Goal: Task Accomplishment & Management: Use online tool/utility

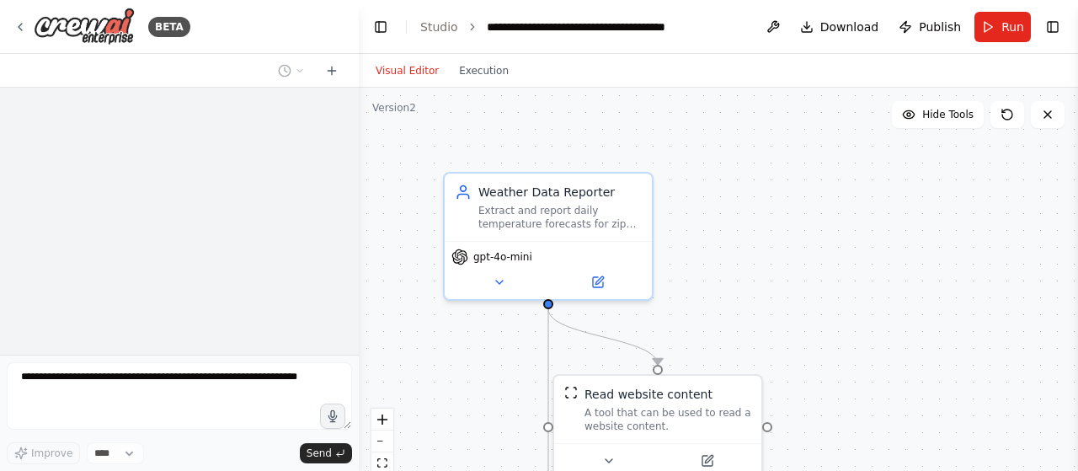
drag, startPoint x: 474, startPoint y: 143, endPoint x: 359, endPoint y: 131, distance: 116.1
click at [359, 131] on div "**********" at bounding box center [539, 235] width 1078 height 471
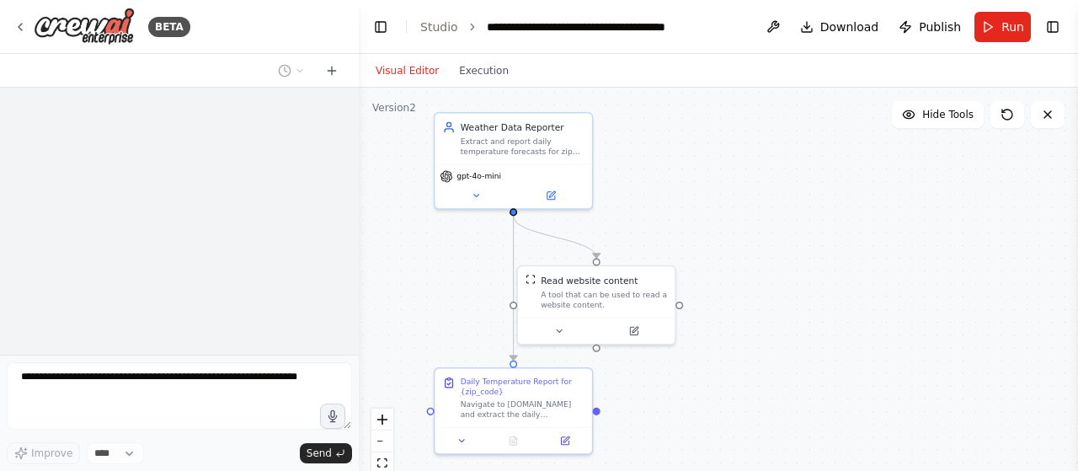
drag, startPoint x: 828, startPoint y: 327, endPoint x: 751, endPoint y: 238, distance: 117.0
click at [751, 238] on div ".deletable-edge-delete-btn { width: 20px; height: 20px; border: 0px solid #ffff…" at bounding box center [718, 298] width 719 height 421
click at [29, 26] on div "BETA" at bounding box center [101, 27] width 177 height 38
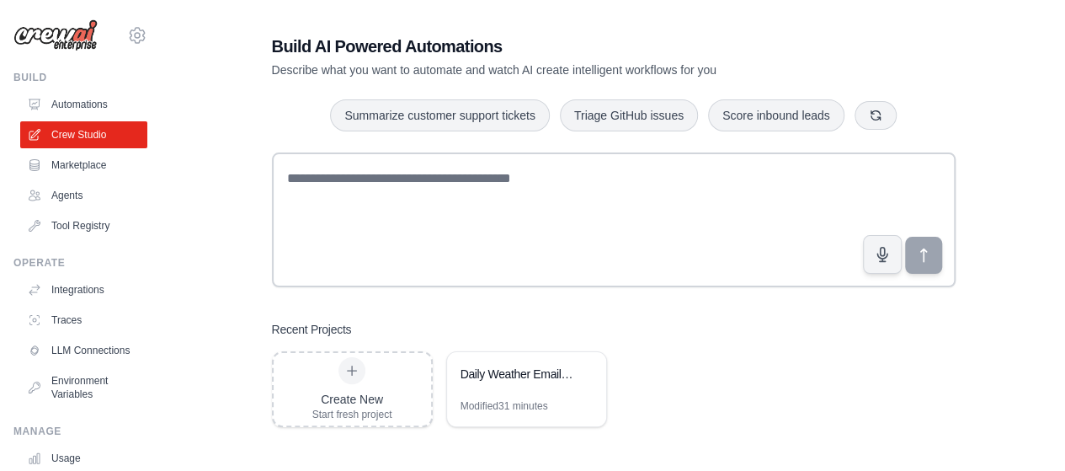
scroll to position [34, 0]
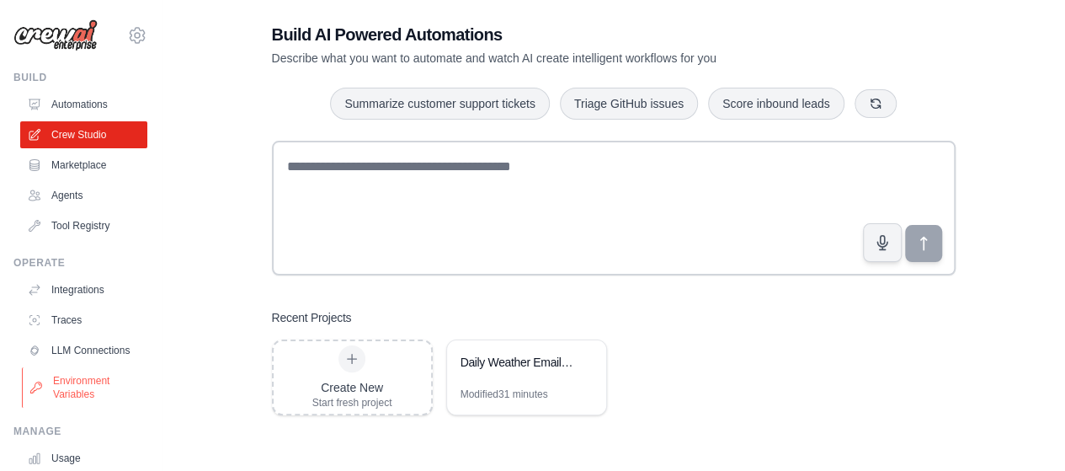
click at [83, 396] on link "Environment Variables" at bounding box center [85, 387] width 127 height 40
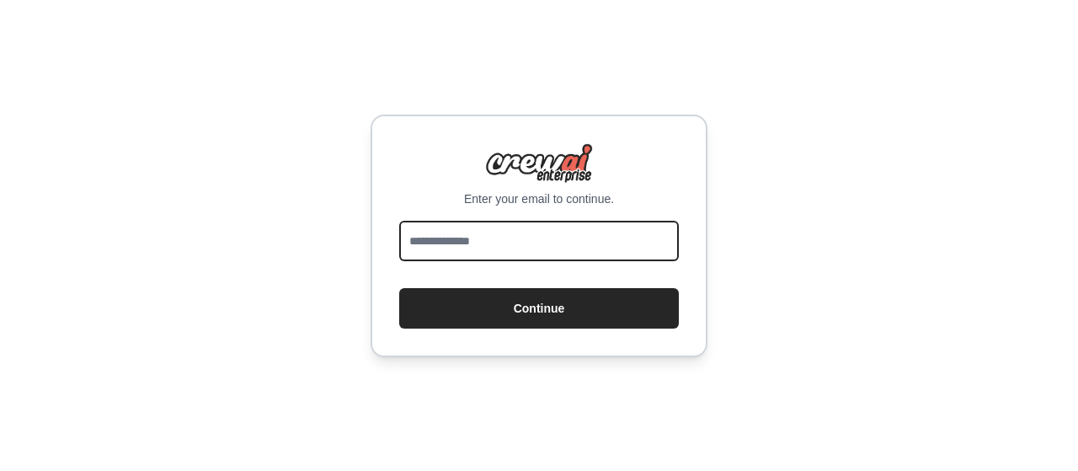
click at [566, 246] on input "email" at bounding box center [539, 241] width 280 height 40
type input "**********"
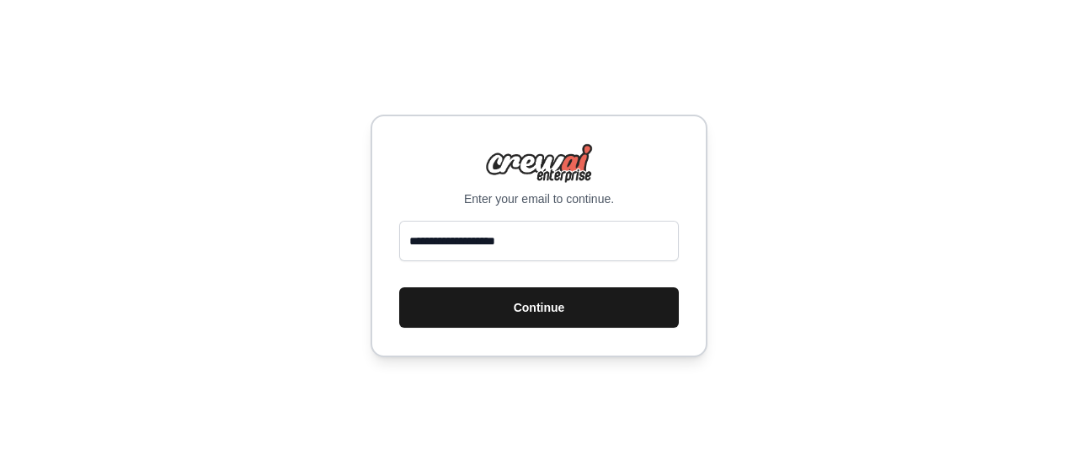
click at [573, 309] on button "Continue" at bounding box center [539, 307] width 280 height 40
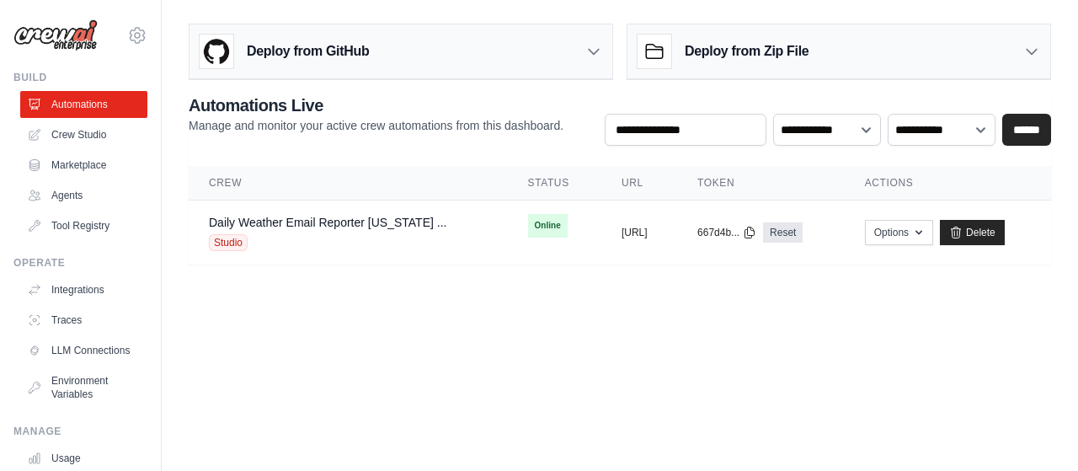
click at [1038, 50] on icon at bounding box center [1031, 51] width 17 height 17
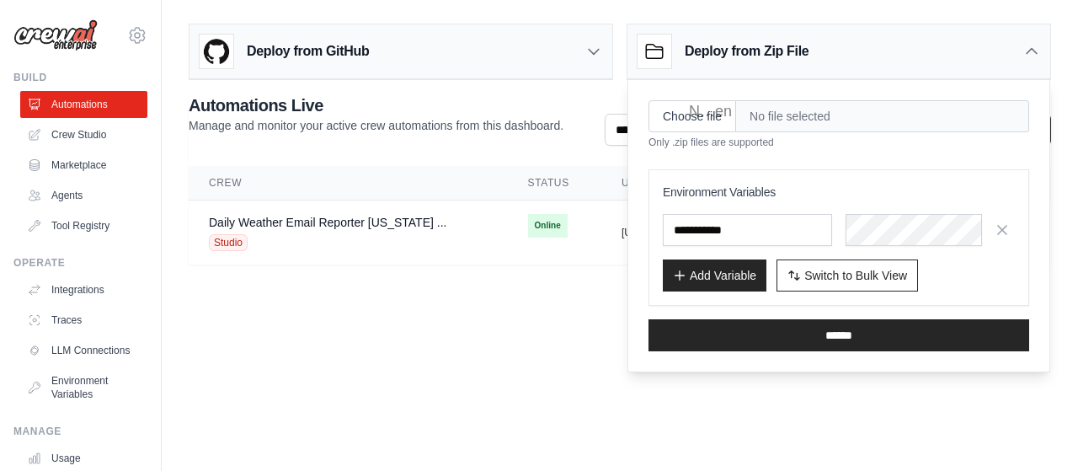
click at [408, 334] on body "khattak2@hotmail.com Settings Build Automations Crew Studio" at bounding box center [539, 235] width 1078 height 471
click at [884, 395] on body "khattak2@hotmail.com Settings Build Automations Crew Studio" at bounding box center [539, 235] width 1078 height 471
click at [517, 265] on main "Deploy from GitHub Deploy your project directly from GitHub. Select a repositor…" at bounding box center [620, 150] width 916 height 301
click at [1031, 56] on icon at bounding box center [1031, 51] width 17 height 17
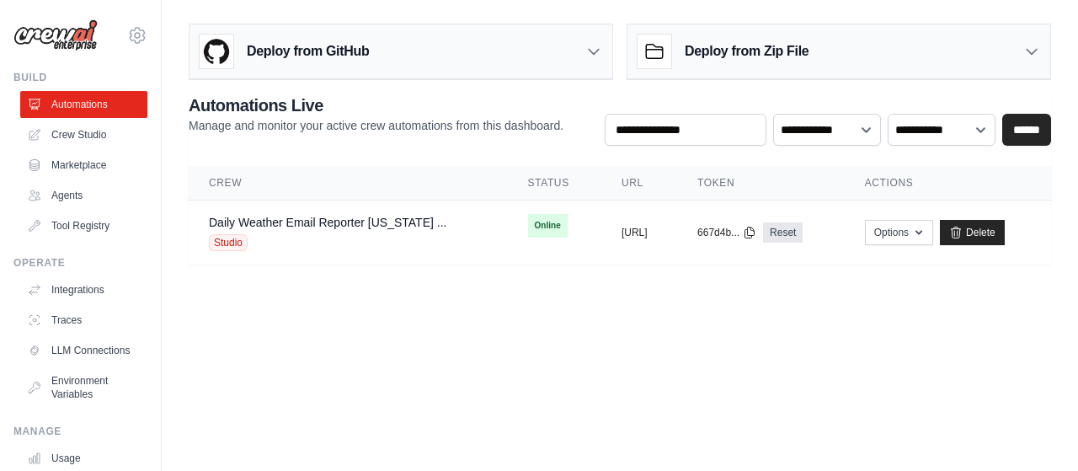
click at [694, 304] on body "khattak2@hotmail.com Settings Build Automations Crew Studio" at bounding box center [539, 235] width 1078 height 471
click at [74, 136] on link "Crew Studio" at bounding box center [85, 134] width 127 height 27
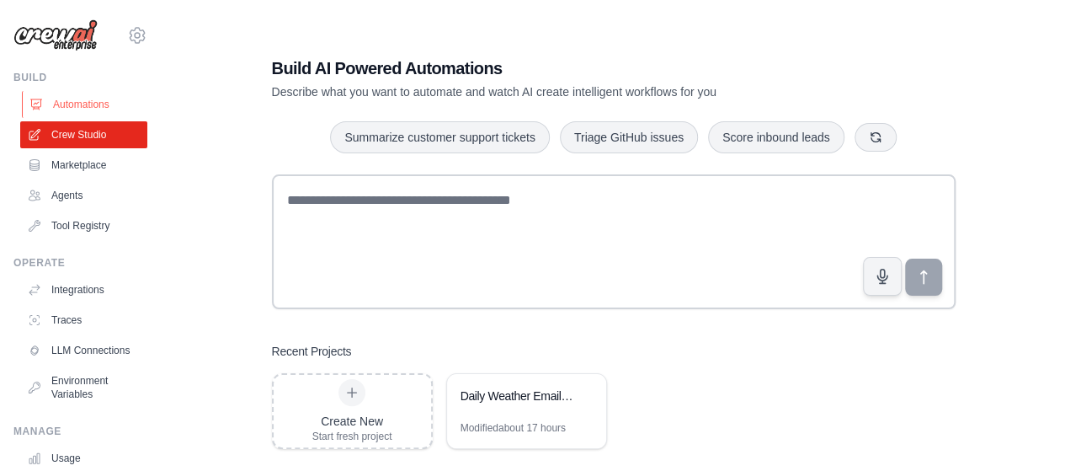
click at [72, 99] on link "Automations" at bounding box center [85, 104] width 127 height 27
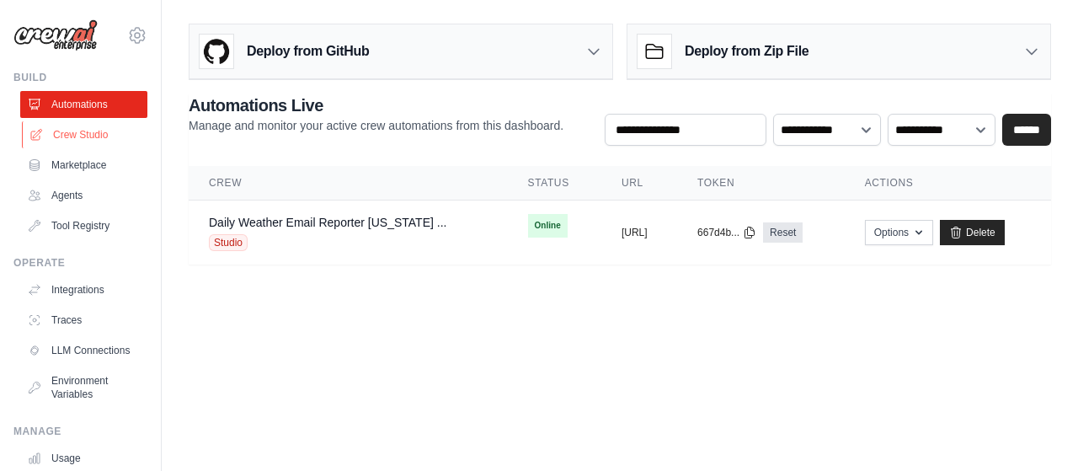
click at [83, 129] on link "Crew Studio" at bounding box center [85, 134] width 127 height 27
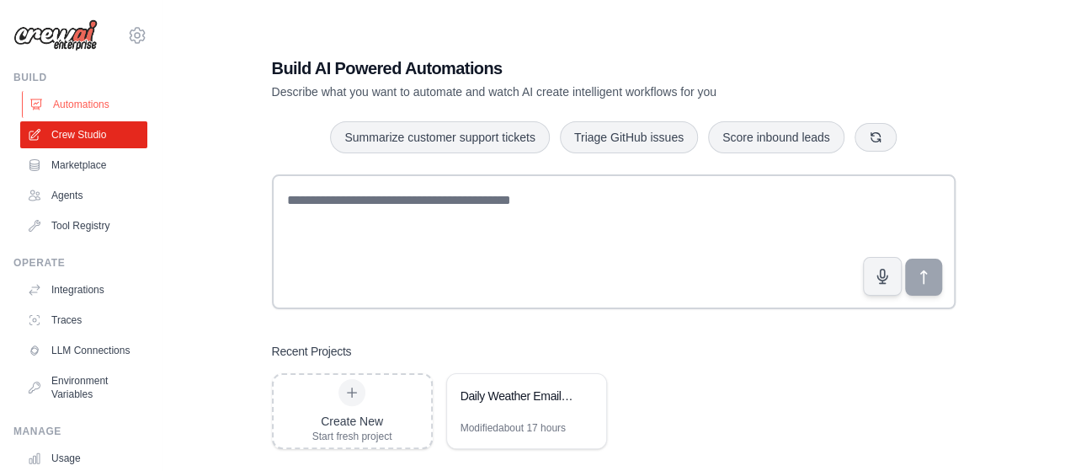
click at [74, 105] on link "Automations" at bounding box center [85, 104] width 127 height 27
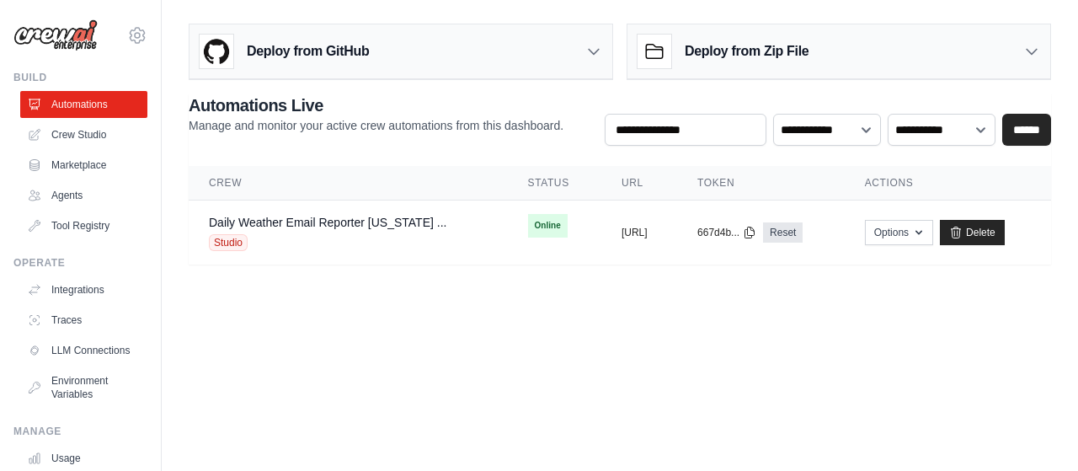
click at [148, 306] on div "khattak2@hotmail.com Settings Build Automations Crew Studio Marketplace" at bounding box center [81, 235] width 162 height 471
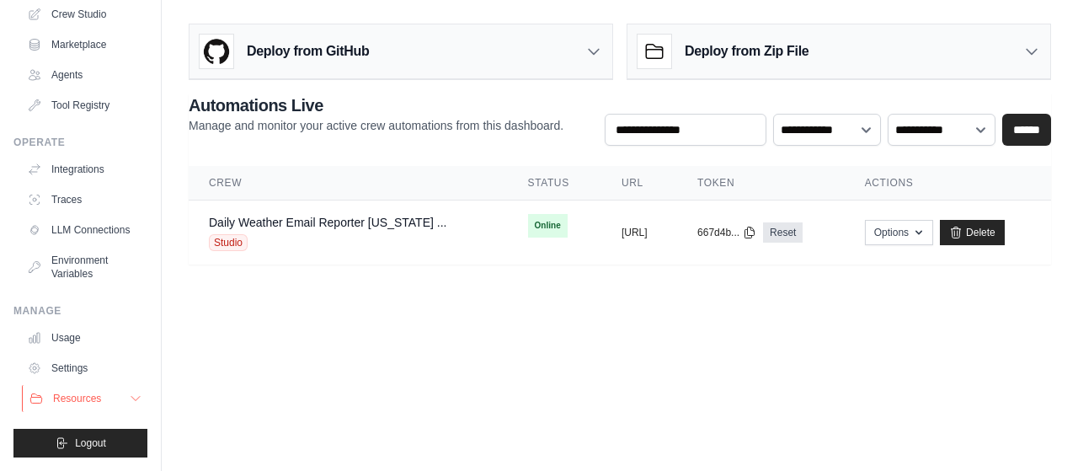
click at [129, 394] on icon at bounding box center [135, 398] width 13 height 13
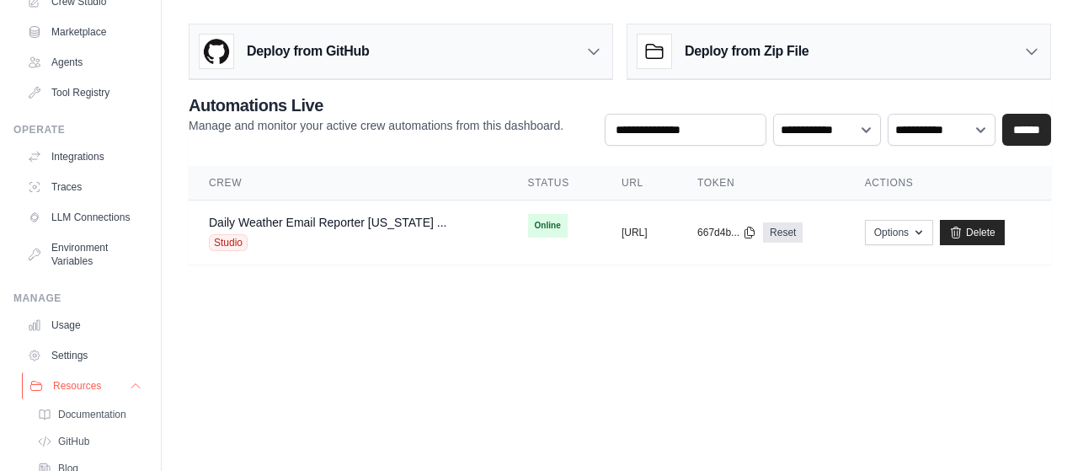
scroll to position [241, 0]
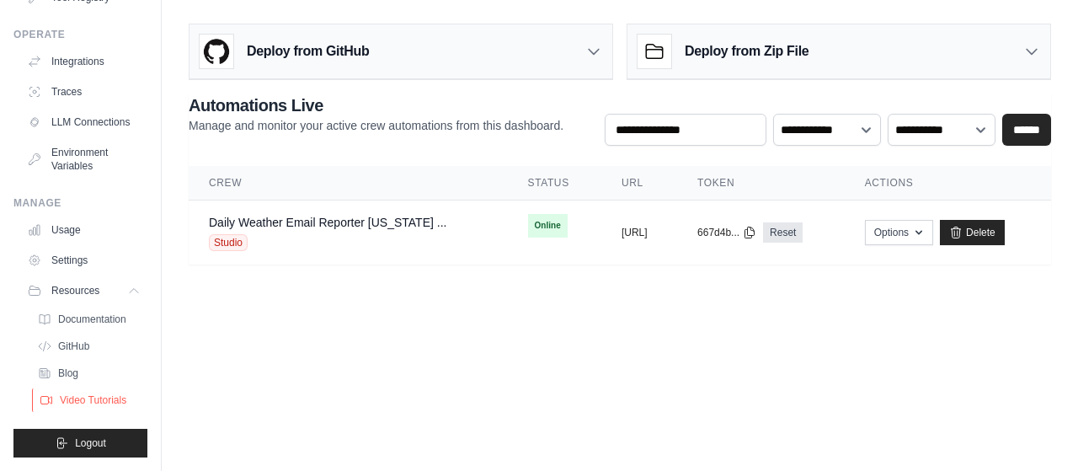
click at [103, 402] on span "Video Tutorials" at bounding box center [93, 399] width 67 height 13
click at [79, 380] on span "Blog" at bounding box center [70, 372] width 20 height 13
click at [71, 372] on span "Blog" at bounding box center [70, 372] width 20 height 13
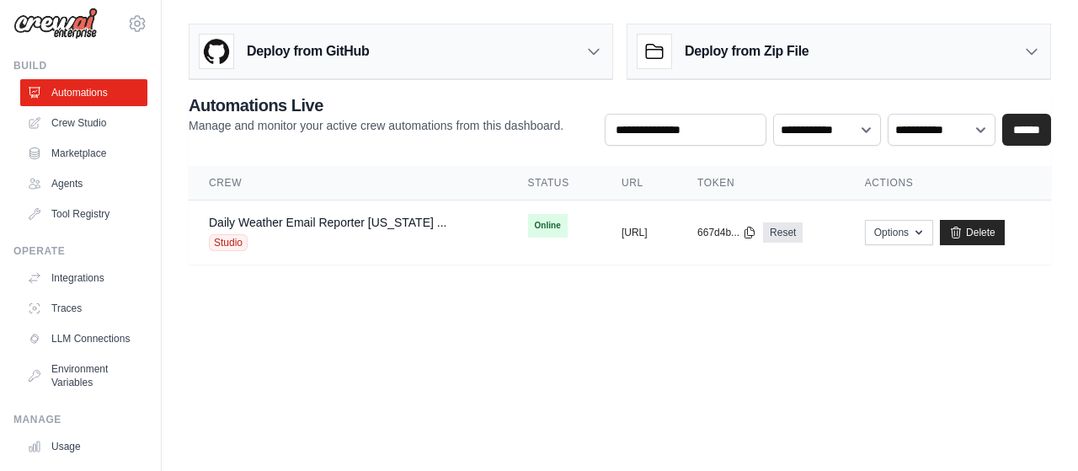
scroll to position [0, 0]
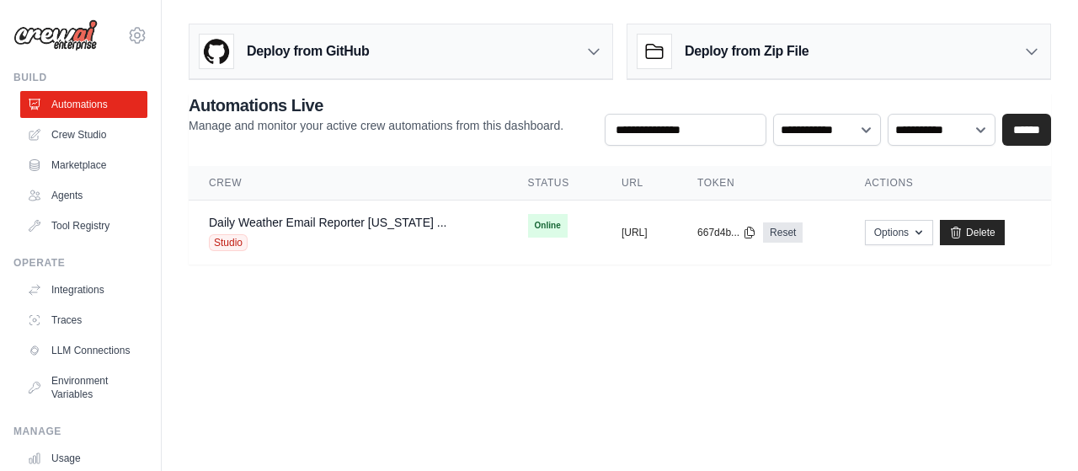
click at [652, 366] on body "khattak2@hotmail.com Settings Build Automations Crew Studio" at bounding box center [539, 235] width 1078 height 471
click at [583, 332] on body "khattak2@hotmail.com Settings Build Automations Crew Studio" at bounding box center [539, 235] width 1078 height 471
click at [85, 132] on link "Crew Studio" at bounding box center [85, 134] width 127 height 27
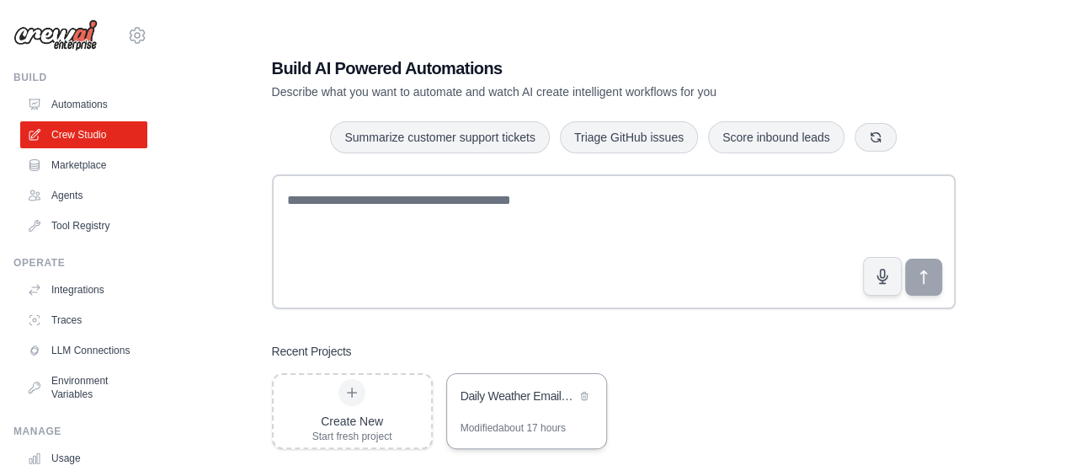
click at [525, 399] on div "Daily Weather Email Reporter - Texas 75078" at bounding box center [518, 395] width 115 height 17
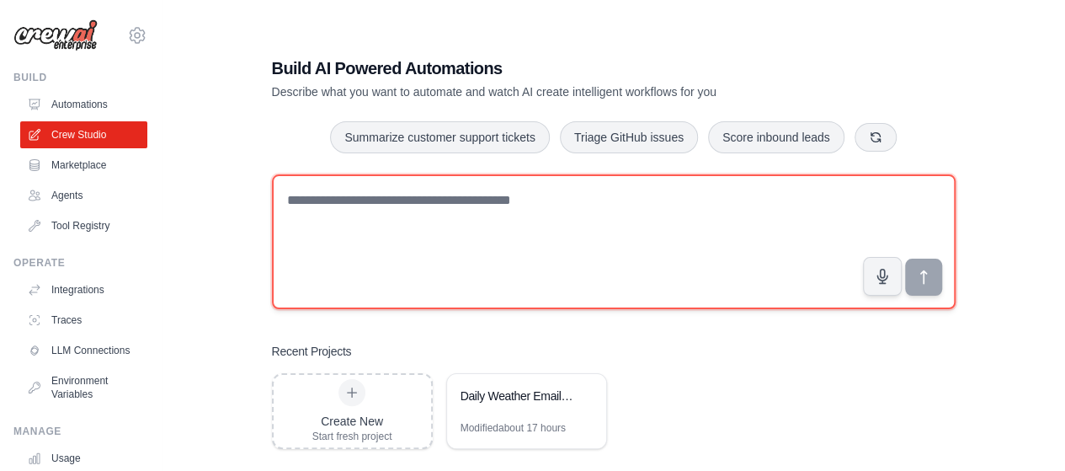
click at [416, 211] on textarea at bounding box center [614, 241] width 684 height 135
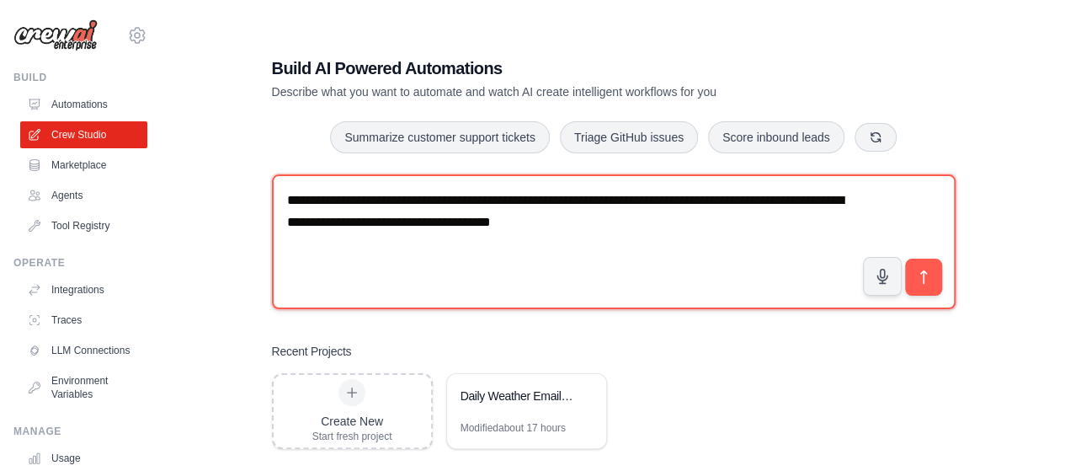
click at [594, 236] on textarea "**********" at bounding box center [614, 241] width 684 height 135
click at [790, 205] on textarea "**********" at bounding box center [614, 241] width 684 height 135
type textarea "**********"
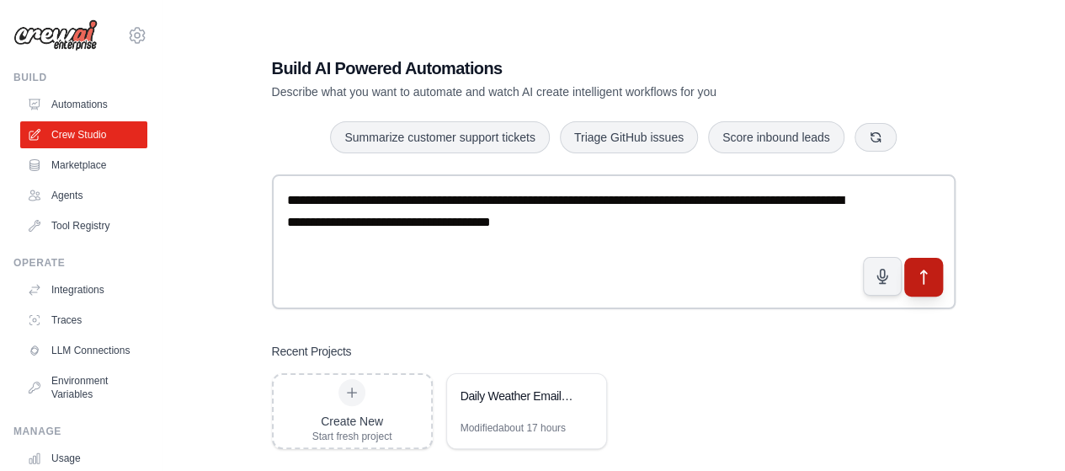
click at [935, 283] on button "submit" at bounding box center [923, 276] width 39 height 39
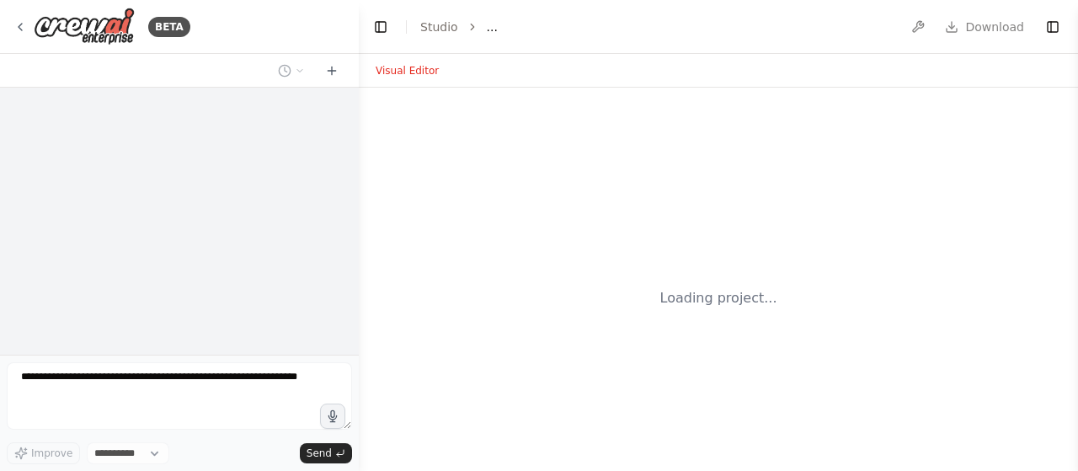
select select "****"
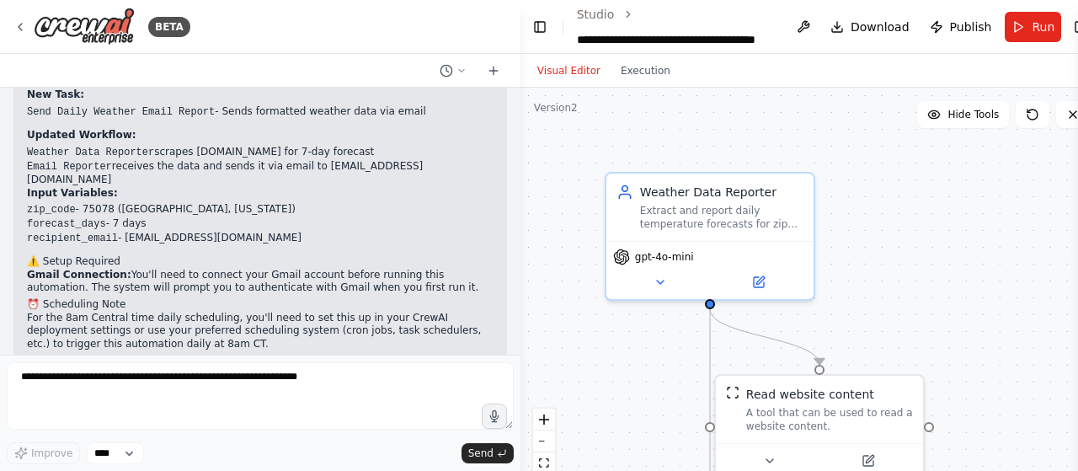
scroll to position [1983, 0]
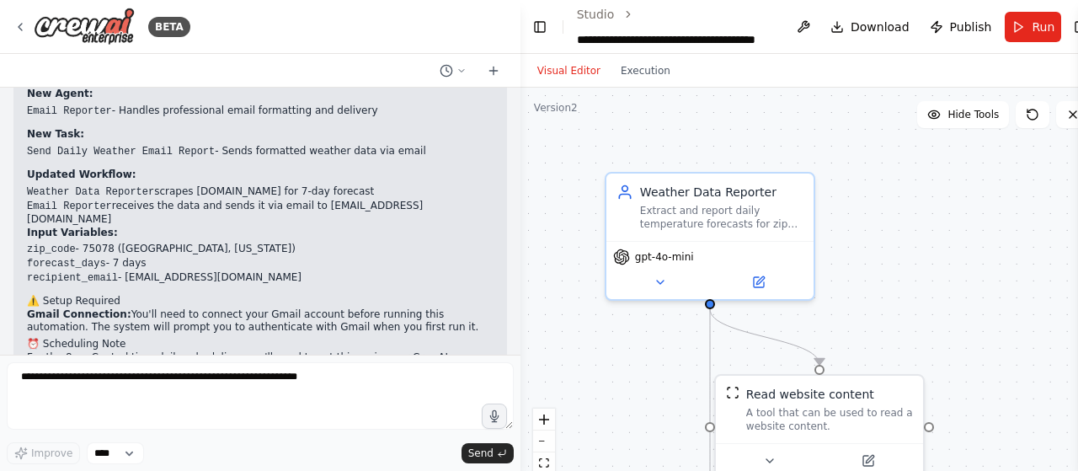
drag, startPoint x: 352, startPoint y: 238, endPoint x: 524, endPoint y: 128, distance: 204.2
click at [524, 128] on div "BETA Daily temperature reporter for the next seven days in [US_STATE] zip code …" at bounding box center [539, 235] width 1078 height 471
drag, startPoint x: 514, startPoint y: 240, endPoint x: 520, endPoint y: 130, distance: 110.5
click at [520, 130] on div "BETA Daily temperature reporter for the next seven days in [US_STATE] zip code …" at bounding box center [539, 235] width 1078 height 471
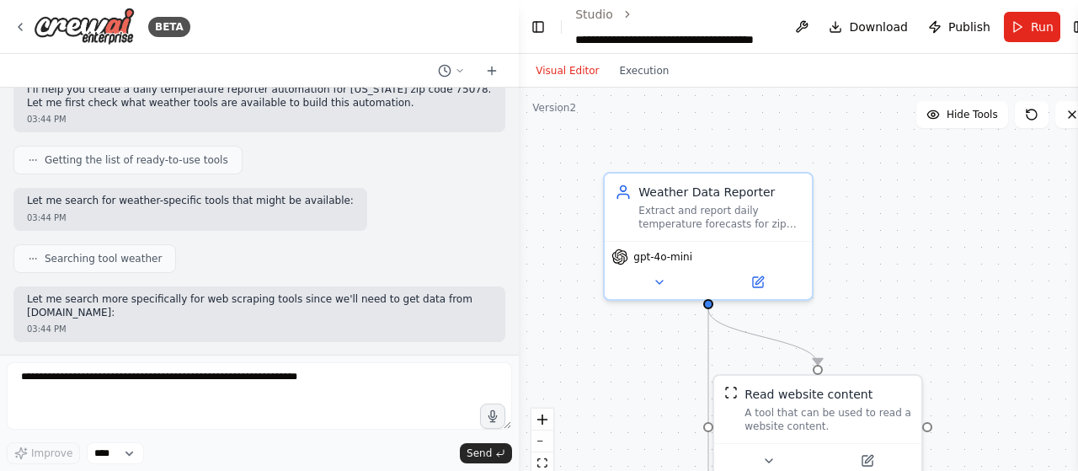
scroll to position [0, 0]
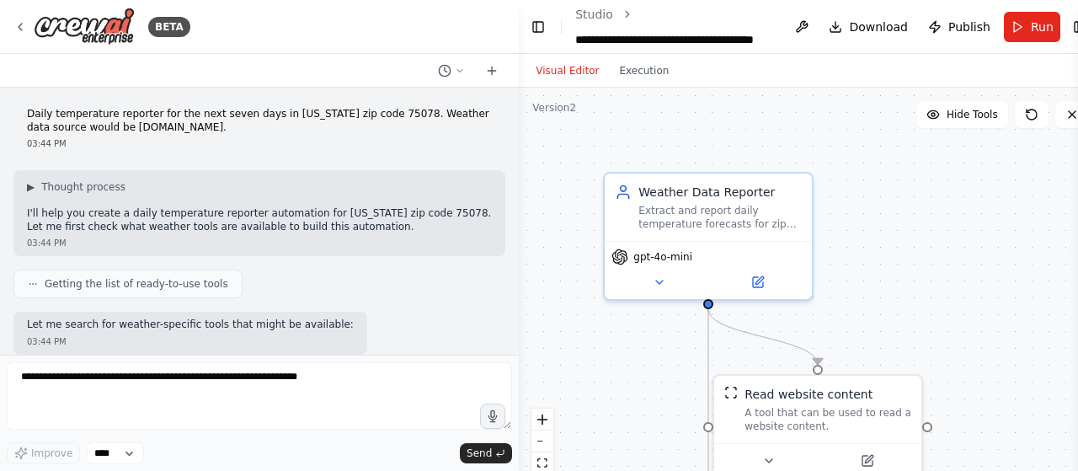
click at [22, 113] on div "Daily temperature reporter for the next seven days in [US_STATE] zip code 75078…" at bounding box center [259, 129] width 492 height 56
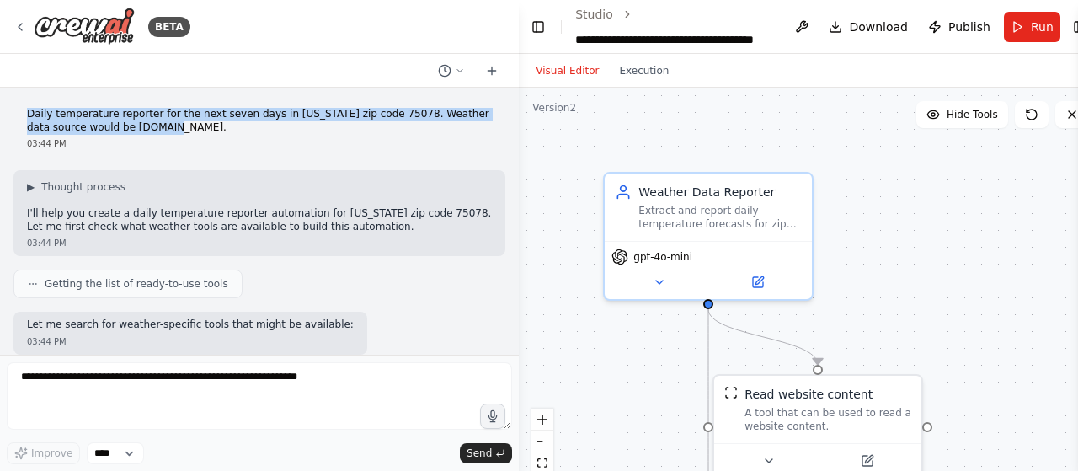
drag, startPoint x: 24, startPoint y: 113, endPoint x: 148, endPoint y: 125, distance: 125.3
click at [148, 125] on div "Daily temperature reporter for the next seven days in Texas zip code 75078. Wea…" at bounding box center [259, 129] width 492 height 56
click at [269, 131] on p "Daily temperature reporter for the next seven days in Texas zip code 75078. Wea…" at bounding box center [259, 121] width 465 height 26
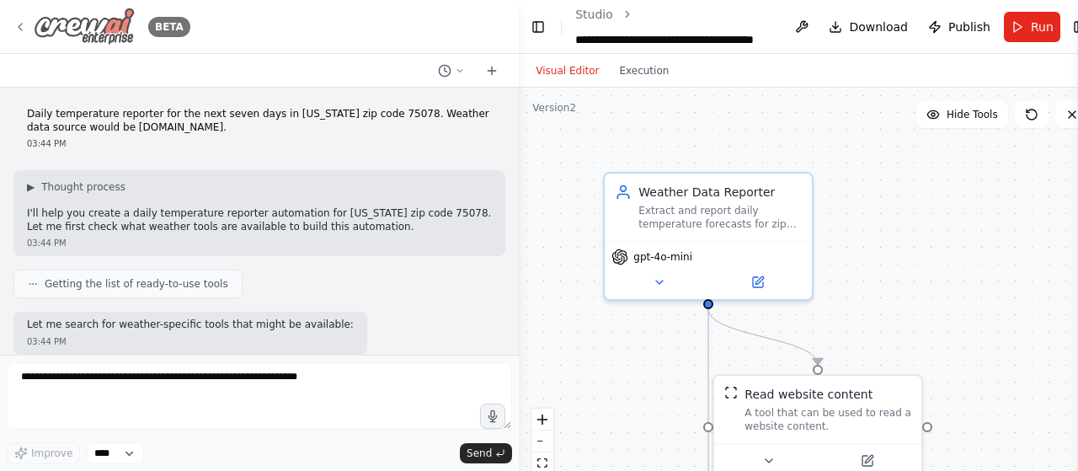
click at [20, 28] on icon at bounding box center [19, 26] width 13 height 13
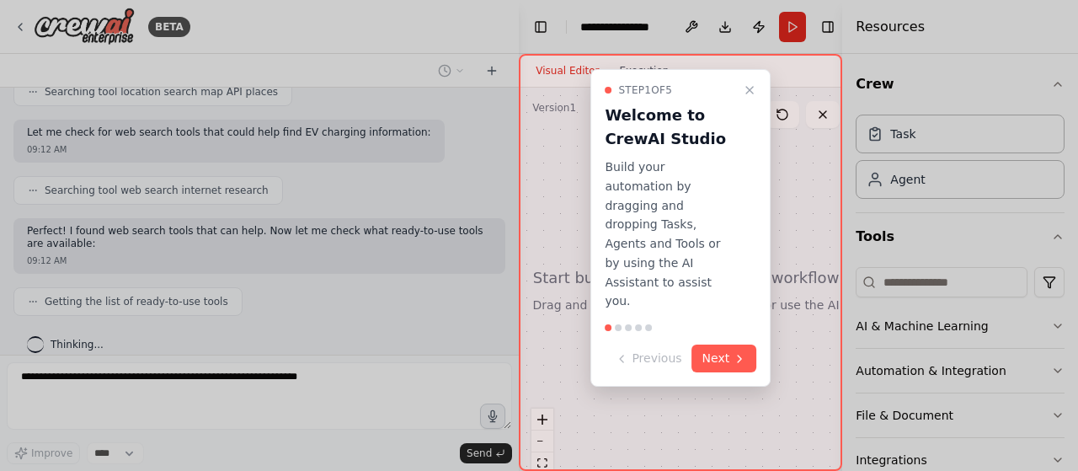
scroll to position [414, 0]
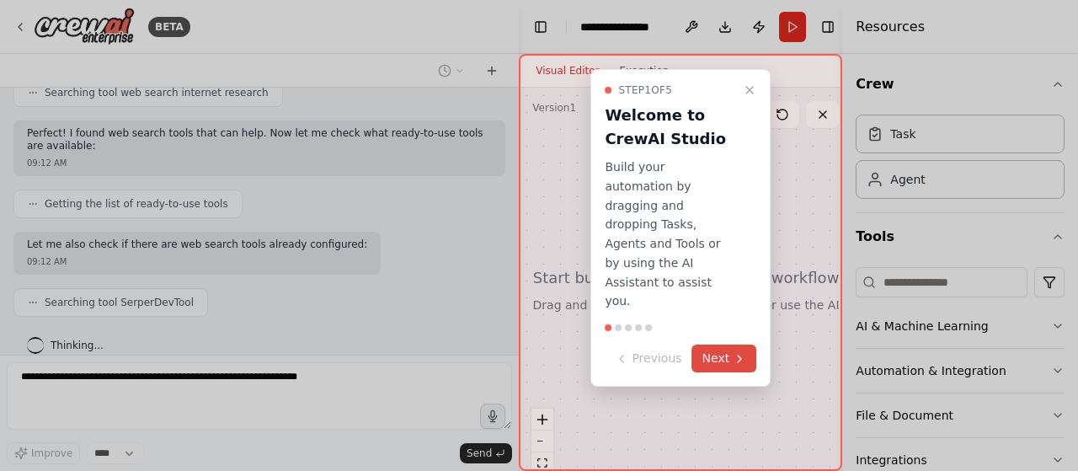
click at [713, 344] on button "Next" at bounding box center [724, 358] width 65 height 28
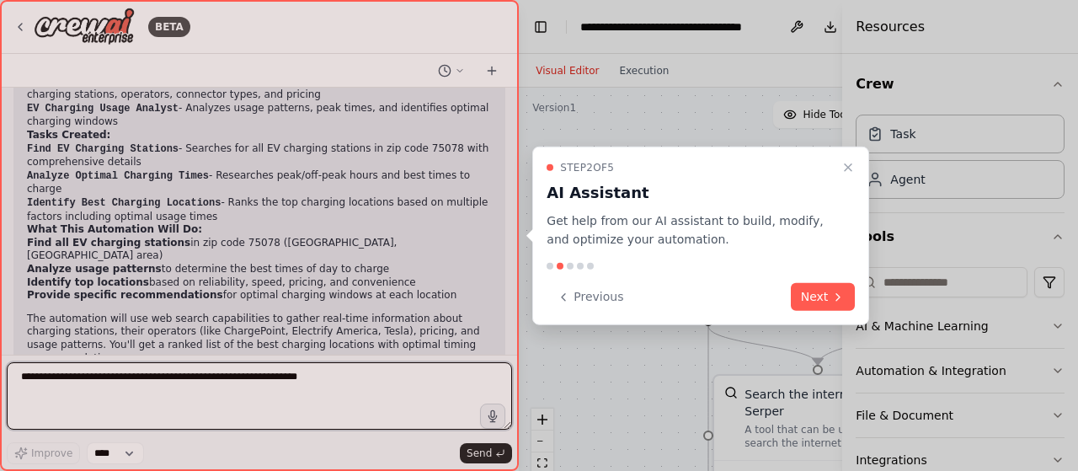
scroll to position [1235, 0]
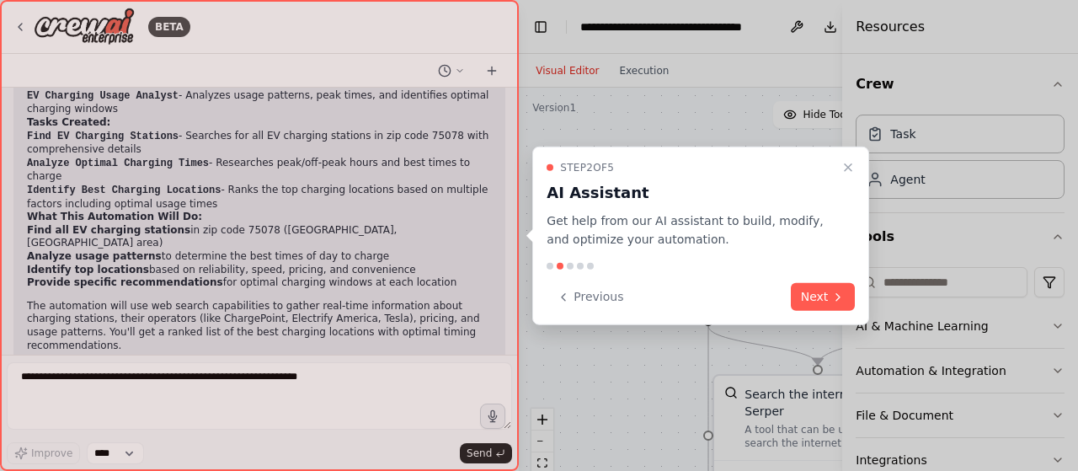
click at [157, 377] on div at bounding box center [259, 235] width 519 height 471
click at [205, 172] on div at bounding box center [259, 235] width 519 height 471
click at [817, 296] on button "Next" at bounding box center [823, 297] width 65 height 28
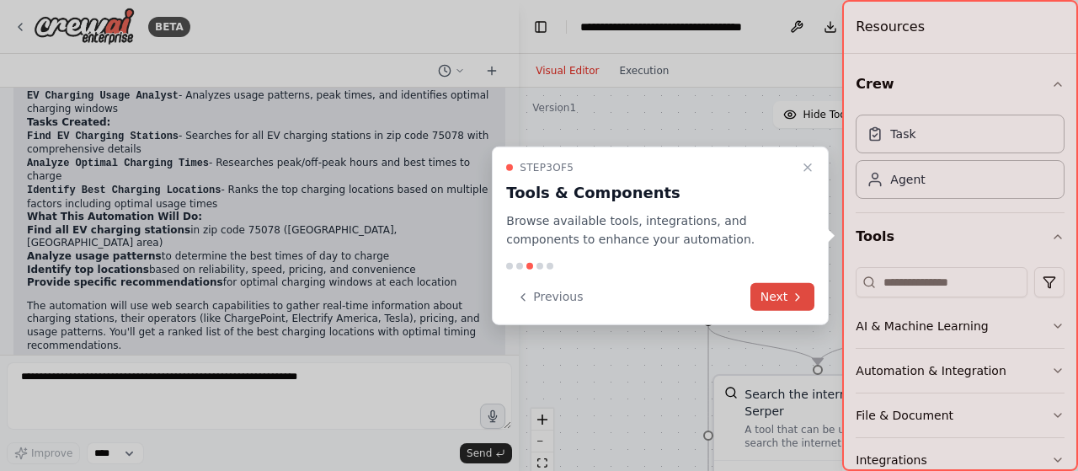
click at [771, 299] on button "Next" at bounding box center [782, 297] width 65 height 28
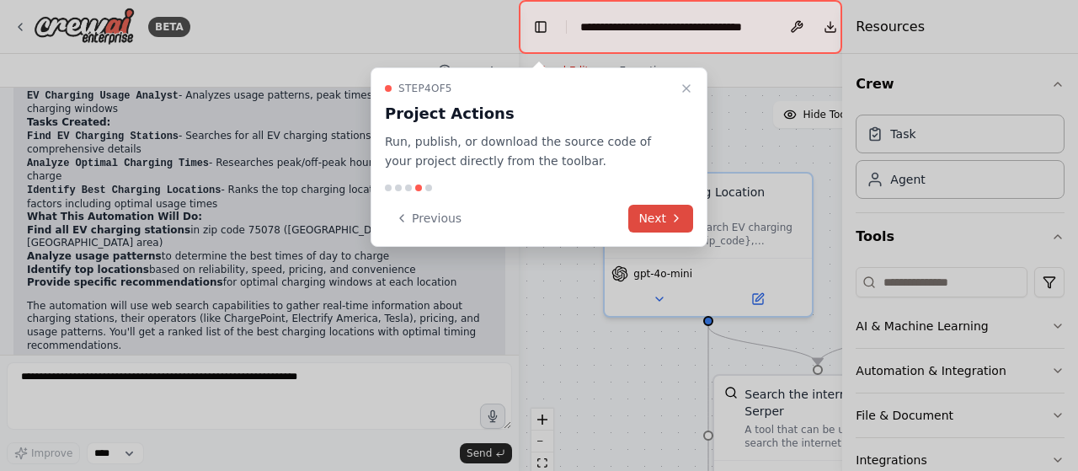
click at [648, 215] on button "Next" at bounding box center [660, 219] width 65 height 28
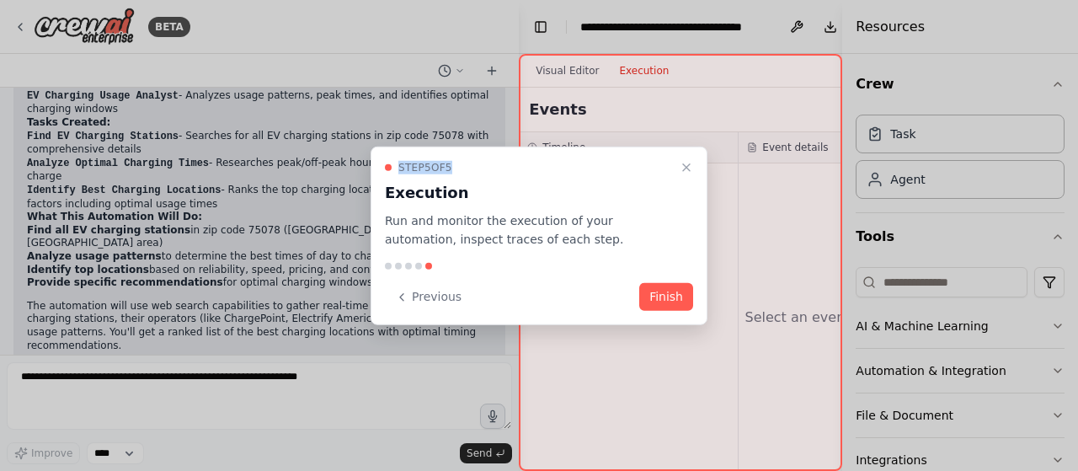
drag, startPoint x: 499, startPoint y: 161, endPoint x: 436, endPoint y: 163, distance: 62.3
click at [376, 125] on div "BETA Search for EV charging points in zip code 75078. Then look at what time of…" at bounding box center [539, 235] width 1078 height 471
click at [682, 299] on button "Finish" at bounding box center [666, 297] width 54 height 28
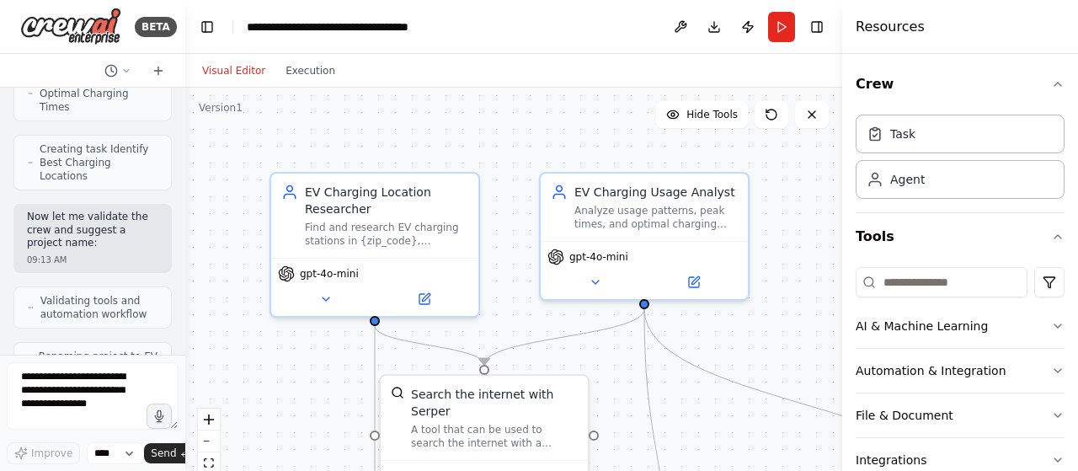
scroll to position [2083, 0]
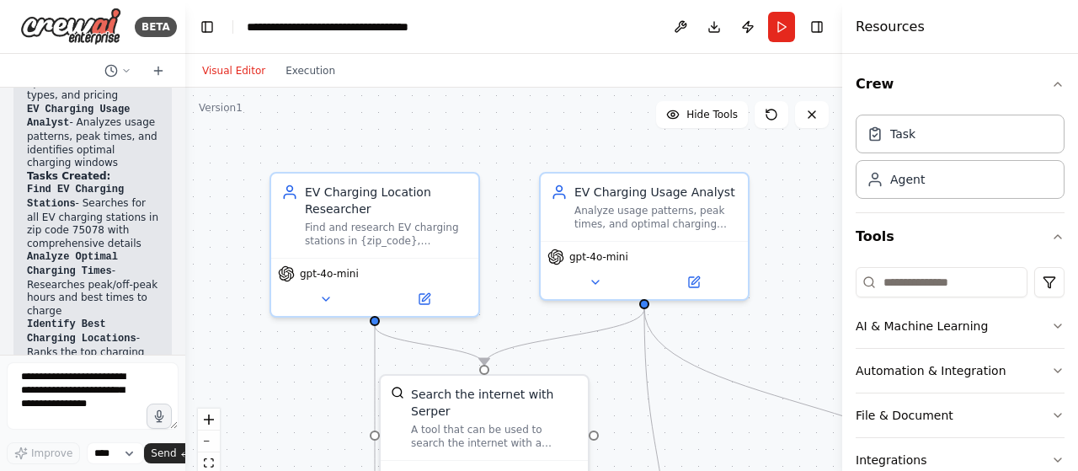
drag, startPoint x: 517, startPoint y: 224, endPoint x: 93, endPoint y: 235, distance: 424.6
click at [93, 235] on div "BETA Search for EV charging points in zip code 75078. Then look at what time of…" at bounding box center [92, 235] width 185 height 471
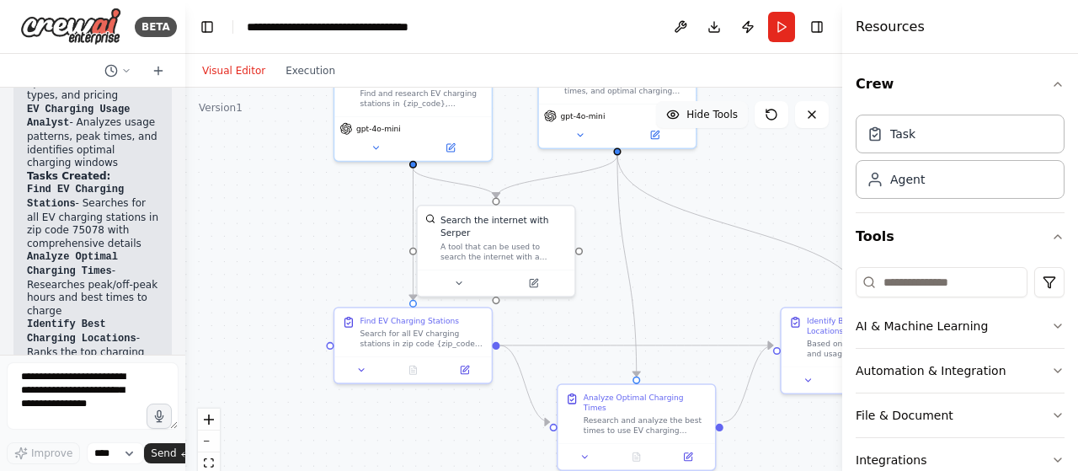
drag, startPoint x: 795, startPoint y: 269, endPoint x: 744, endPoint y: 123, distance: 155.0
click at [744, 123] on div "Version 1 Hide Tools .deletable-edge-delete-btn { width: 20px; height: 20px; bo…" at bounding box center [513, 298] width 657 height 421
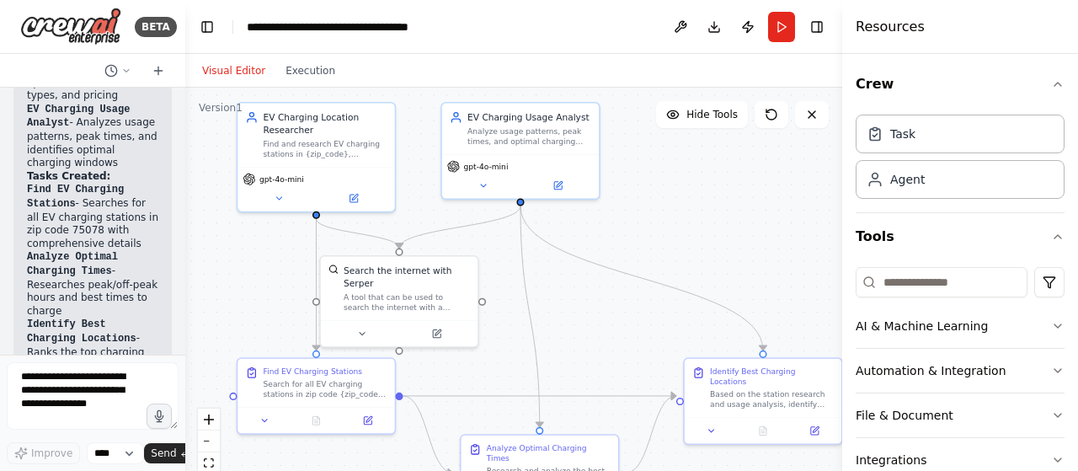
drag, startPoint x: 764, startPoint y: 206, endPoint x: 668, endPoint y: 258, distance: 108.9
click at [668, 258] on div ".deletable-edge-delete-btn { width: 20px; height: 20px; border: 0px solid #ffff…" at bounding box center [513, 298] width 657 height 421
click at [354, 191] on icon at bounding box center [354, 195] width 10 height 10
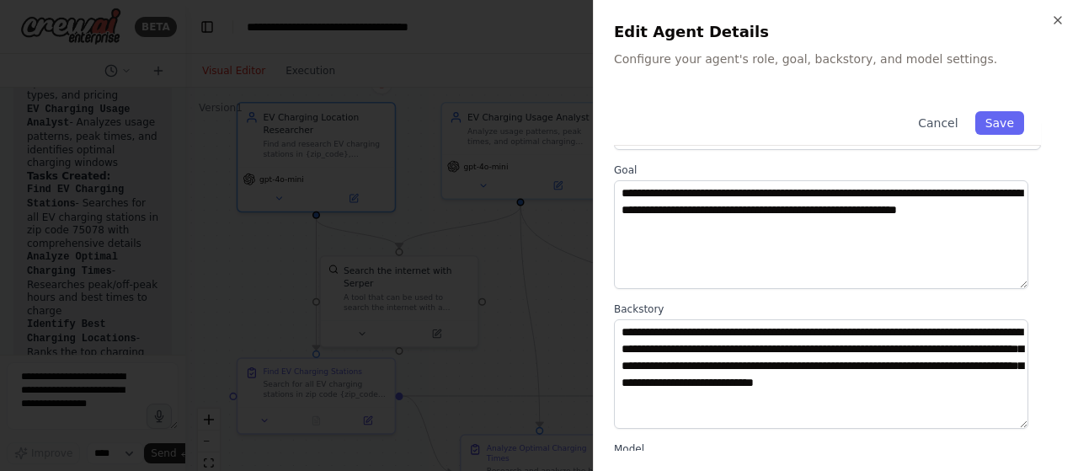
scroll to position [0, 0]
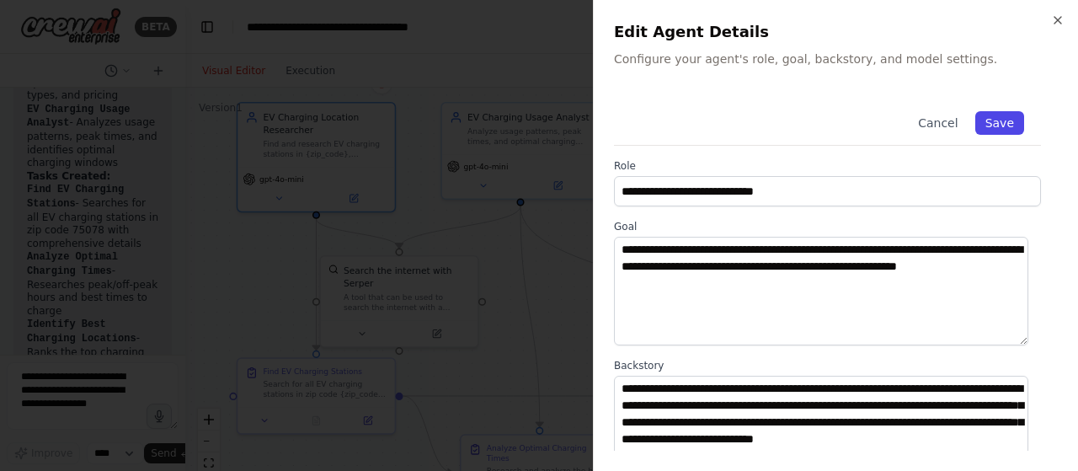
click at [985, 132] on button "Save" at bounding box center [999, 123] width 49 height 24
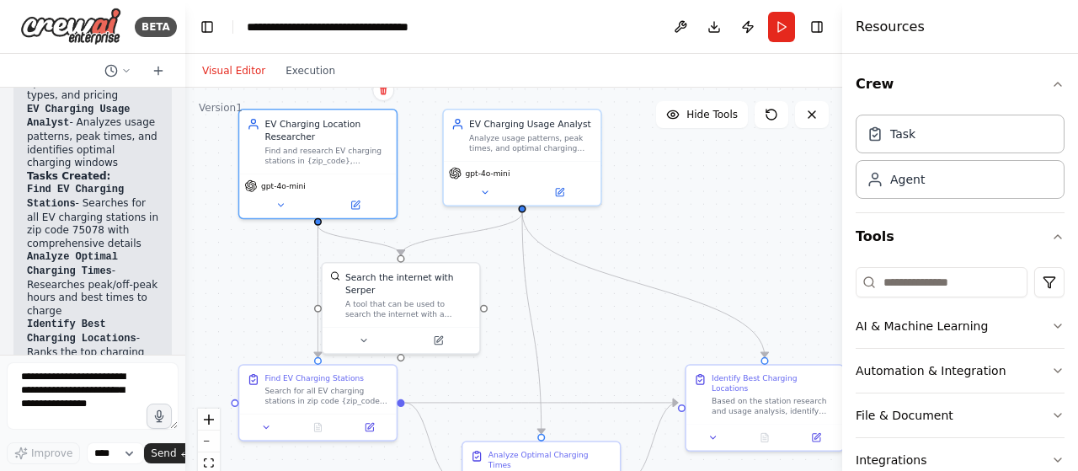
click at [481, 377] on div ".deletable-edge-delete-btn { width: 20px; height: 20px; border: 0px solid #ffff…" at bounding box center [513, 298] width 657 height 421
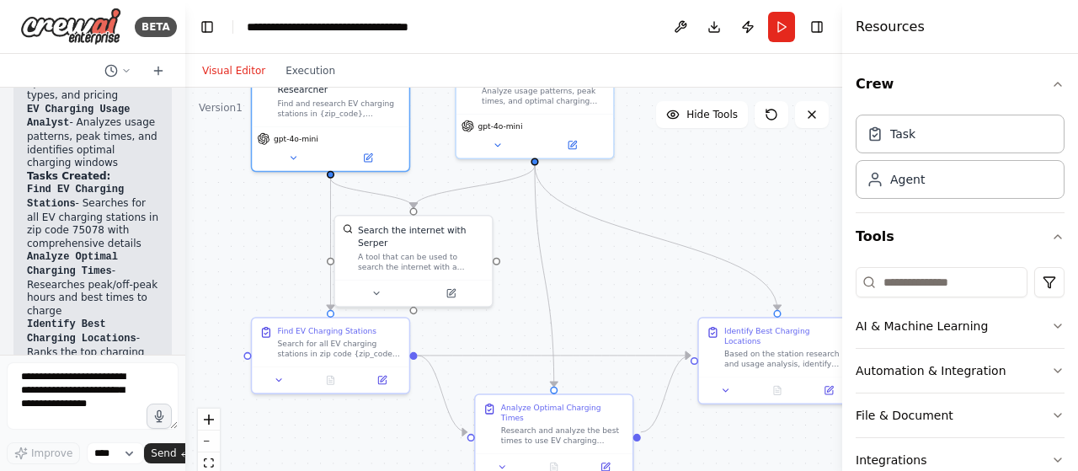
drag, startPoint x: 594, startPoint y: 284, endPoint x: 607, endPoint y: 249, distance: 37.1
click at [607, 249] on div ".deletable-edge-delete-btn { width: 20px; height: 20px; border: 0px solid #ffff…" at bounding box center [513, 298] width 657 height 421
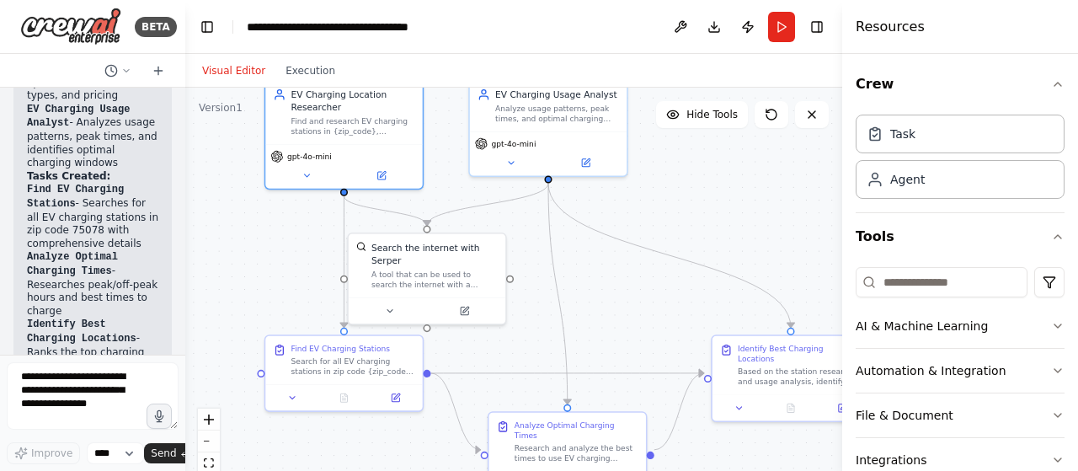
drag, startPoint x: 632, startPoint y: 168, endPoint x: 645, endPoint y: 185, distance: 22.2
click at [645, 185] on div ".deletable-edge-delete-btn { width: 20px; height: 20px; border: 0px solid #ffff…" at bounding box center [513, 298] width 657 height 421
click at [468, 303] on icon at bounding box center [464, 308] width 10 height 10
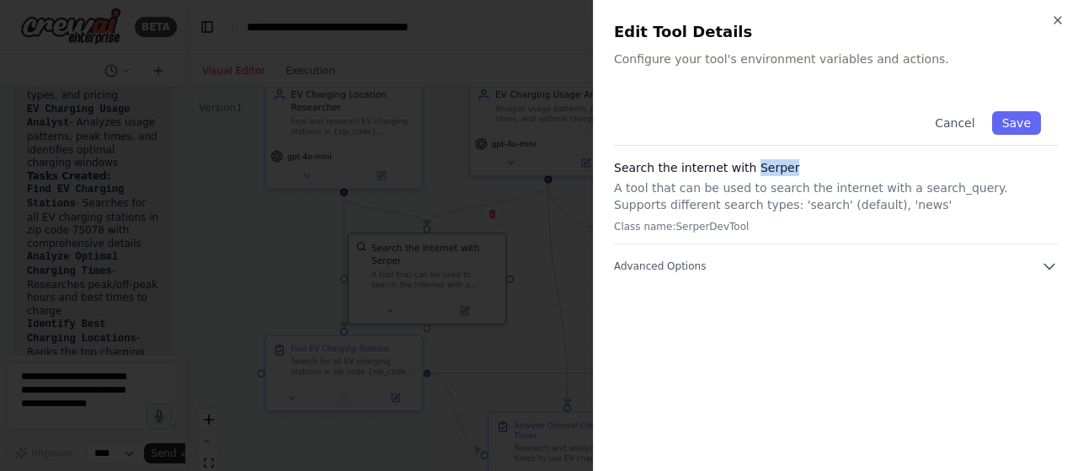
drag, startPoint x: 747, startPoint y: 164, endPoint x: 783, endPoint y: 168, distance: 36.4
click at [783, 168] on h3 "Search the internet with Serper" at bounding box center [836, 167] width 444 height 17
click at [1041, 269] on icon "button" at bounding box center [1049, 266] width 17 height 17
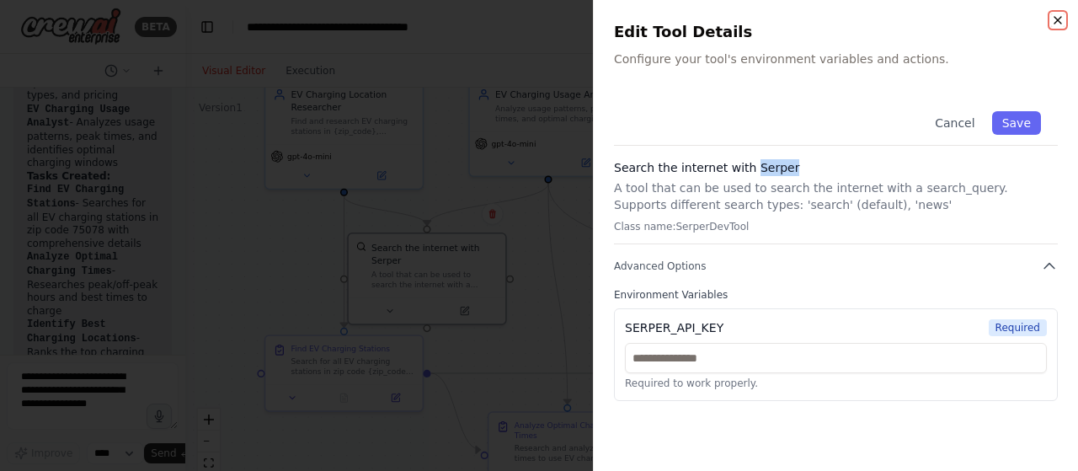
click at [1053, 23] on icon "button" at bounding box center [1057, 19] width 13 height 13
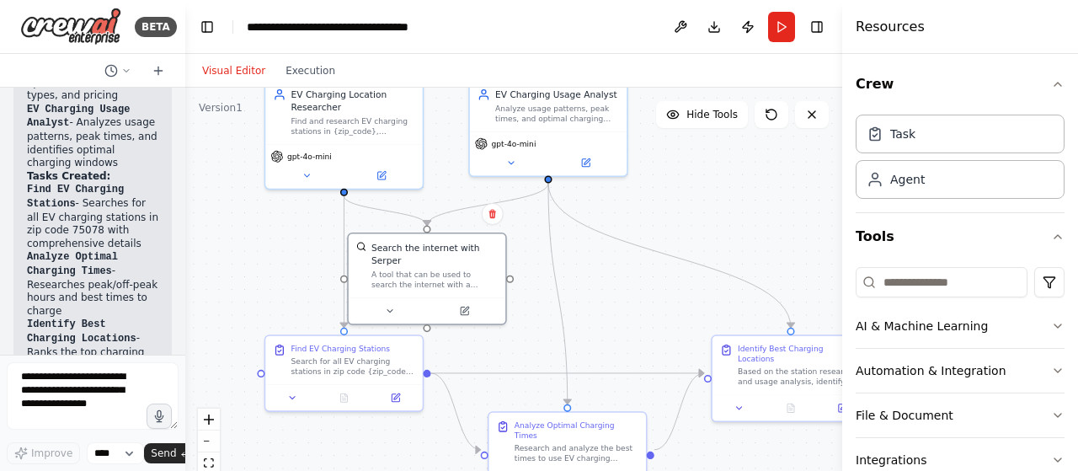
click at [581, 283] on div ".deletable-edge-delete-btn { width: 20px; height: 20px; border: 0px solid #ffff…" at bounding box center [513, 298] width 657 height 421
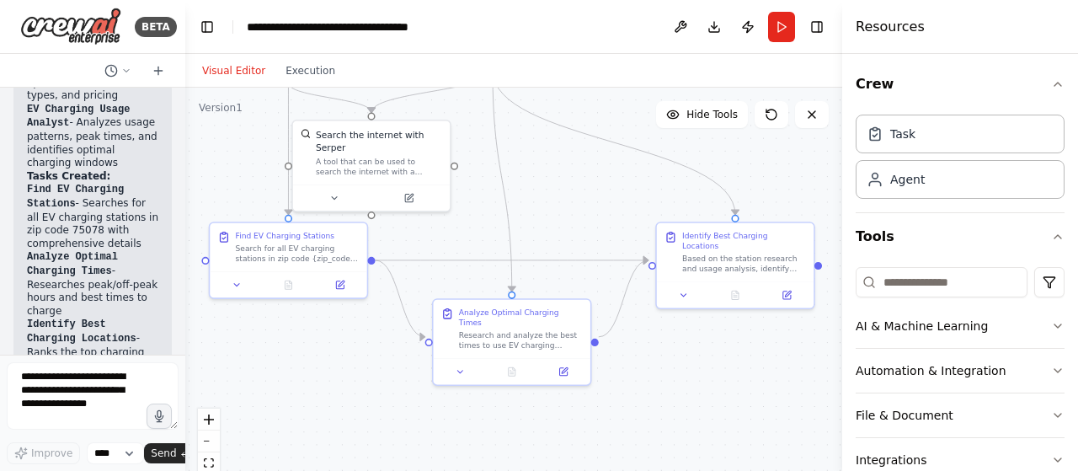
drag, startPoint x: 527, startPoint y: 337, endPoint x: 472, endPoint y: 224, distance: 125.8
click at [472, 224] on div ".deletable-edge-delete-btn { width: 20px; height: 20px; border: 0px solid #ffff…" at bounding box center [513, 298] width 657 height 421
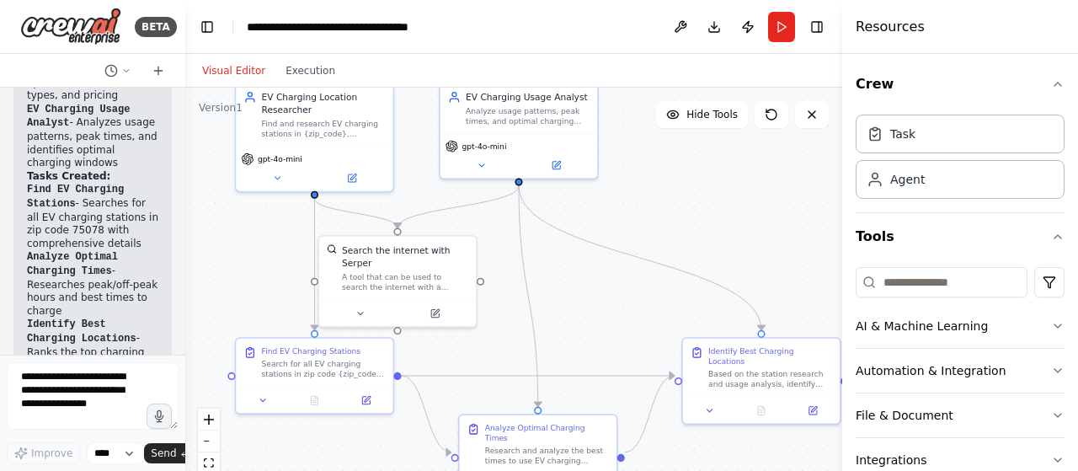
drag, startPoint x: 598, startPoint y: 207, endPoint x: 689, endPoint y: 278, distance: 115.2
click at [648, 304] on div ".deletable-edge-delete-btn { width: 20px; height: 20px; border: 0px solid #ffff…" at bounding box center [513, 298] width 657 height 421
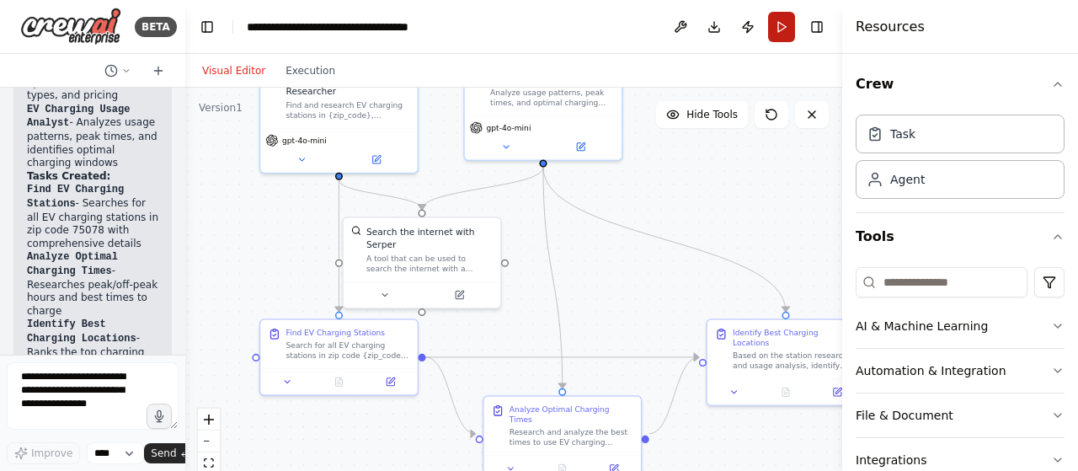
click at [776, 20] on button "Run" at bounding box center [781, 27] width 27 height 30
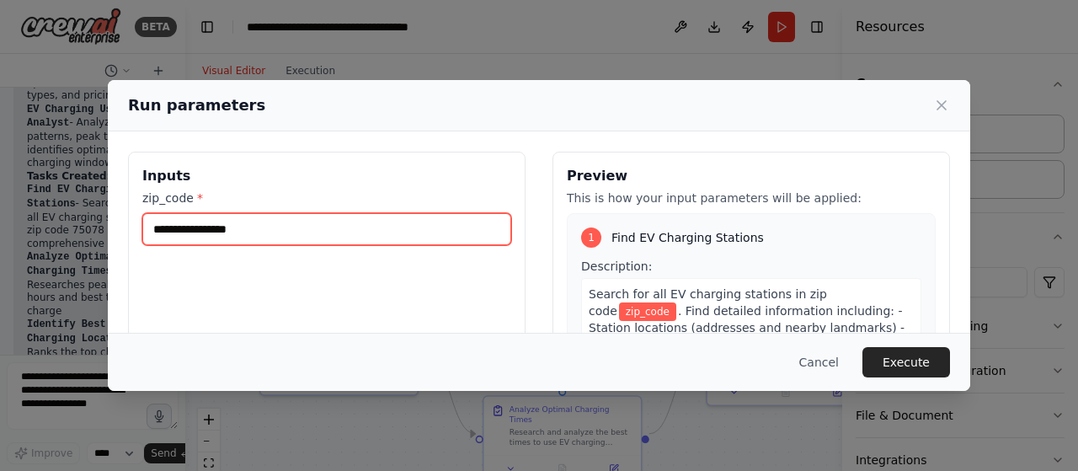
click at [269, 233] on input "zip_code *" at bounding box center [326, 229] width 369 height 32
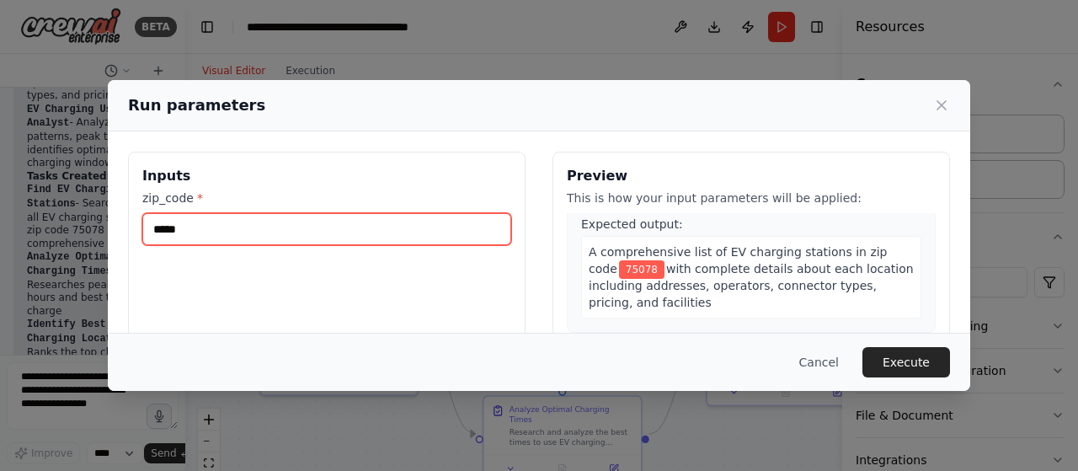
scroll to position [230, 0]
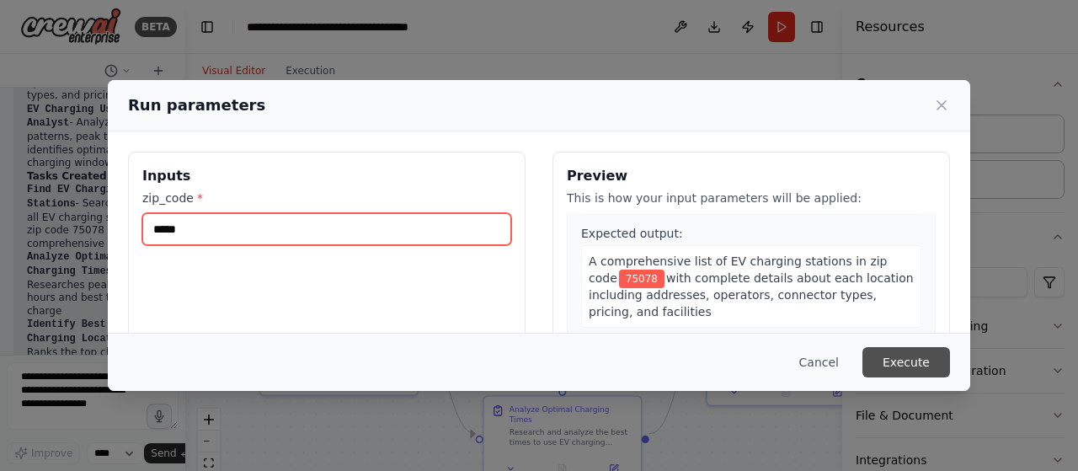
type input "*****"
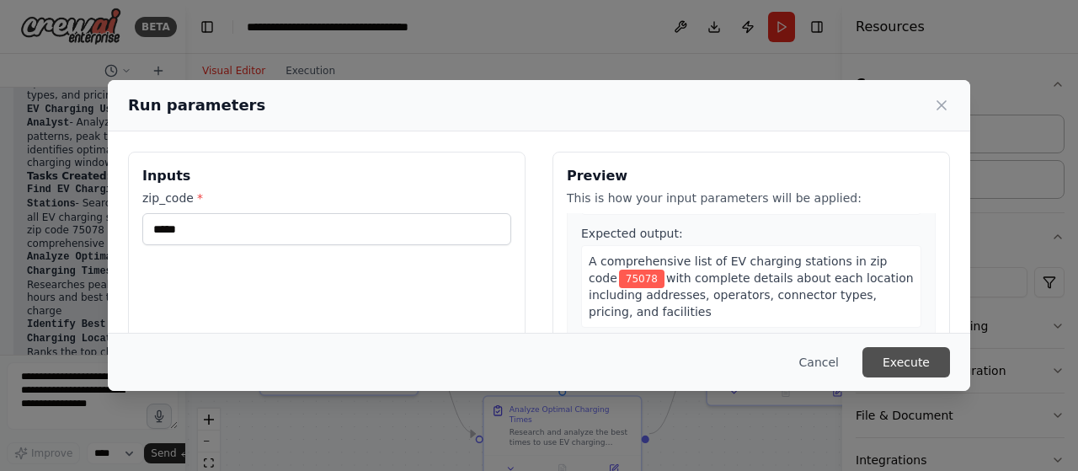
click at [918, 356] on button "Execute" at bounding box center [906, 362] width 88 height 30
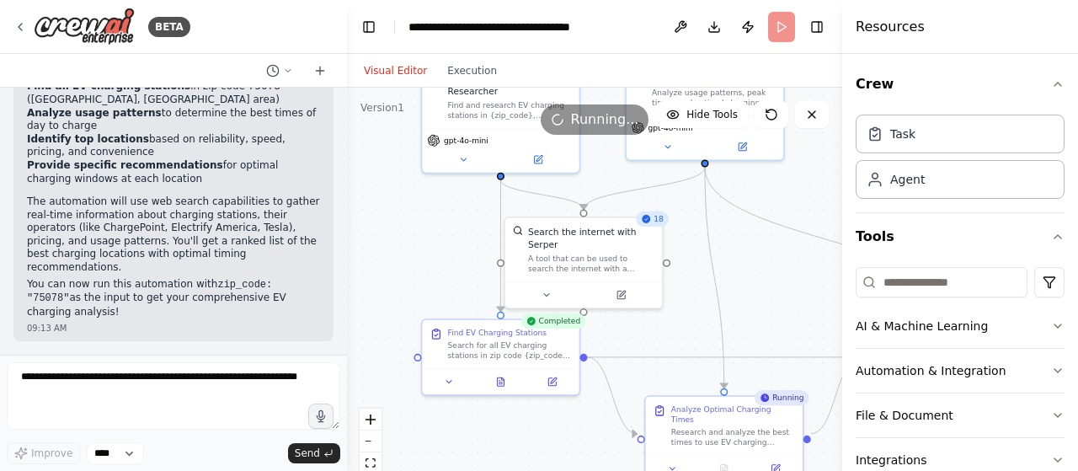
scroll to position [1327, 0]
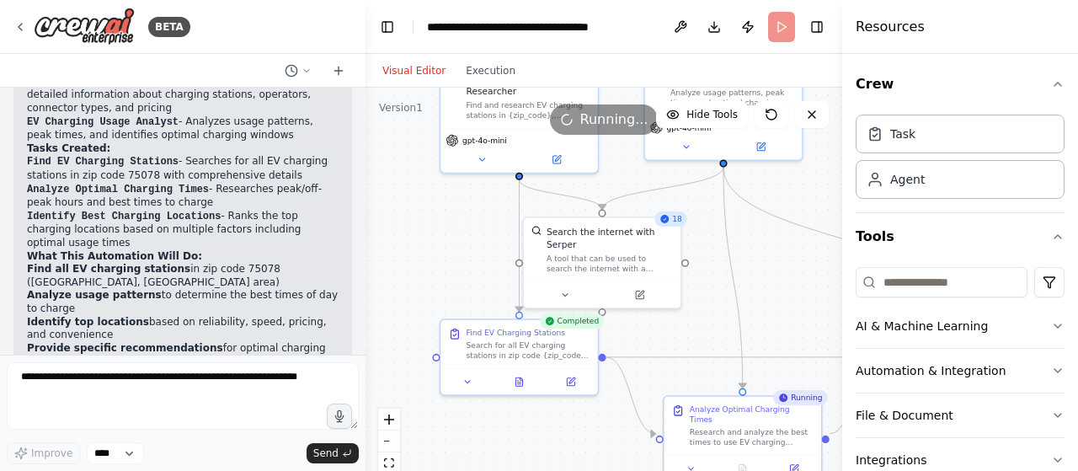
drag, startPoint x: 181, startPoint y: 192, endPoint x: 365, endPoint y: 210, distance: 185.3
click at [365, 210] on div "BETA Search for EV charging points in zip code 75078. Then look at what time of…" at bounding box center [539, 235] width 1078 height 471
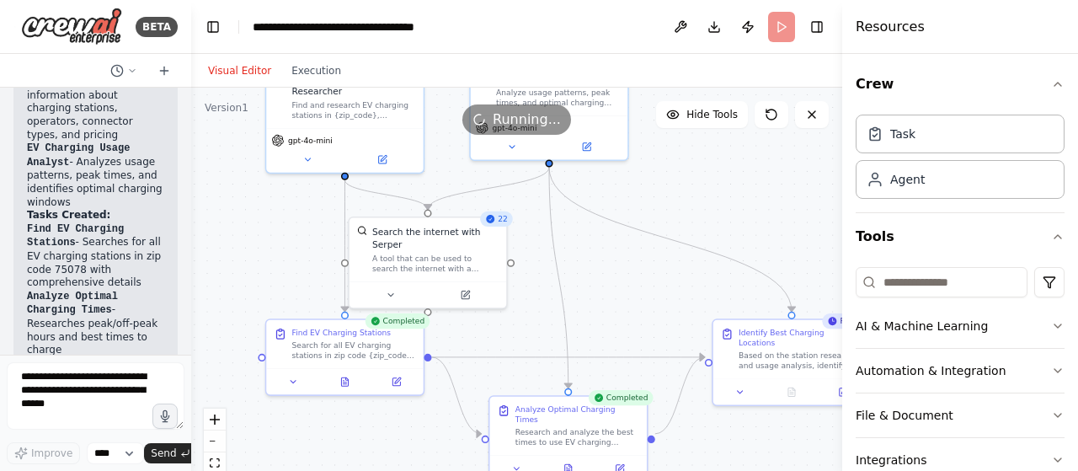
scroll to position [2349, 0]
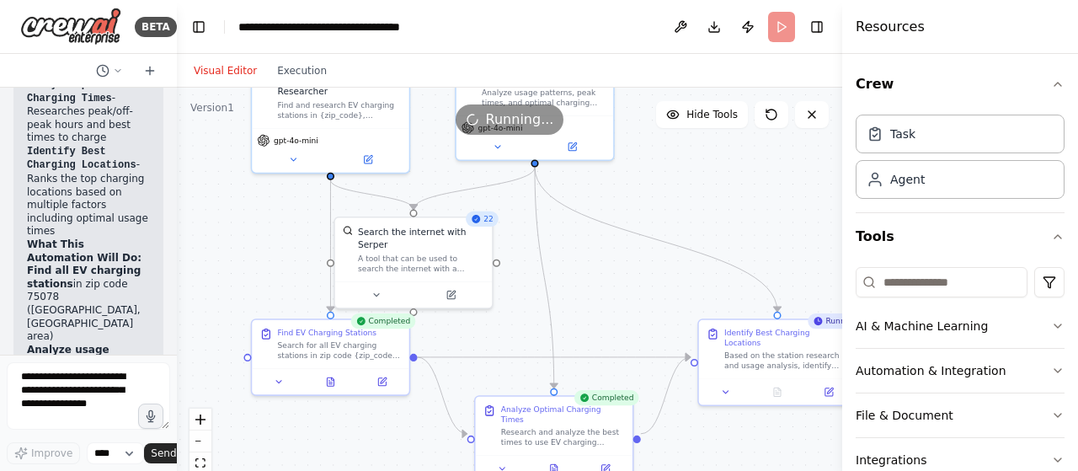
drag, startPoint x: 365, startPoint y: 200, endPoint x: 177, endPoint y: 166, distance: 190.8
click at [177, 166] on div "BETA Search for EV charging points in zip code 75078. Then look at what time of…" at bounding box center [539, 235] width 1078 height 471
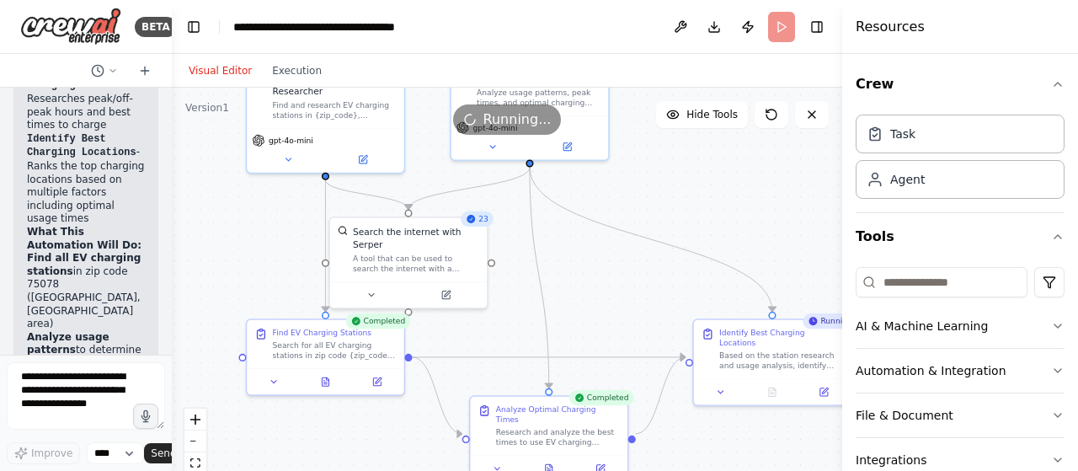
drag, startPoint x: 172, startPoint y: 176, endPoint x: 125, endPoint y: 174, distance: 46.3
click at [125, 174] on div "BETA Search for EV charging points in zip code 75078. Then look at what time of…" at bounding box center [86, 235] width 172 height 471
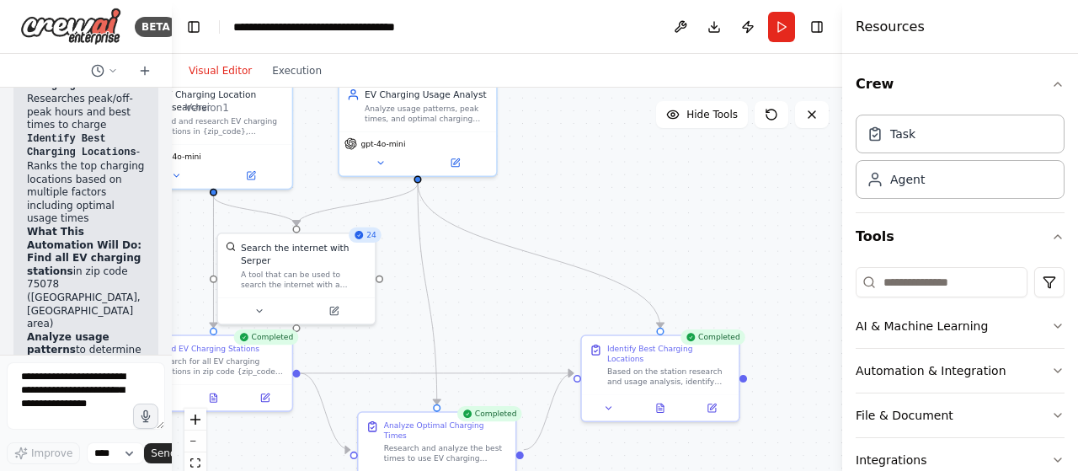
drag, startPoint x: 601, startPoint y: 274, endPoint x: 490, endPoint y: 290, distance: 112.3
click at [490, 290] on div ".deletable-edge-delete-btn { width: 20px; height: 20px; border: 0px solid #ffff…" at bounding box center [507, 298] width 670 height 421
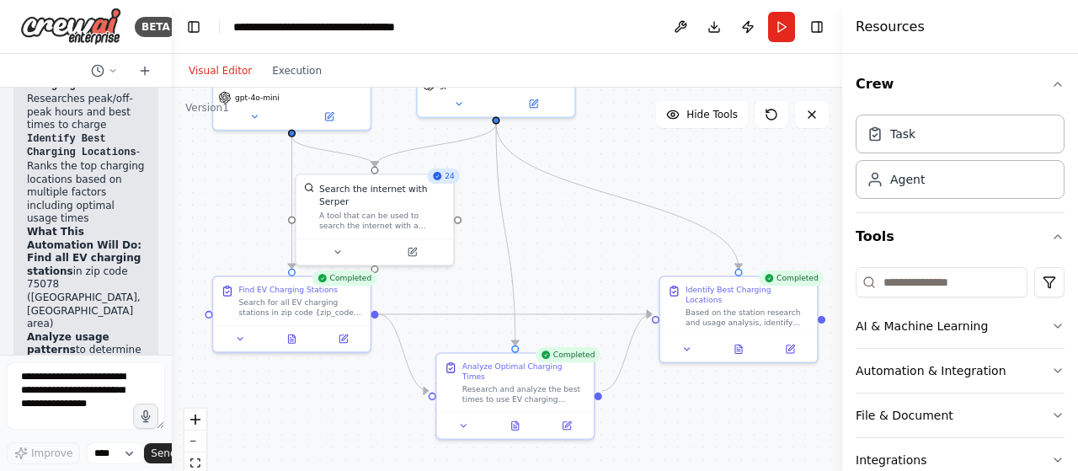
drag, startPoint x: 495, startPoint y: 299, endPoint x: 573, endPoint y: 240, distance: 97.3
click at [573, 240] on div ".deletable-edge-delete-btn { width: 20px; height: 20px; border: 0px solid #ffff…" at bounding box center [507, 298] width 670 height 421
click at [296, 340] on icon at bounding box center [291, 336] width 10 height 10
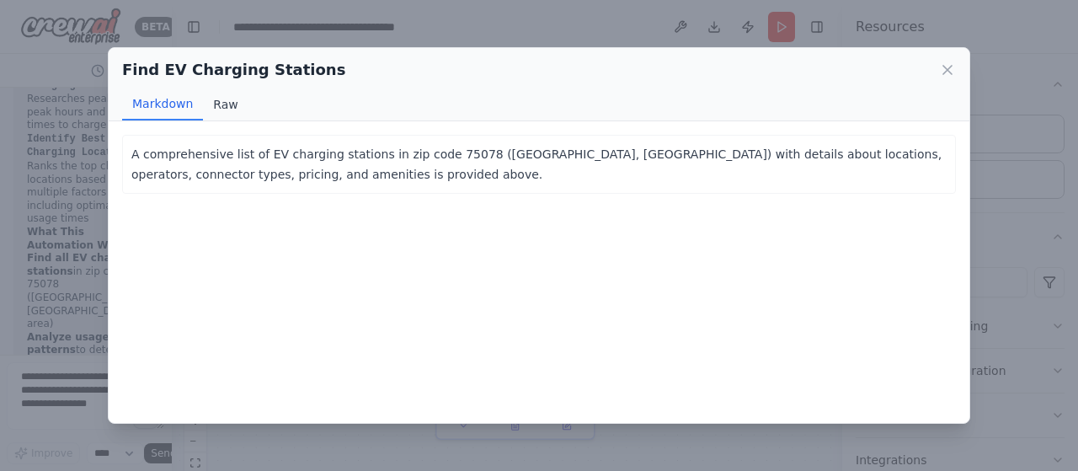
click at [232, 97] on button "Raw" at bounding box center [225, 104] width 45 height 32
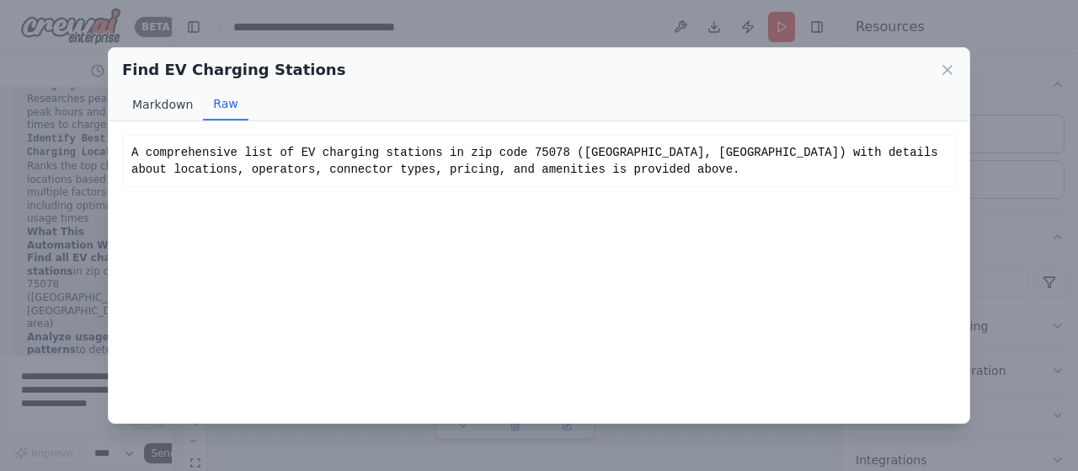
click at [160, 104] on button "Markdown" at bounding box center [162, 104] width 81 height 32
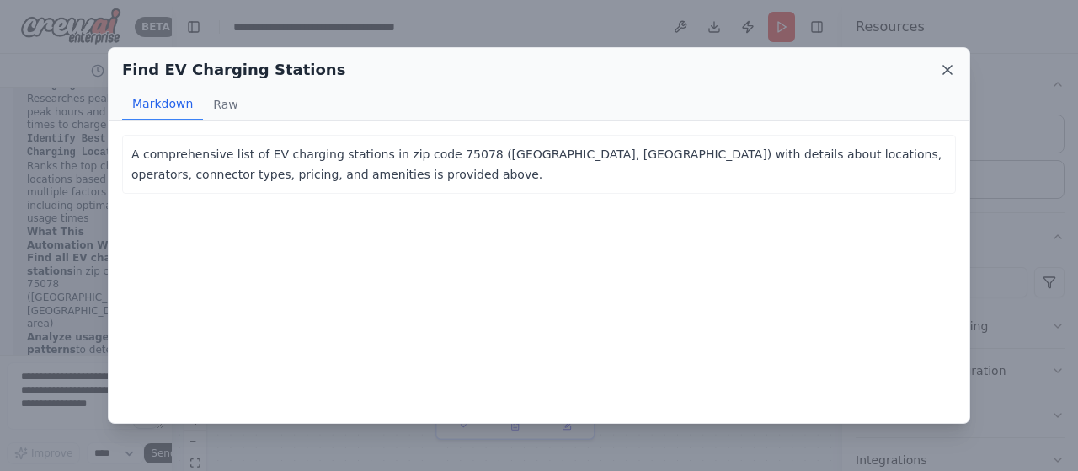
click at [948, 76] on icon at bounding box center [947, 69] width 17 height 17
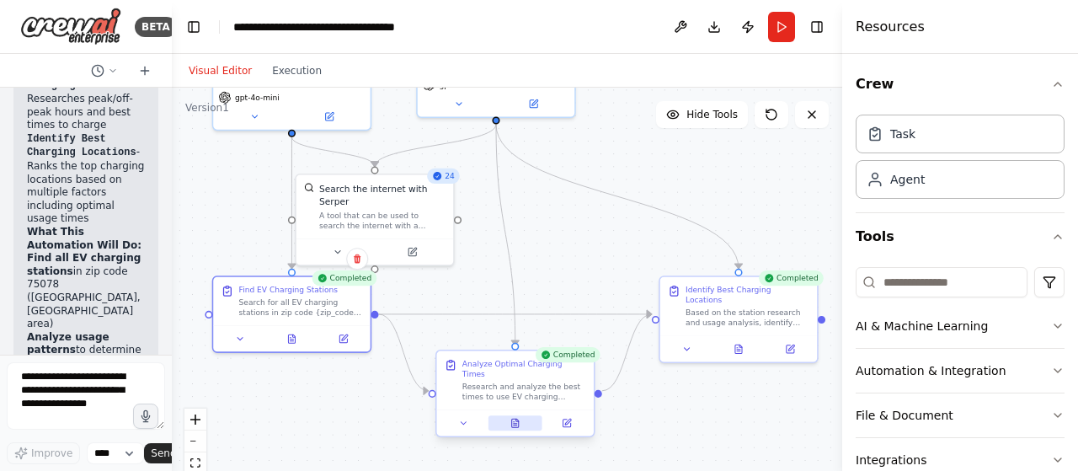
click at [515, 419] on icon at bounding box center [515, 423] width 7 height 8
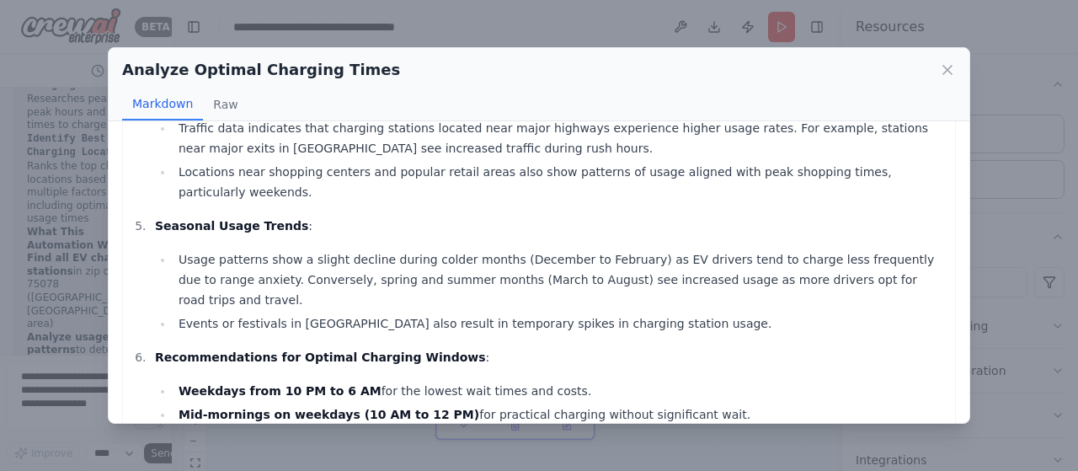
scroll to position [463, 0]
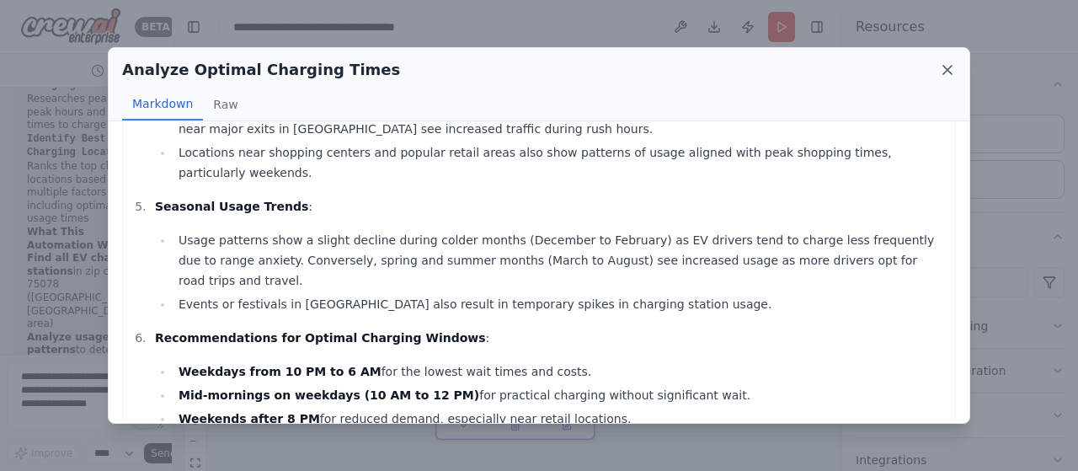
click at [946, 65] on icon at bounding box center [947, 69] width 17 height 17
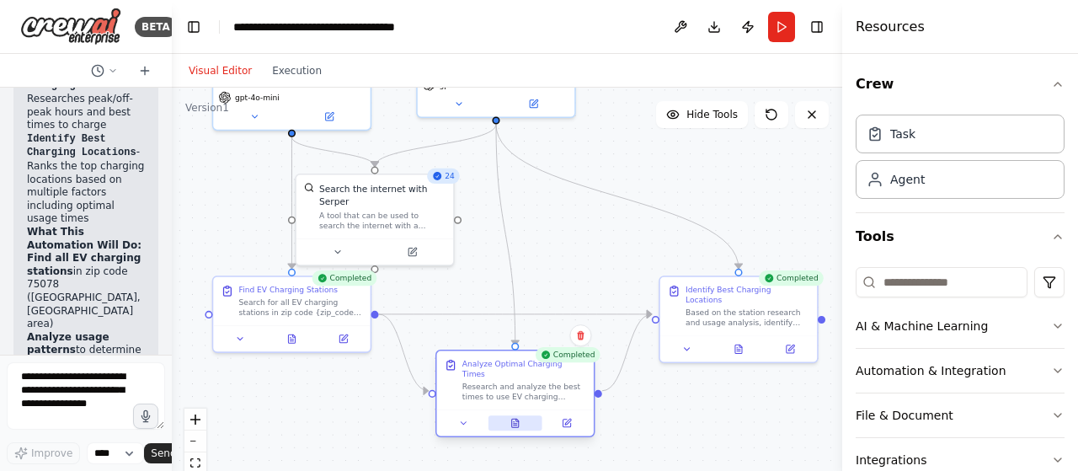
click at [514, 418] on icon at bounding box center [515, 423] width 10 height 10
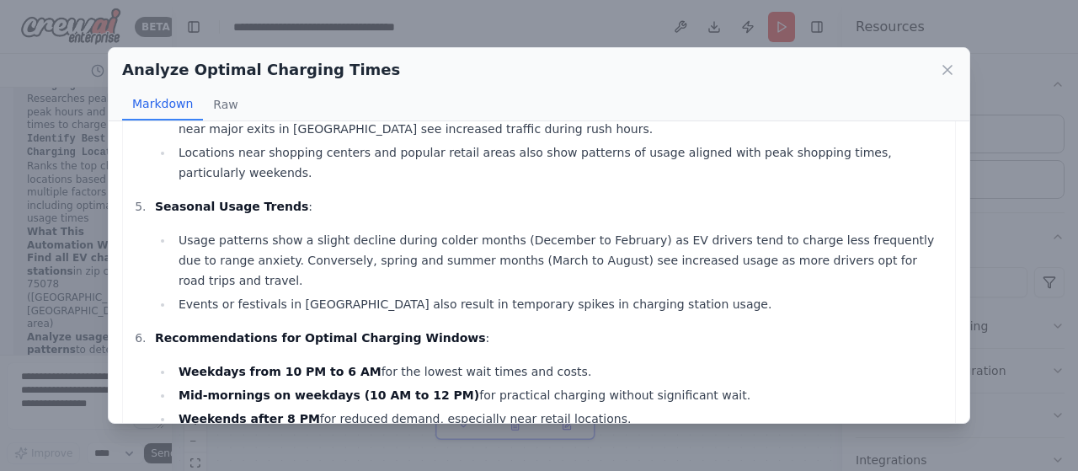
drag, startPoint x: 152, startPoint y: 257, endPoint x: 569, endPoint y: 328, distance: 422.8
click at [569, 328] on li "Recommendations for Optimal Charging Windows : Weekdays from 10 PM to 6 AM for …" at bounding box center [548, 378] width 797 height 101
click at [946, 68] on icon at bounding box center [947, 70] width 8 height 8
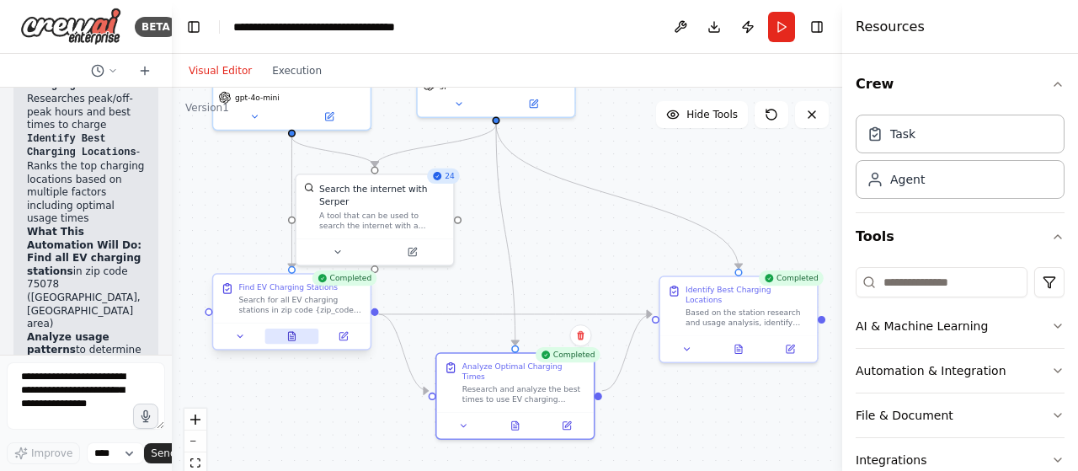
click at [291, 334] on icon at bounding box center [291, 336] width 7 height 8
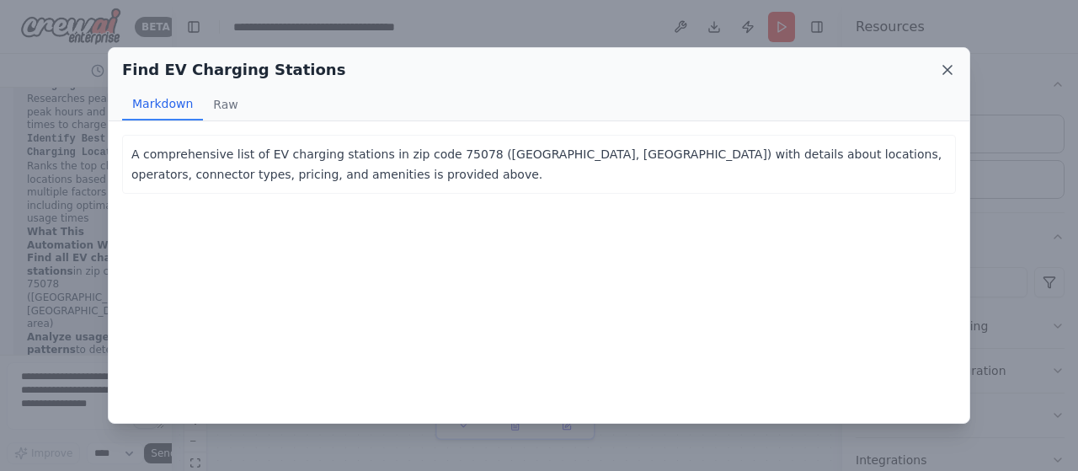
click at [947, 70] on icon at bounding box center [947, 70] width 8 height 8
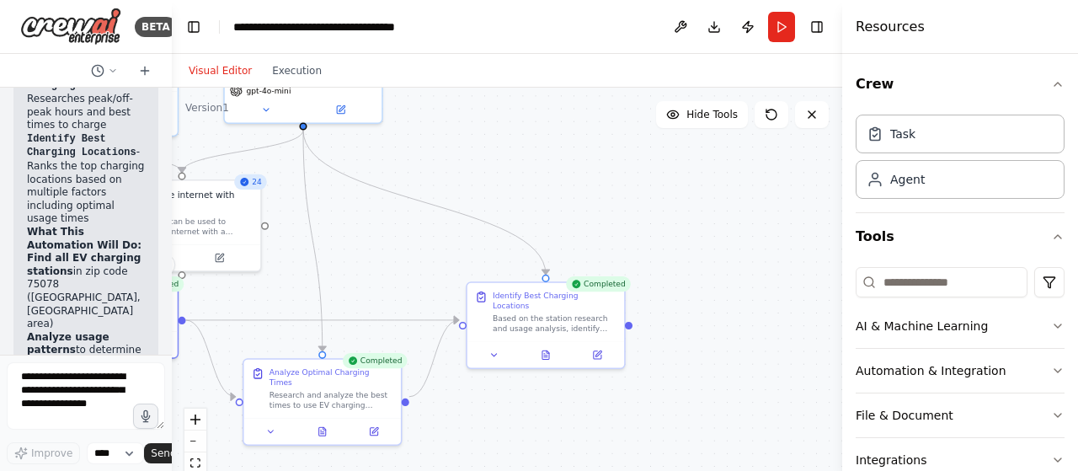
drag, startPoint x: 671, startPoint y: 397, endPoint x: 493, endPoint y: 397, distance: 177.7
click at [480, 403] on div ".deletable-edge-delete-btn { width: 20px; height: 20px; border: 0px solid #ffff…" at bounding box center [507, 298] width 670 height 421
click at [553, 344] on button at bounding box center [547, 351] width 54 height 15
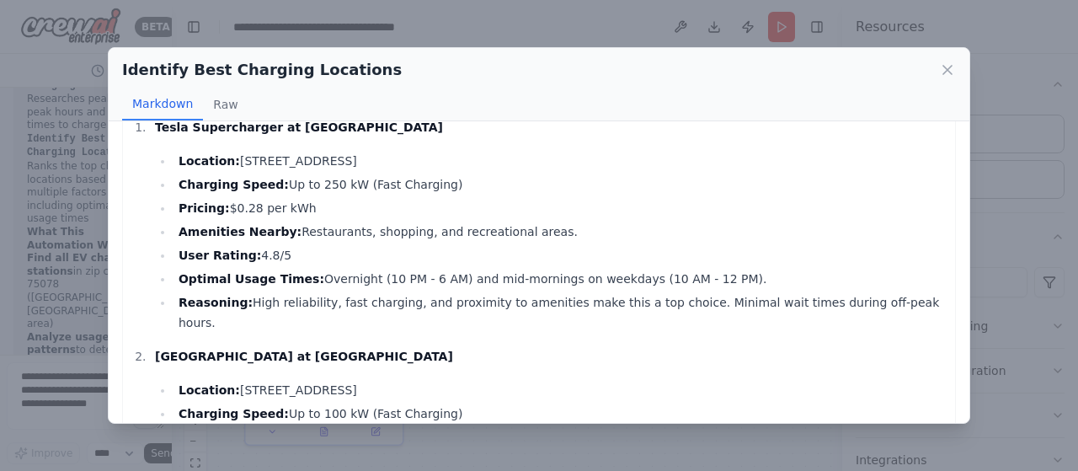
scroll to position [84, 0]
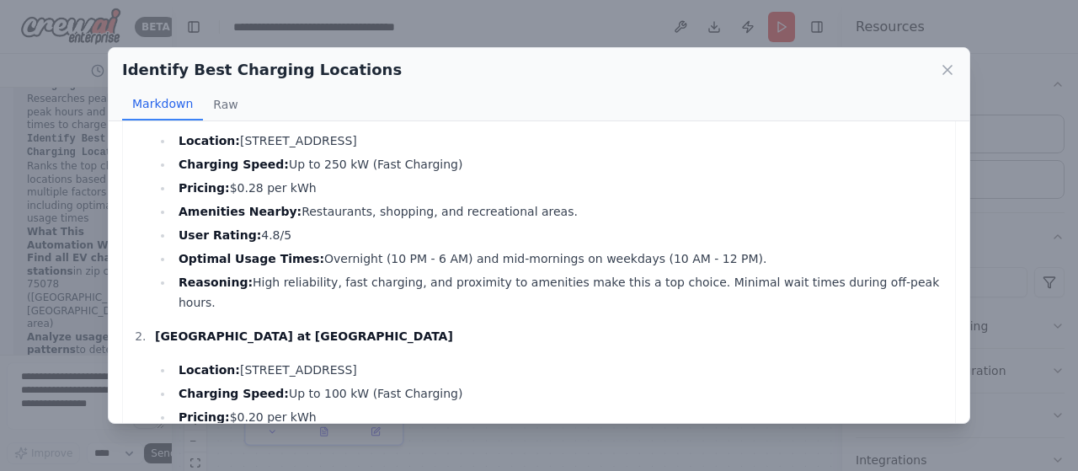
drag, startPoint x: 222, startPoint y: 184, endPoint x: 293, endPoint y: 188, distance: 70.8
click at [293, 188] on li "Pricing: $0.28 per kWh" at bounding box center [559, 188] width 773 height 20
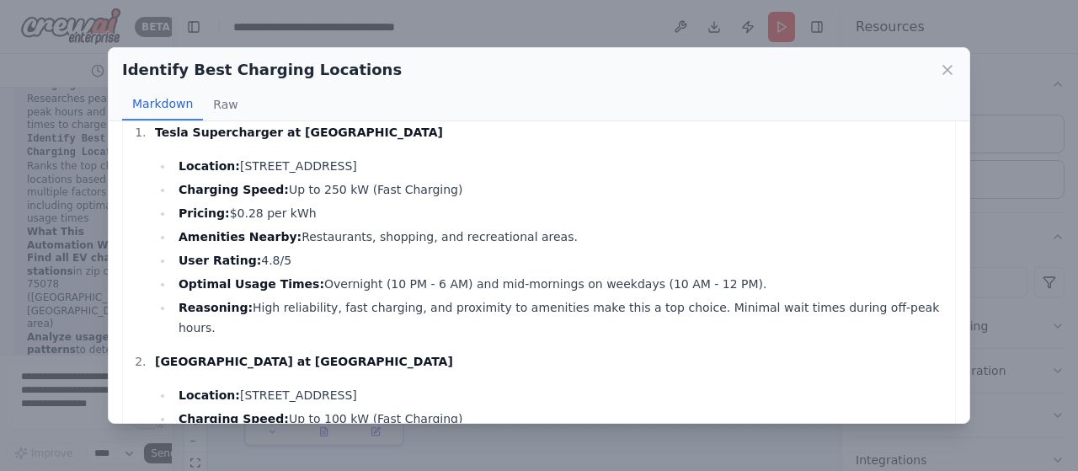
scroll to position [0, 0]
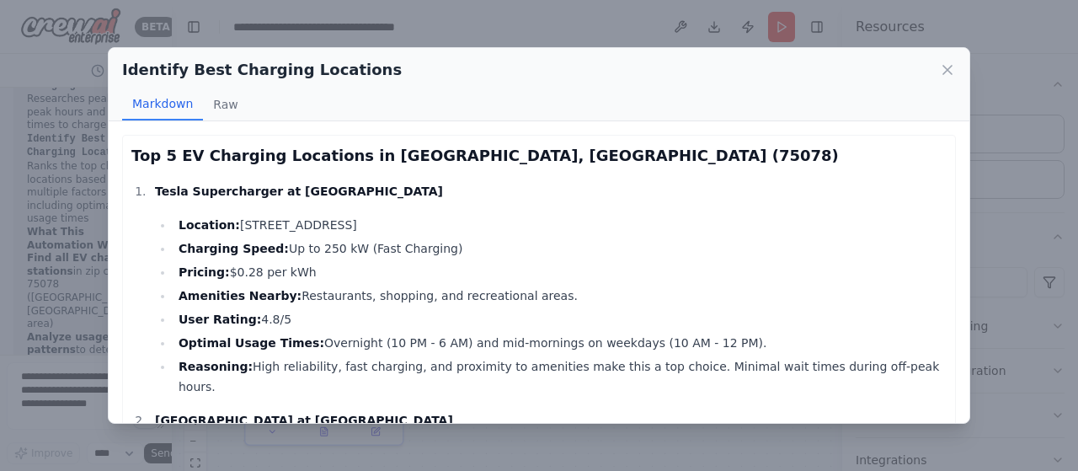
drag, startPoint x: 232, startPoint y: 224, endPoint x: 399, endPoint y: 213, distance: 167.1
click at [399, 213] on li "Tesla Supercharger at The Hill Location: 1234 Main St, Prosper, TX 75078 Chargi…" at bounding box center [548, 289] width 797 height 216
copy li "1234 Main St, Prosper, TX 75078"
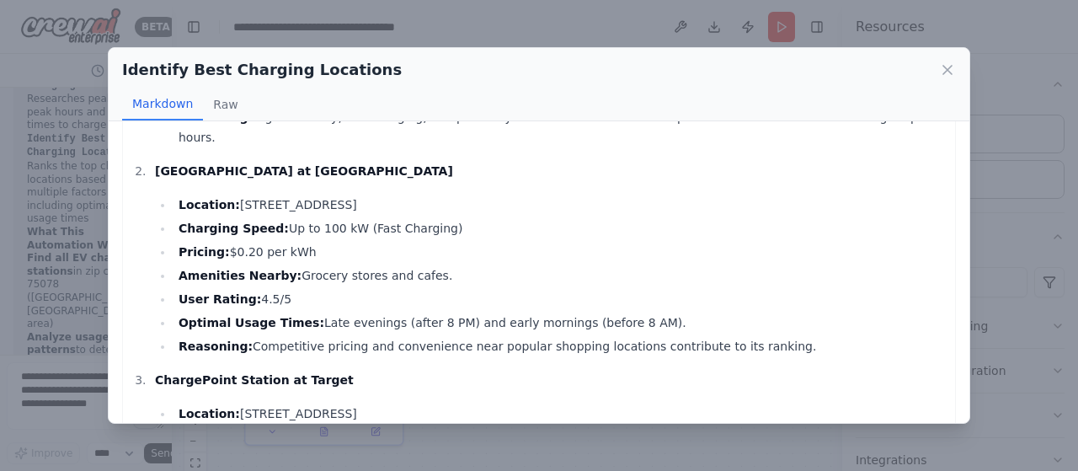
scroll to position [253, 0]
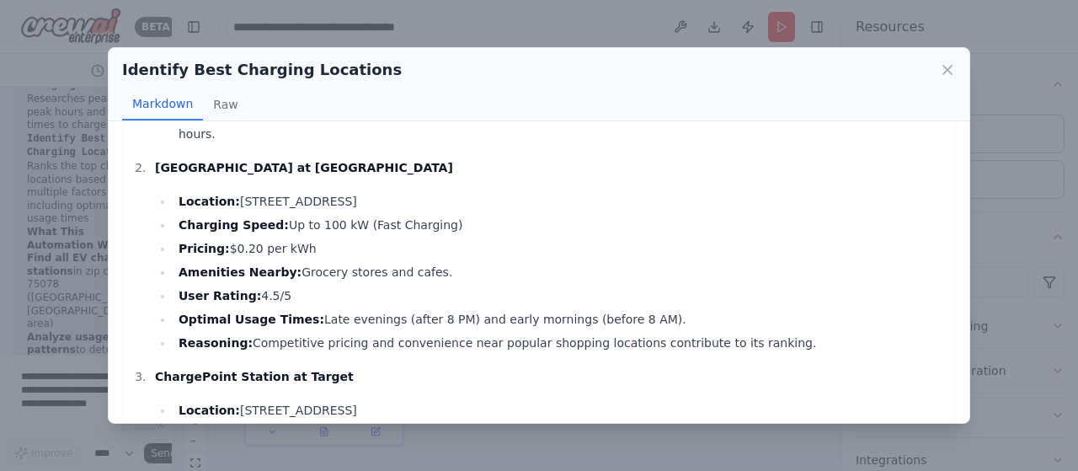
drag, startPoint x: 232, startPoint y: 181, endPoint x: 416, endPoint y: 174, distance: 184.5
click at [416, 191] on li "Location: 5678 Prosper Rd, Prosper, TX 75078" at bounding box center [559, 201] width 773 height 20
copy li "5678 Prosper Rd, Prosper, TX 75078"
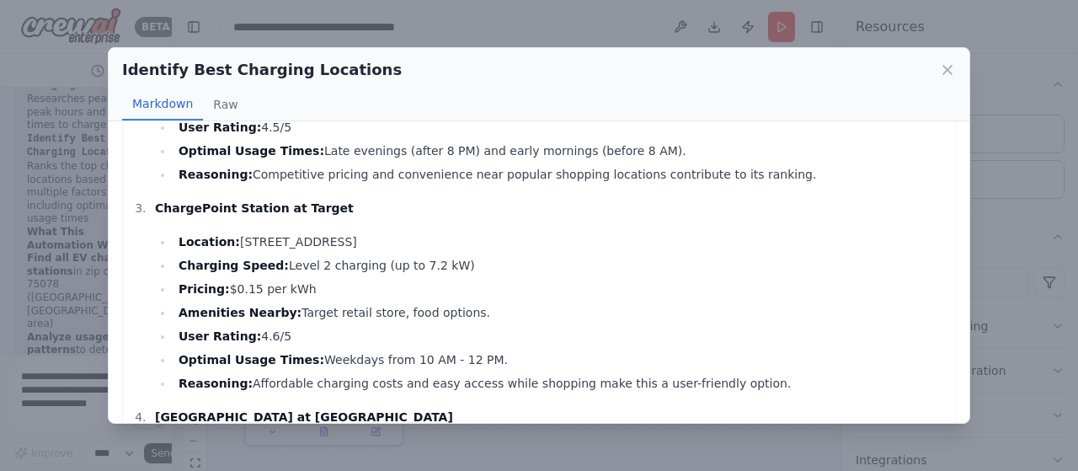
drag, startPoint x: 230, startPoint y: 218, endPoint x: 441, endPoint y: 213, distance: 211.4
click at [441, 232] on li "Location: 401 Gates Pkwy, Prosper, TX 75078" at bounding box center [559, 242] width 773 height 20
copy li "401 Gates Pkwy, Prosper, TX 75078"
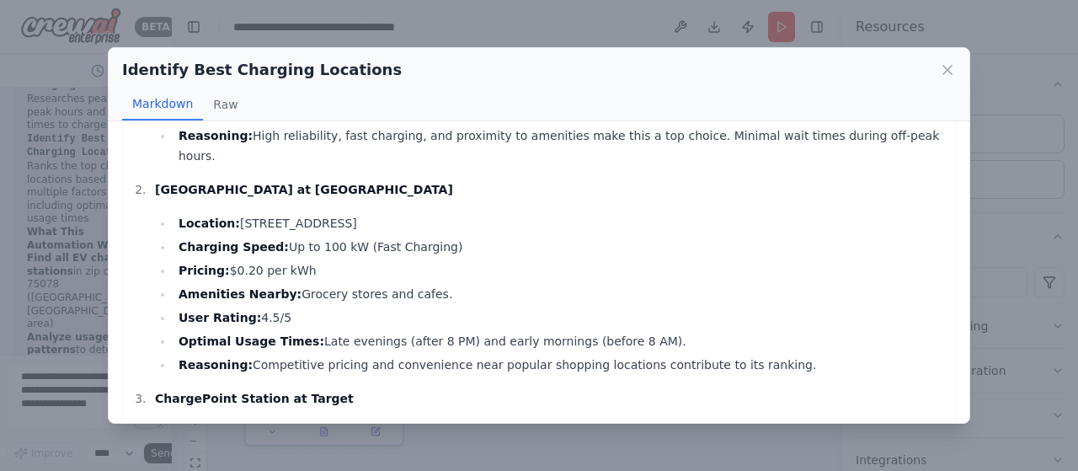
scroll to position [253, 0]
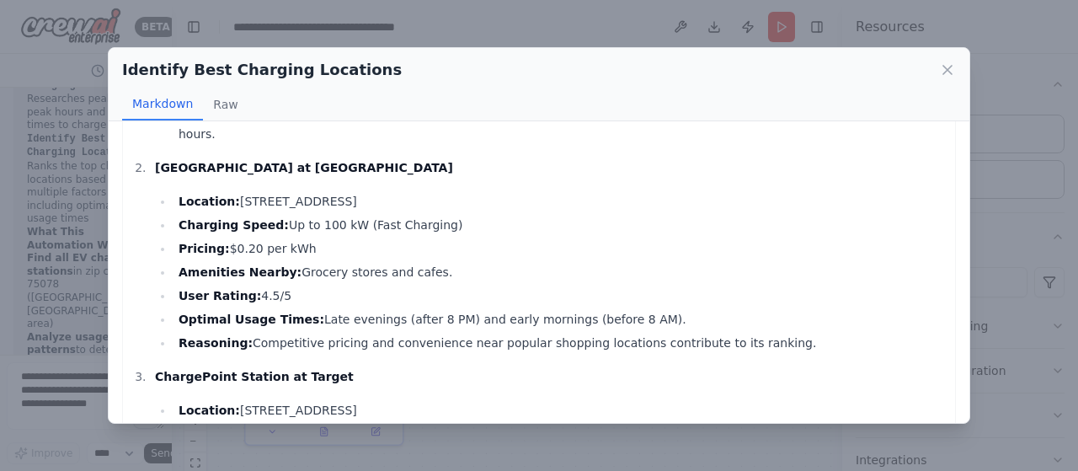
drag, startPoint x: 155, startPoint y: 147, endPoint x: 380, endPoint y: 147, distance: 224.8
click at [380, 157] on p "EVgo Charging Station at Gateway Market" at bounding box center [551, 167] width 792 height 20
copy strong "EVgo Charging Station at Gateway Market"
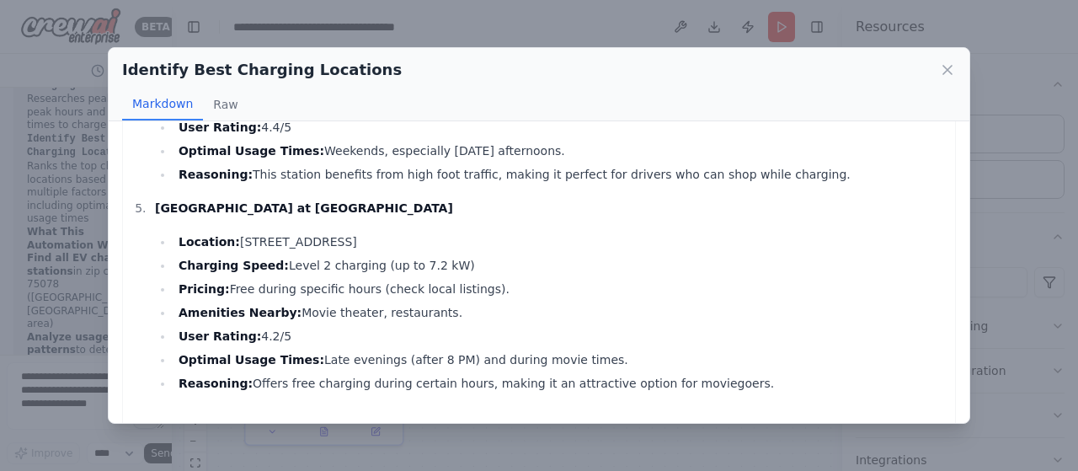
scroll to position [904, 0]
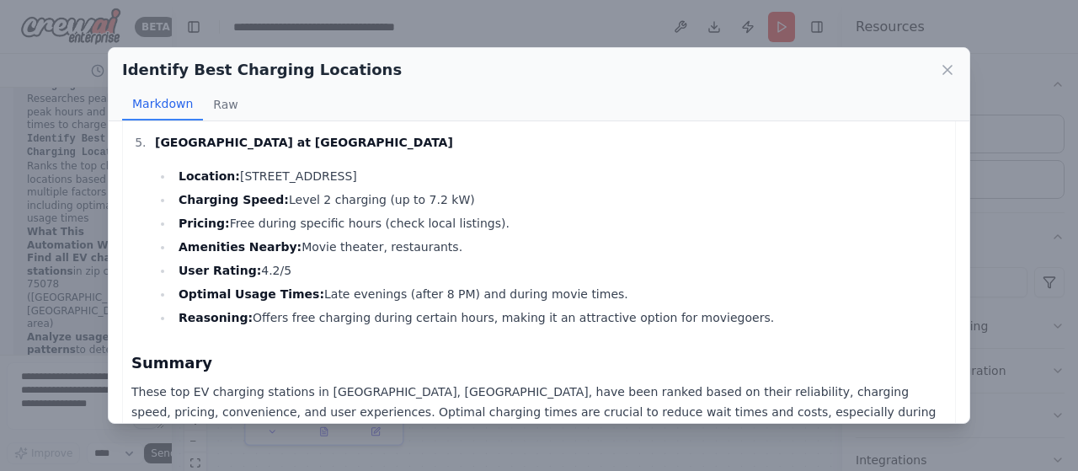
click at [933, 76] on div "Identify Best Charging Locations" at bounding box center [539, 70] width 834 height 24
click at [217, 109] on button "Raw" at bounding box center [225, 104] width 45 height 32
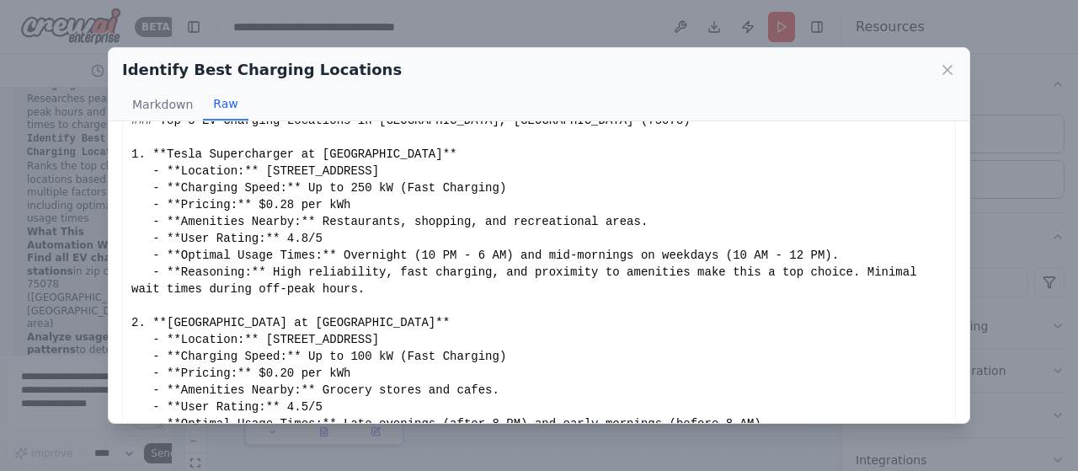
scroll to position [0, 0]
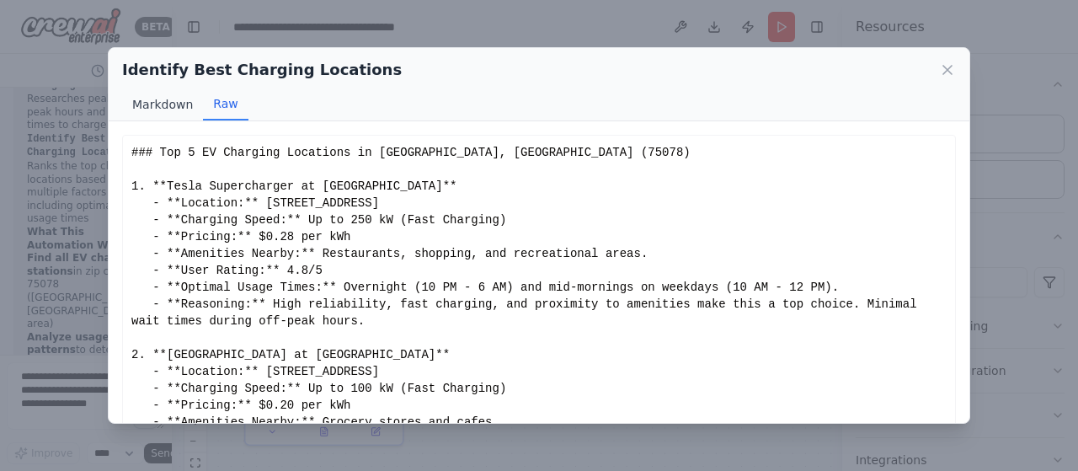
click at [188, 115] on button "Markdown" at bounding box center [162, 104] width 81 height 32
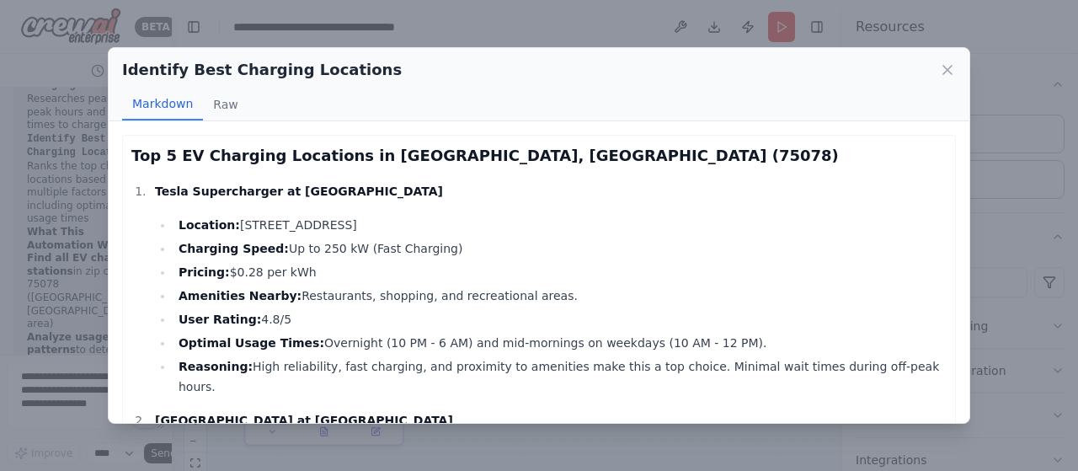
drag, startPoint x: 227, startPoint y: 267, endPoint x: 303, endPoint y: 269, distance: 76.6
click at [303, 269] on li "Pricing: $0.28 per kWh" at bounding box center [559, 272] width 773 height 20
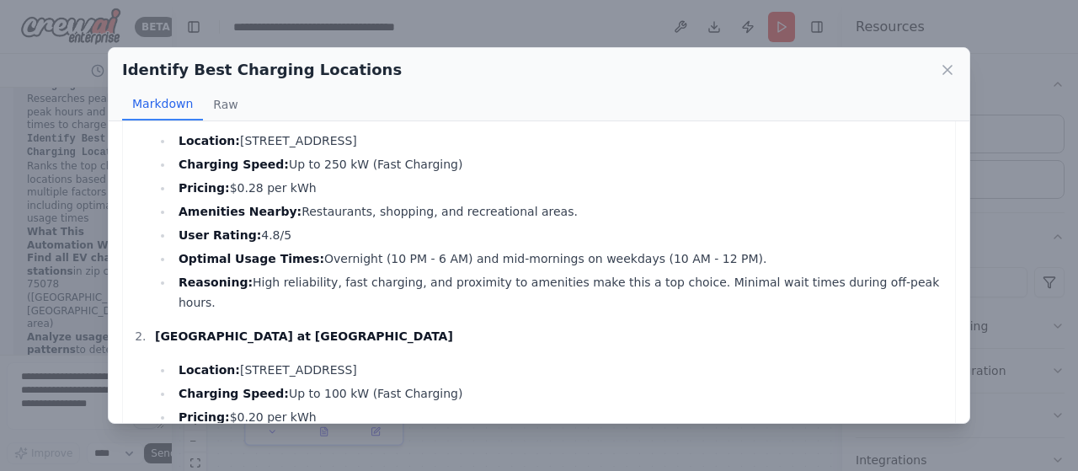
drag, startPoint x: 297, startPoint y: 260, endPoint x: 697, endPoint y: 255, distance: 400.0
click at [697, 255] on li "Optimal Usage Times: Overnight (10 PM - 6 AM) and mid-mornings on weekdays (10 …" at bounding box center [559, 258] width 773 height 20
click at [950, 78] on div "Identify Best Charging Locations" at bounding box center [539, 70] width 834 height 24
click at [941, 71] on icon at bounding box center [947, 69] width 17 height 17
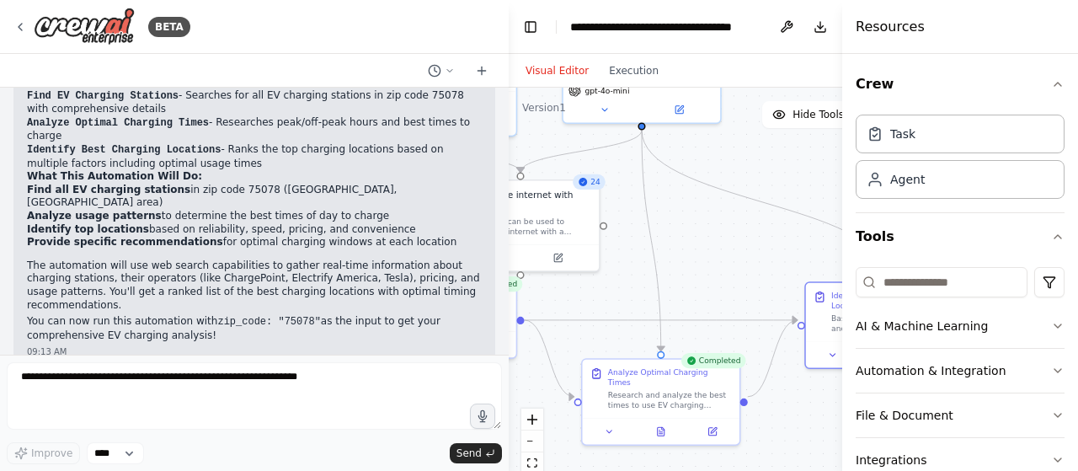
scroll to position [1235, 0]
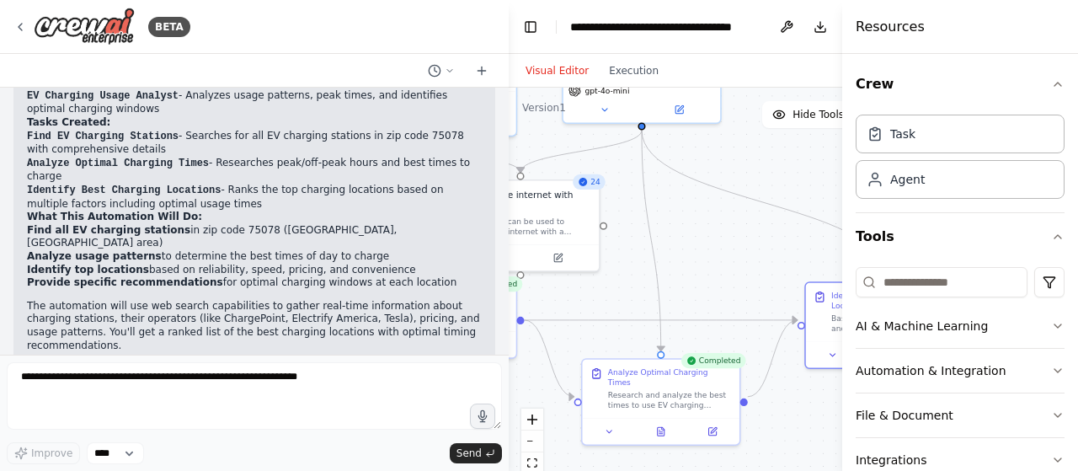
drag, startPoint x: 169, startPoint y: 176, endPoint x: 509, endPoint y: 175, distance: 339.4
click at [509, 175] on div "BETA Search for EV charging points in zip code 75078. Then look at what time of…" at bounding box center [539, 235] width 1078 height 471
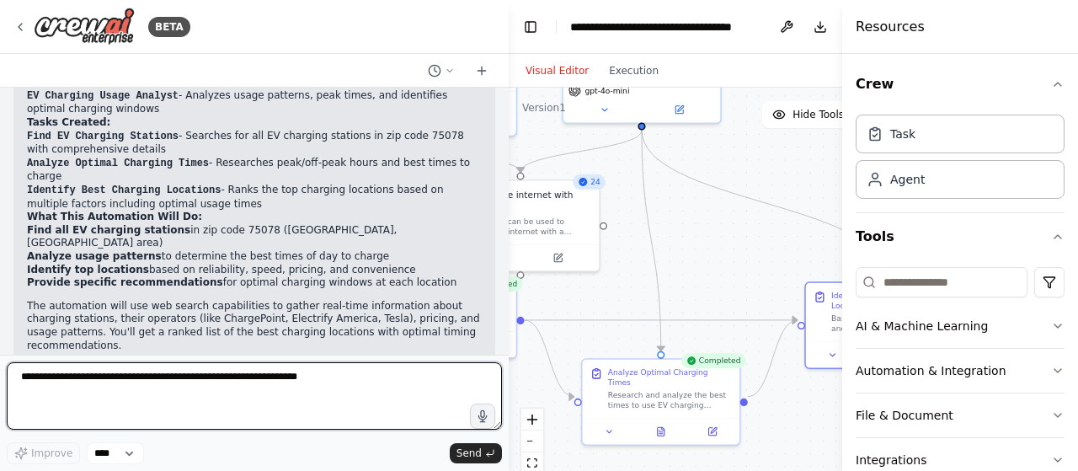
click at [131, 374] on textarea at bounding box center [254, 395] width 495 height 67
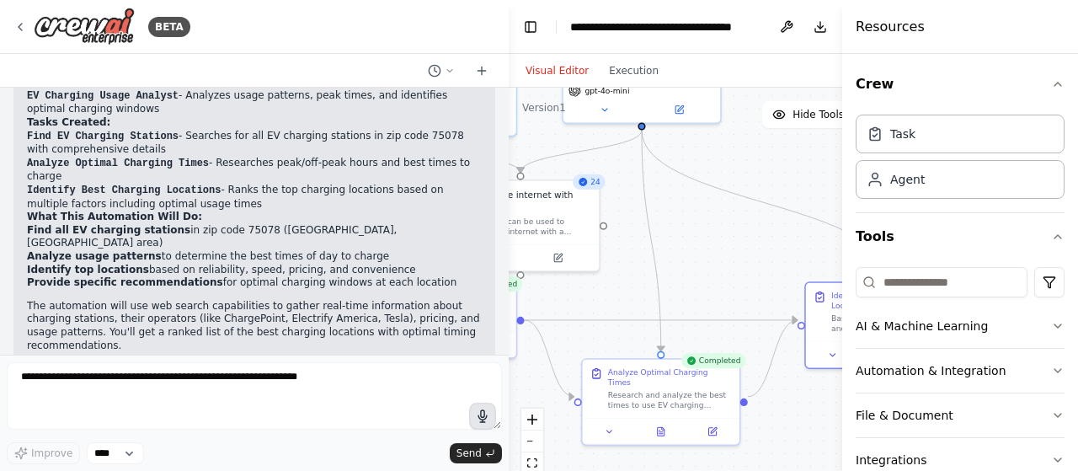
click at [487, 419] on icon "button" at bounding box center [482, 416] width 8 height 12
click at [483, 418] on circle "button" at bounding box center [482, 415] width 3 height 3
click at [477, 450] on span "Send" at bounding box center [468, 452] width 25 height 13
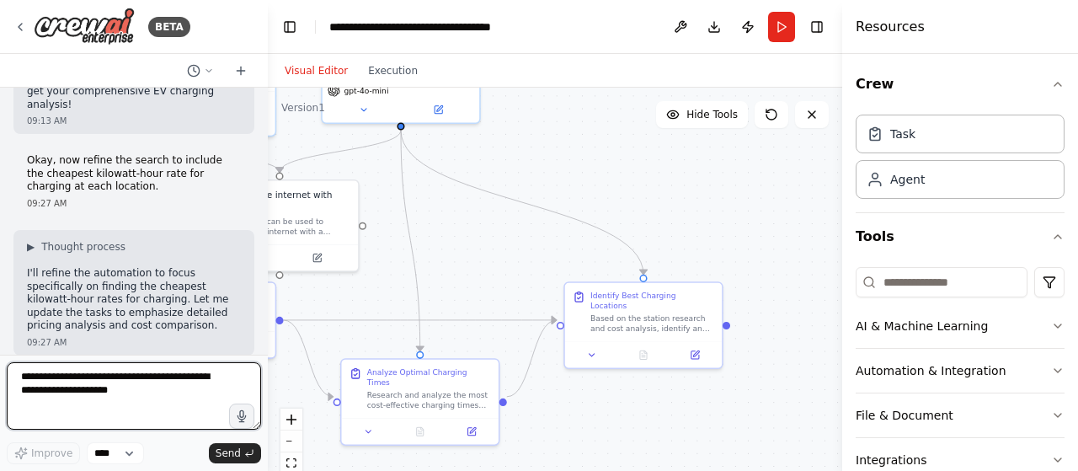
scroll to position [2391, 0]
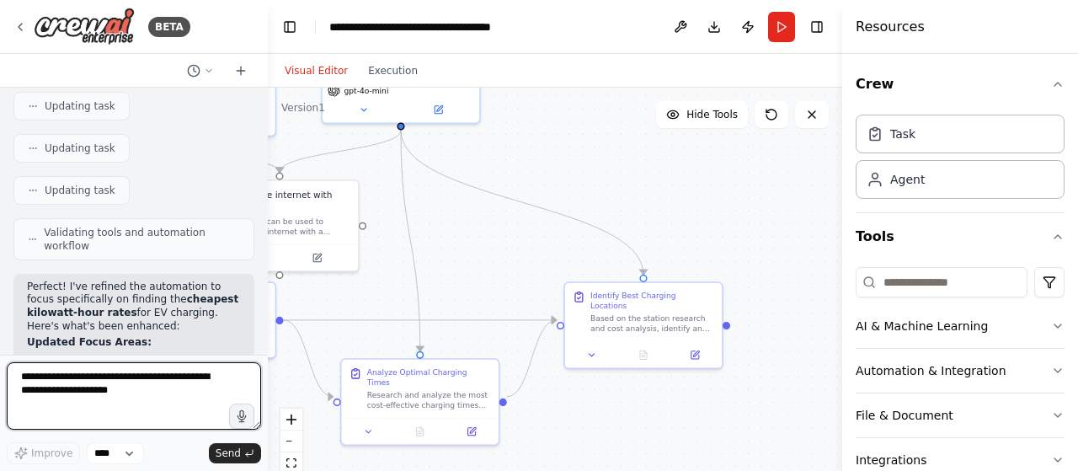
drag, startPoint x: 504, startPoint y: 138, endPoint x: 268, endPoint y: 152, distance: 237.1
click at [268, 152] on div "BETA Search for EV charging points in zip code 75078. Then look at what time of…" at bounding box center [539, 235] width 1078 height 471
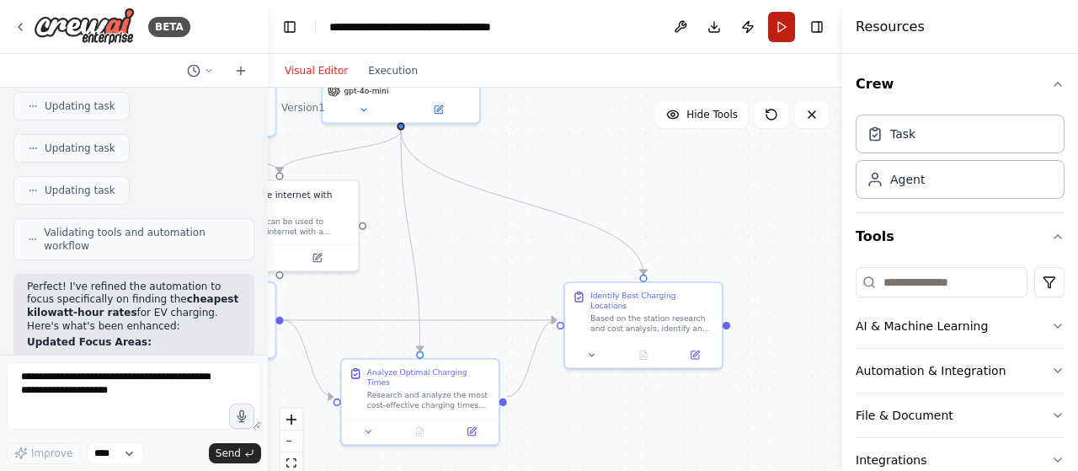
click at [781, 28] on button "Run" at bounding box center [781, 27] width 27 height 30
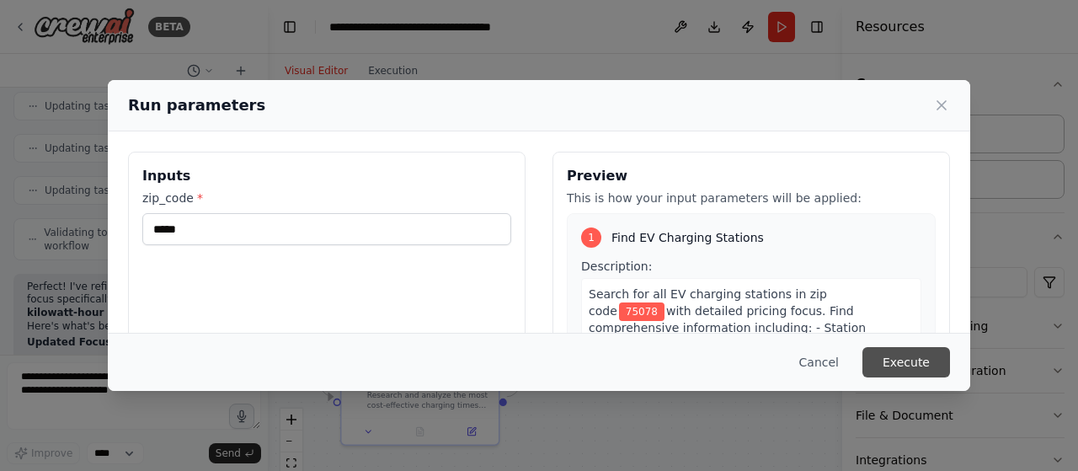
click at [936, 361] on button "Execute" at bounding box center [906, 362] width 88 height 30
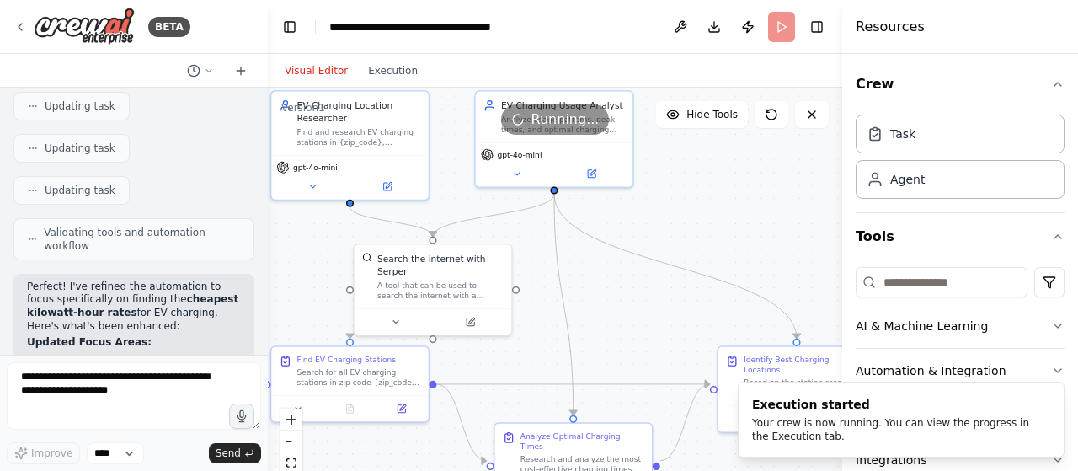
drag, startPoint x: 442, startPoint y: 226, endPoint x: 595, endPoint y: 290, distance: 166.1
click at [595, 290] on div ".deletable-edge-delete-btn { width: 20px; height: 20px; border: 0px solid #ffff…" at bounding box center [555, 298] width 574 height 421
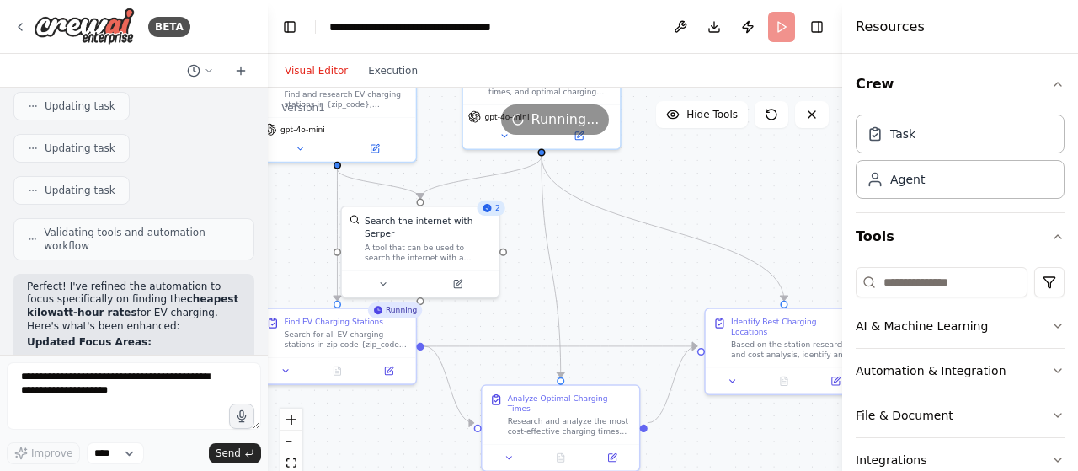
drag, startPoint x: 595, startPoint y: 290, endPoint x: 583, endPoint y: 252, distance: 39.9
click at [583, 252] on div ".deletable-edge-delete-btn { width: 20px; height: 20px; border: 0px solid #ffff…" at bounding box center [555, 298] width 574 height 421
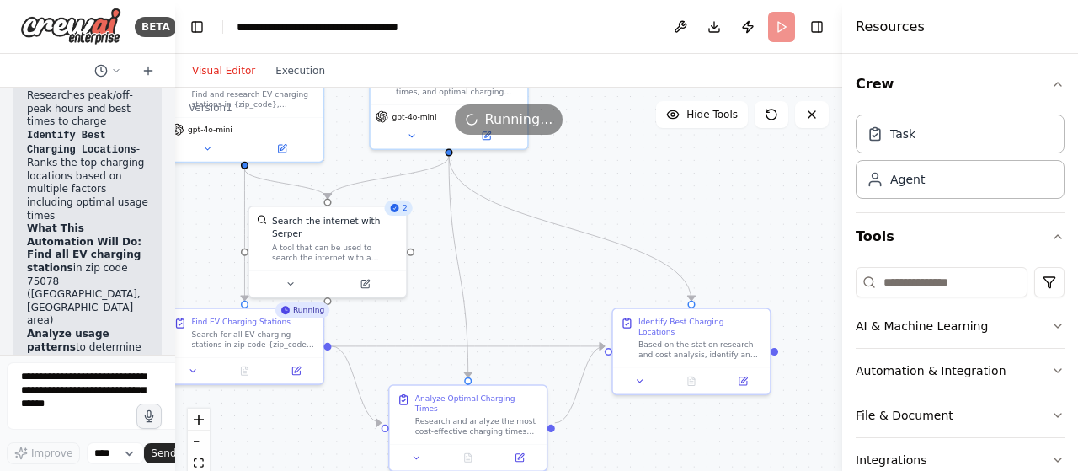
scroll to position [3436, 0]
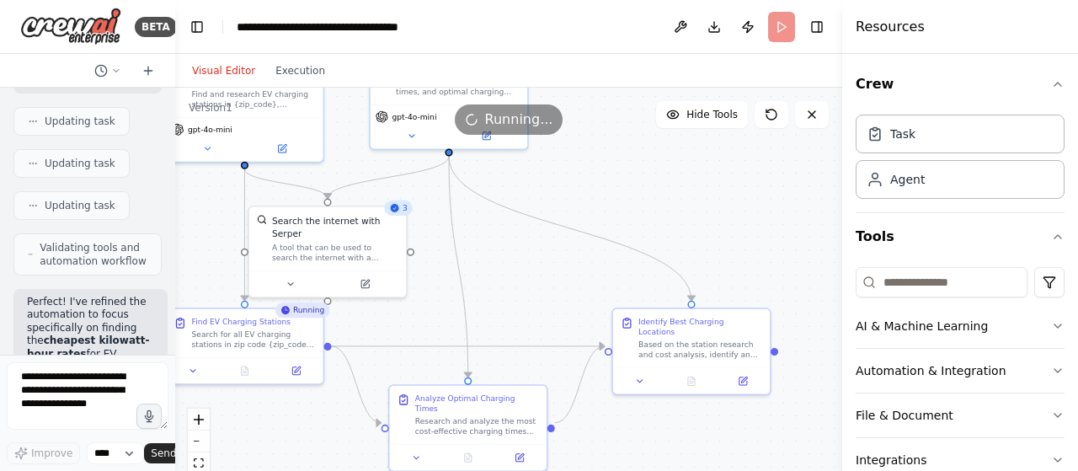
drag, startPoint x: 264, startPoint y: 187, endPoint x: 130, endPoint y: 162, distance: 137.1
click at [139, 169] on div "BETA Search for EV charging points in zip code 75078. Then look at what time of…" at bounding box center [87, 235] width 175 height 471
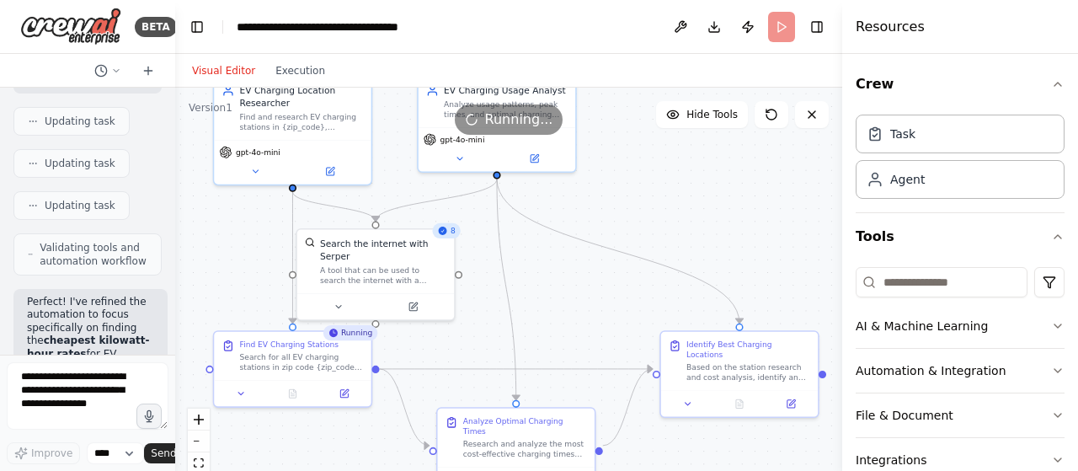
drag, startPoint x: 614, startPoint y: 166, endPoint x: 662, endPoint y: 189, distance: 53.1
click at [662, 189] on div ".deletable-edge-delete-btn { width: 20px; height: 20px; border: 0px solid #ffff…" at bounding box center [508, 298] width 667 height 421
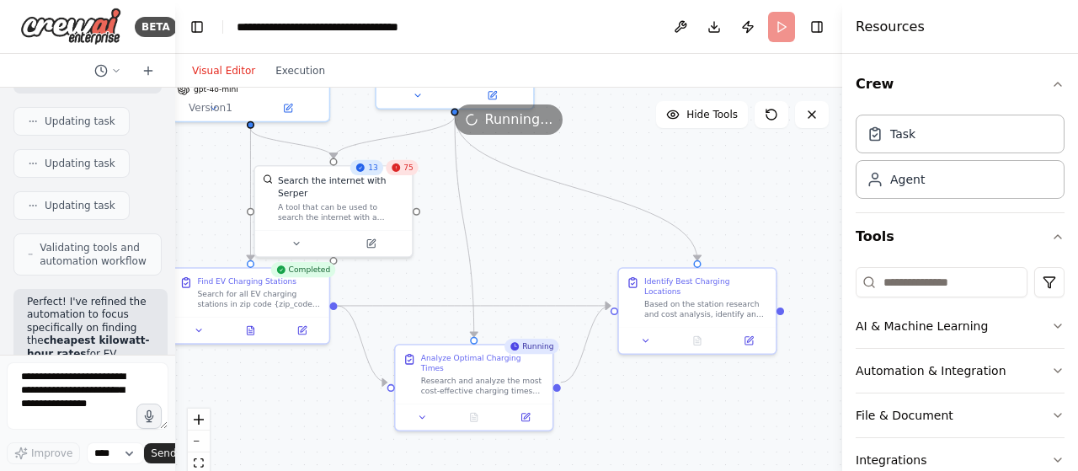
drag, startPoint x: 579, startPoint y: 293, endPoint x: 537, endPoint y: 230, distance: 75.9
click at [537, 230] on div ".deletable-edge-delete-btn { width: 20px; height: 20px; border: 0px solid #ffff…" at bounding box center [508, 298] width 667 height 421
click at [300, 233] on button at bounding box center [296, 240] width 72 height 15
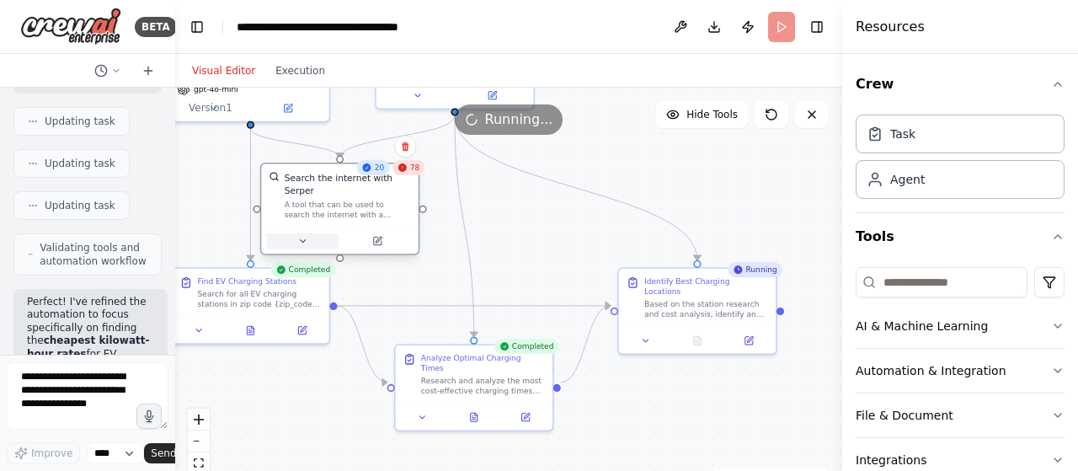
click at [308, 233] on button at bounding box center [302, 240] width 72 height 15
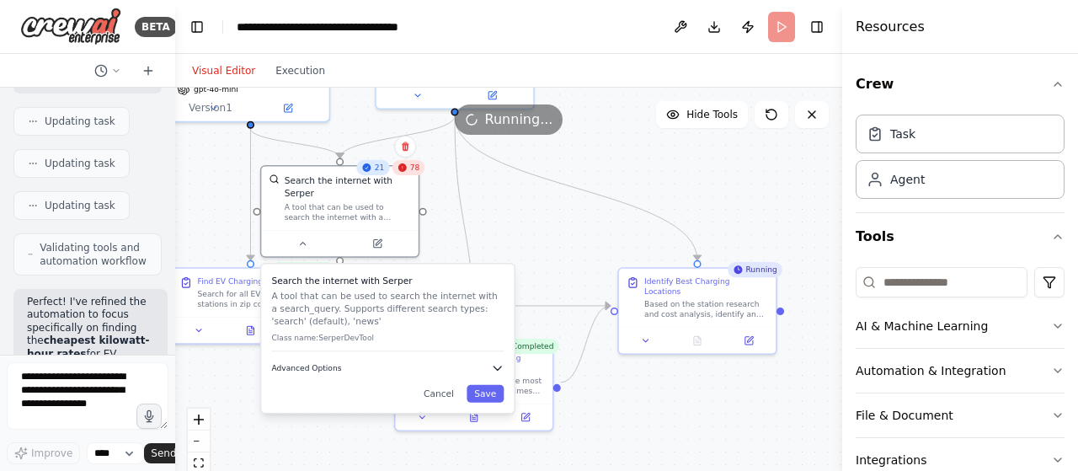
click at [495, 361] on icon "button" at bounding box center [497, 367] width 13 height 13
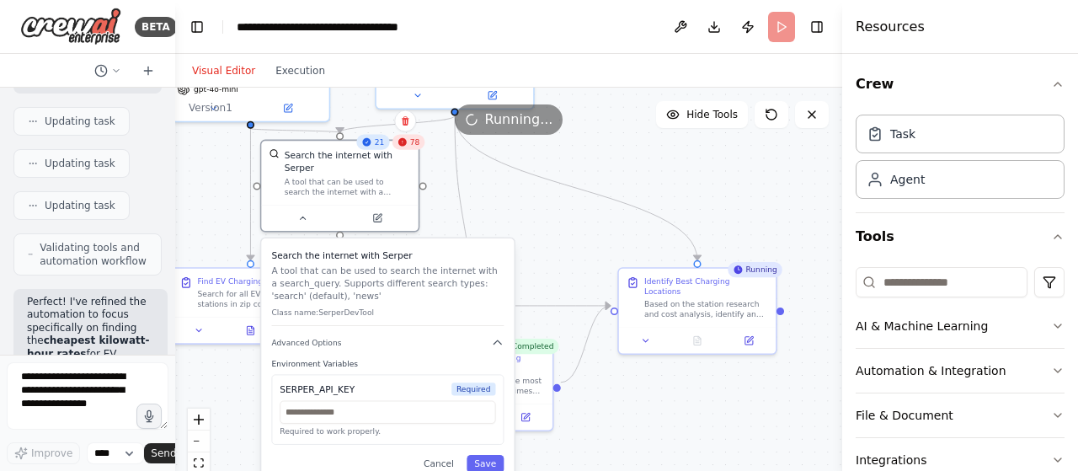
drag, startPoint x: 454, startPoint y: 312, endPoint x: 453, endPoint y: 286, distance: 26.1
click at [453, 286] on p "A tool that can be used to search the internet with a search_query. Supports di…" at bounding box center [387, 283] width 232 height 38
click at [447, 455] on button "Cancel" at bounding box center [438, 464] width 45 height 18
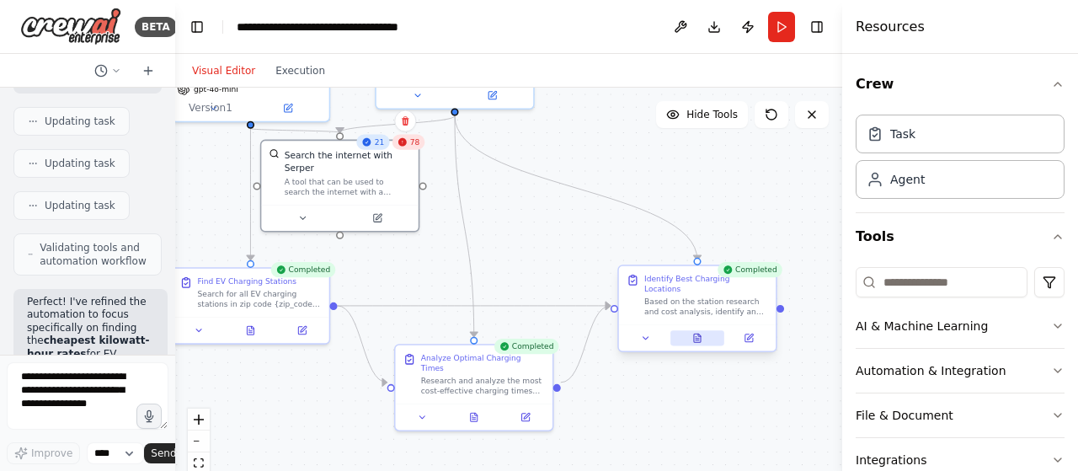
click at [701, 333] on icon at bounding box center [697, 338] width 10 height 10
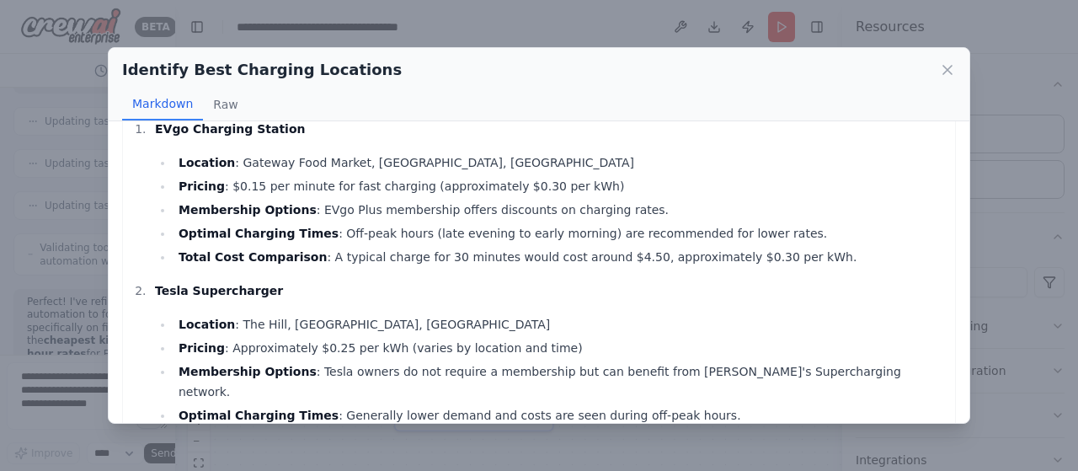
scroll to position [84, 0]
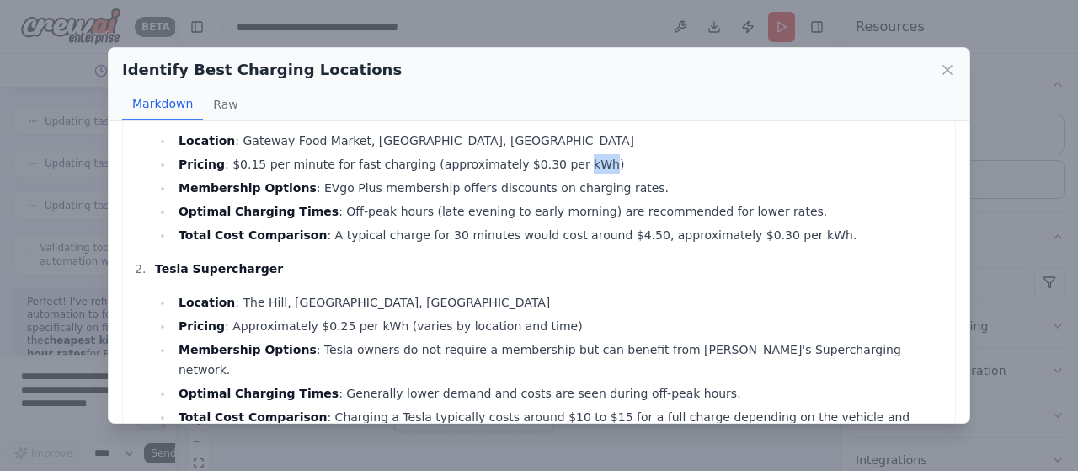
drag, startPoint x: 554, startPoint y: 164, endPoint x: 532, endPoint y: 151, distance: 25.7
click at [532, 151] on ul "Location : Gateway Food Market, Prosper, TX Pricing : $0.15 per minute for fast…" at bounding box center [551, 188] width 792 height 115
drag, startPoint x: 248, startPoint y: 157, endPoint x: 229, endPoint y: 151, distance: 20.5
click at [229, 151] on ul "Location : Gateway Food Market, Prosper, TX Pricing : $0.15 per minute for fast…" at bounding box center [551, 188] width 792 height 115
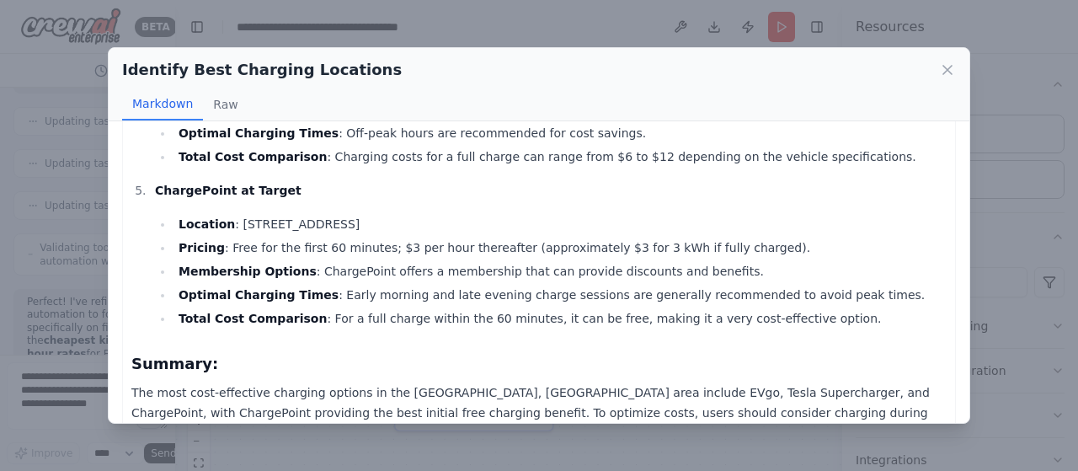
scroll to position [709, 0]
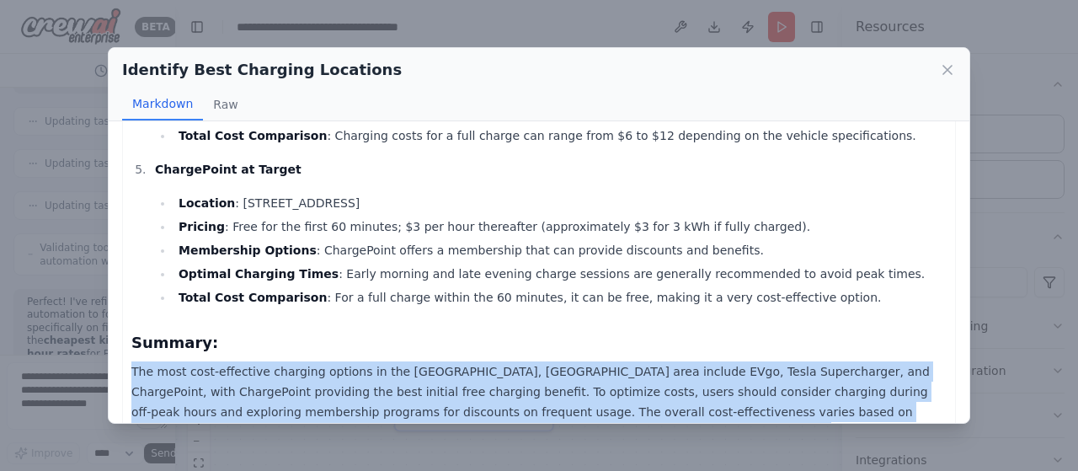
drag, startPoint x: 131, startPoint y: 331, endPoint x: 418, endPoint y: 397, distance: 294.8
click at [418, 397] on p "The most cost-effective charging options in the Prosper, TX area include EVgo, …" at bounding box center [538, 411] width 815 height 101
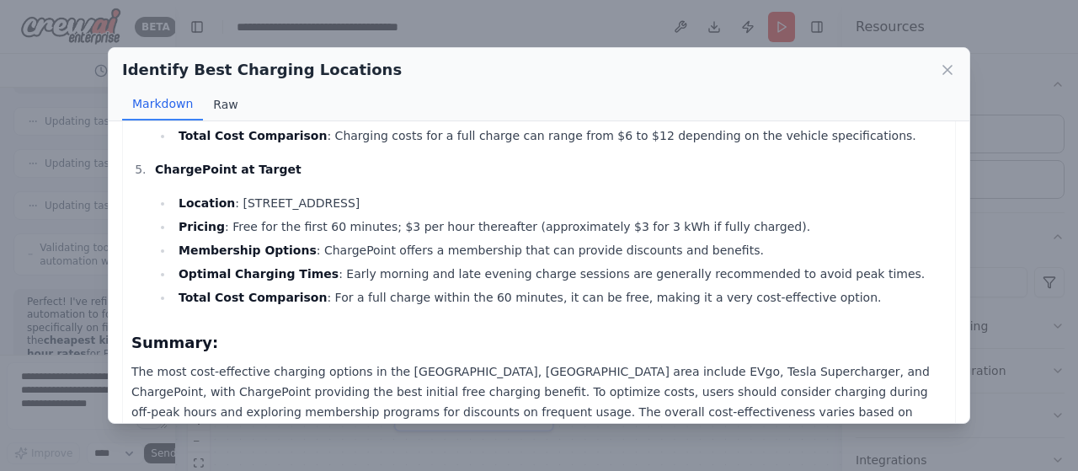
click at [211, 93] on button "Raw" at bounding box center [225, 104] width 45 height 32
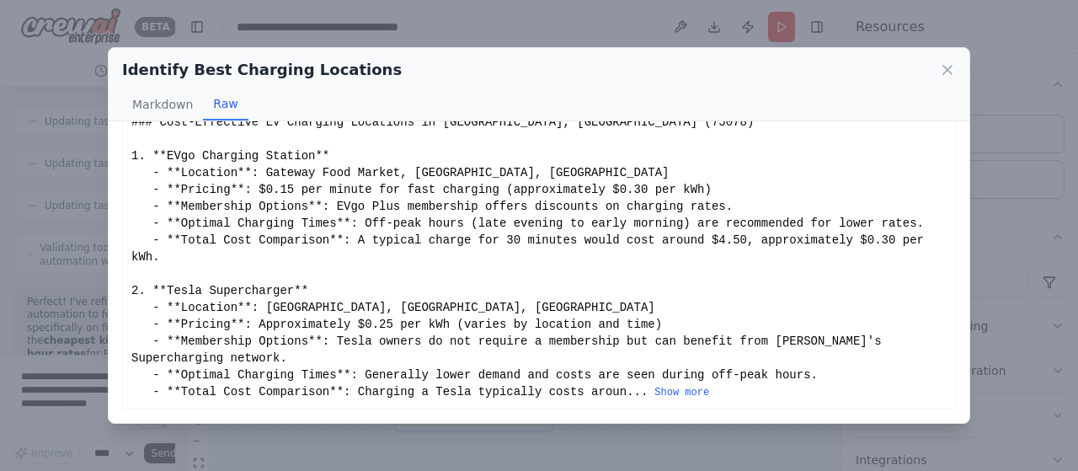
scroll to position [0, 0]
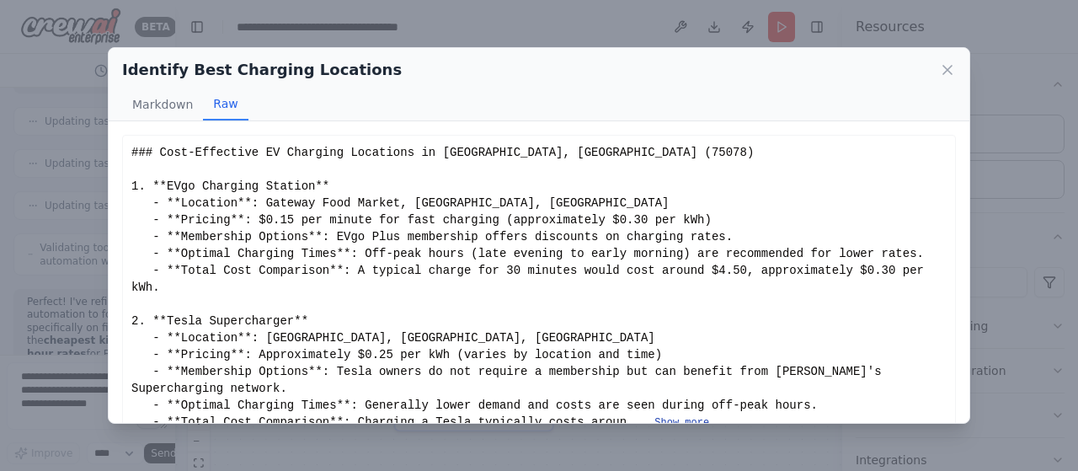
click at [654, 416] on button "Show more" at bounding box center [681, 422] width 55 height 13
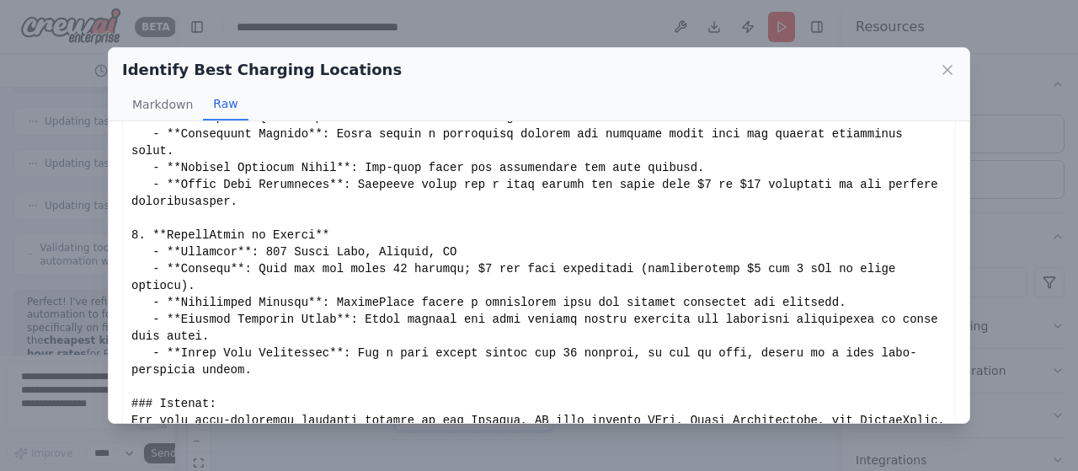
scroll to position [534, 0]
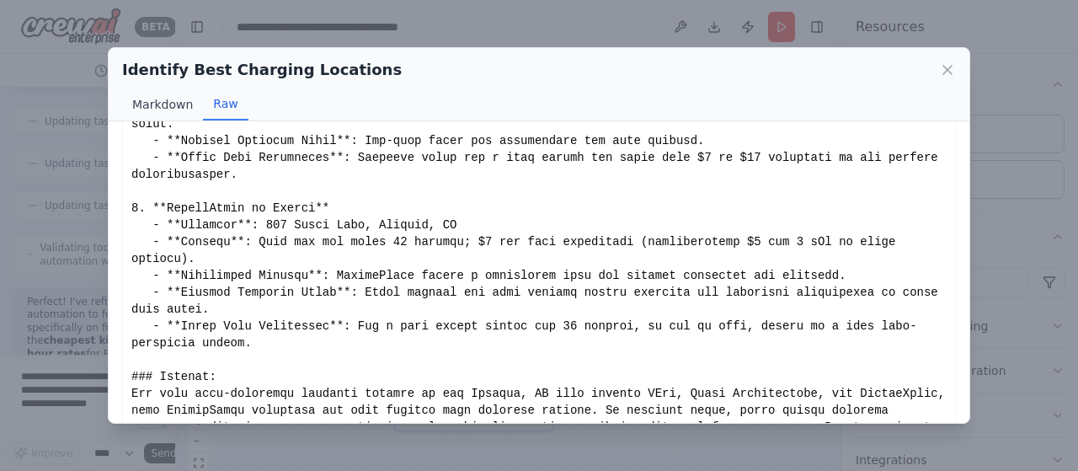
click at [169, 96] on button "Markdown" at bounding box center [162, 104] width 81 height 32
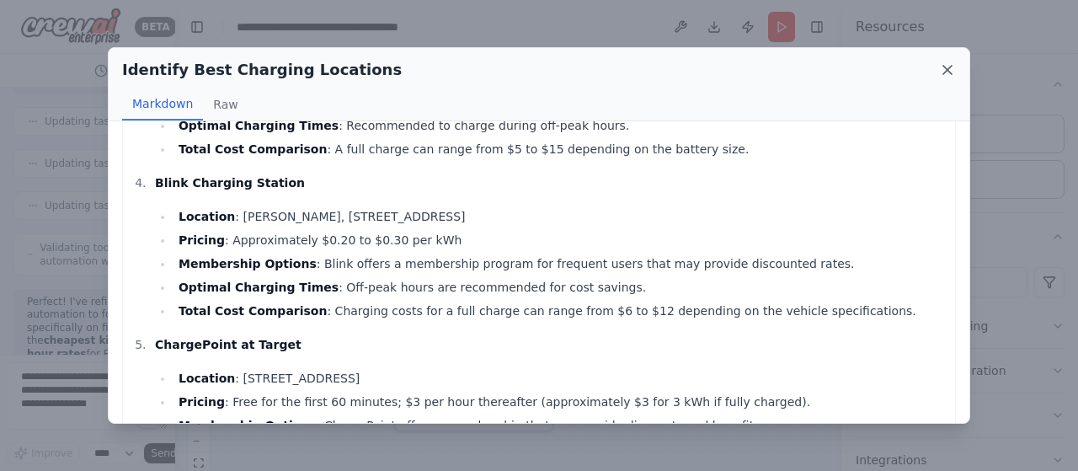
click at [949, 65] on icon at bounding box center [947, 69] width 17 height 17
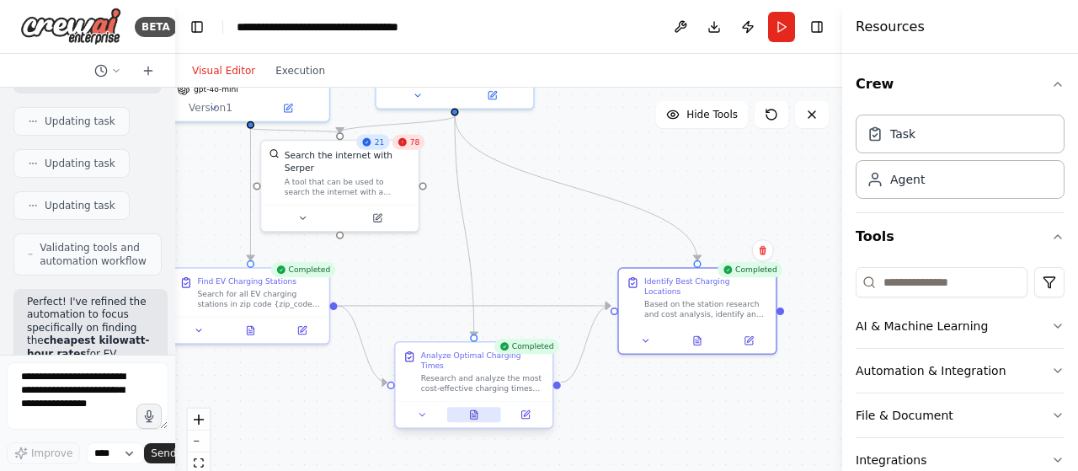
click at [474, 410] on icon at bounding box center [474, 414] width 7 height 8
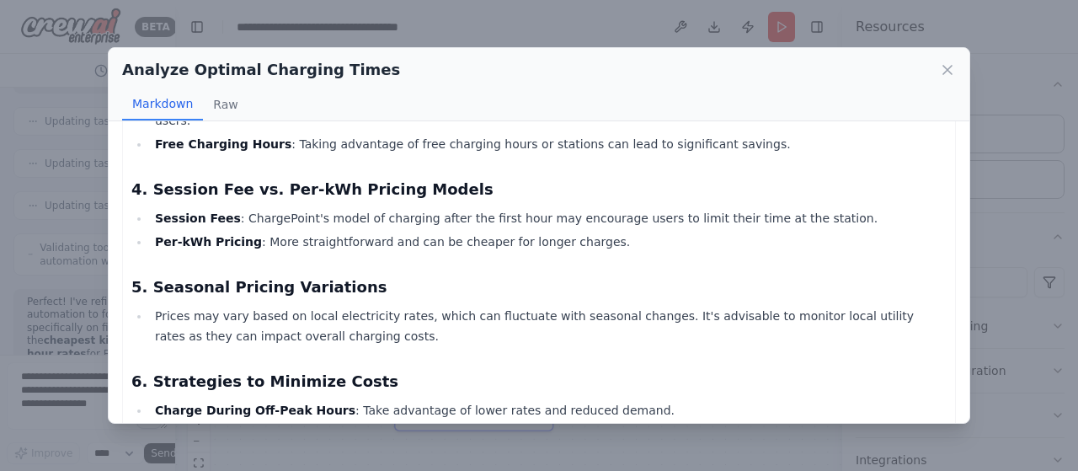
scroll to position [505, 0]
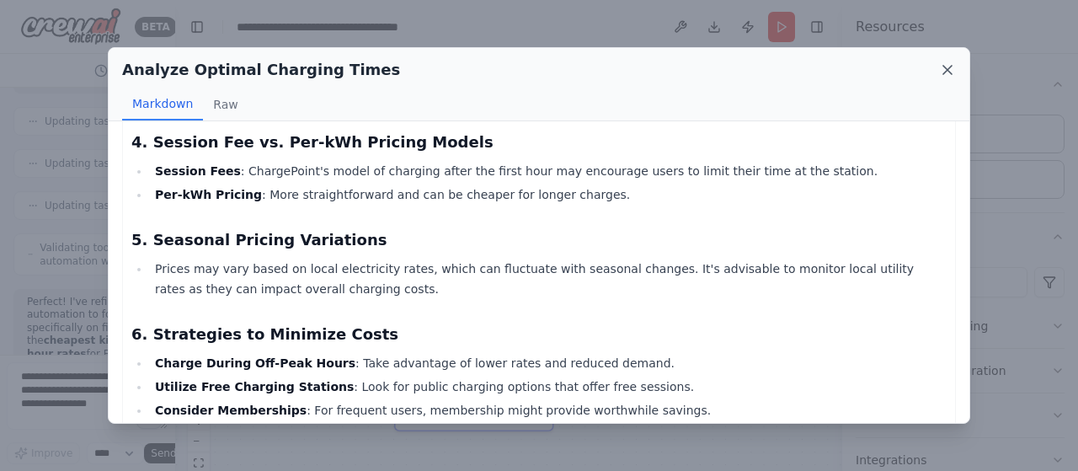
click at [940, 67] on icon at bounding box center [947, 69] width 17 height 17
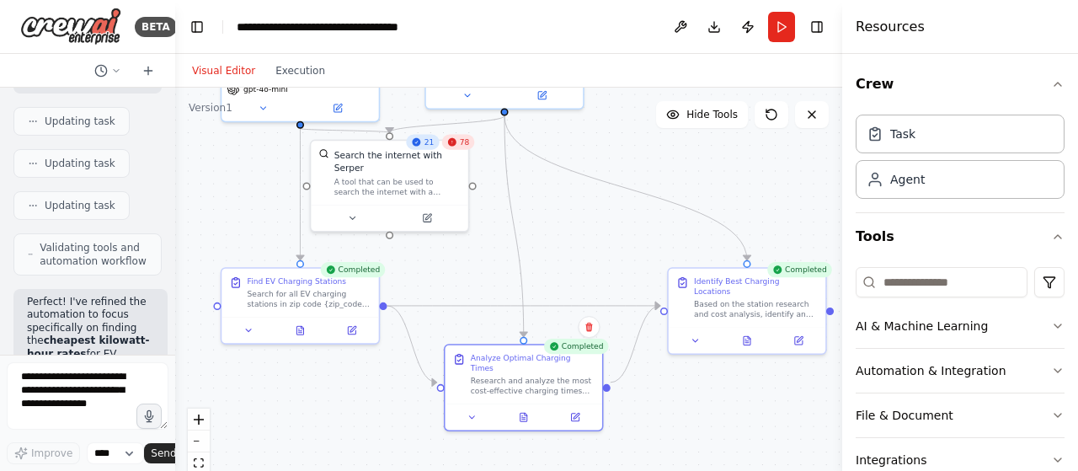
drag, startPoint x: 615, startPoint y: 415, endPoint x: 664, endPoint y: 415, distance: 49.7
click at [664, 415] on div ".deletable-edge-delete-btn { width: 20px; height: 20px; border: 0px solid #ffff…" at bounding box center [508, 298] width 667 height 421
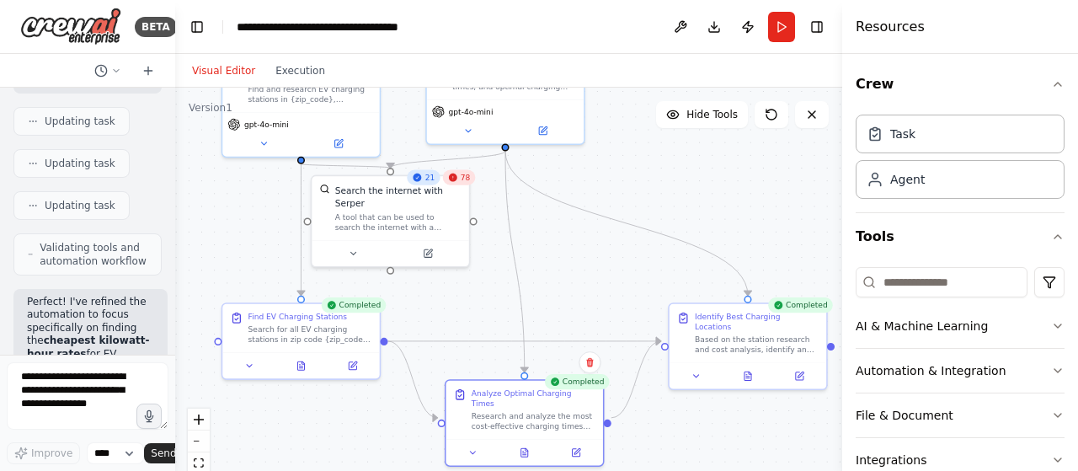
drag, startPoint x: 631, startPoint y: 137, endPoint x: 632, endPoint y: 173, distance: 35.4
click at [632, 173] on div ".deletable-edge-delete-btn { width: 20px; height: 20px; border: 0px solid #ffff…" at bounding box center [508, 298] width 667 height 421
click at [554, 271] on div ".deletable-edge-delete-btn { width: 20px; height: 20px; border: 0px solid #ffff…" at bounding box center [508, 298] width 667 height 421
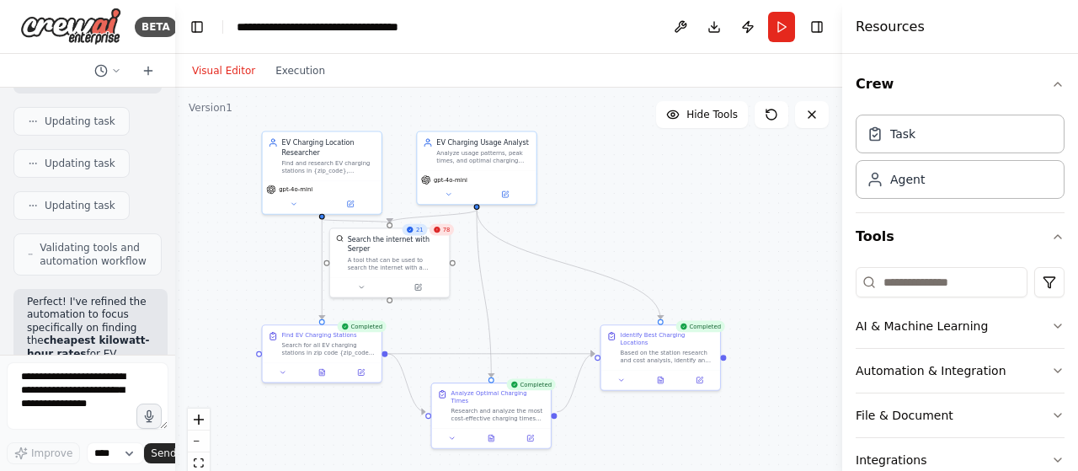
drag, startPoint x: 694, startPoint y: 194, endPoint x: 653, endPoint y: 223, distance: 50.0
click at [653, 223] on div ".deletable-edge-delete-btn { width: 20px; height: 20px; border: 0px solid #ffff…" at bounding box center [508, 298] width 667 height 421
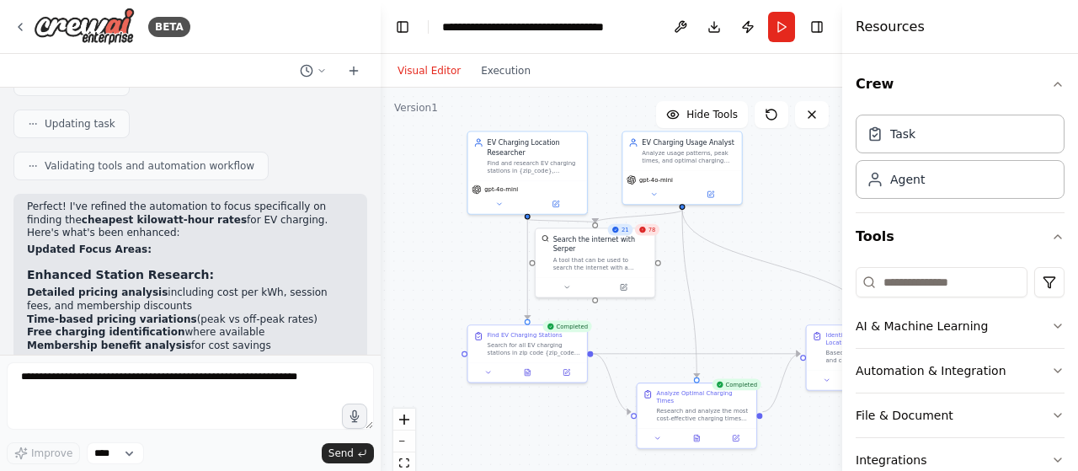
scroll to position [1967, 0]
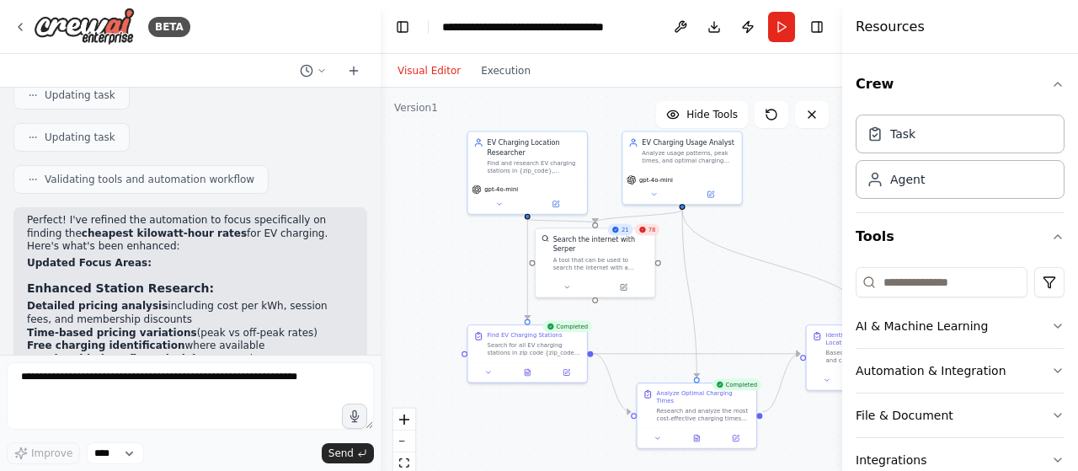
drag, startPoint x: 169, startPoint y: 285, endPoint x: 381, endPoint y: 260, distance: 212.9
click at [381, 260] on div "BETA Search for EV charging points in zip code 75078. Then look at what time of…" at bounding box center [539, 235] width 1078 height 471
click at [139, 445] on select "****" at bounding box center [115, 453] width 57 height 22
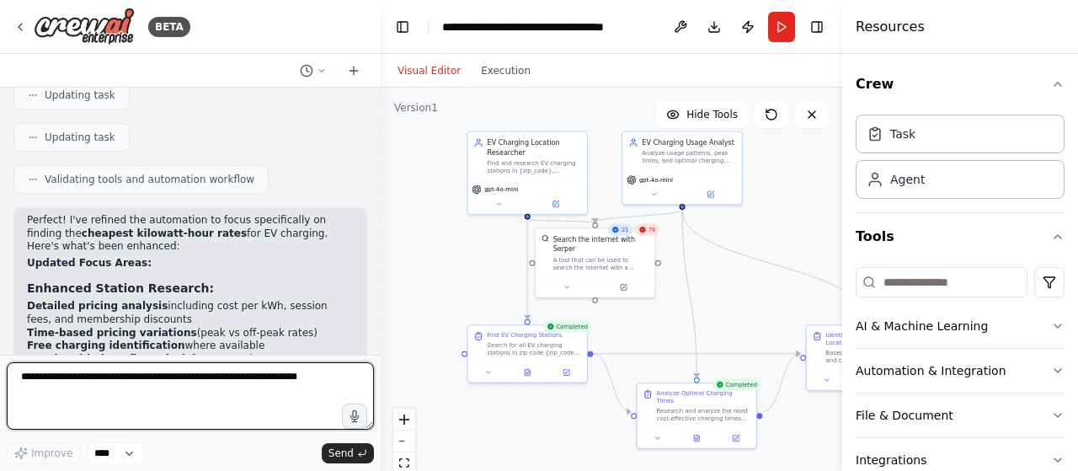
click at [205, 392] on textarea at bounding box center [190, 395] width 367 height 67
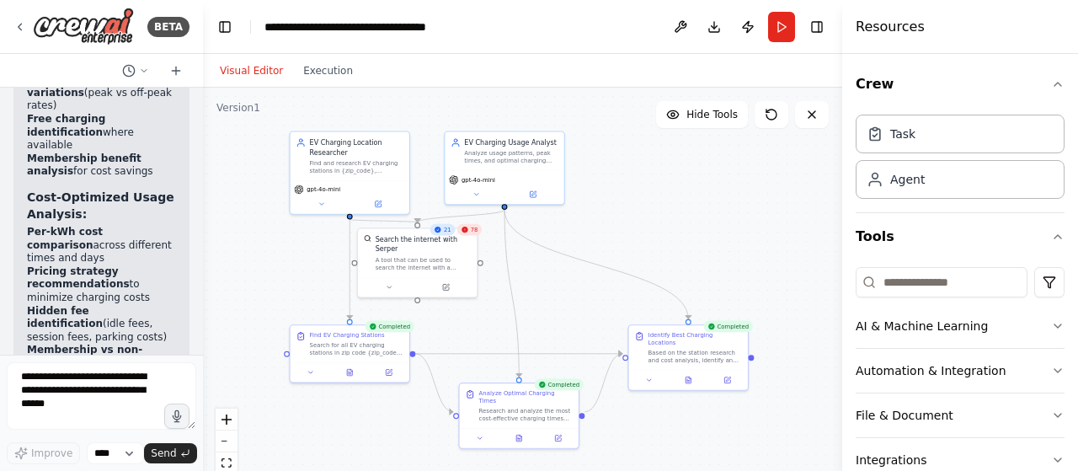
scroll to position [3550, 0]
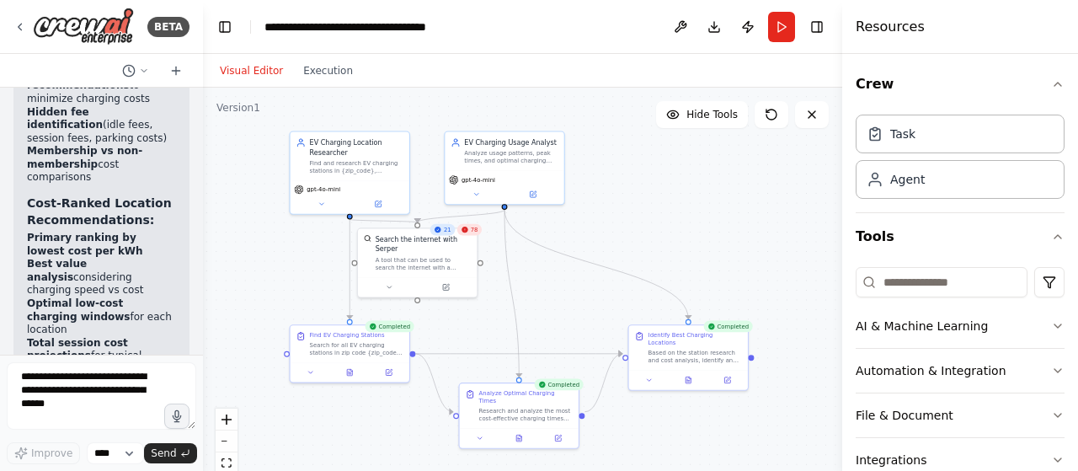
drag, startPoint x: 376, startPoint y: 286, endPoint x: 204, endPoint y: 253, distance: 174.9
click at [202, 264] on div at bounding box center [199, 235] width 7 height 471
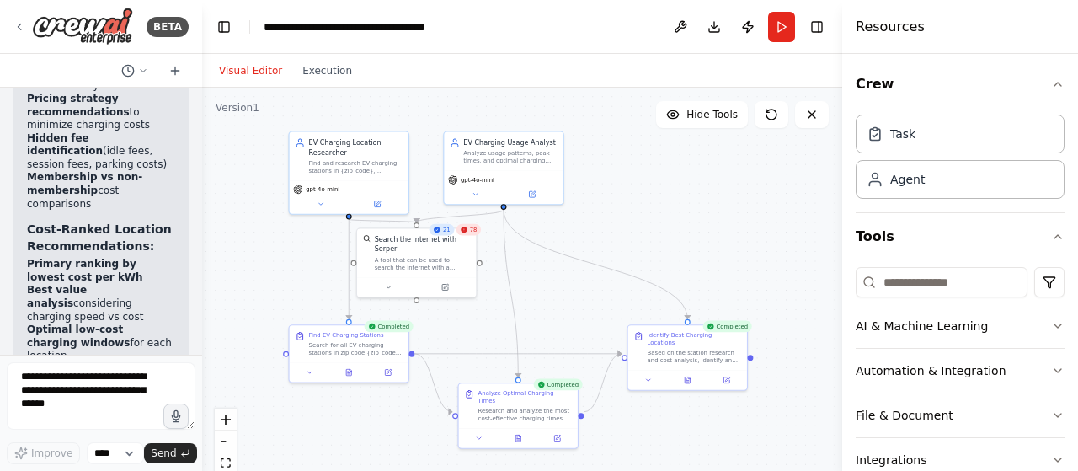
click at [627, 219] on div ".deletable-edge-delete-btn { width: 20px; height: 20px; border: 0px solid #ffff…" at bounding box center [522, 298] width 640 height 421
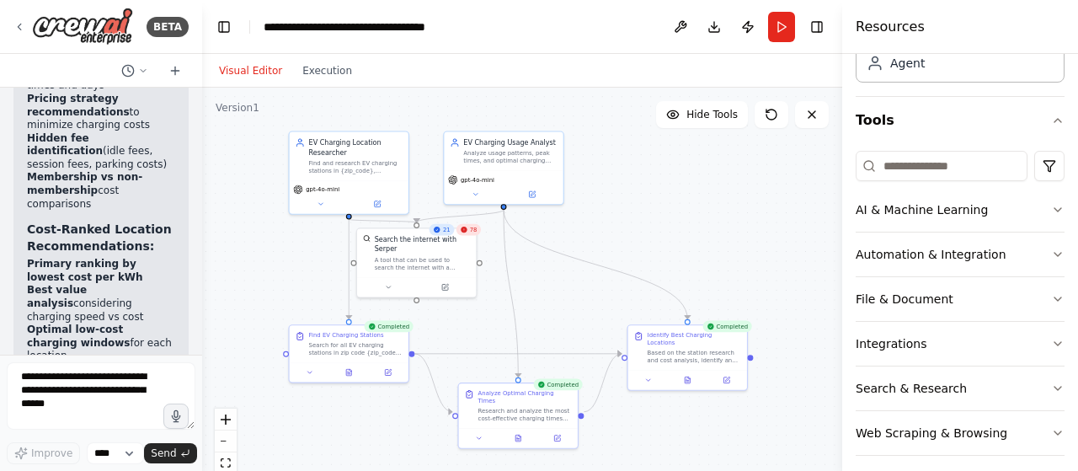
scroll to position [125, 0]
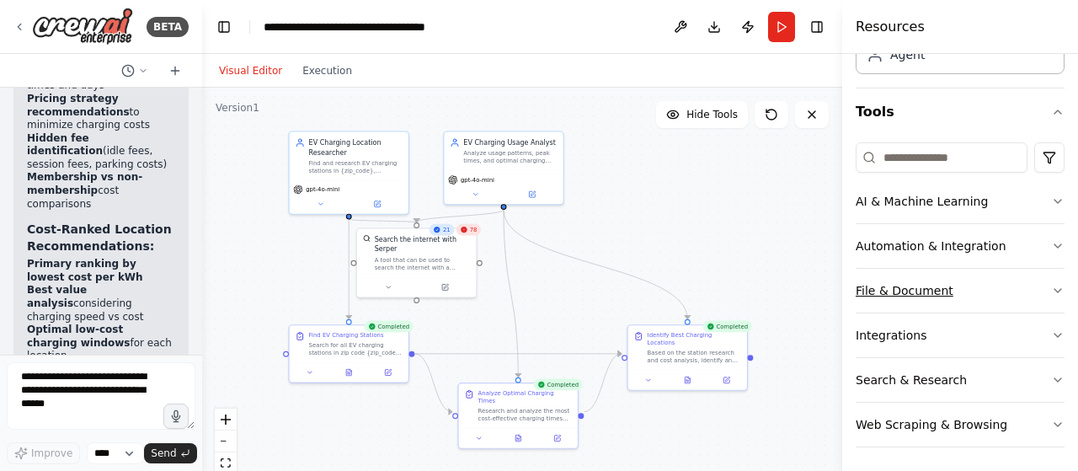
click at [1051, 289] on icon "button" at bounding box center [1057, 290] width 13 height 13
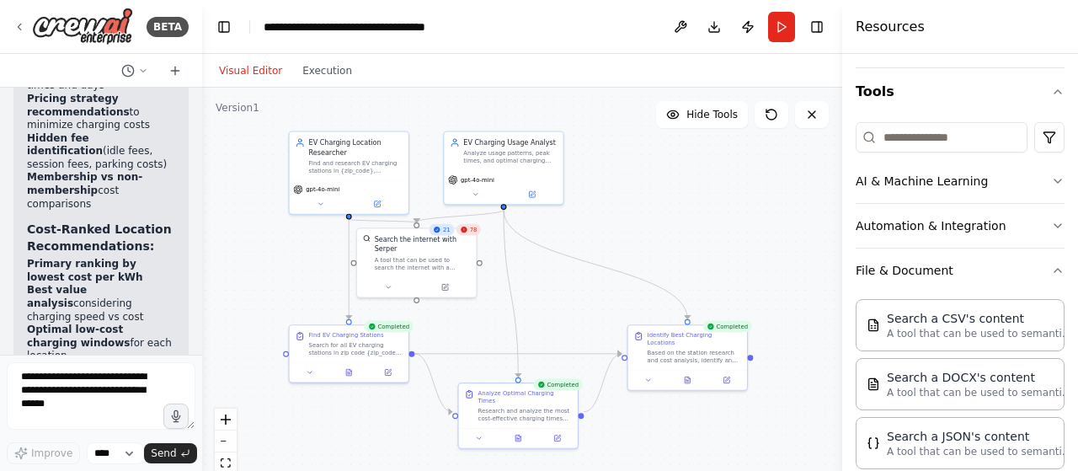
scroll to position [0, 0]
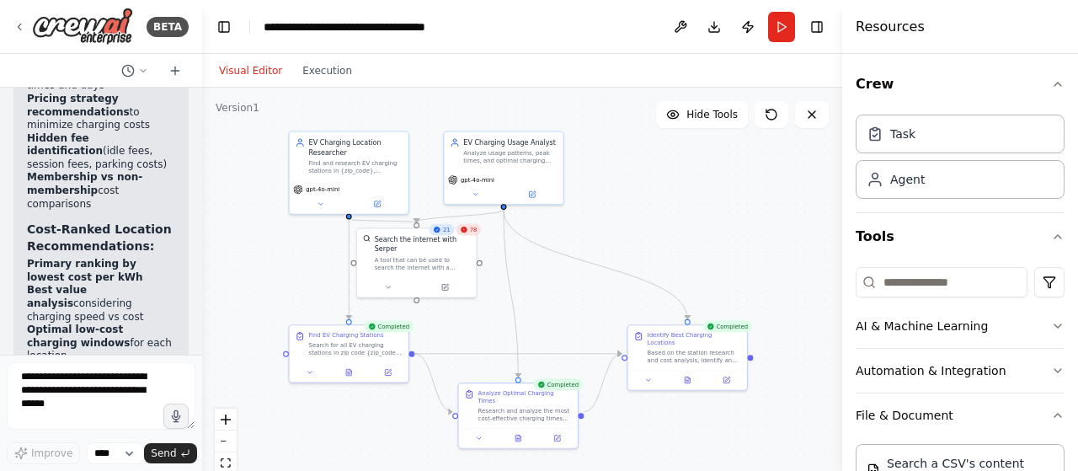
click at [652, 233] on div ".deletable-edge-delete-btn { width: 20px; height: 20px; border: 0px solid #ffff…" at bounding box center [522, 298] width 640 height 421
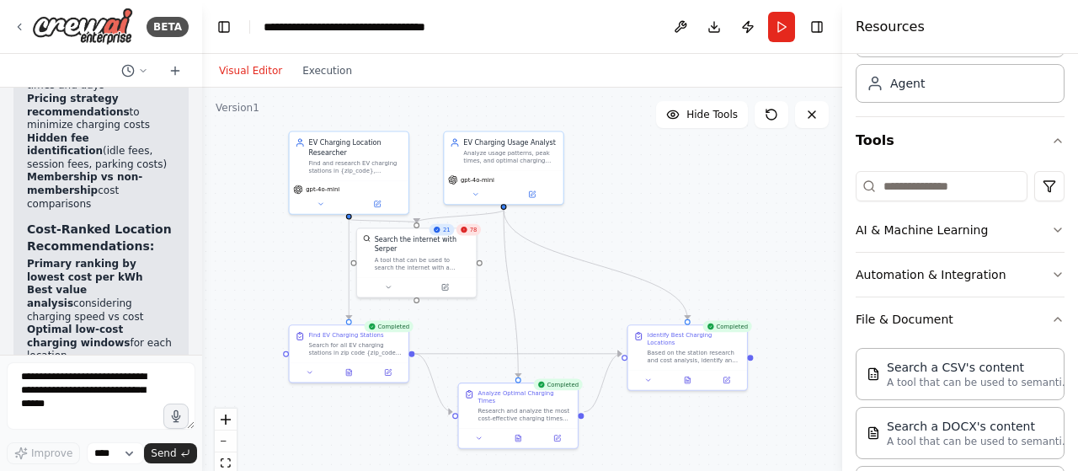
scroll to position [114, 0]
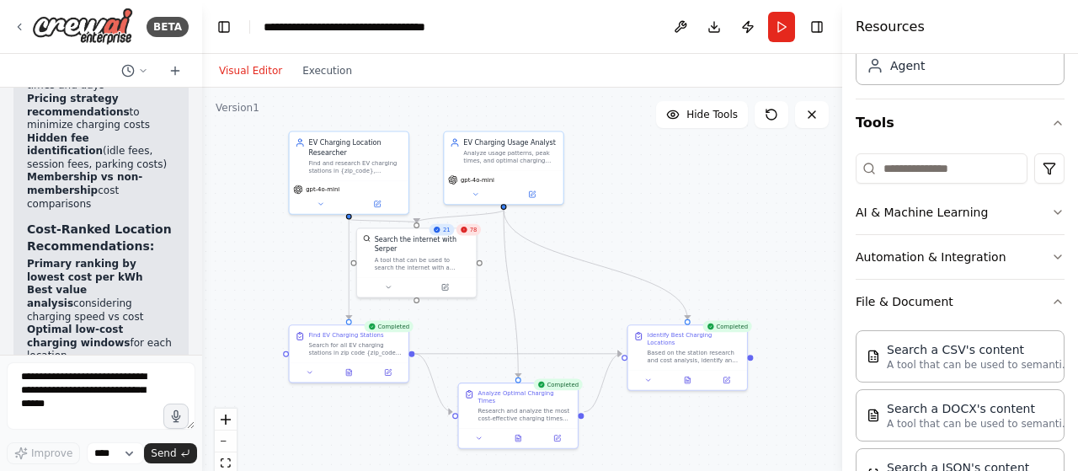
click at [1053, 211] on div "Crew Task Agent Tools AI & Machine Learning Automation & Integration File & Doc…" at bounding box center [960, 262] width 236 height 417
click at [1051, 209] on icon "button" at bounding box center [1057, 211] width 13 height 13
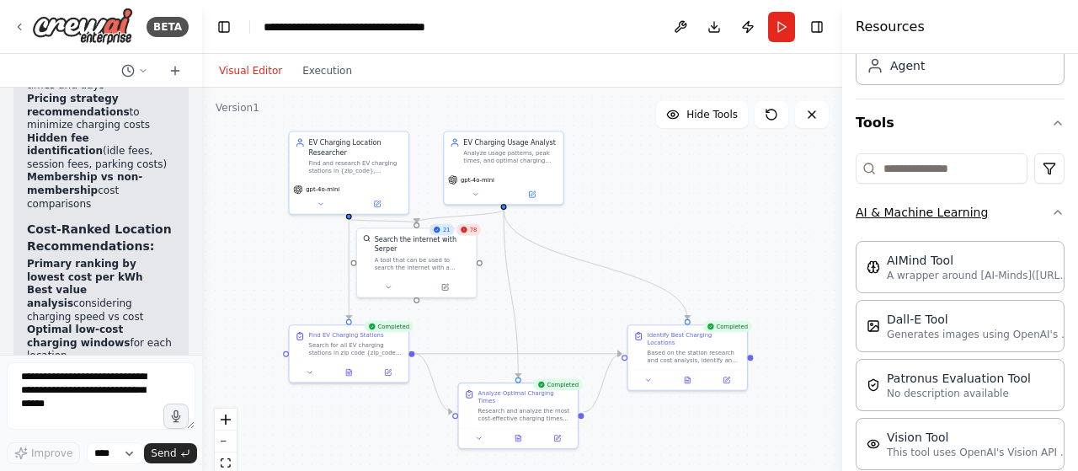
scroll to position [282, 0]
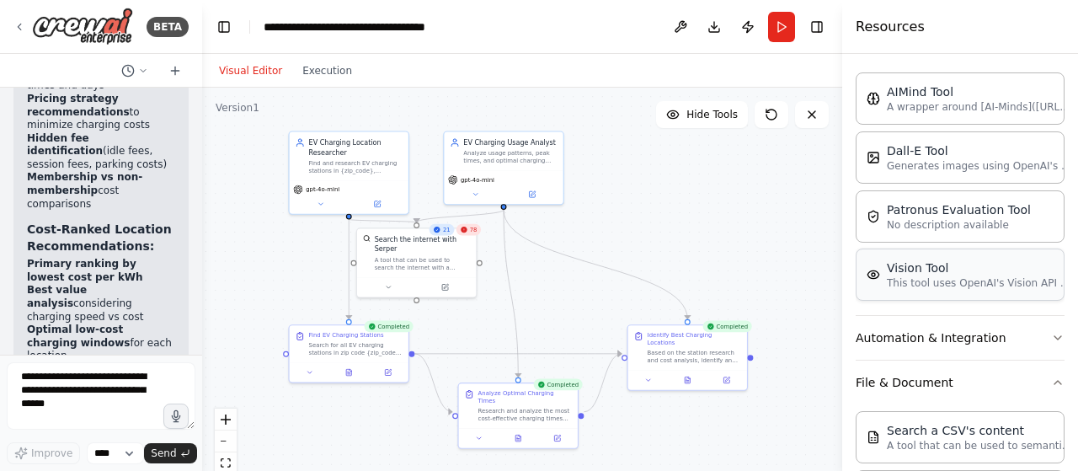
click at [920, 282] on p "This tool uses OpenAI's Vision API to describe the contents of an image." at bounding box center [979, 282] width 185 height 13
click at [915, 276] on p "This tool uses OpenAI's Vision API to describe the contents of an image." at bounding box center [979, 282] width 185 height 13
drag, startPoint x: 772, startPoint y: 245, endPoint x: 682, endPoint y: 218, distance: 94.0
click at [682, 218] on div "Vision Tool This tool uses OpenAI's Vision API to describe the contents of an i…" at bounding box center [697, 208] width 121 height 61
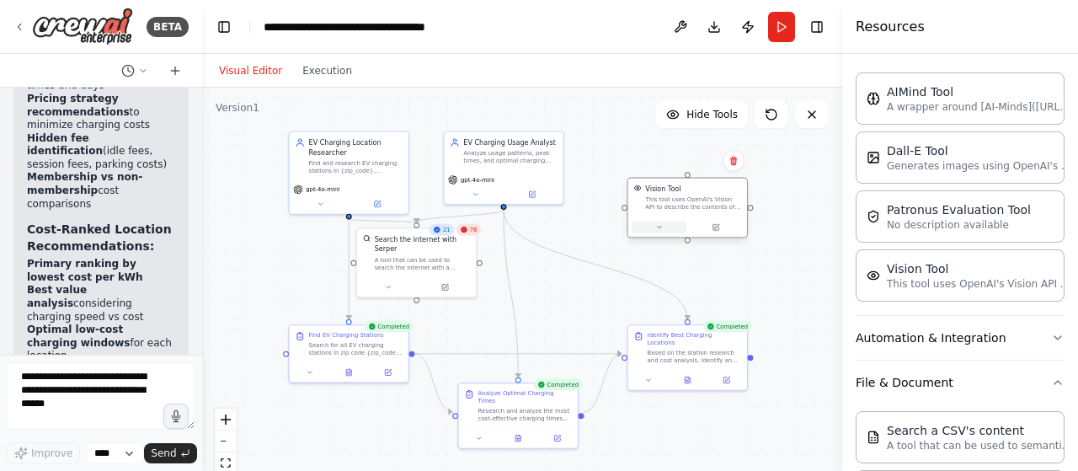
click at [664, 229] on button at bounding box center [659, 227] width 55 height 12
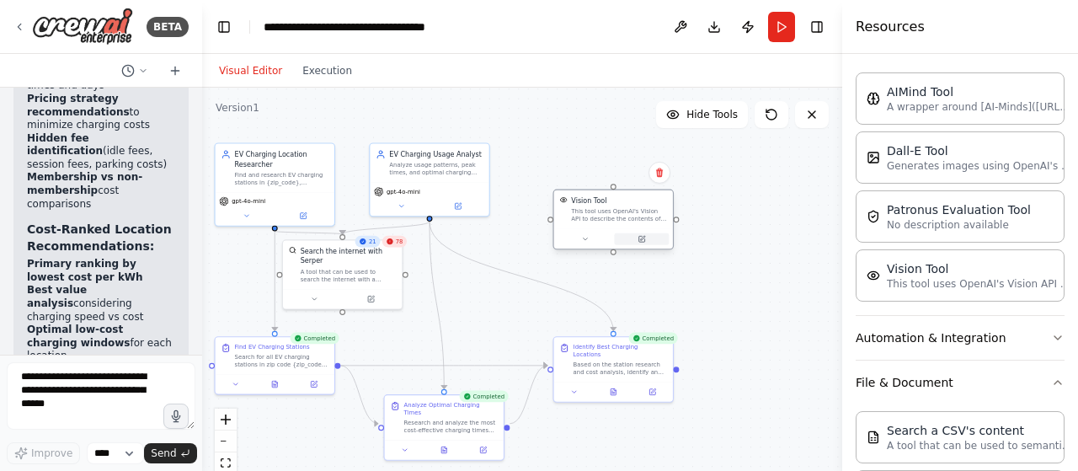
drag, startPoint x: 686, startPoint y: 243, endPoint x: 652, endPoint y: 235, distance: 35.5
click at [613, 255] on div ".deletable-edge-delete-btn { width: 20px; height: 20px; border: 0px solid #ffff…" at bounding box center [522, 298] width 640 height 421
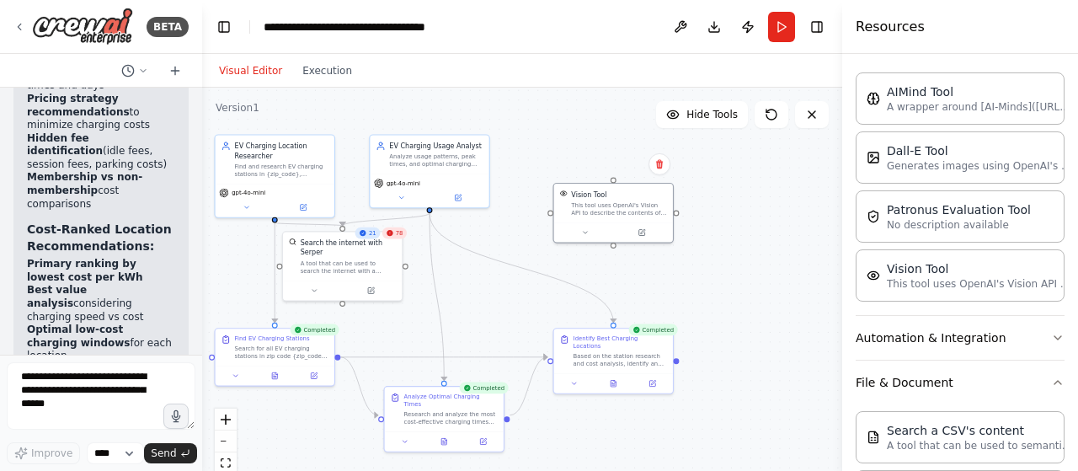
drag, startPoint x: 678, startPoint y: 223, endPoint x: 677, endPoint y: 215, distance: 8.5
click at [677, 215] on div ".deletable-edge-delete-btn { width: 20px; height: 20px; border: 0px solid #ffff…" at bounding box center [522, 298] width 640 height 421
click at [592, 230] on button at bounding box center [584, 231] width 55 height 12
click at [729, 314] on icon "button" at bounding box center [732, 316] width 9 height 9
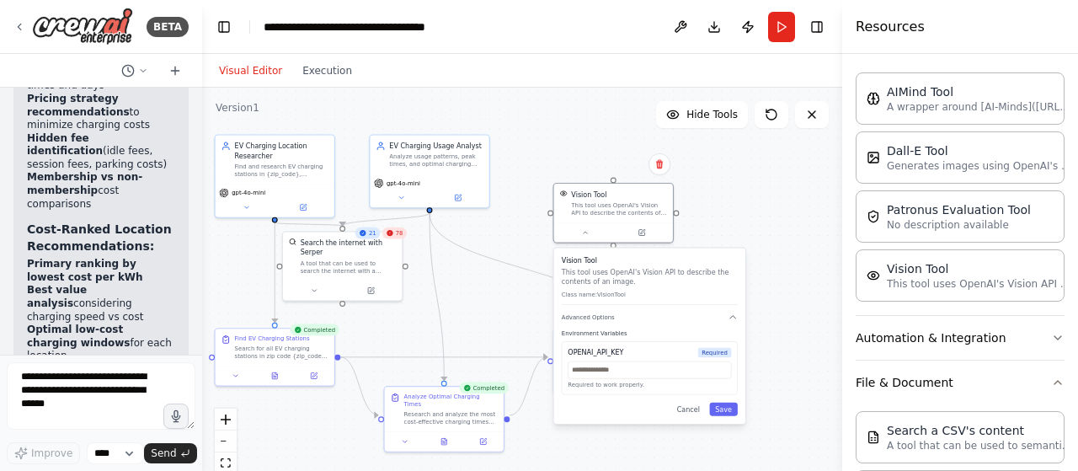
click at [697, 416] on div "Vision Tool This tool uses OpenAI's Vision API to describe the contents of an i…" at bounding box center [649, 335] width 191 height 175
click at [695, 413] on button "Cancel" at bounding box center [688, 409] width 35 height 13
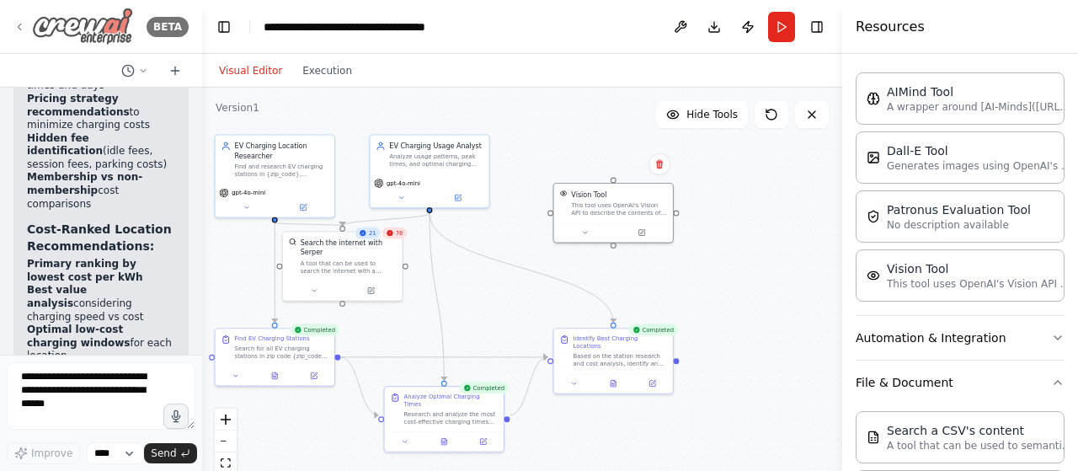
click at [20, 24] on icon at bounding box center [19, 27] width 3 height 6
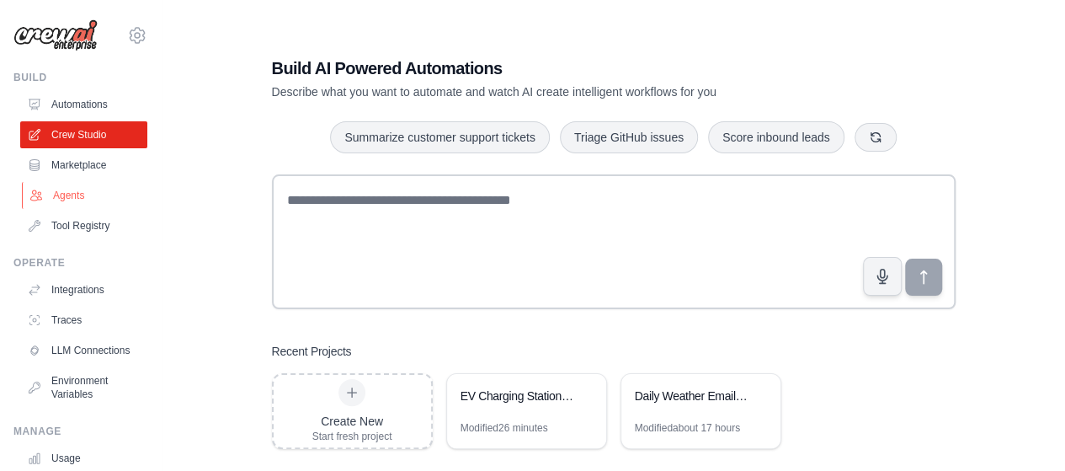
click at [61, 191] on link "Agents" at bounding box center [85, 195] width 127 height 27
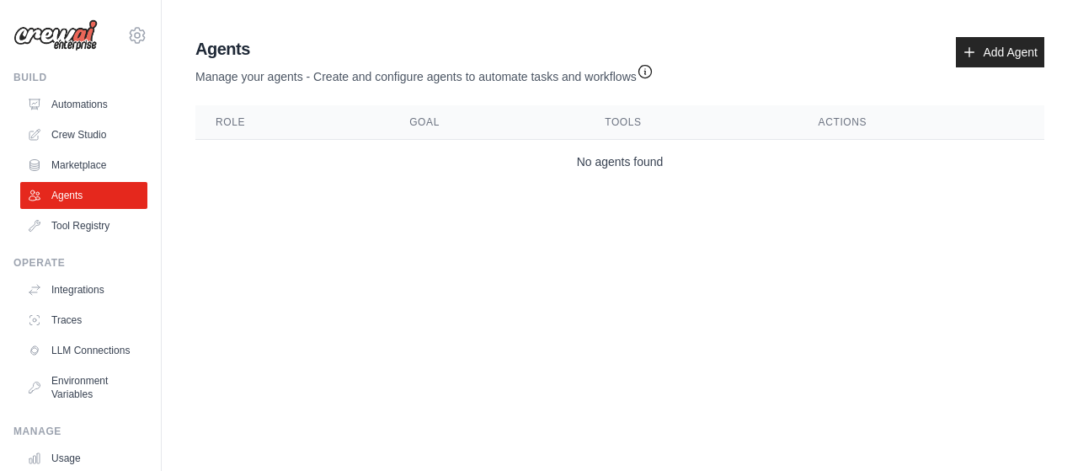
click at [646, 72] on icon "button" at bounding box center [645, 71] width 17 height 17
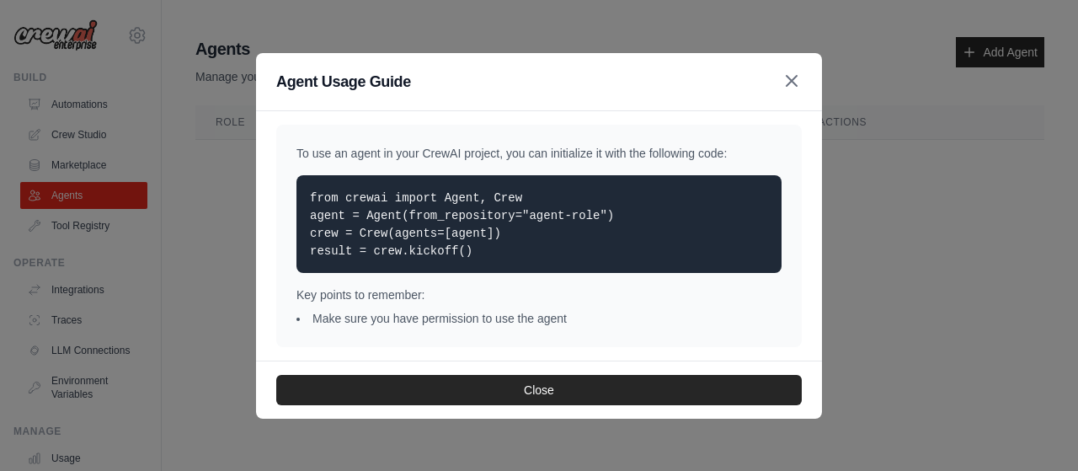
click at [788, 84] on icon "button" at bounding box center [792, 81] width 10 height 10
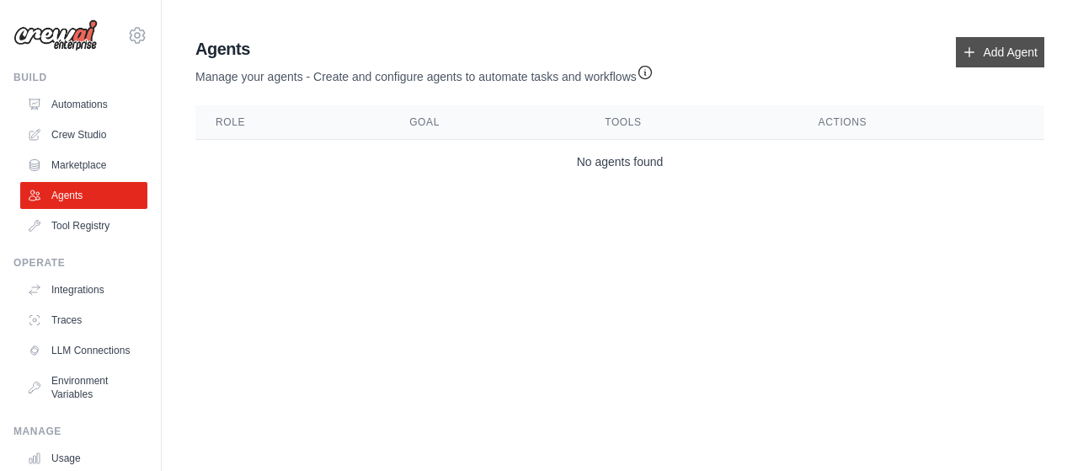
click at [980, 55] on link "Add Agent" at bounding box center [1000, 52] width 88 height 30
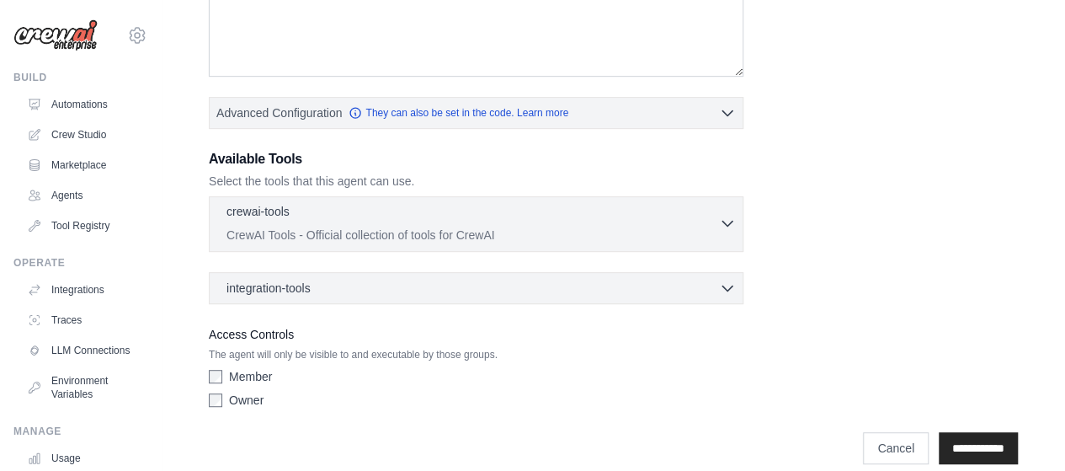
scroll to position [352, 0]
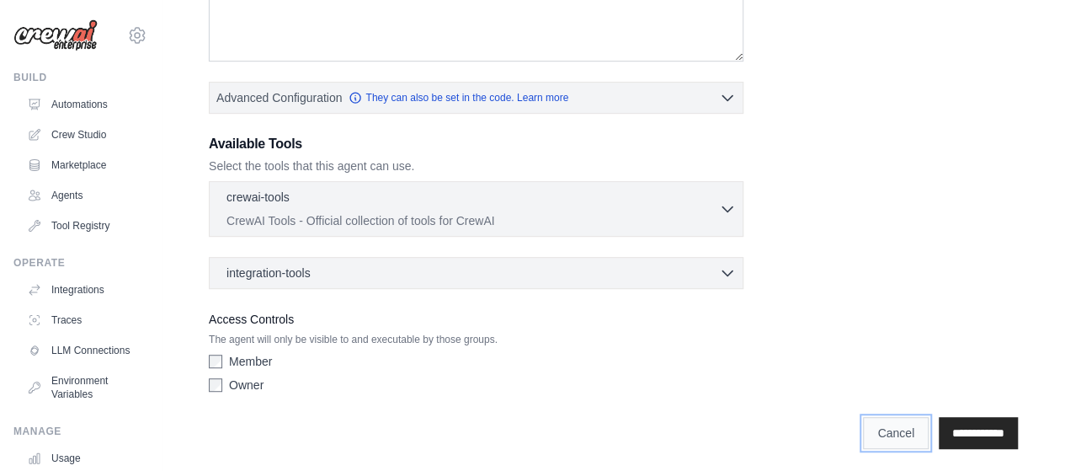
click at [887, 422] on link "Cancel" at bounding box center [896, 433] width 66 height 32
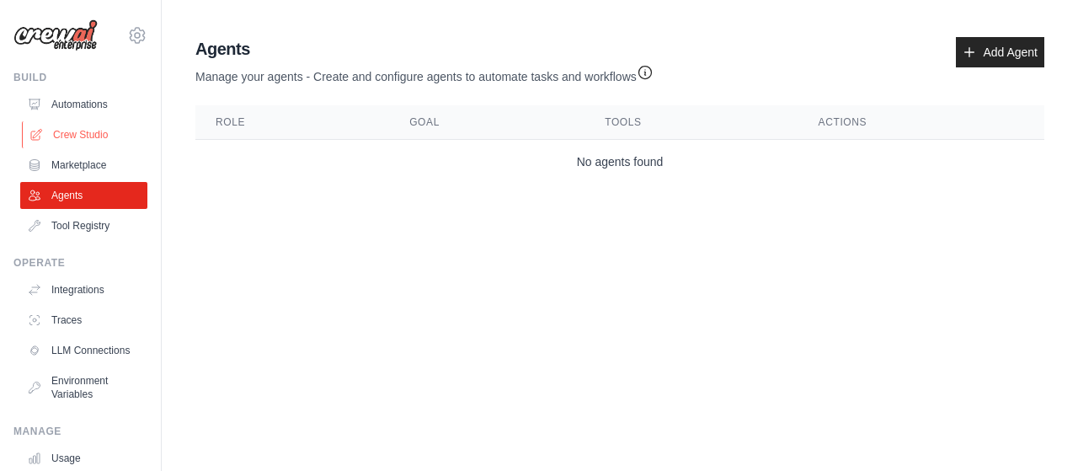
click at [57, 135] on link "Crew Studio" at bounding box center [85, 134] width 127 height 27
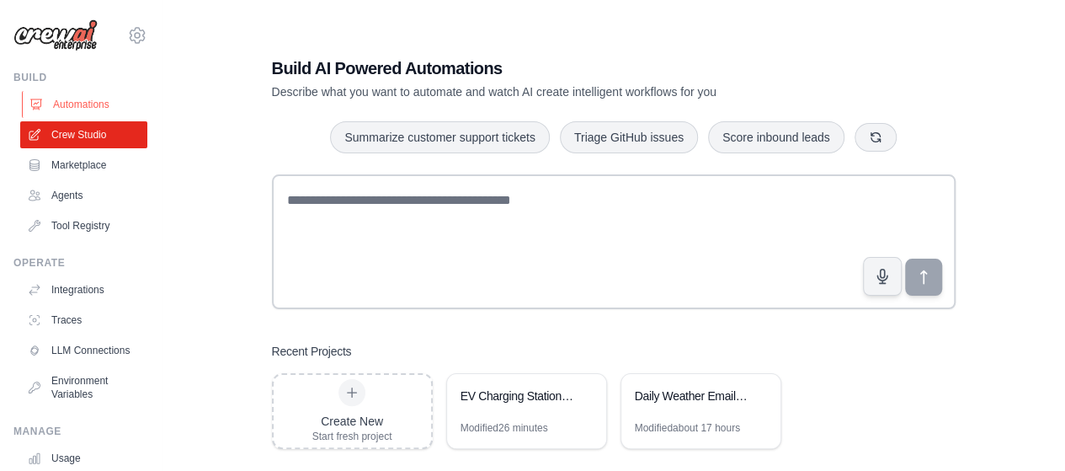
click at [94, 102] on link "Automations" at bounding box center [85, 104] width 127 height 27
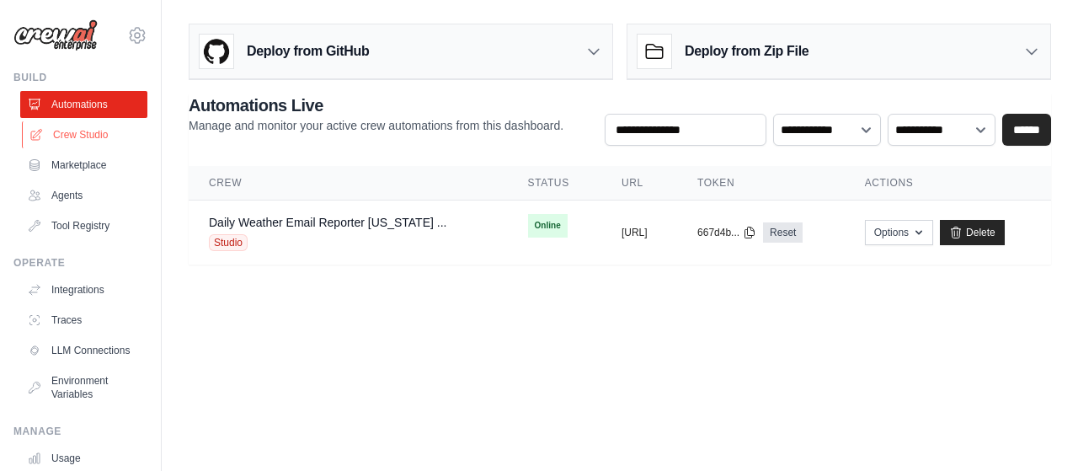
click at [97, 144] on link "Crew Studio" at bounding box center [85, 134] width 127 height 27
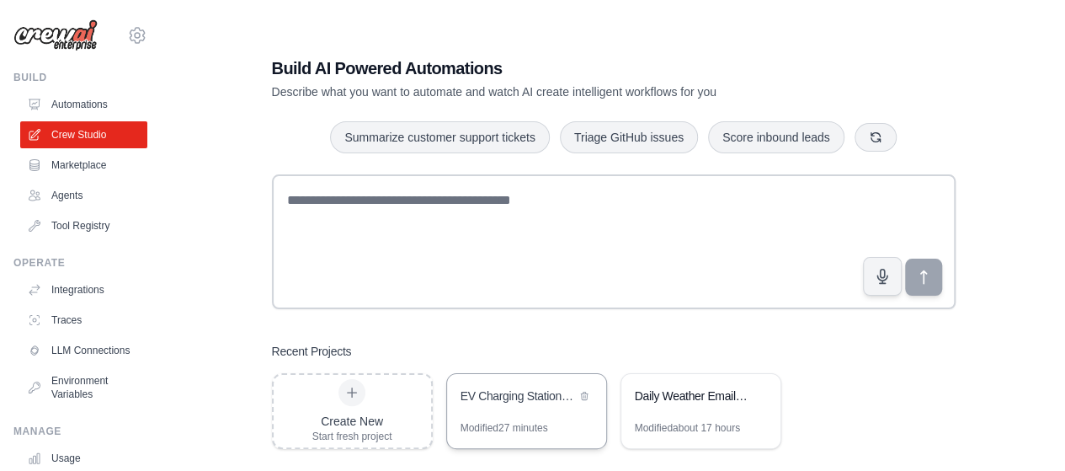
click at [507, 392] on div "EV Charging Station Finder & Optimizer" at bounding box center [518, 395] width 115 height 17
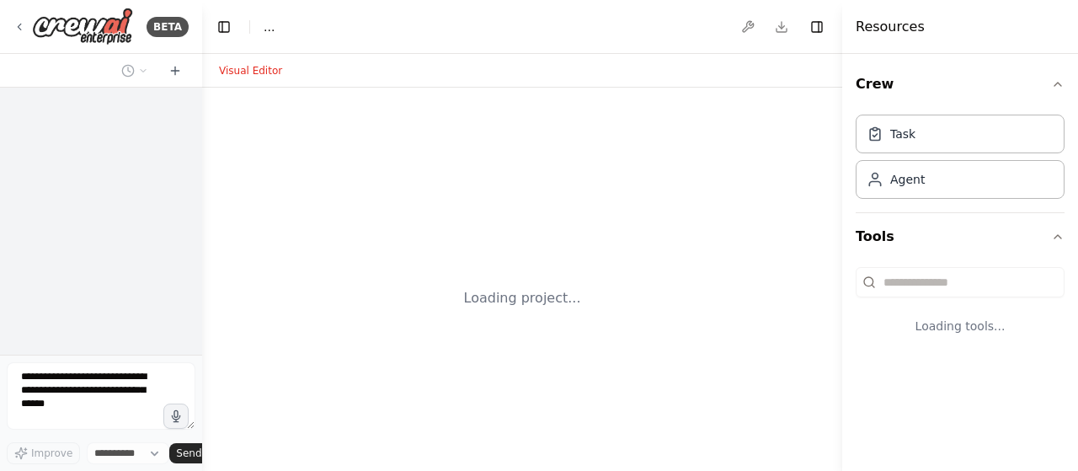
select select "****"
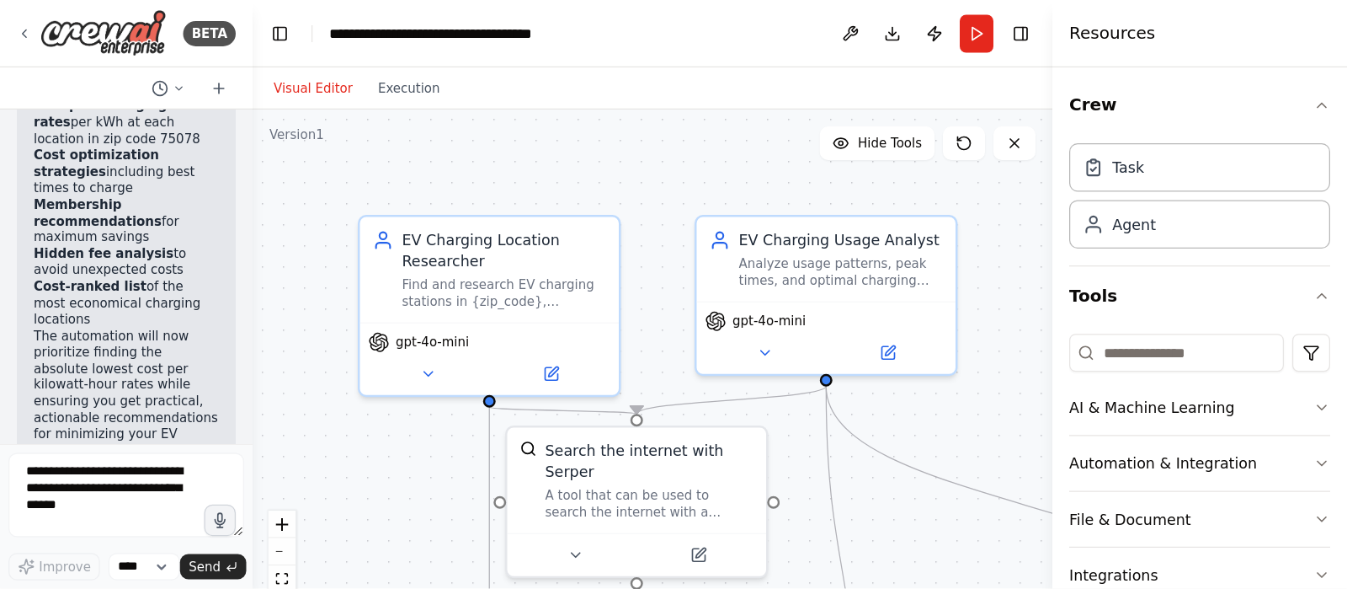
scroll to position [3843, 0]
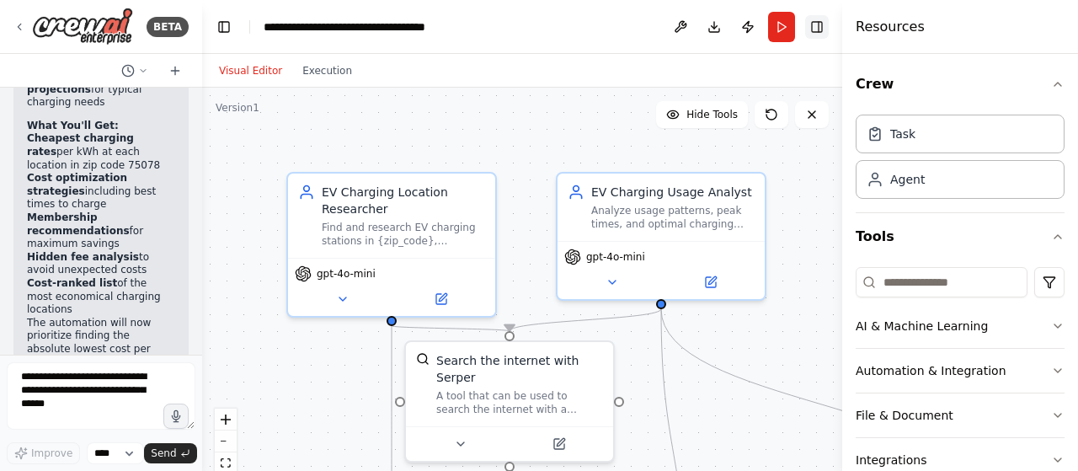
click at [813, 31] on button "Toggle Right Sidebar" at bounding box center [817, 27] width 24 height 24
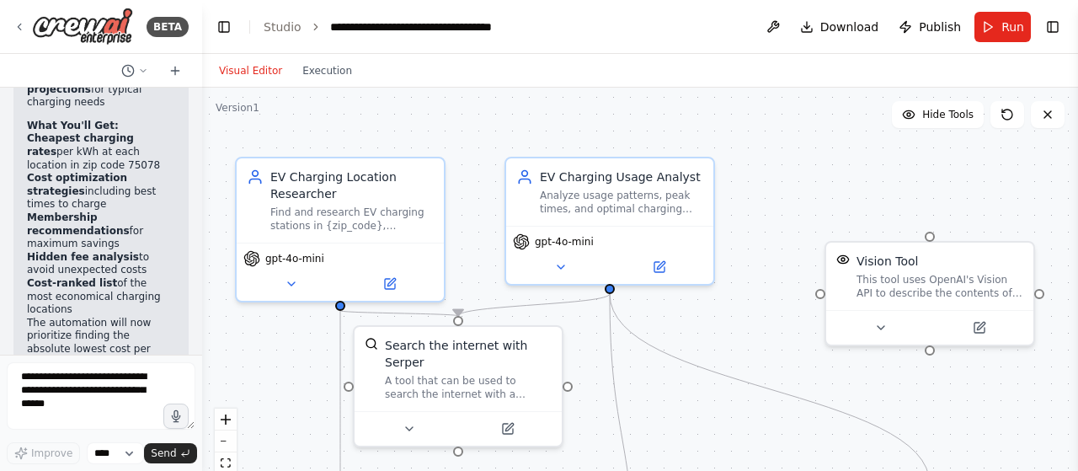
drag, startPoint x: 794, startPoint y: 343, endPoint x: 743, endPoint y: 328, distance: 53.6
click at [743, 328] on div ".deletable-edge-delete-btn { width: 20px; height: 20px; border: 0px solid #ffff…" at bounding box center [640, 298] width 876 height 421
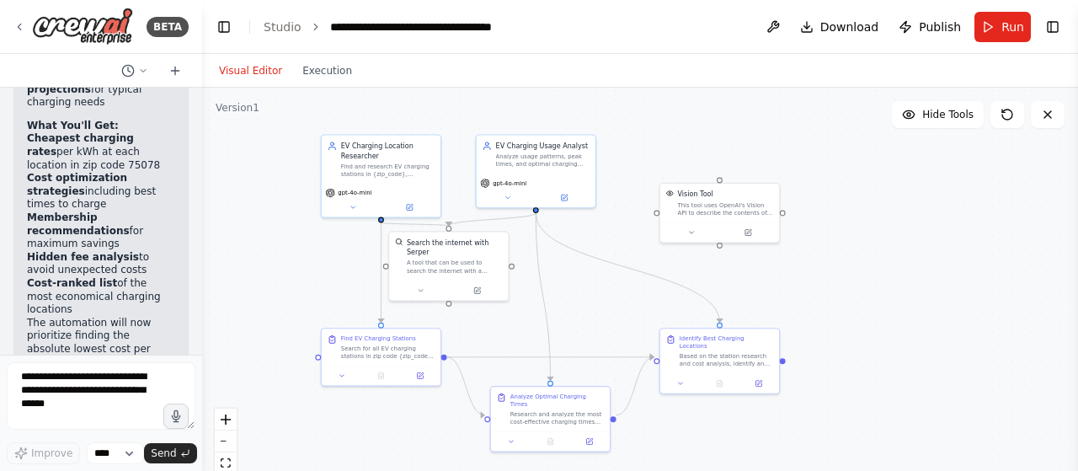
drag, startPoint x: 777, startPoint y: 216, endPoint x: 647, endPoint y: 121, distance: 161.5
click at [647, 121] on div ".deletable-edge-delete-btn { width: 20px; height: 20px; border: 0px solid #ffff…" at bounding box center [640, 298] width 876 height 421
click at [931, 29] on span "Publish" at bounding box center [940, 27] width 42 height 17
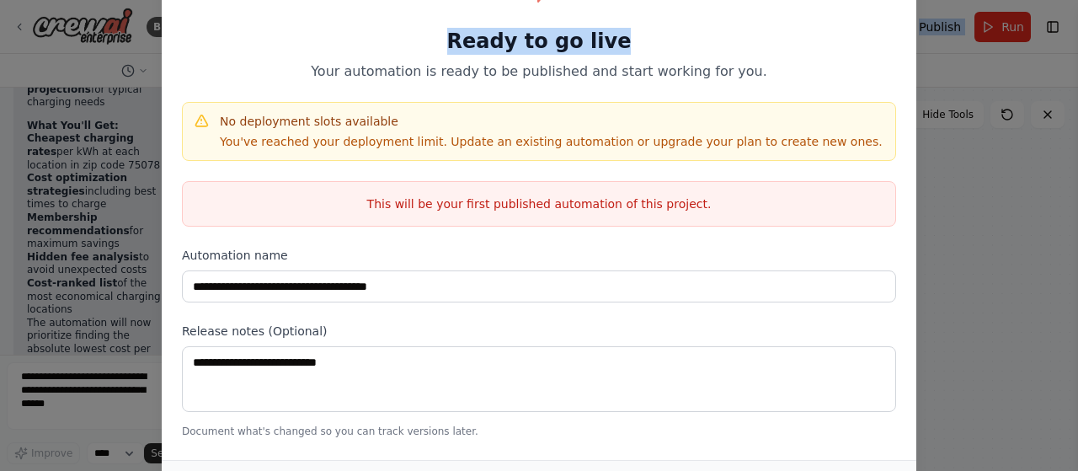
drag, startPoint x: 723, startPoint y: 16, endPoint x: 706, endPoint y: -11, distance: 32.2
click at [706, 0] on html "BETA Search for EV charging points in zip code 75078. Then look at what time of…" at bounding box center [539, 235] width 1078 height 471
click at [964, 302] on div "**********" at bounding box center [539, 235] width 1078 height 471
click at [938, 147] on div "**********" at bounding box center [539, 235] width 1078 height 471
click at [450, 129] on h4 "No deployment slots available" at bounding box center [551, 121] width 663 height 17
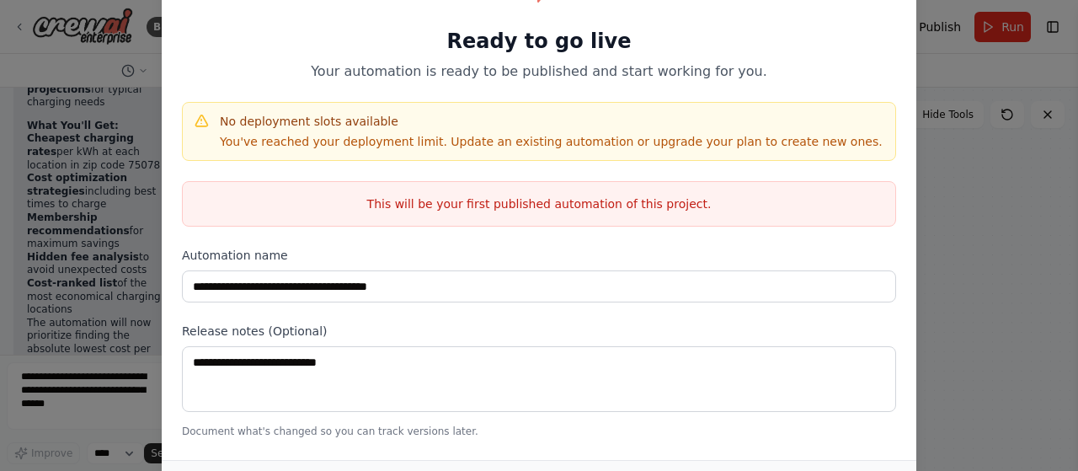
click at [891, 253] on label "Automation name" at bounding box center [539, 255] width 714 height 17
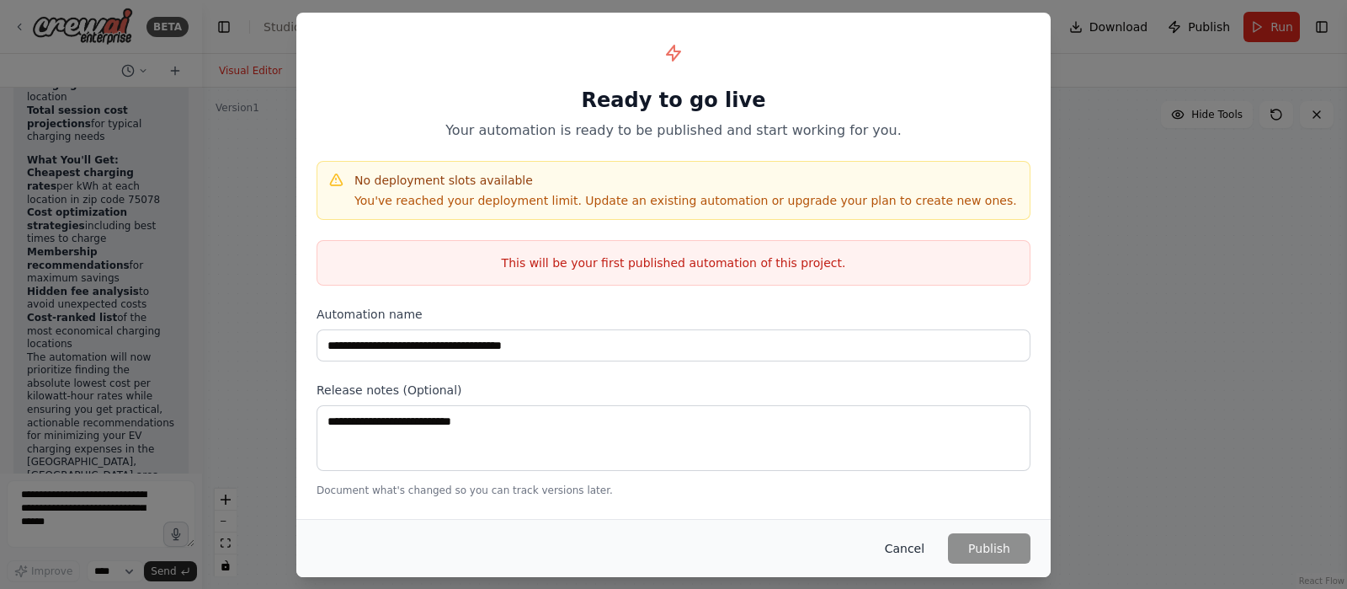
click at [926, 470] on button "Cancel" at bounding box center [905, 548] width 67 height 30
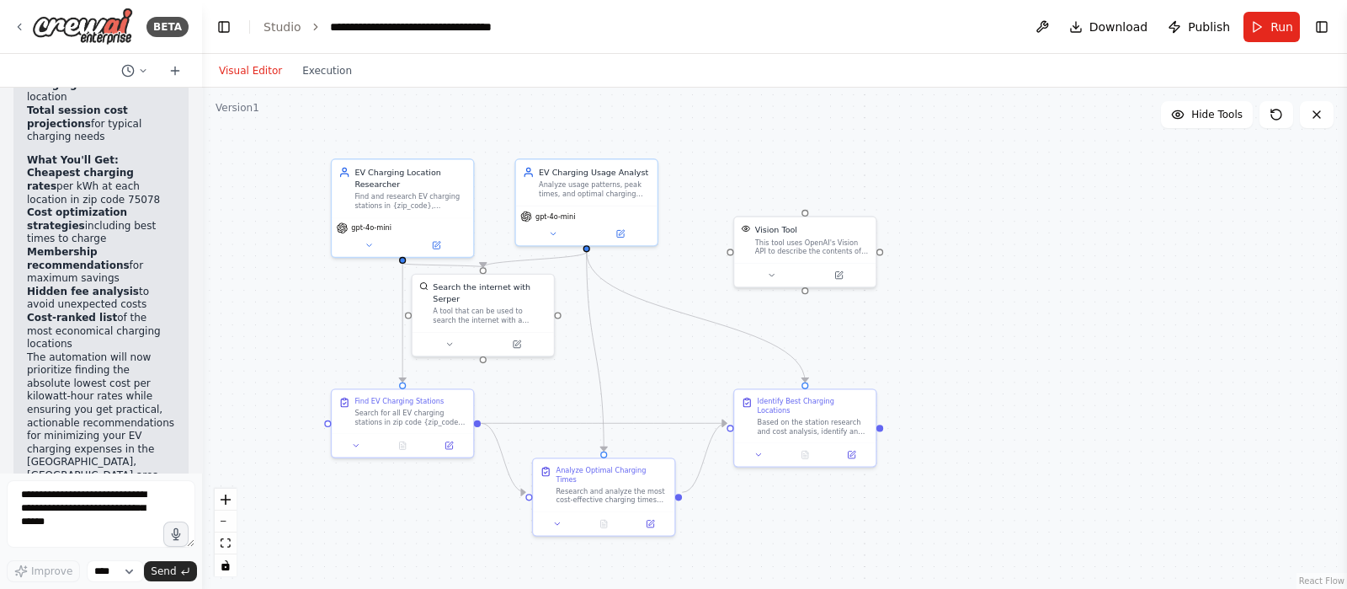
drag, startPoint x: 938, startPoint y: 230, endPoint x: 1119, endPoint y: 281, distance: 188.2
click at [1077, 281] on div ".deletable-edge-delete-btn { width: 20px; height: 20px; border: 0px solid #ffff…" at bounding box center [774, 338] width 1145 height 501
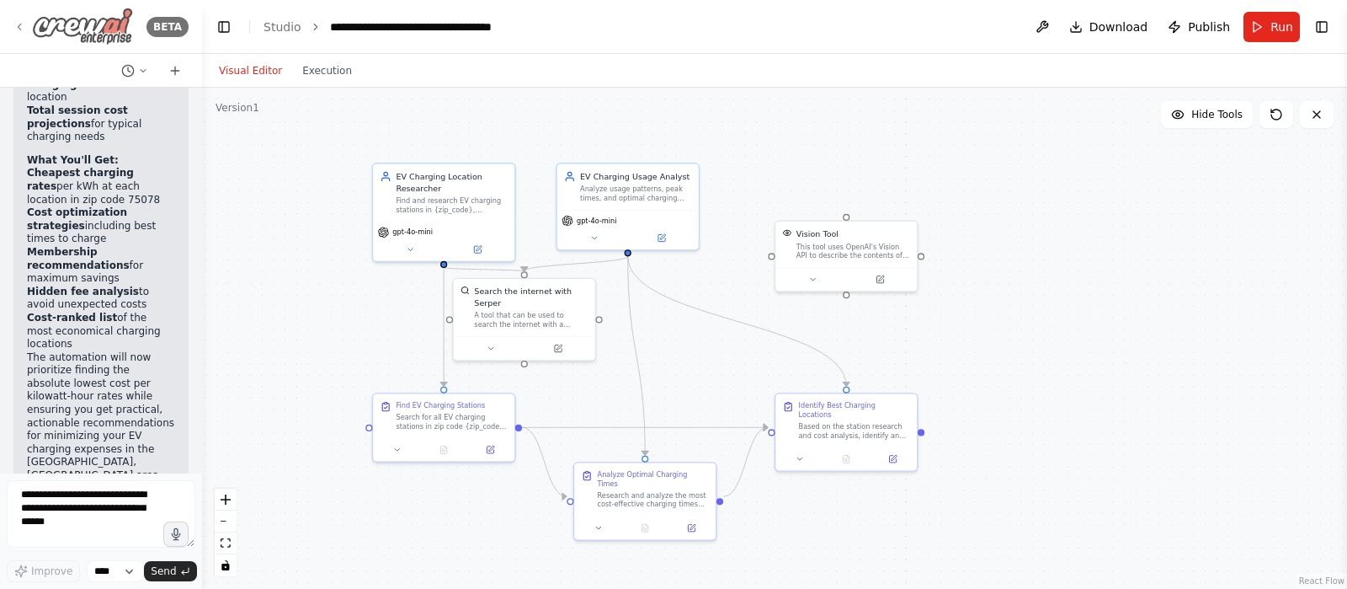
click at [13, 22] on div "BETA" at bounding box center [101, 27] width 202 height 54
click at [17, 24] on icon at bounding box center [19, 26] width 13 height 12
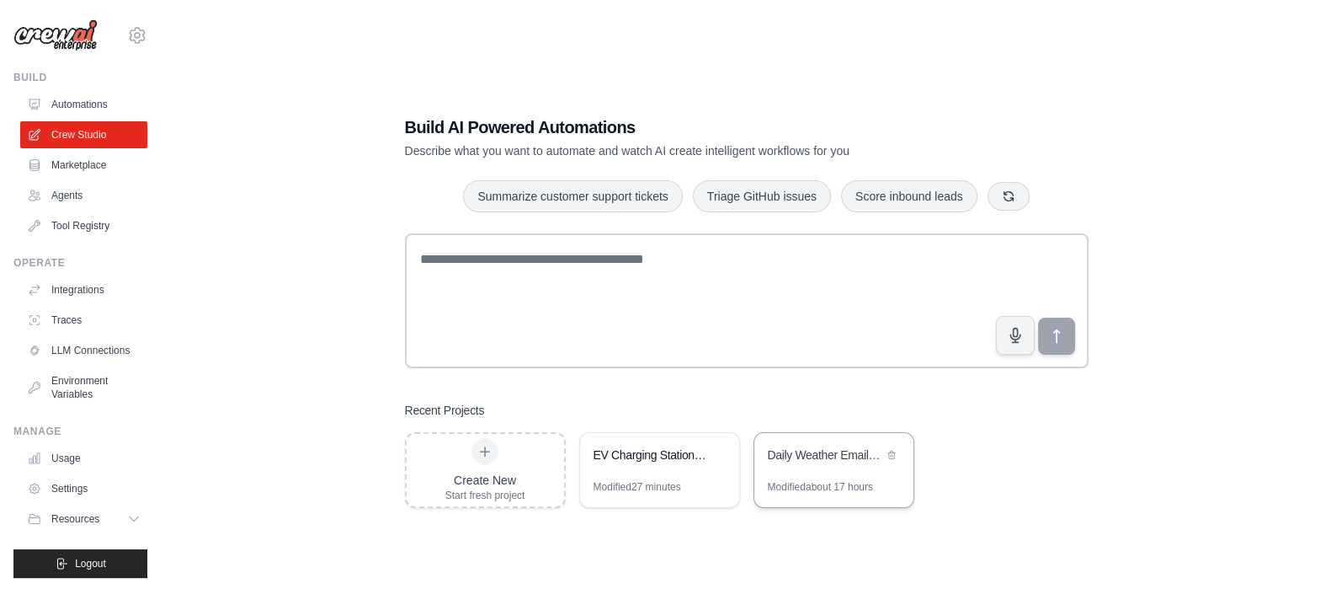
click at [844, 481] on div "Modified about 17 hours" at bounding box center [820, 486] width 105 height 13
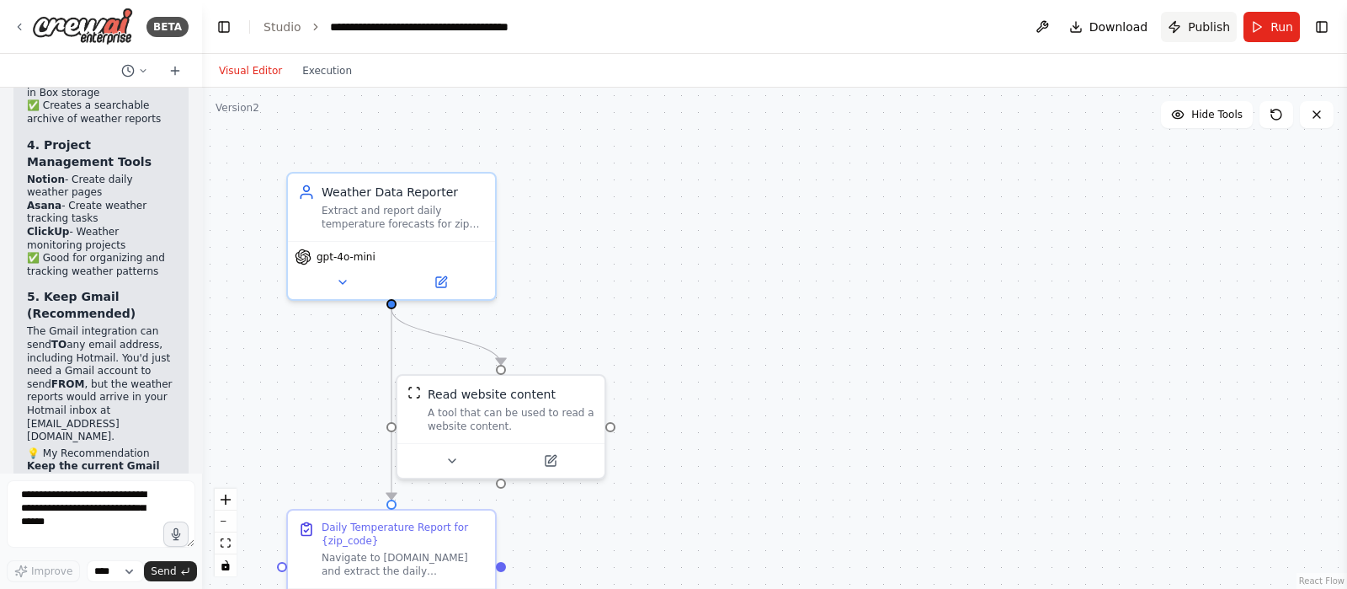
scroll to position [6053, 0]
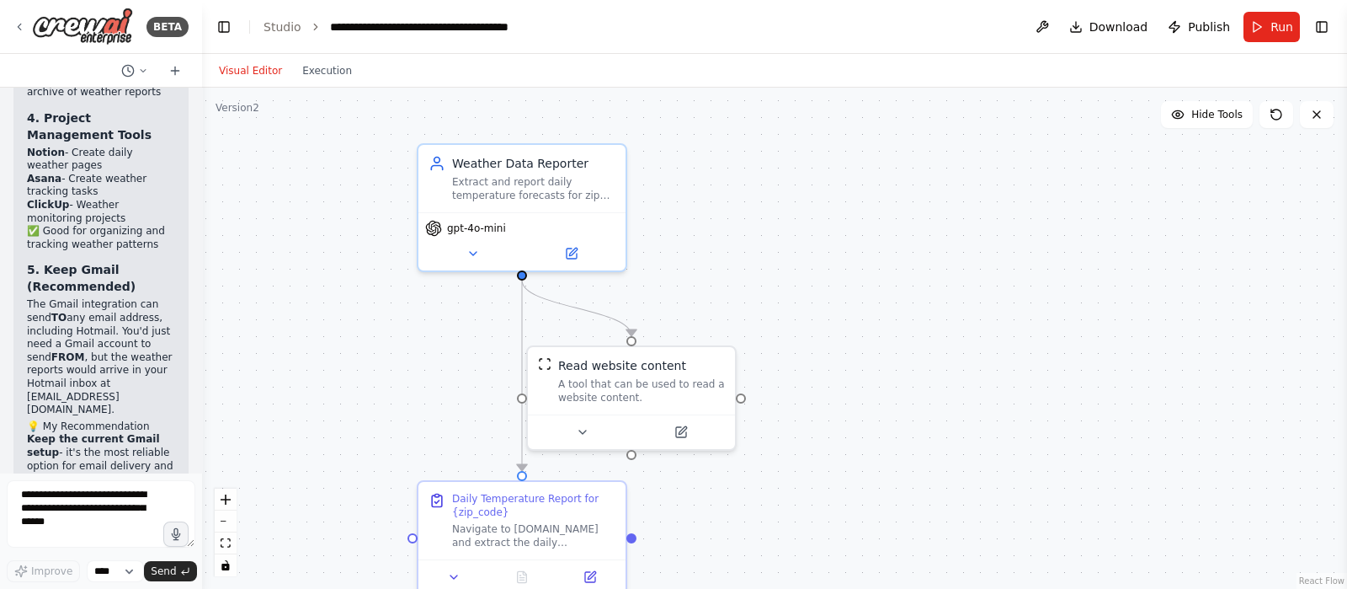
drag, startPoint x: 791, startPoint y: 261, endPoint x: 921, endPoint y: 232, distance: 133.6
click at [921, 232] on div ".deletable-edge-delete-btn { width: 20px; height: 20px; border: 0px solid #ffff…" at bounding box center [774, 338] width 1145 height 501
click at [739, 241] on div ".deletable-edge-delete-btn { width: 20px; height: 20px; border: 0px solid #ffff…" at bounding box center [774, 338] width 1145 height 501
click at [755, 275] on div ".deletable-edge-delete-btn { width: 20px; height: 20px; border: 0px solid #ffff…" at bounding box center [774, 338] width 1145 height 501
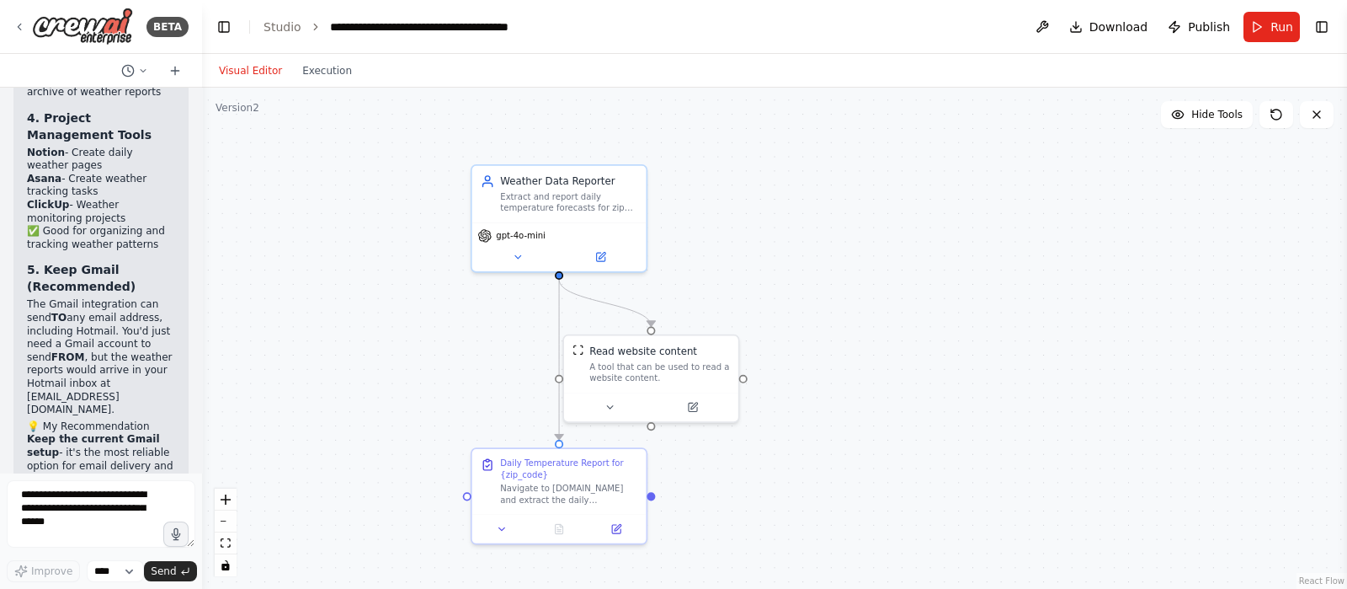
click at [381, 291] on div ".deletable-edge-delete-btn { width: 20px; height: 20px; border: 0px solid #ffff…" at bounding box center [774, 338] width 1145 height 501
click at [28, 24] on div "BETA" at bounding box center [100, 27] width 175 height 38
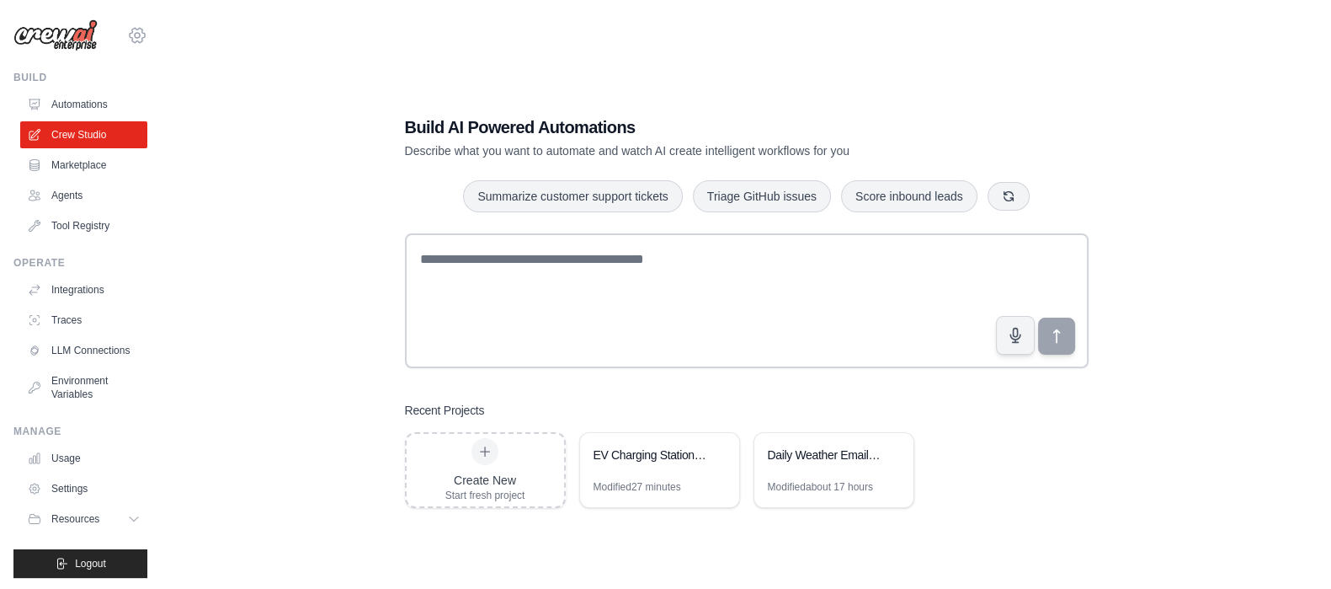
click at [130, 31] on icon at bounding box center [137, 35] width 15 height 14
click at [143, 117] on link "Settings" at bounding box center [121, 114] width 148 height 30
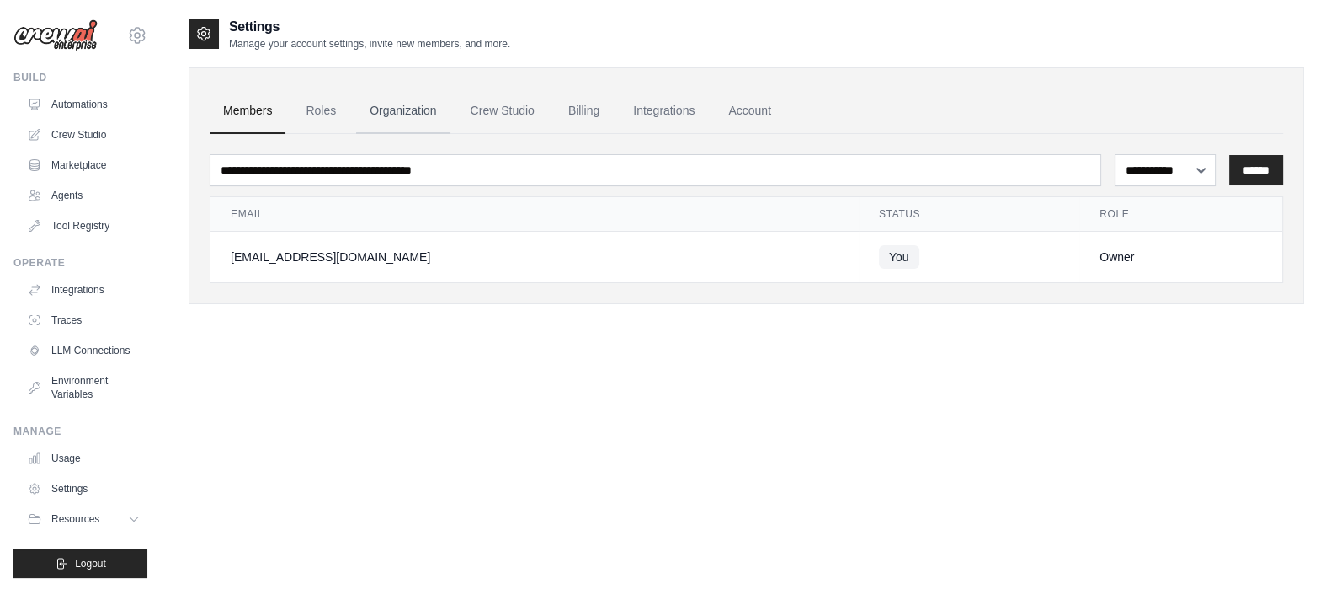
click at [429, 106] on link "Organization" at bounding box center [402, 110] width 93 height 45
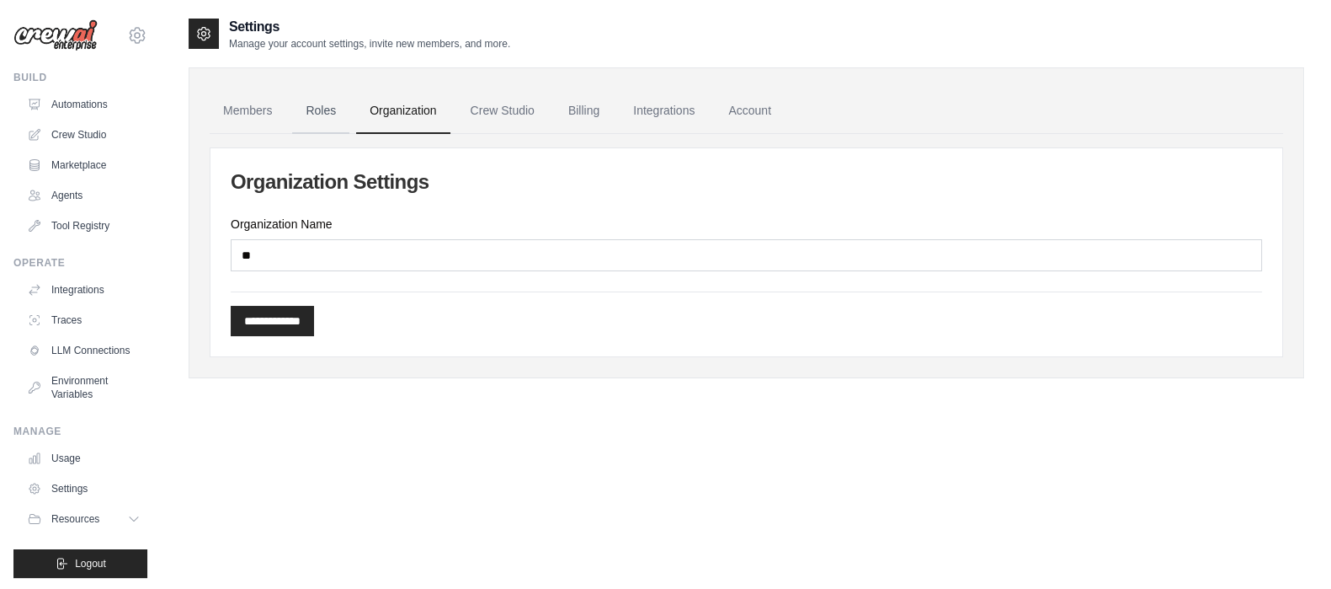
click at [318, 113] on link "Roles" at bounding box center [320, 110] width 57 height 45
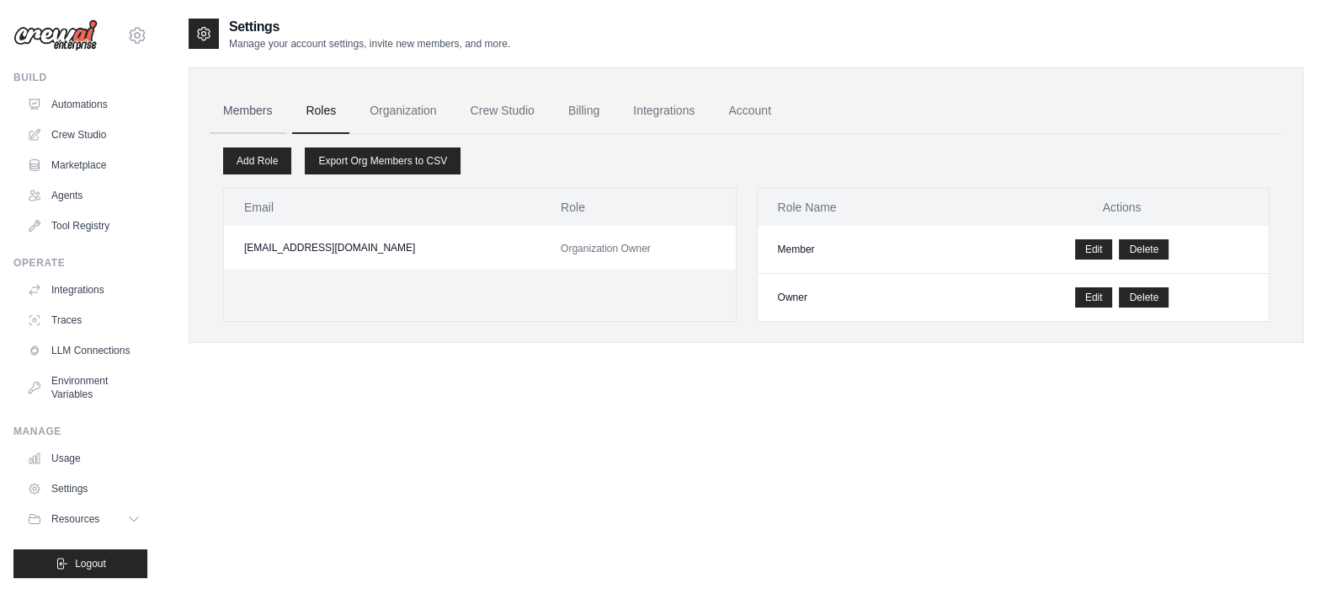
click at [274, 112] on link "Members" at bounding box center [248, 110] width 76 height 45
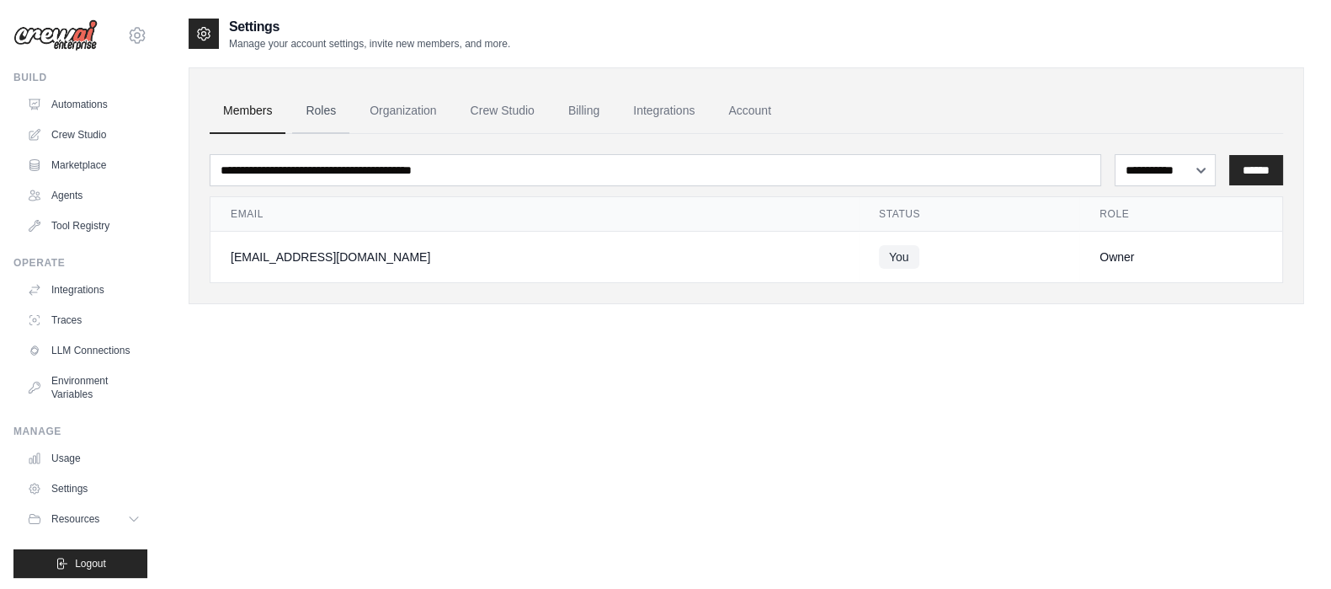
click at [327, 103] on link "Roles" at bounding box center [320, 110] width 57 height 45
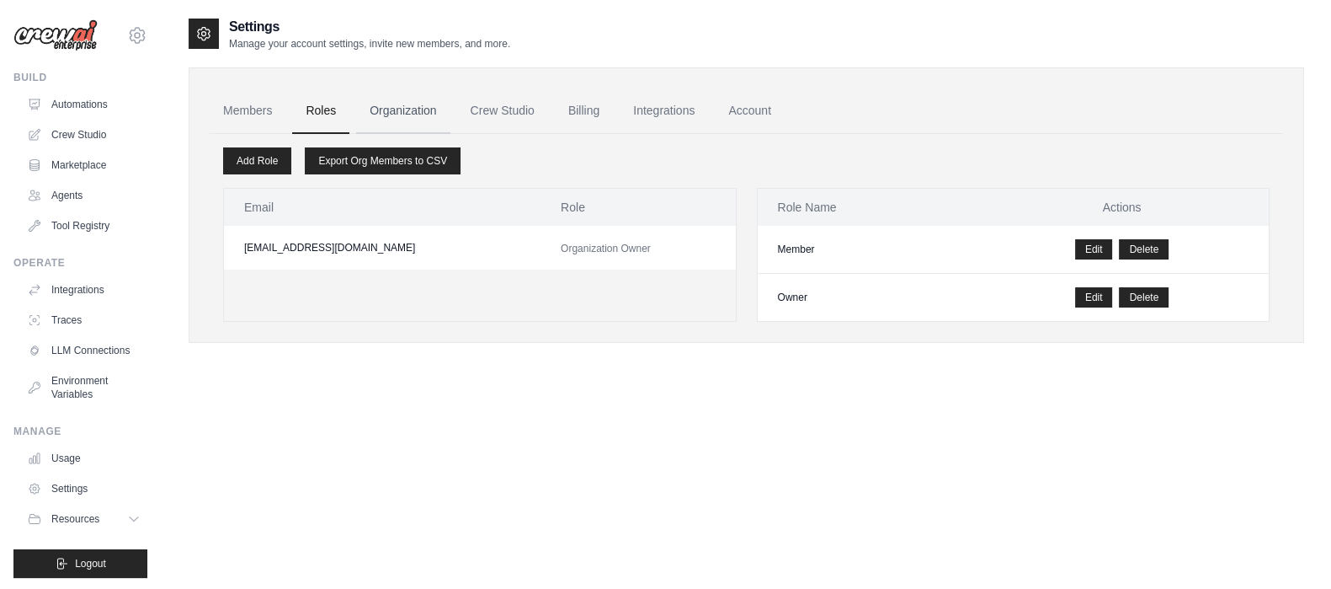
click at [406, 100] on link "Organization" at bounding box center [402, 110] width 93 height 45
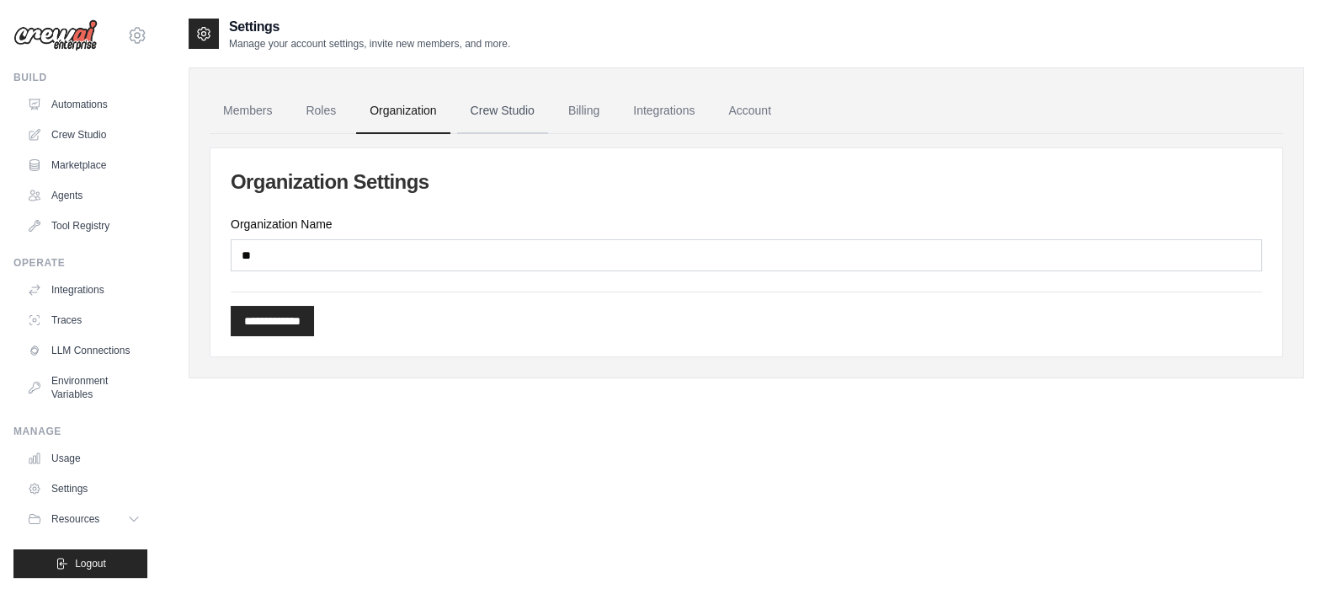
click at [488, 109] on link "Crew Studio" at bounding box center [502, 110] width 91 height 45
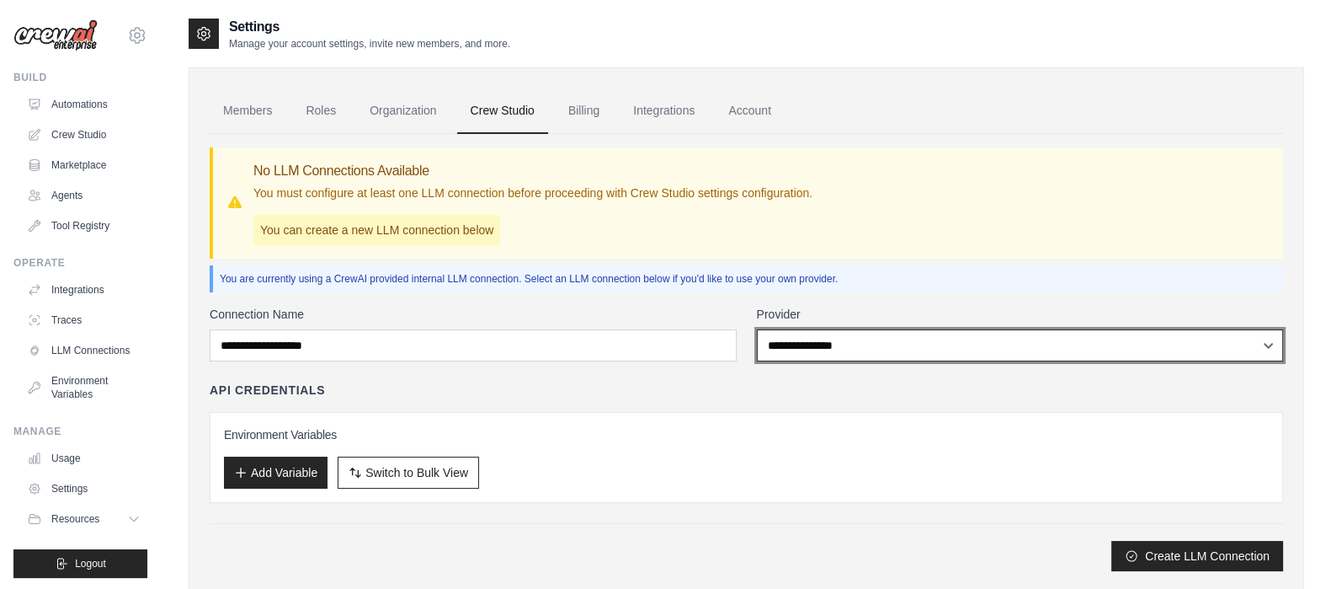
click at [835, 348] on select "**********" at bounding box center [1020, 345] width 527 height 32
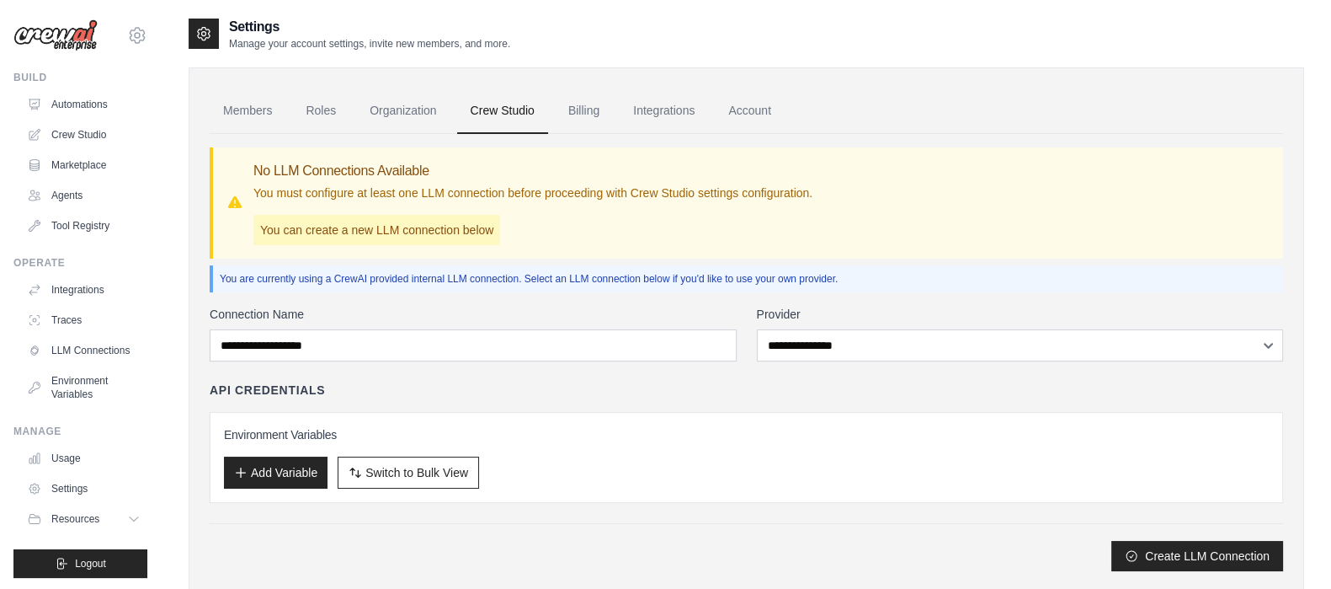
click at [850, 231] on div "No LLM Connections Available You must configure at least one LLM connection bef…" at bounding box center [748, 203] width 1043 height 84
click at [579, 100] on link "Billing" at bounding box center [584, 110] width 58 height 45
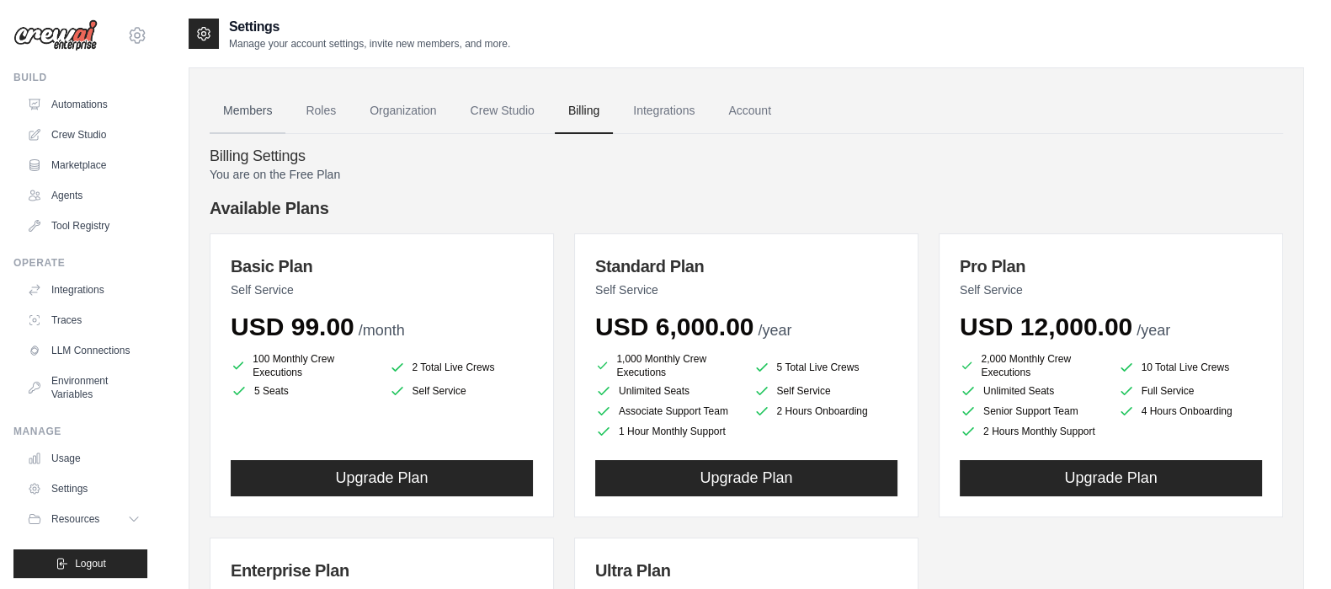
click at [264, 110] on link "Members" at bounding box center [248, 110] width 76 height 45
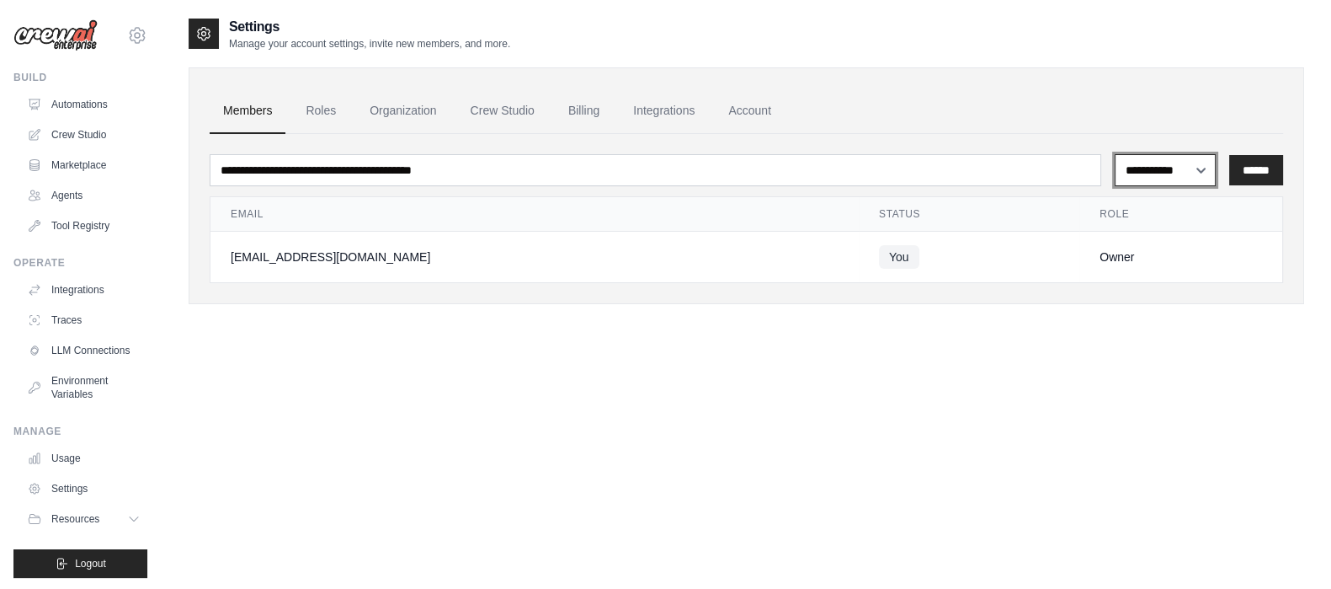
click at [1192, 169] on select "**********" at bounding box center [1165, 170] width 101 height 32
click at [1150, 125] on ul "Members Roles Organization Crew Studio Billing Integrations Account" at bounding box center [747, 110] width 1074 height 45
click at [328, 120] on link "Roles" at bounding box center [320, 110] width 57 height 45
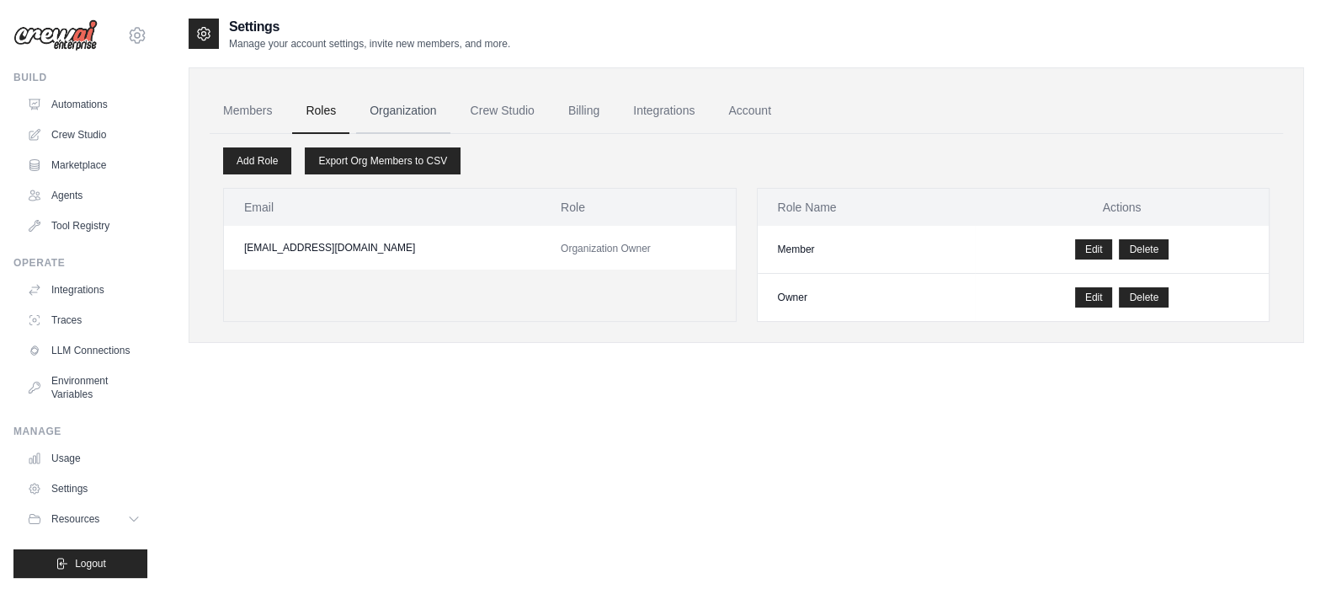
click at [399, 114] on link "Organization" at bounding box center [402, 110] width 93 height 45
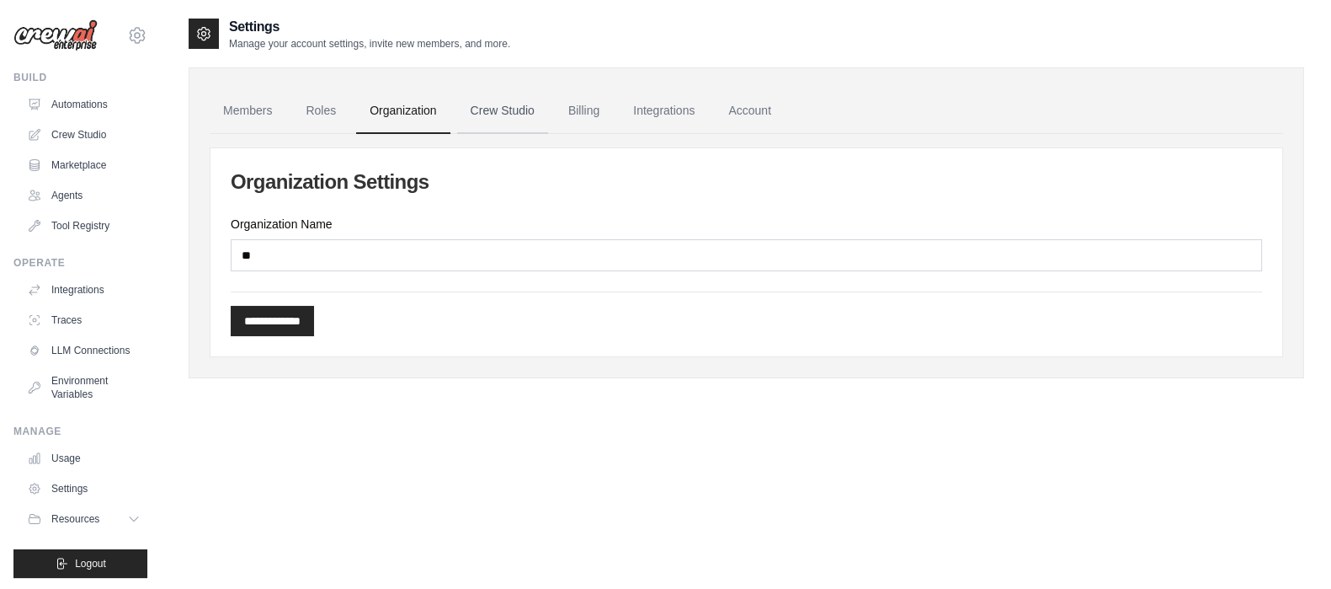
click at [475, 109] on link "Crew Studio" at bounding box center [502, 110] width 91 height 45
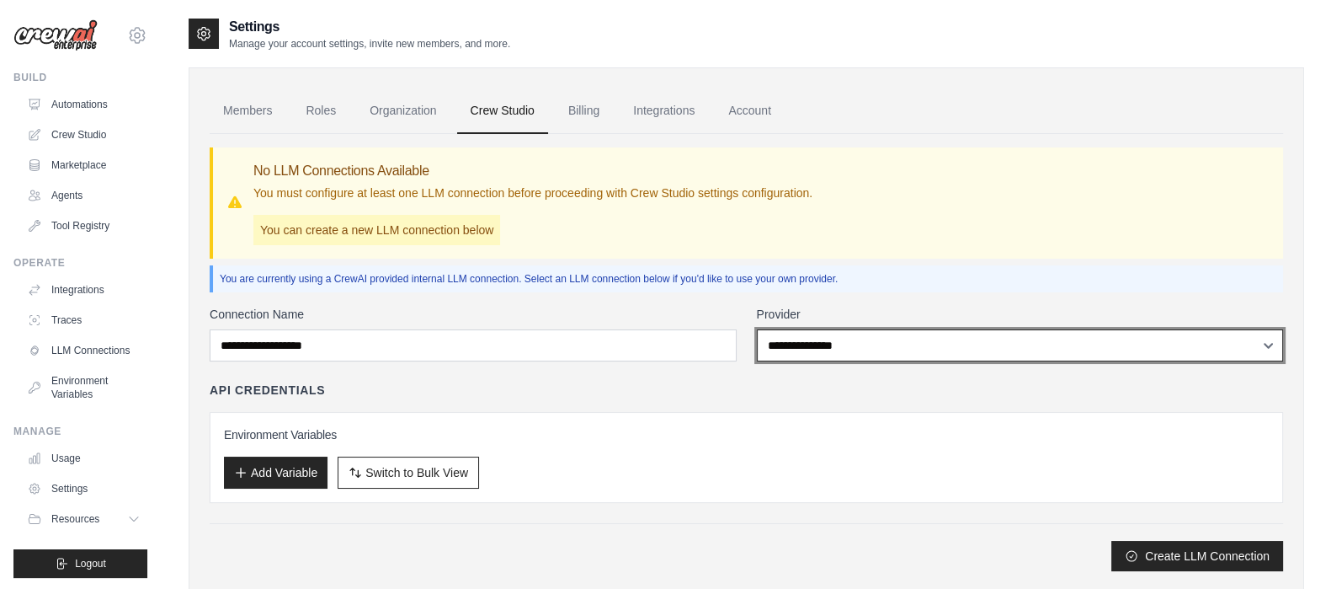
click at [813, 353] on select "**********" at bounding box center [1020, 345] width 527 height 32
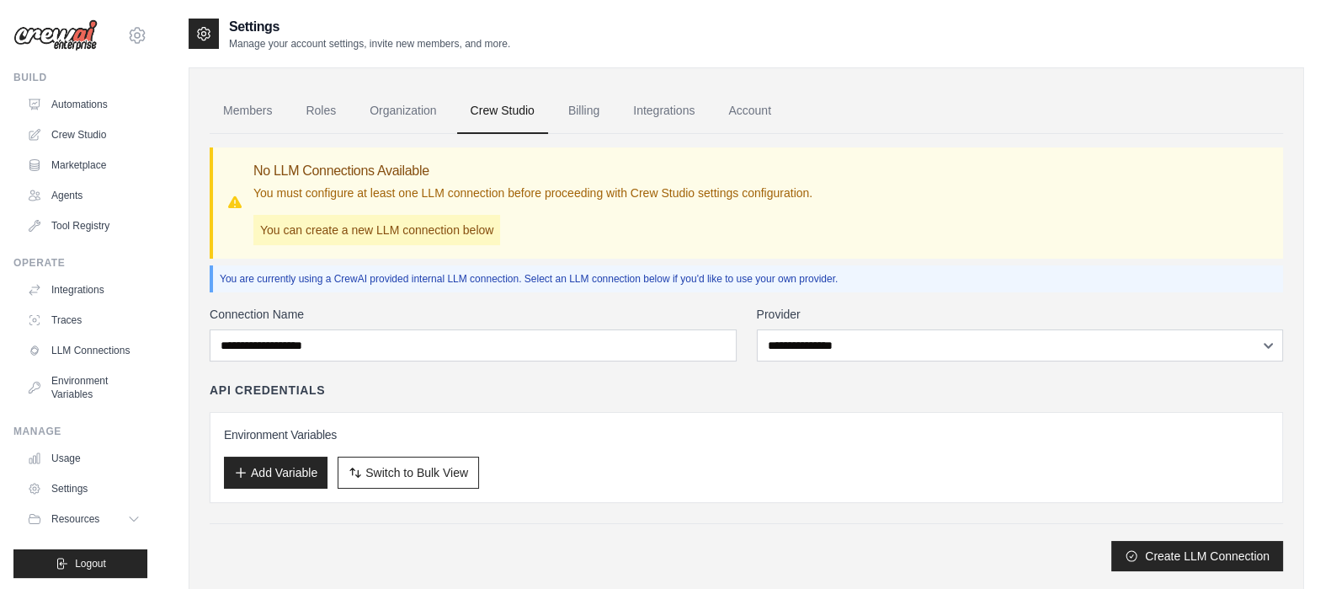
click at [835, 299] on div "**********" at bounding box center [747, 352] width 1074 height 437
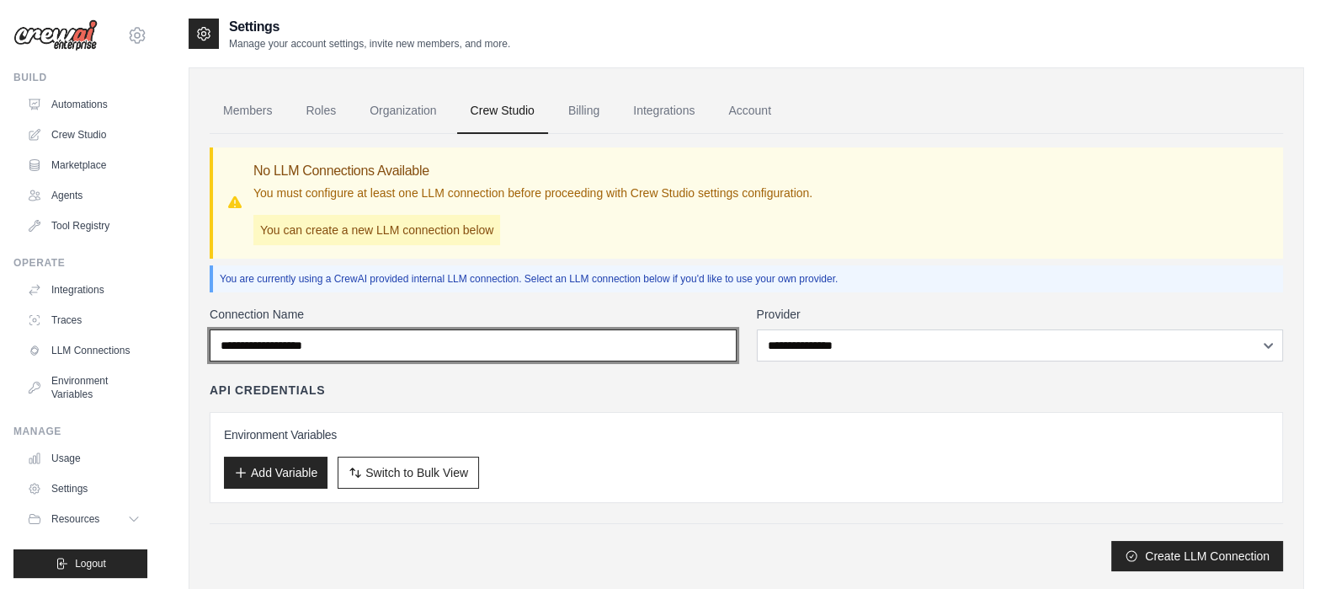
click at [463, 357] on input "Connection Name" at bounding box center [473, 345] width 527 height 32
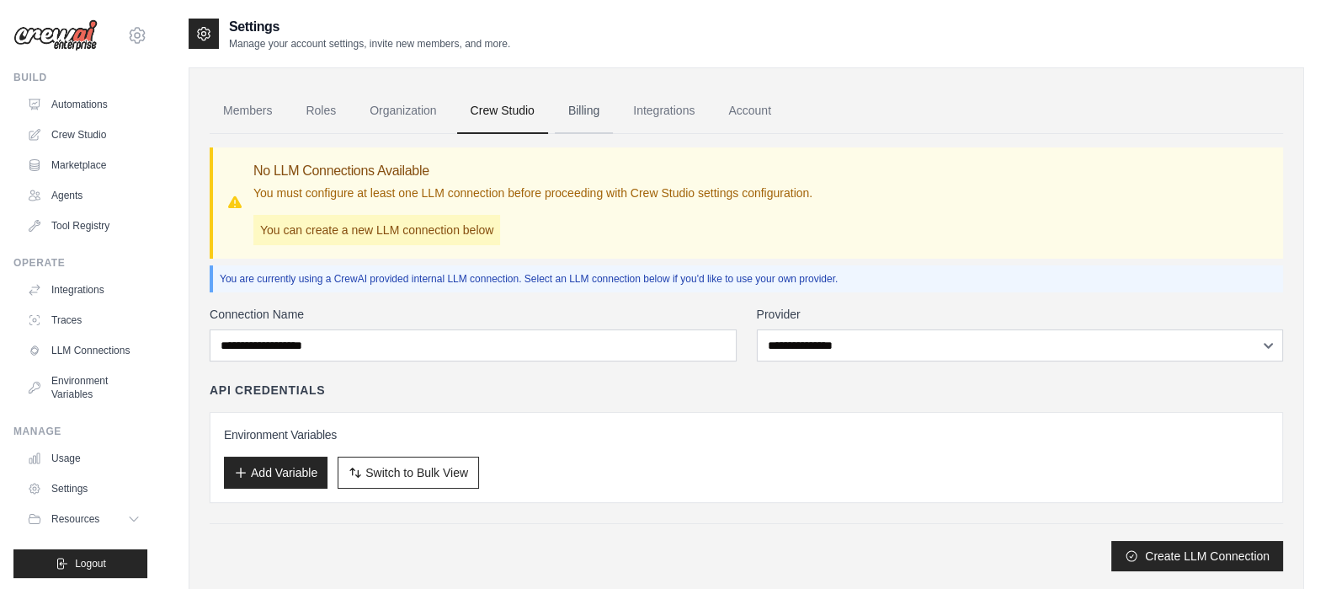
click at [603, 119] on link "Billing" at bounding box center [584, 110] width 58 height 45
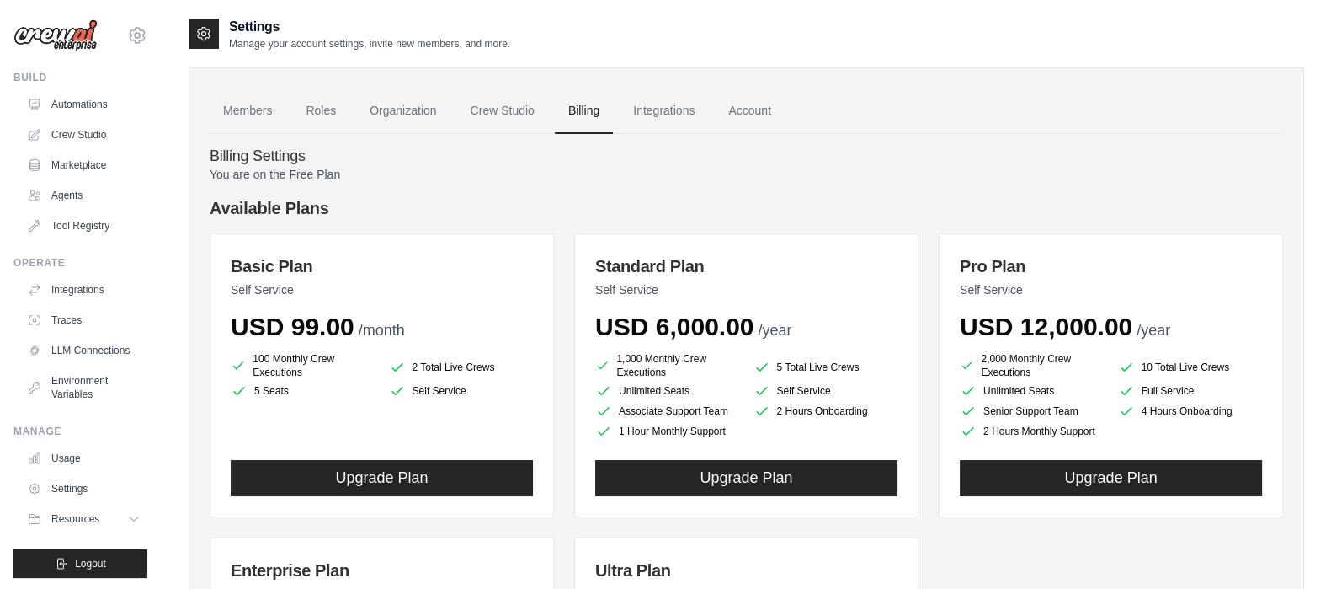
scroll to position [104, 0]
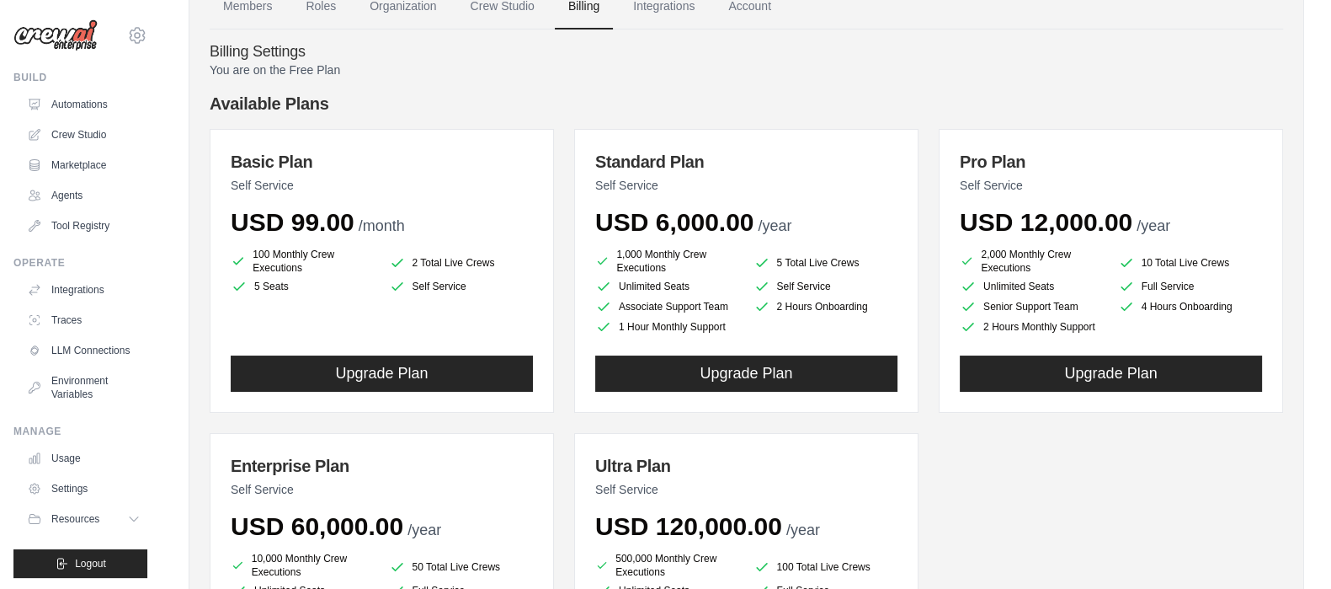
click at [1030, 499] on div "Basic Plan Self Service USD 99.00 /month 100 Monthly Crew Executions 2 Total Li…" at bounding box center [747, 423] width 1074 height 588
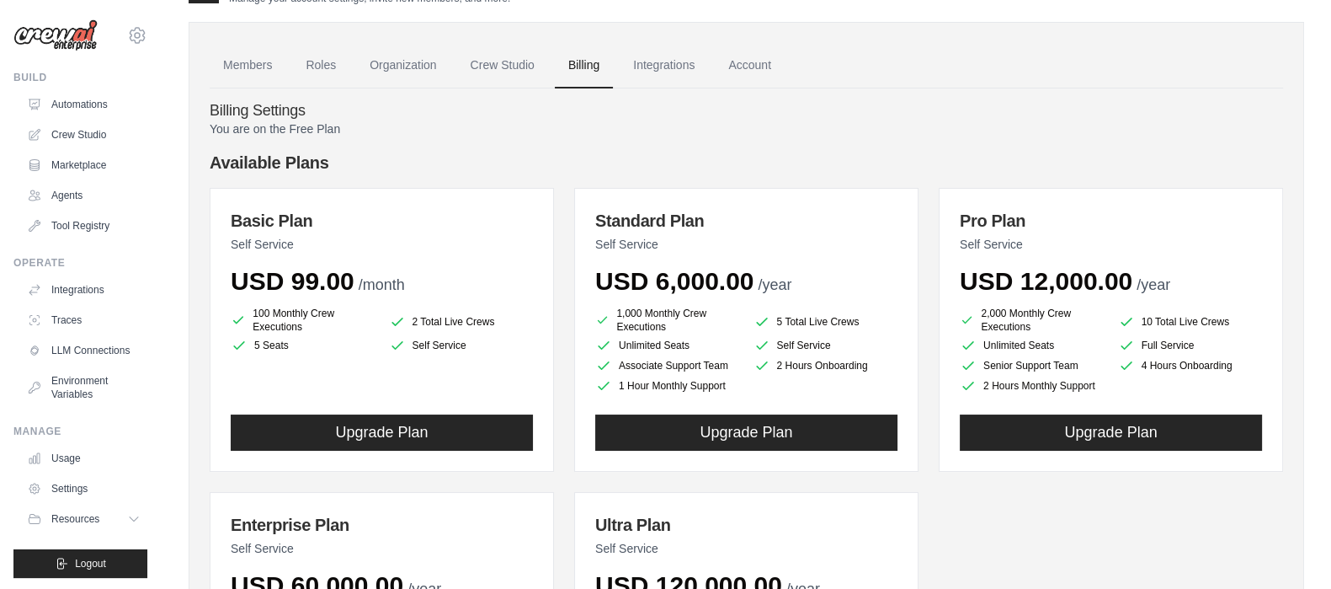
scroll to position [0, 0]
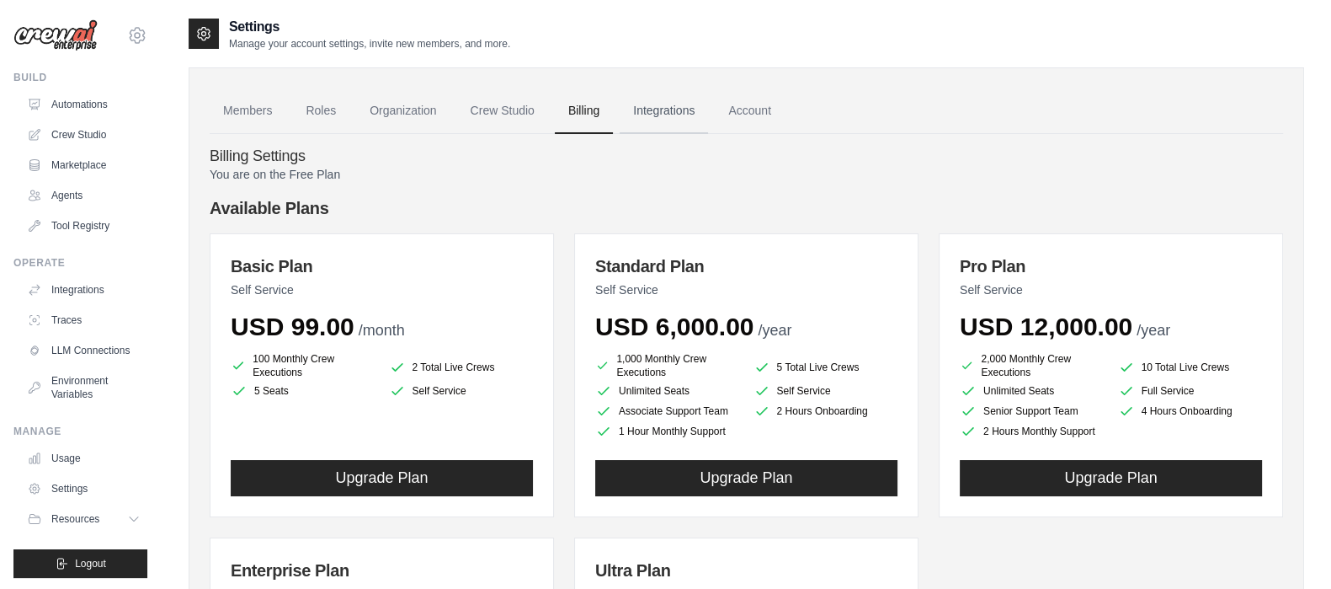
click at [655, 115] on link "Integrations" at bounding box center [664, 110] width 88 height 45
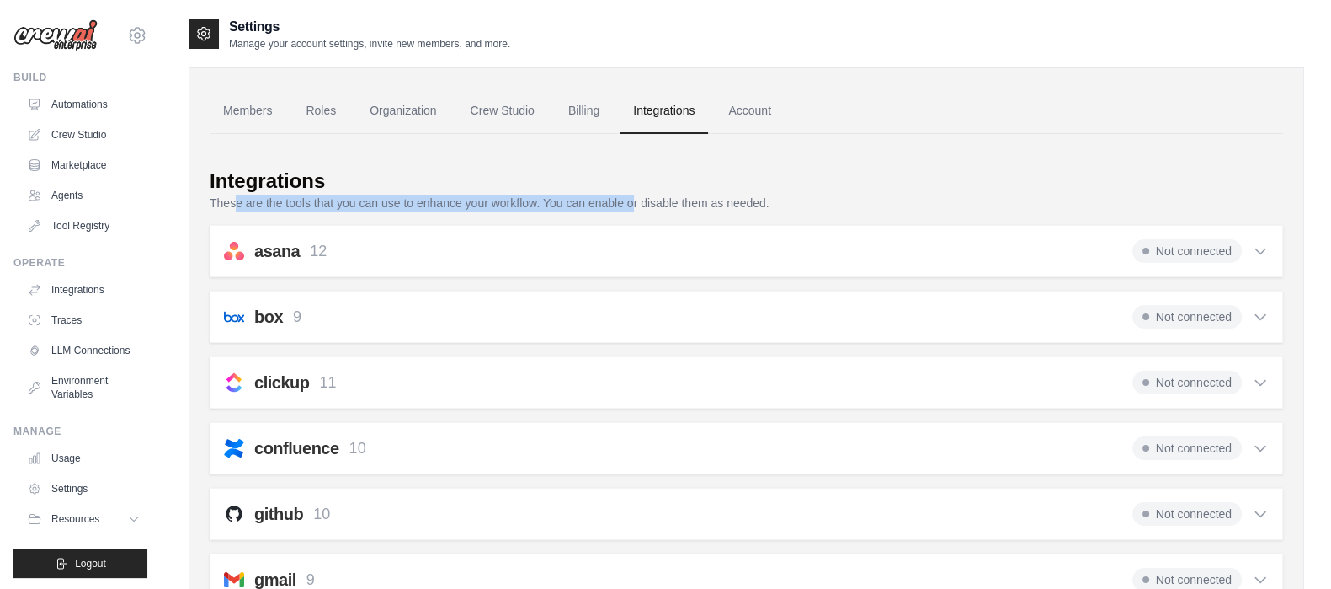
drag, startPoint x: 237, startPoint y: 201, endPoint x: 632, endPoint y: 213, distance: 395.1
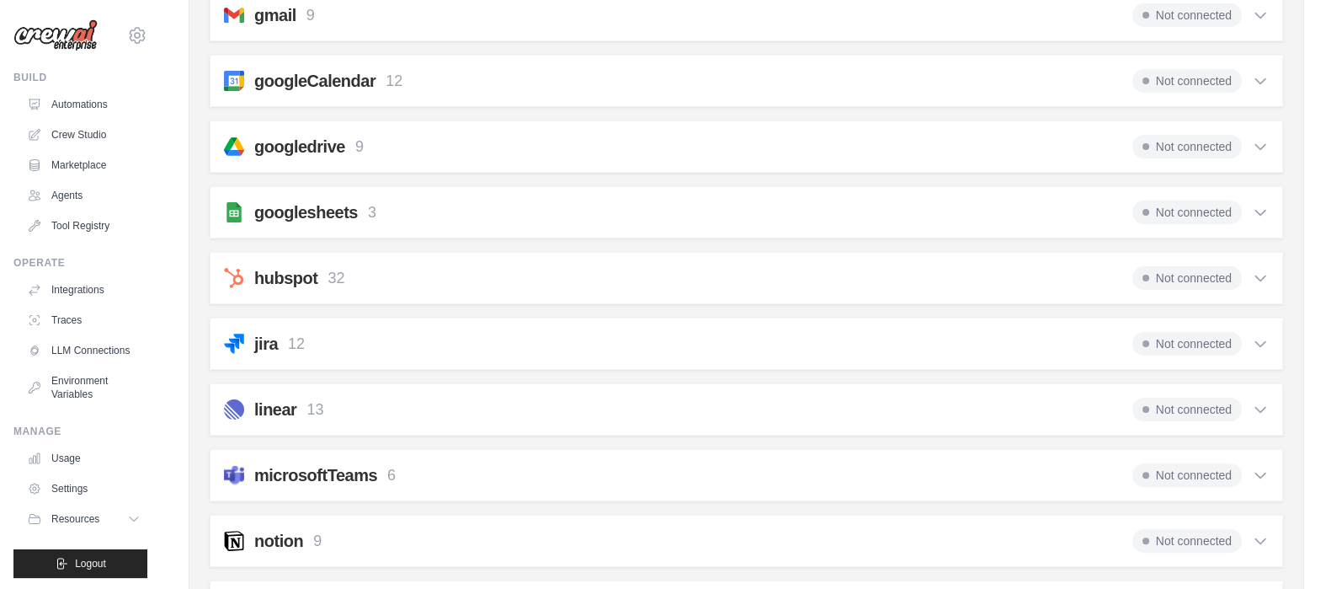
scroll to position [564, 0]
click at [83, 104] on link "Automations" at bounding box center [85, 104] width 127 height 27
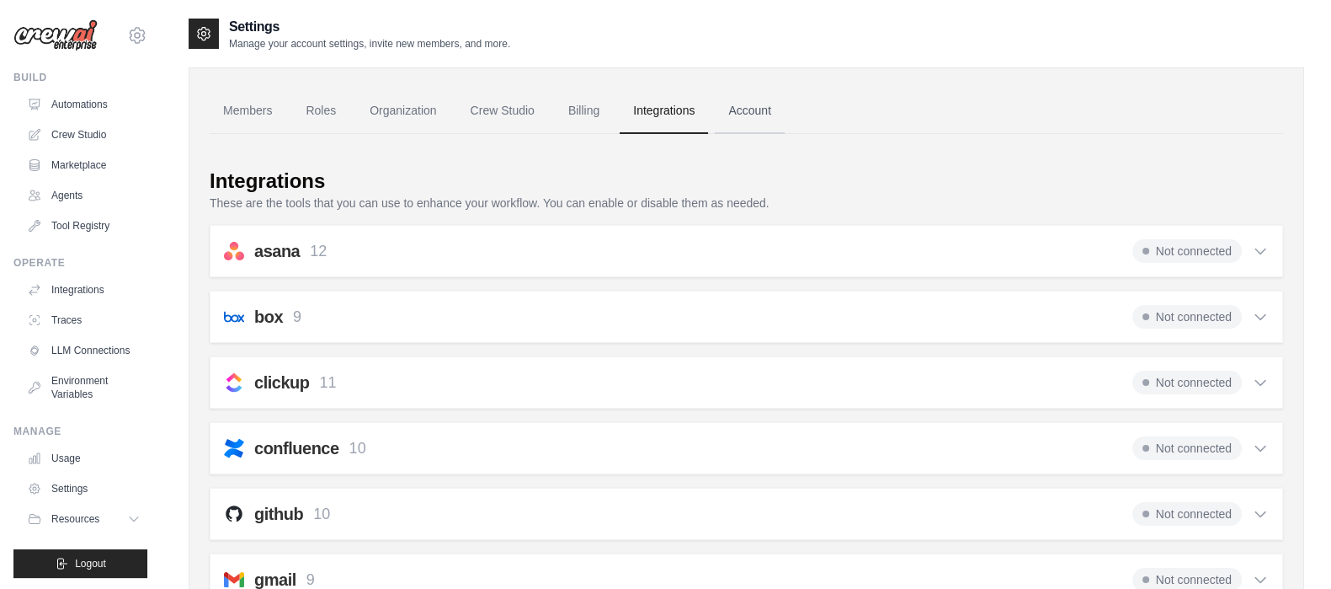
click at [764, 109] on link "Account" at bounding box center [750, 110] width 70 height 45
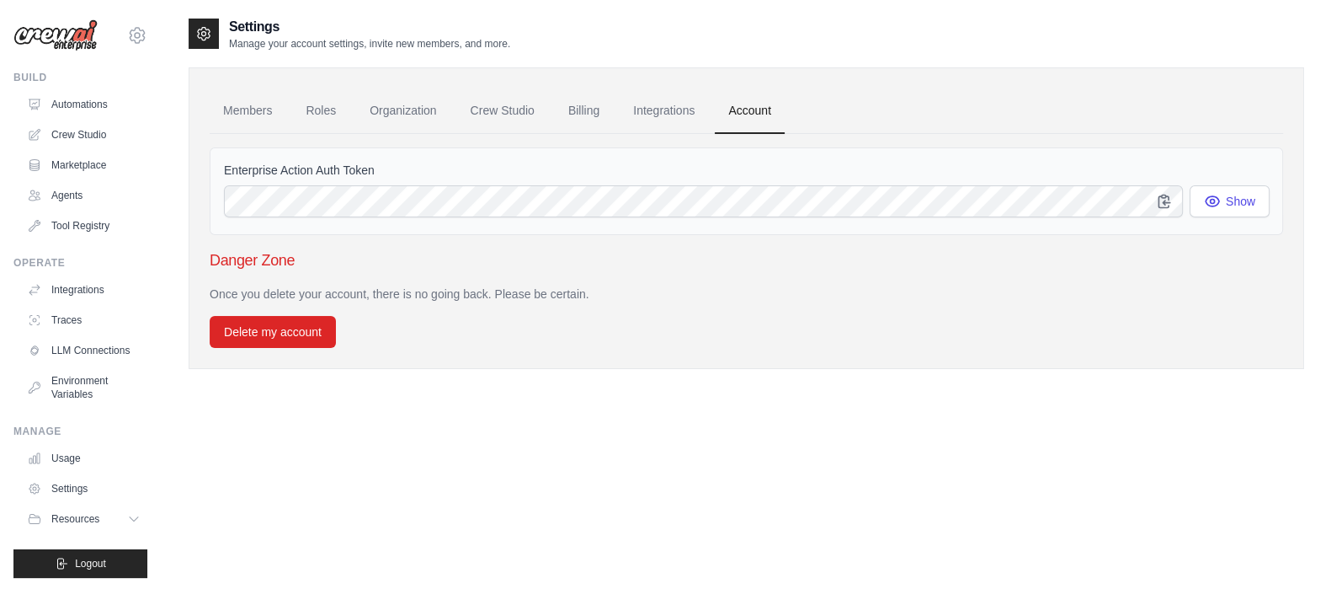
click at [1233, 177] on label "Enterprise Action Auth Token" at bounding box center [746, 170] width 1045 height 17
click at [1226, 189] on button "Show" at bounding box center [1230, 200] width 80 height 32
click at [1220, 203] on icon "button" at bounding box center [1212, 200] width 17 height 17
click at [418, 329] on div "Once you delete your account, there is no going back. Please be certain. Delete…" at bounding box center [747, 316] width 1074 height 62
click at [464, 305] on div "Once you delete your account, there is no going back. Please be certain. Delete…" at bounding box center [747, 316] width 1074 height 62
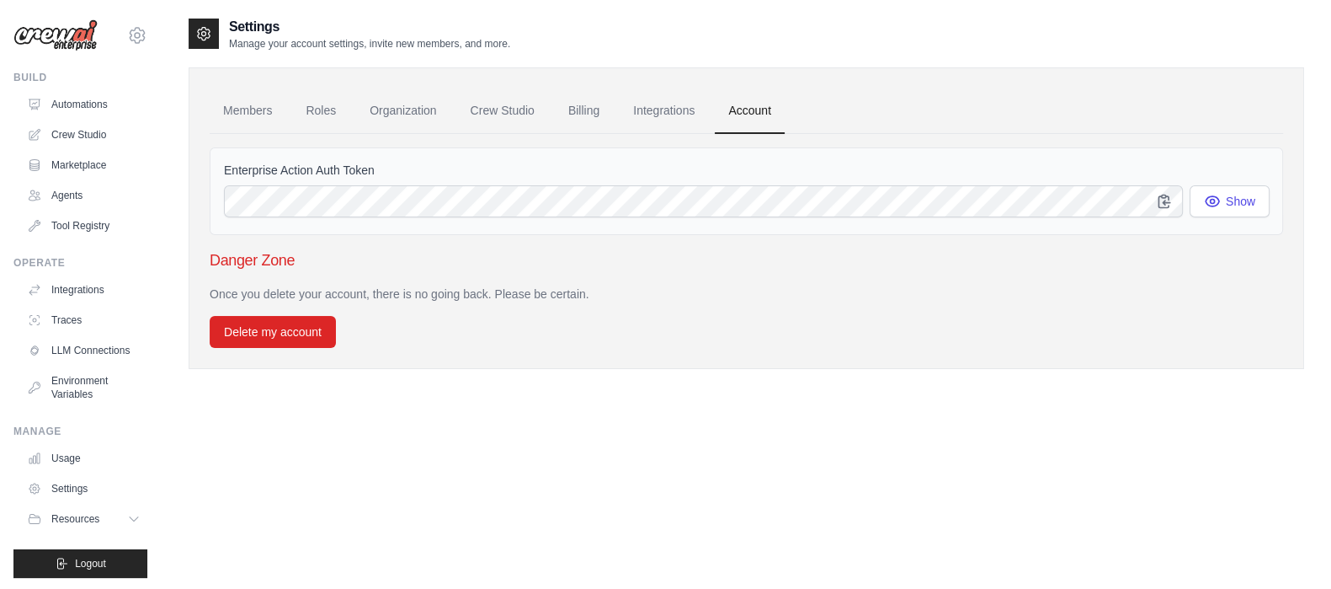
click at [467, 301] on p "Once you delete your account, there is no going back. Please be certain." at bounding box center [747, 293] width 1074 height 17
click at [55, 408] on link "Environment Variables" at bounding box center [85, 387] width 127 height 40
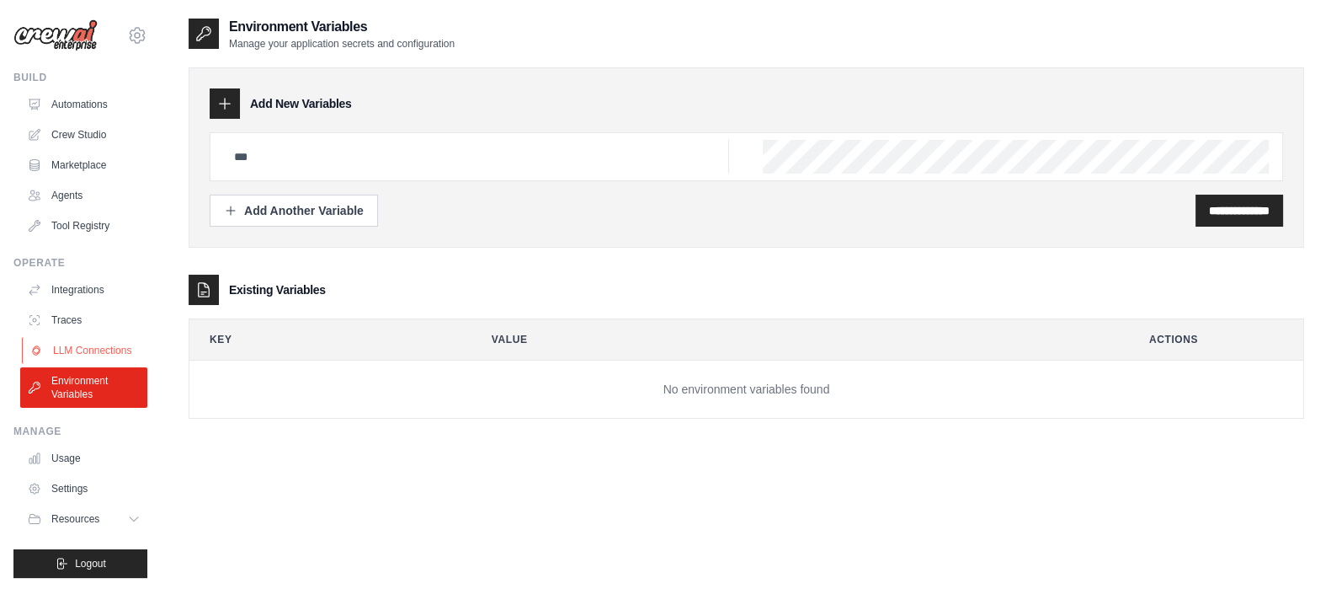
click at [88, 359] on link "LLM Connections" at bounding box center [85, 350] width 127 height 27
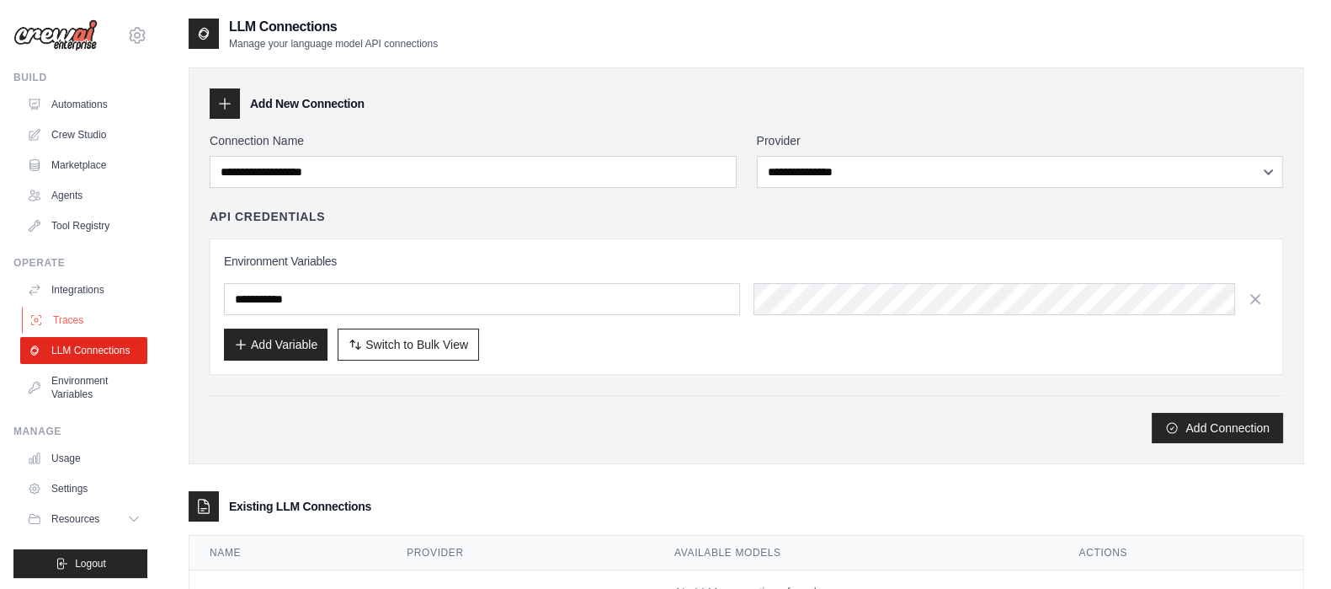
click at [67, 316] on link "Traces" at bounding box center [85, 320] width 127 height 27
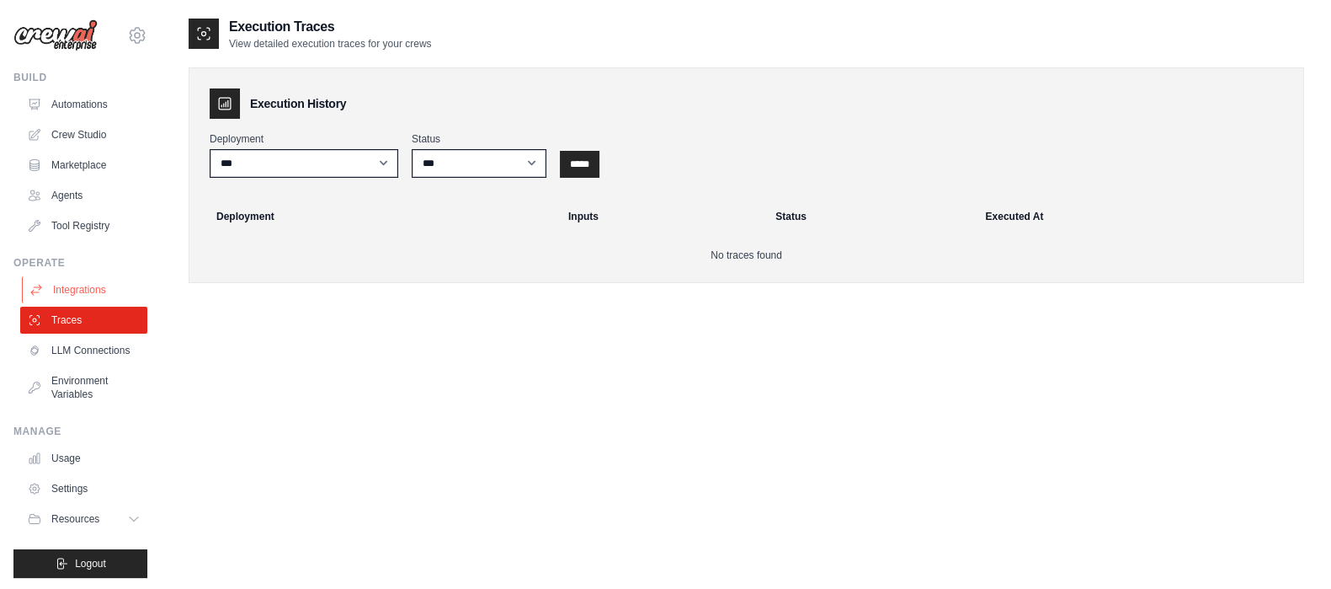
click at [58, 289] on link "Integrations" at bounding box center [85, 289] width 127 height 27
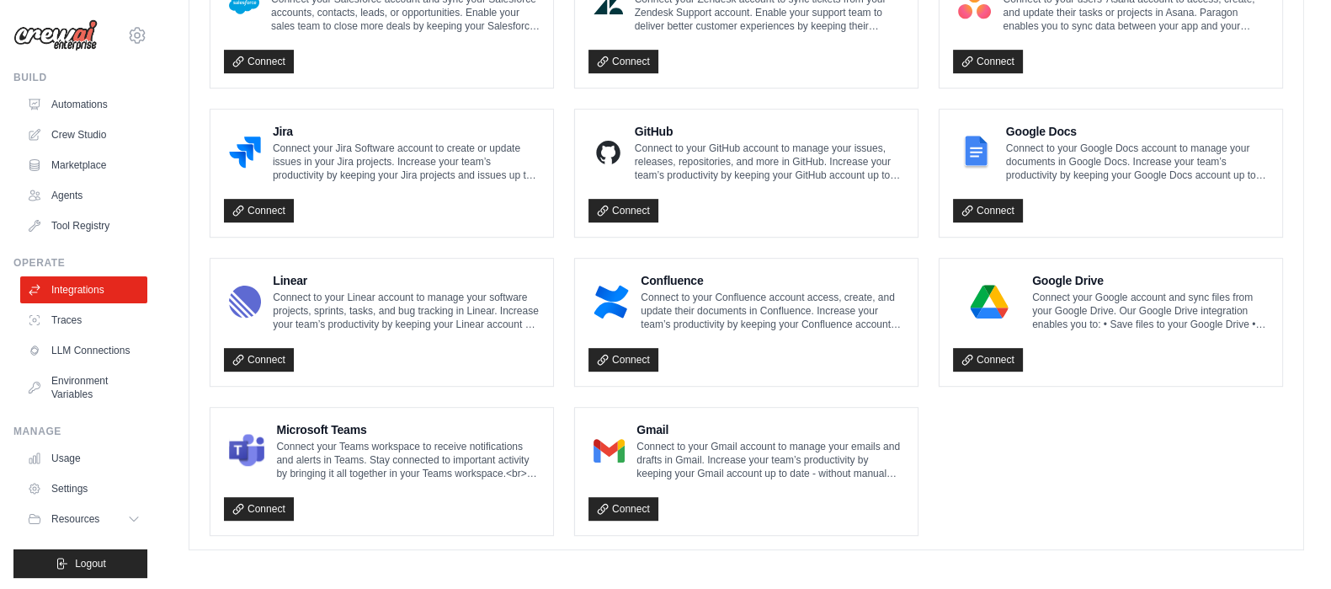
scroll to position [15, 0]
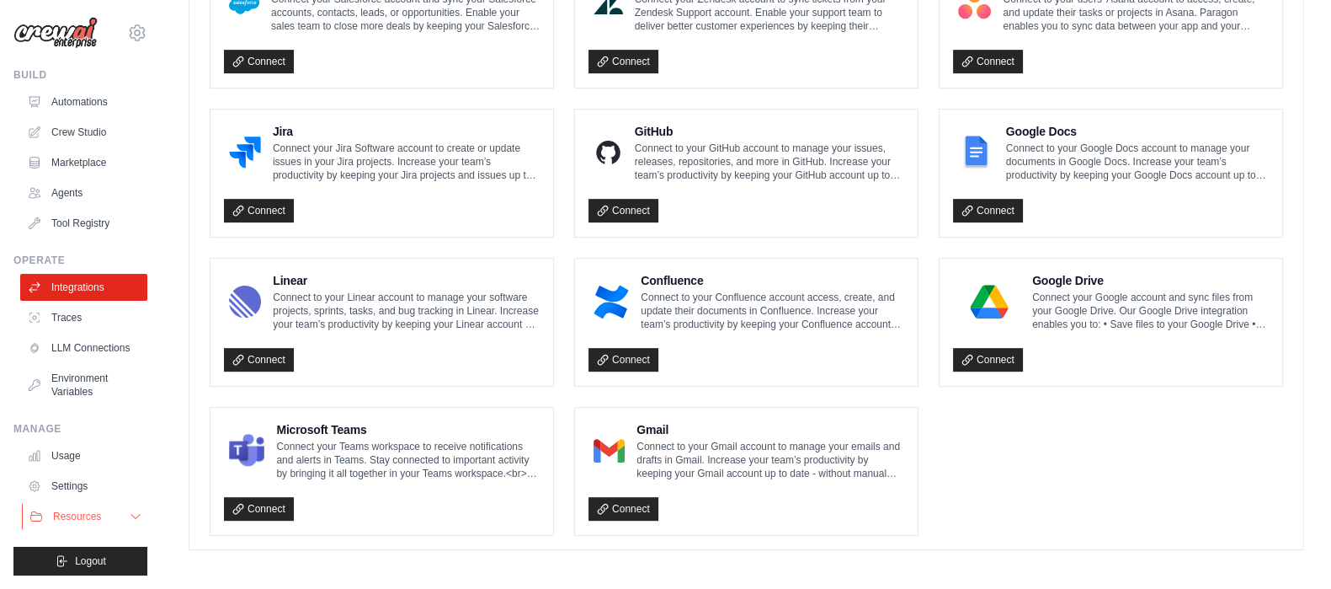
click at [118, 524] on button "Resources" at bounding box center [85, 516] width 127 height 27
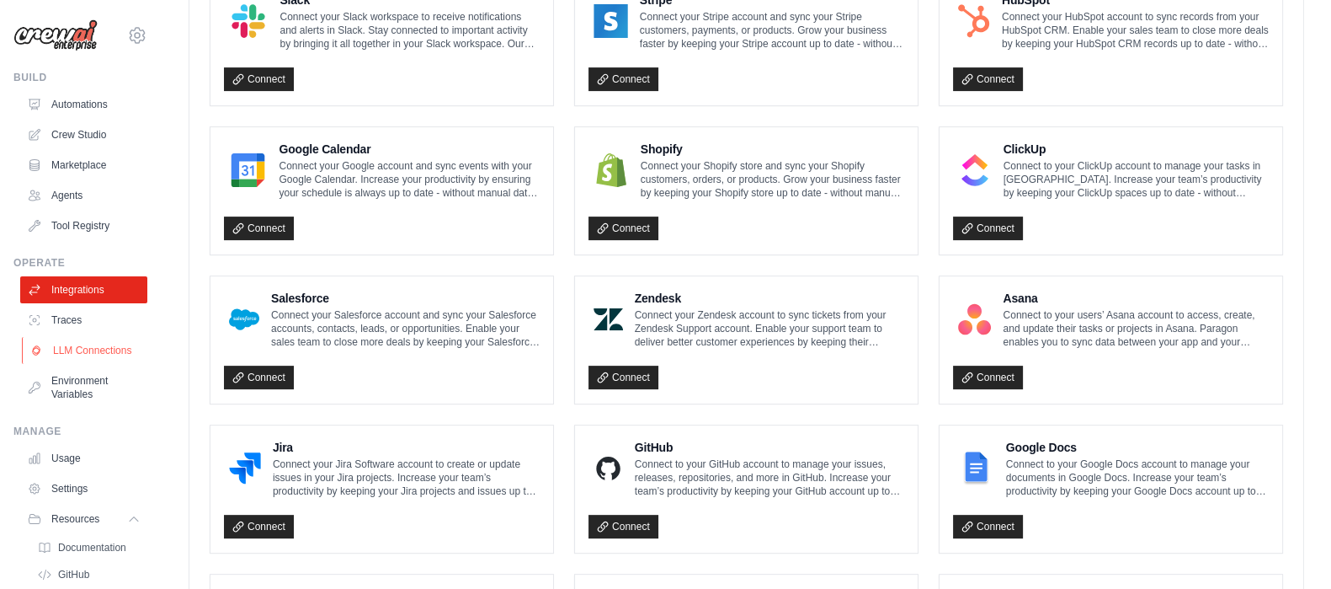
scroll to position [0, 0]
click at [52, 124] on link "Crew Studio" at bounding box center [85, 134] width 127 height 27
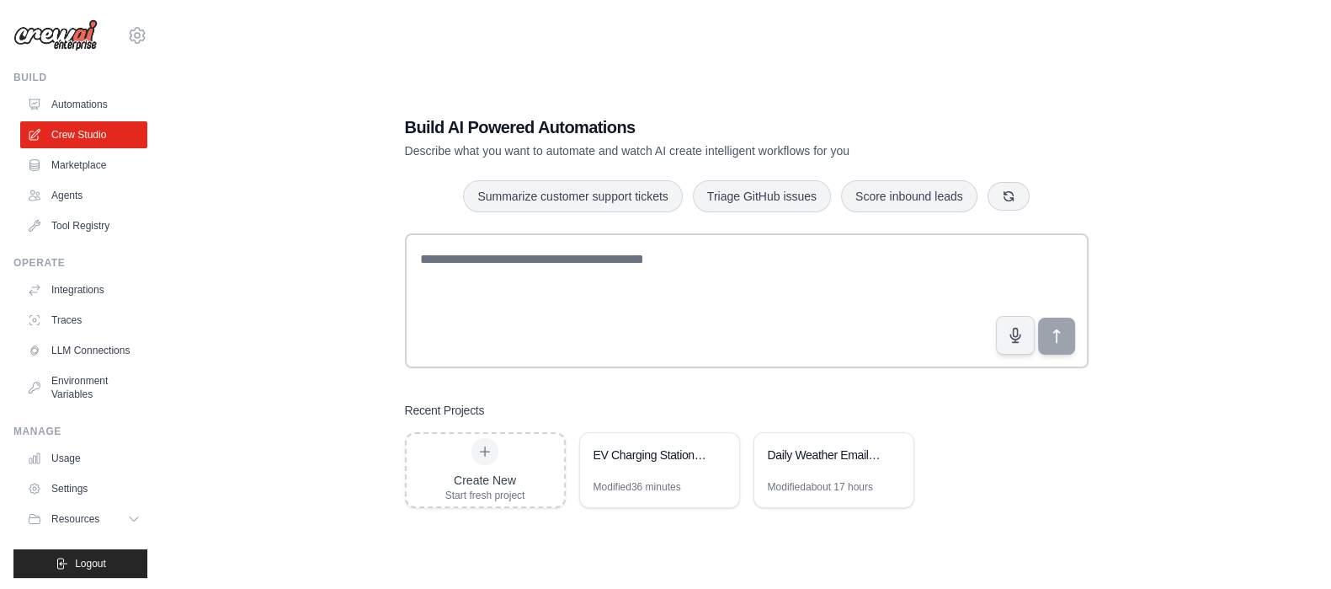
click at [90, 168] on link "Marketplace" at bounding box center [83, 165] width 127 height 27
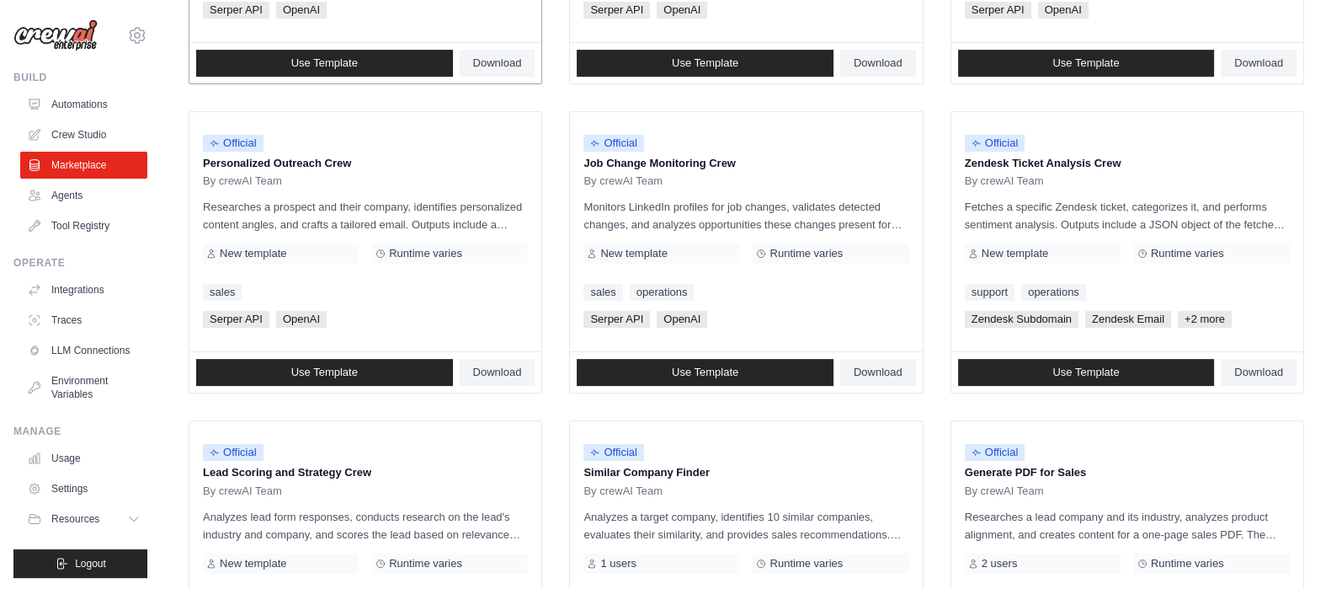
scroll to position [947, 0]
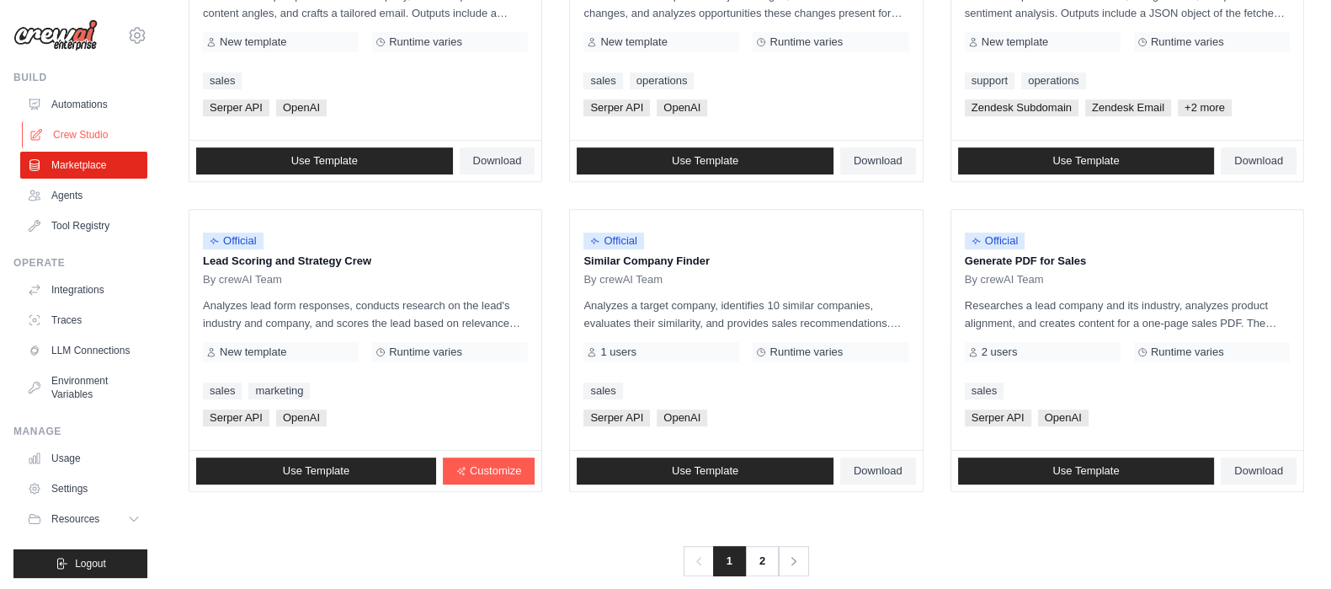
click at [90, 126] on link "Crew Studio" at bounding box center [85, 134] width 127 height 27
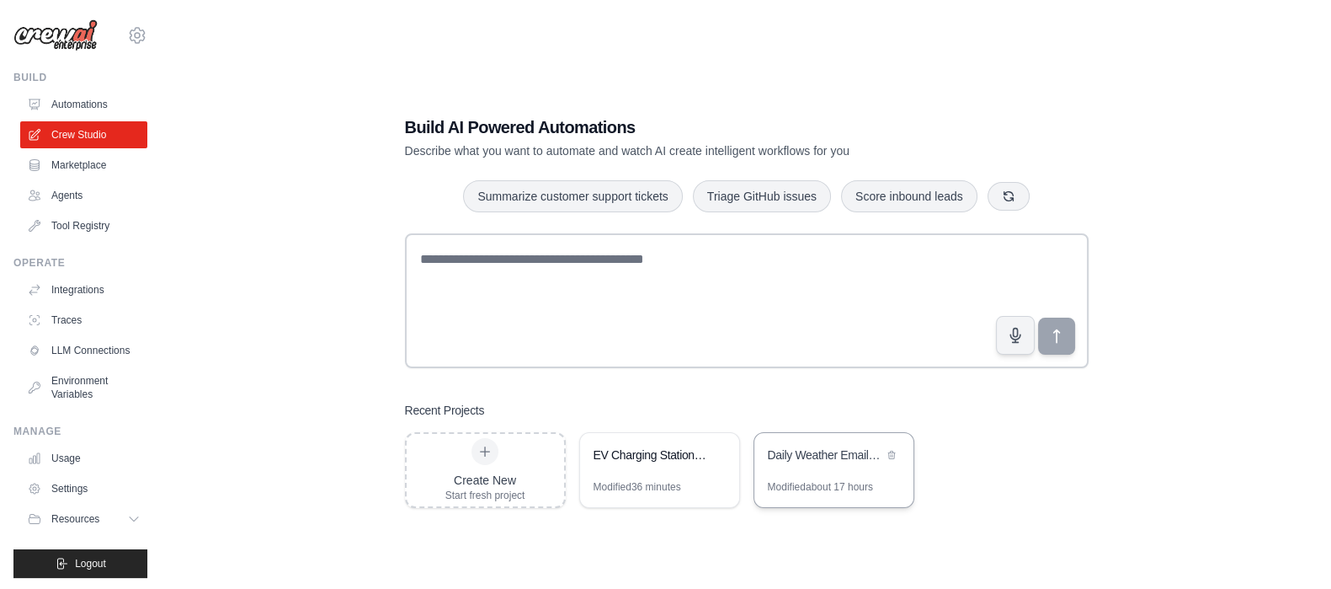
click at [796, 452] on div "Daily Weather Email Reporter - [US_STATE] 75078" at bounding box center [825, 454] width 115 height 17
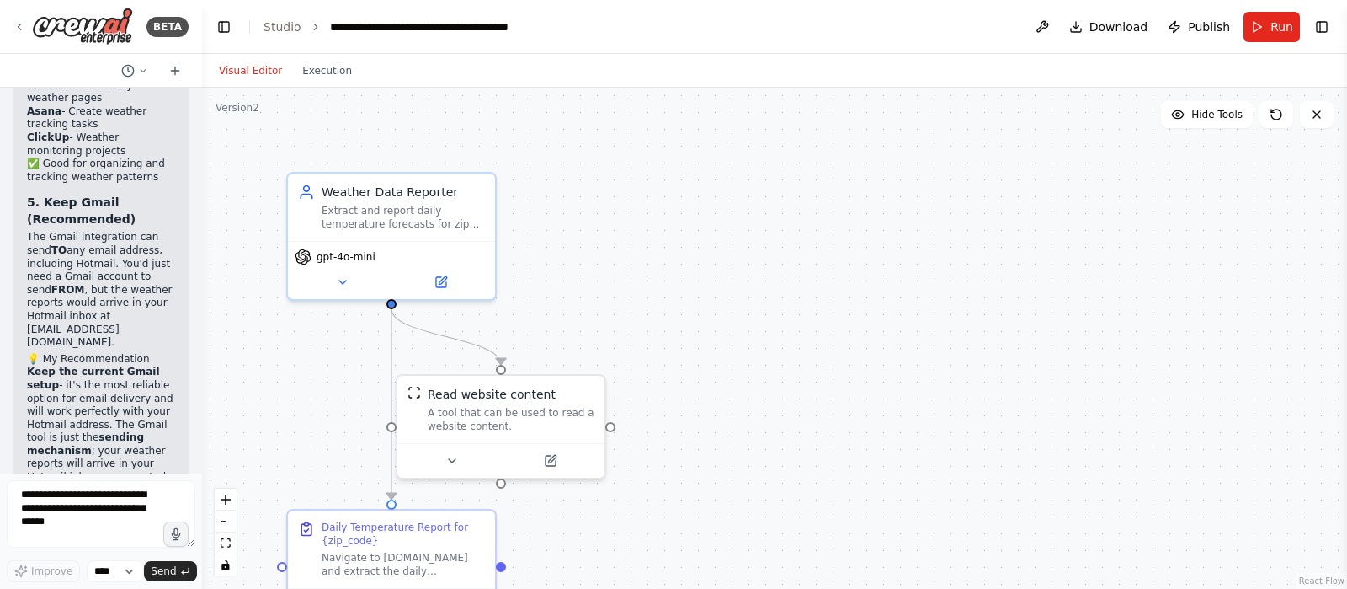
scroll to position [6053, 0]
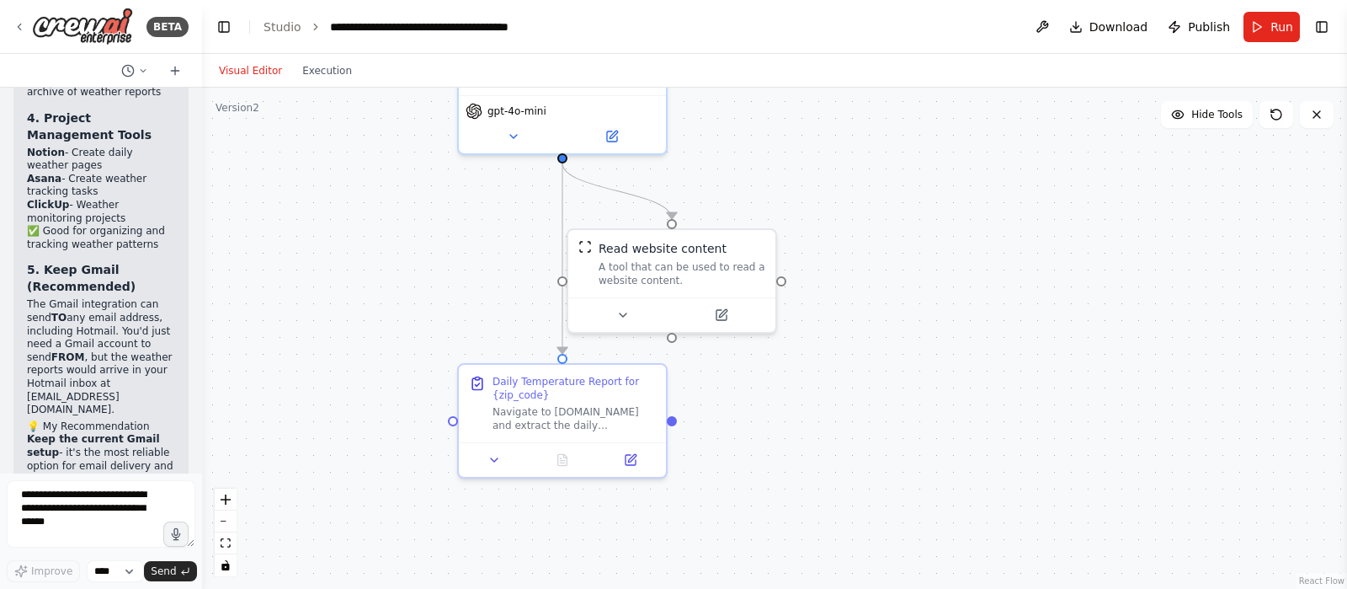
drag, startPoint x: 722, startPoint y: 454, endPoint x: 893, endPoint y: 308, distance: 224.6
click at [893, 308] on div ".deletable-edge-delete-btn { width: 20px; height: 20px; border: 0px solid #ffff…" at bounding box center [774, 338] width 1145 height 501
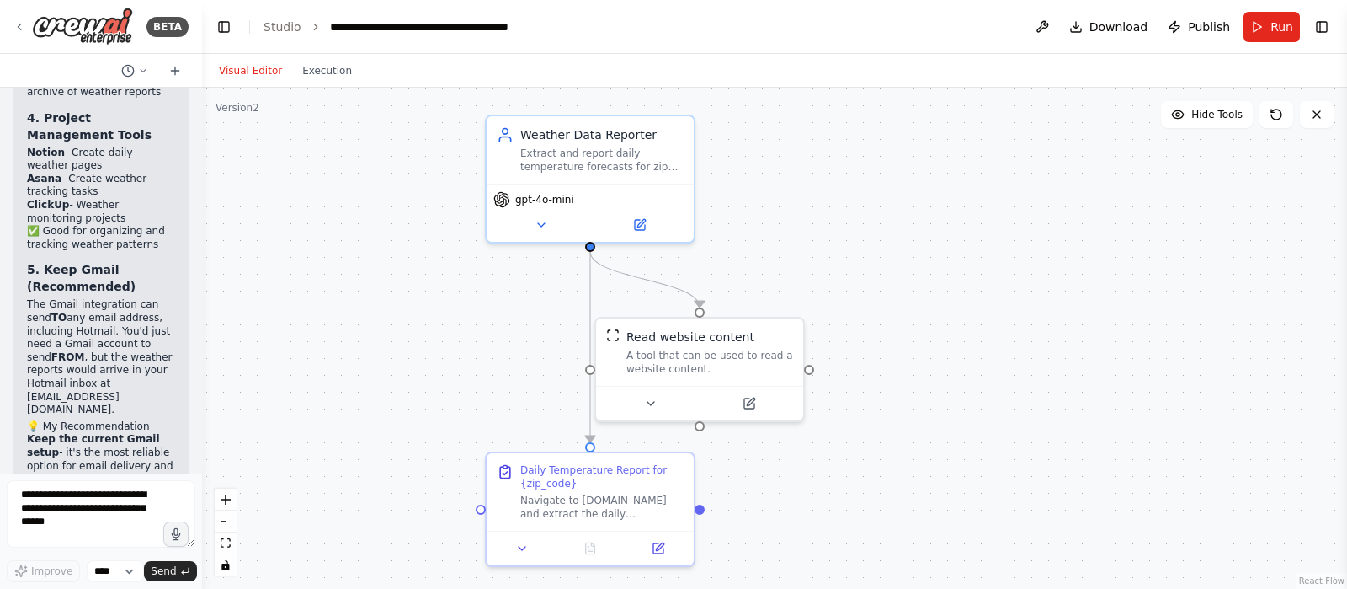
drag, startPoint x: 840, startPoint y: 208, endPoint x: 867, endPoint y: 296, distance: 92.7
click at [867, 296] on div ".deletable-edge-delete-btn { width: 20px; height: 20px; border: 0px solid #ffff…" at bounding box center [774, 338] width 1145 height 501
click at [1329, 21] on button "Toggle Right Sidebar" at bounding box center [1322, 27] width 24 height 24
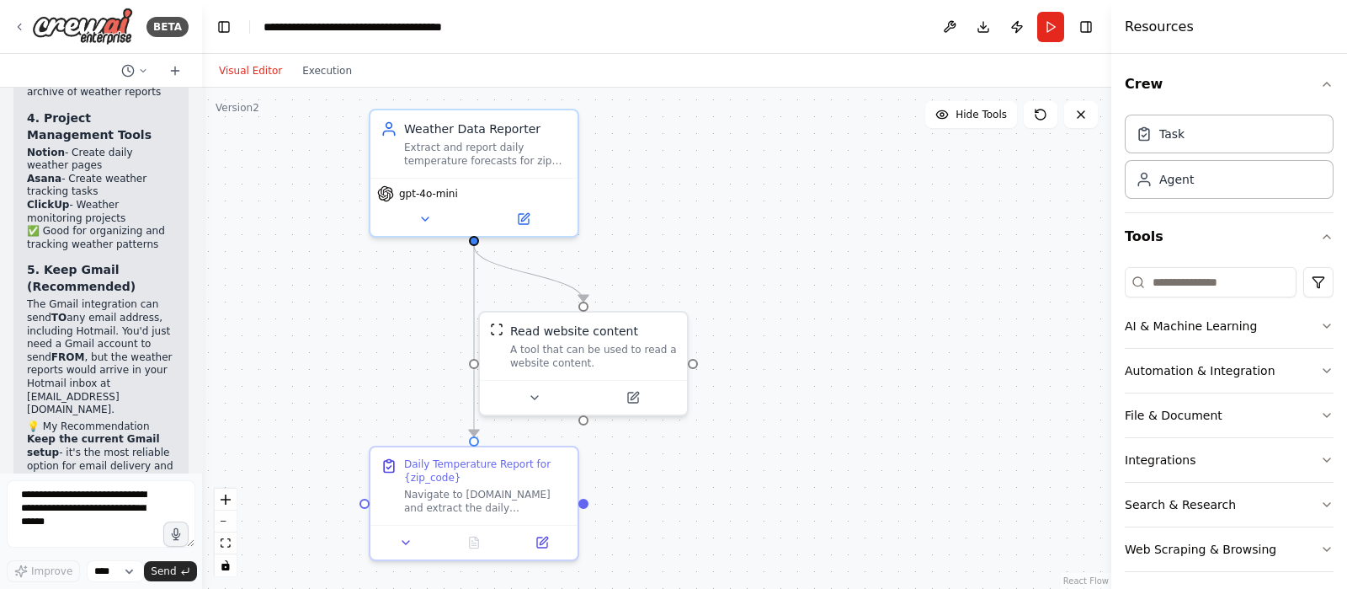
drag, startPoint x: 935, startPoint y: 254, endPoint x: 819, endPoint y: 248, distance: 116.4
click at [819, 248] on div ".deletable-edge-delete-btn { width: 20px; height: 20px; border: 0px solid #ffff…" at bounding box center [656, 338] width 909 height 501
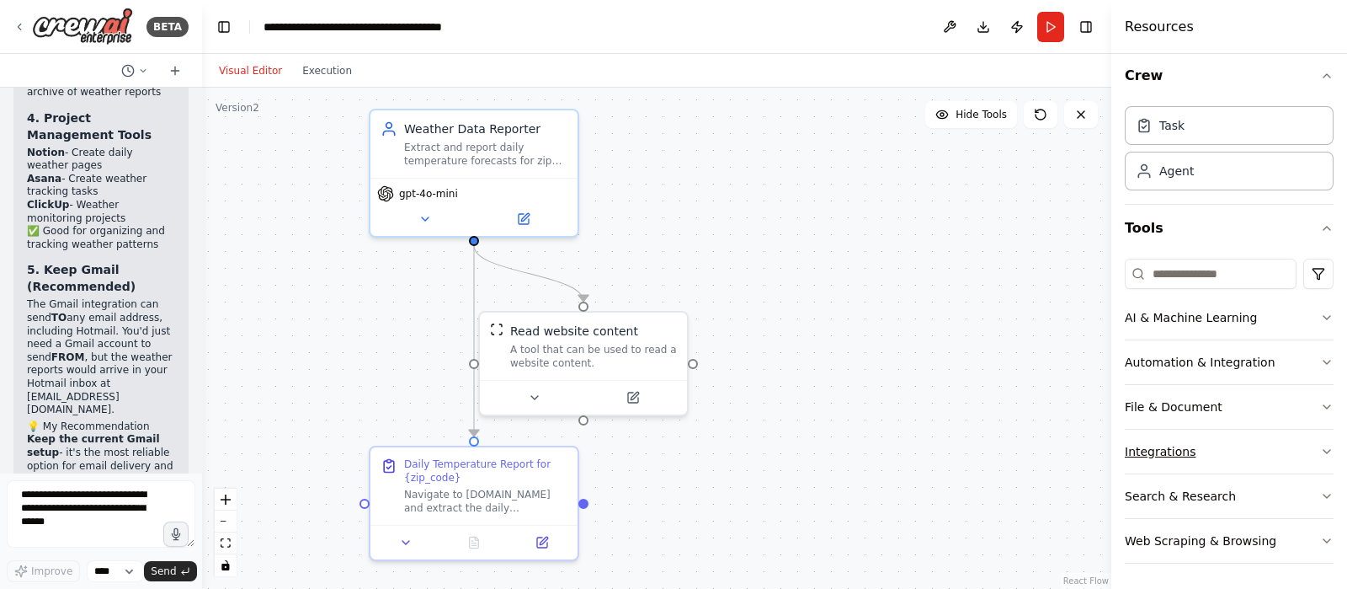
click at [1324, 451] on icon "button" at bounding box center [1327, 451] width 7 height 3
click at [1320, 451] on icon "button" at bounding box center [1326, 451] width 13 height 13
click at [1314, 486] on button "Search & Research" at bounding box center [1229, 496] width 209 height 44
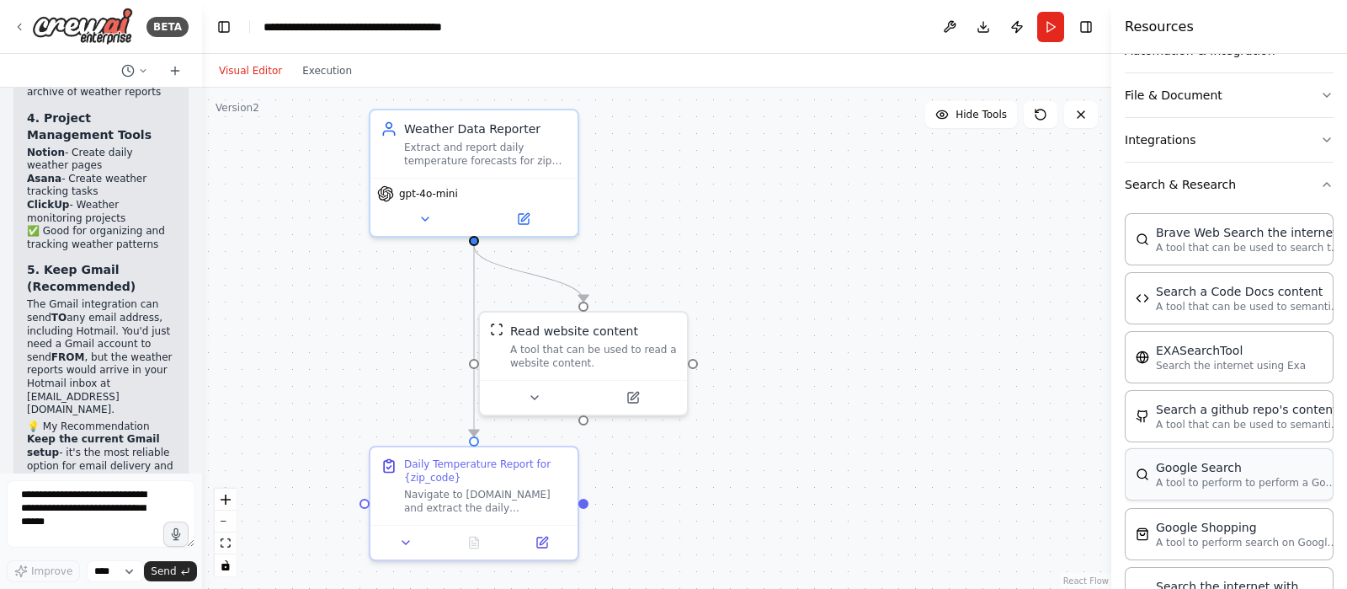
scroll to position [323, 0]
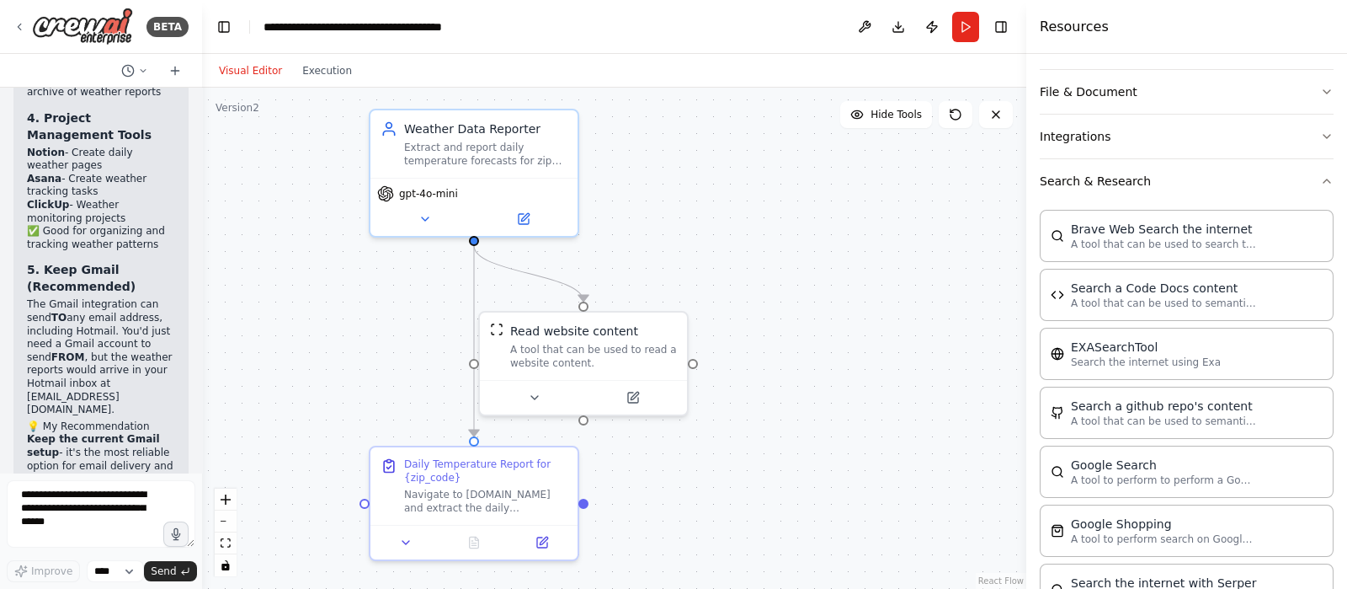
drag, startPoint x: 1116, startPoint y: 208, endPoint x: 1027, endPoint y: 205, distance: 89.3
click at [1027, 205] on div at bounding box center [1030, 294] width 7 height 589
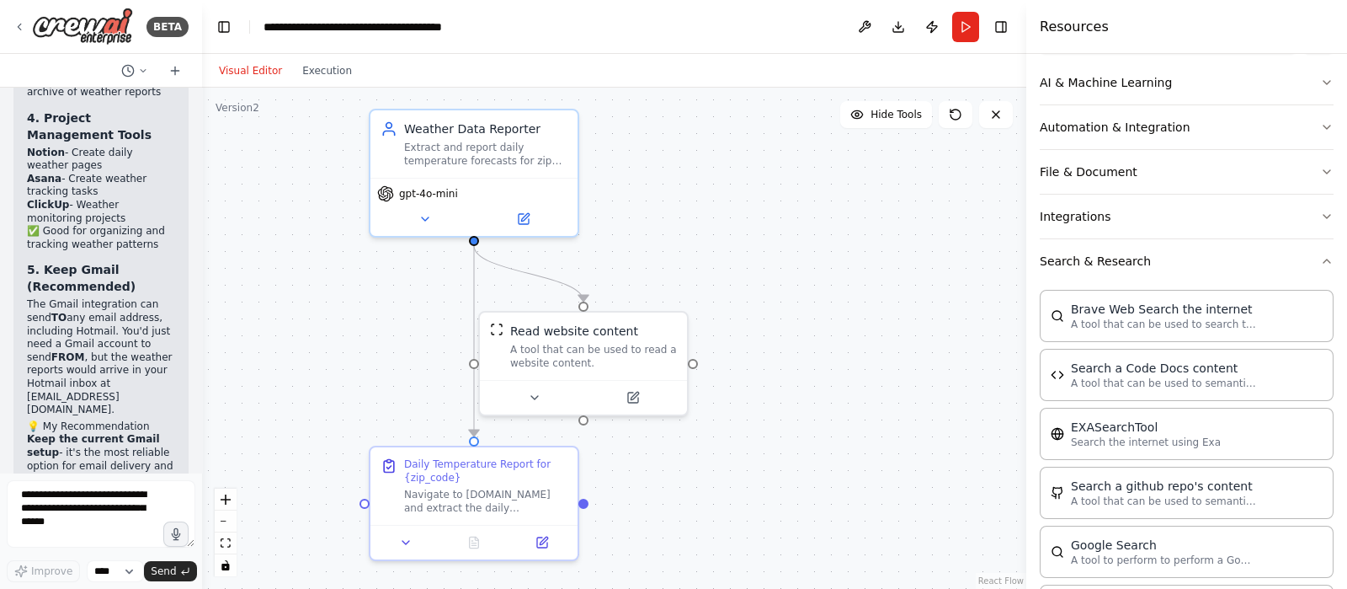
scroll to position [210, 0]
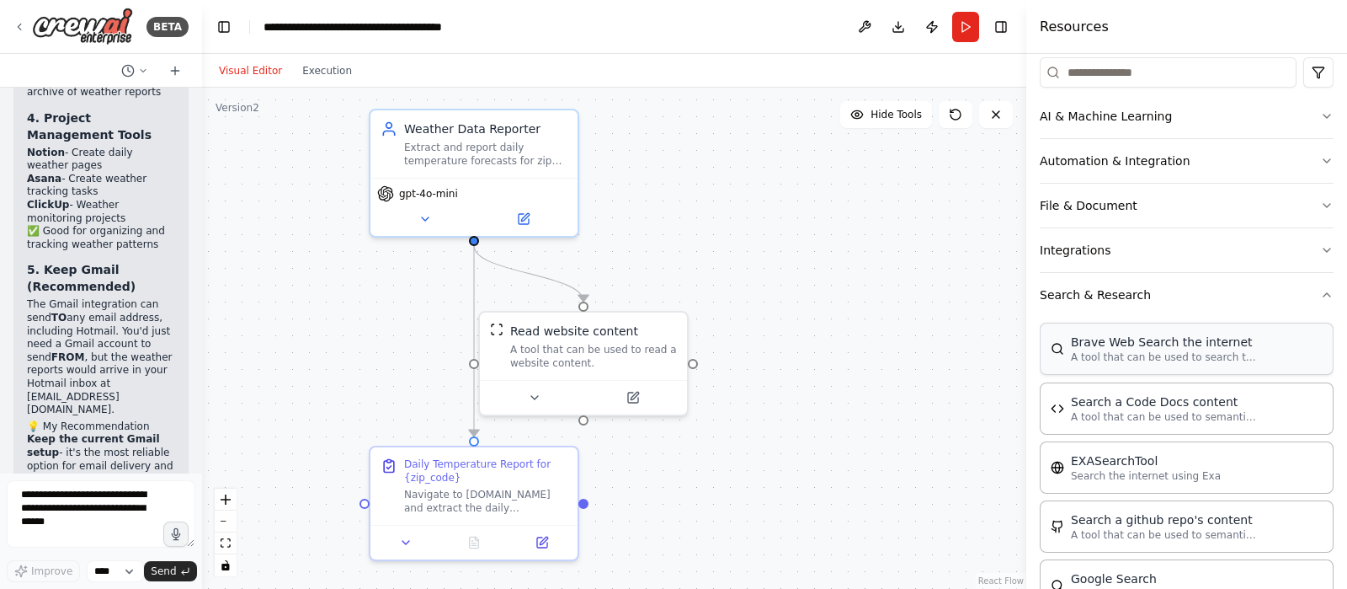
click at [1133, 351] on p "A tool that can be used to search the internet with a search_query." at bounding box center [1163, 356] width 185 height 13
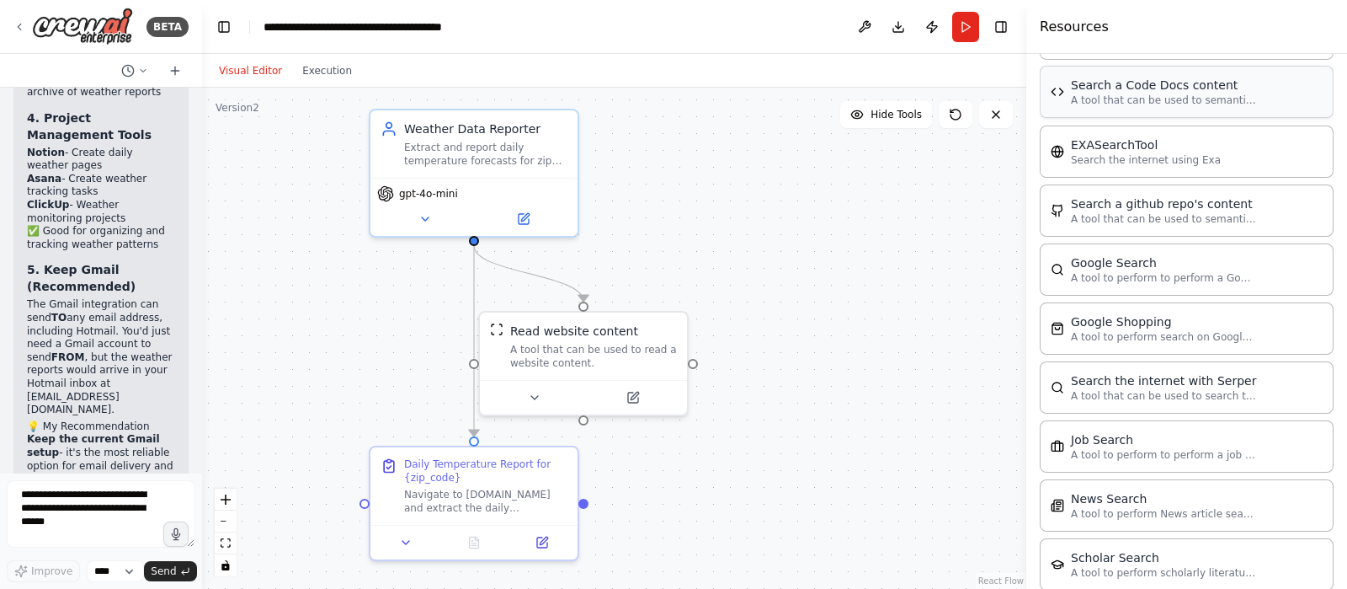
scroll to position [526, 0]
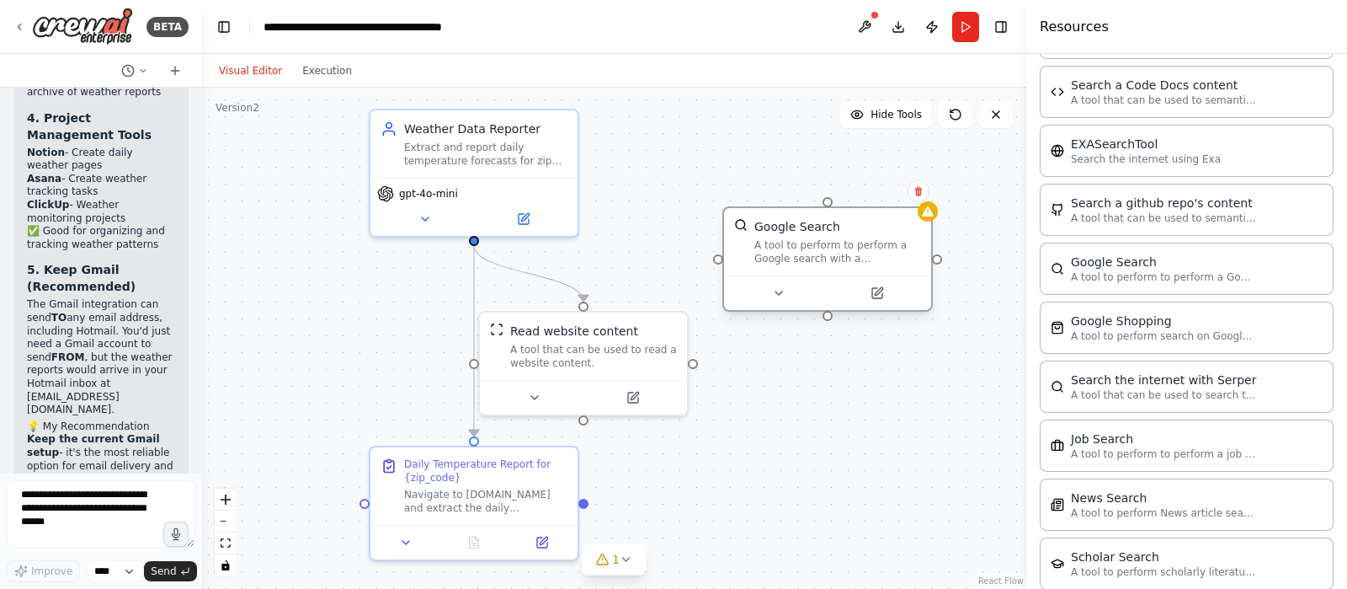
drag, startPoint x: 883, startPoint y: 279, endPoint x: 792, endPoint y: 250, distance: 94.5
click at [792, 250] on div "A tool to perform to perform a Google search with a search_query." at bounding box center [838, 251] width 167 height 27
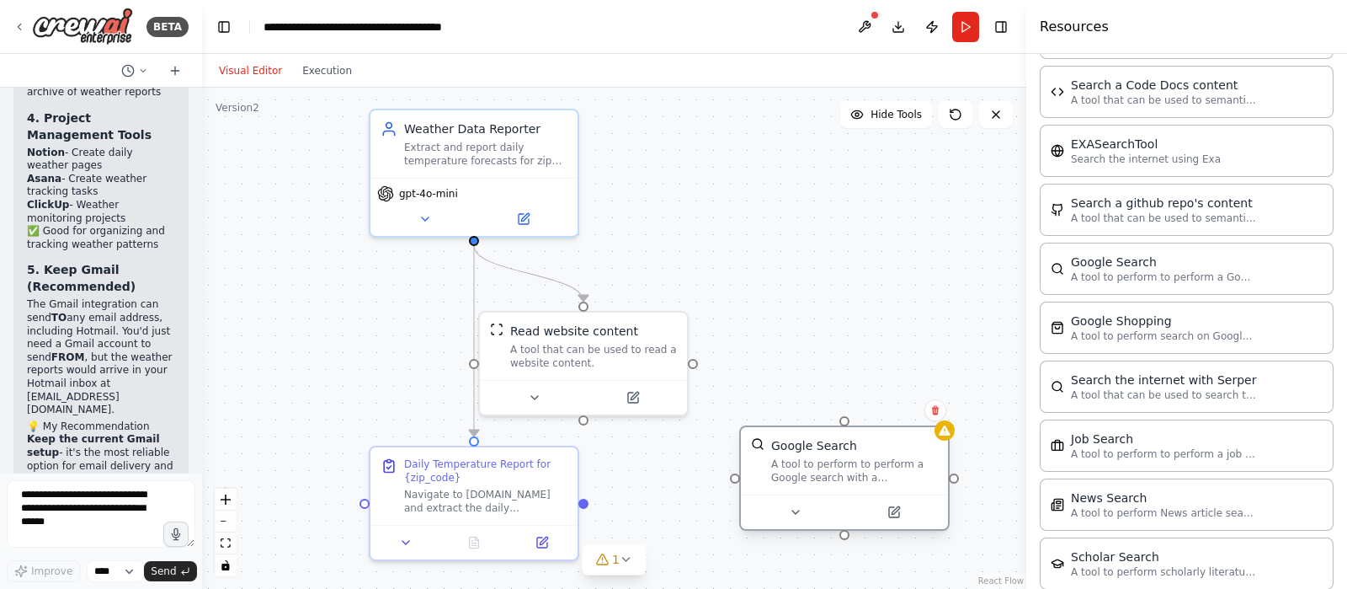
drag, startPoint x: 820, startPoint y: 237, endPoint x: 842, endPoint y: 452, distance: 215.8
click at [842, 452] on div "Google Search A tool to perform to perform a Google search with a search_query." at bounding box center [854, 460] width 167 height 47
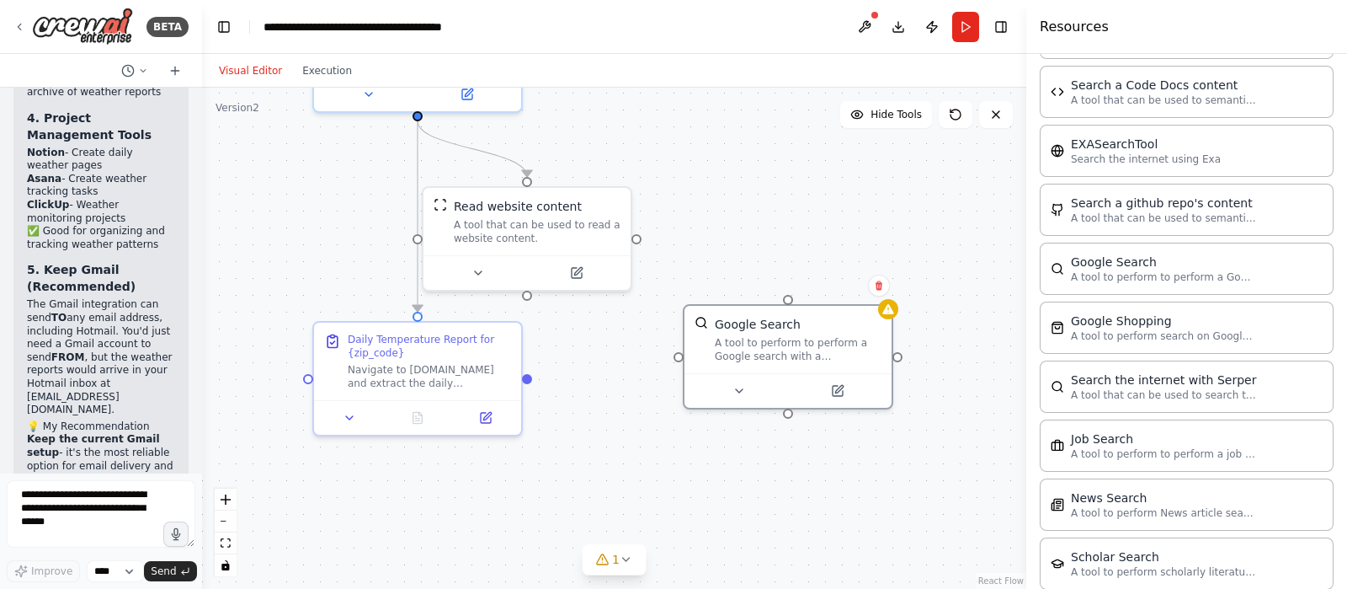
drag, startPoint x: 584, startPoint y: 425, endPoint x: 526, endPoint y: 301, distance: 137.2
click at [526, 301] on div ".deletable-edge-delete-btn { width: 20px; height: 20px; border: 0px solid #ffff…" at bounding box center [614, 338] width 824 height 501
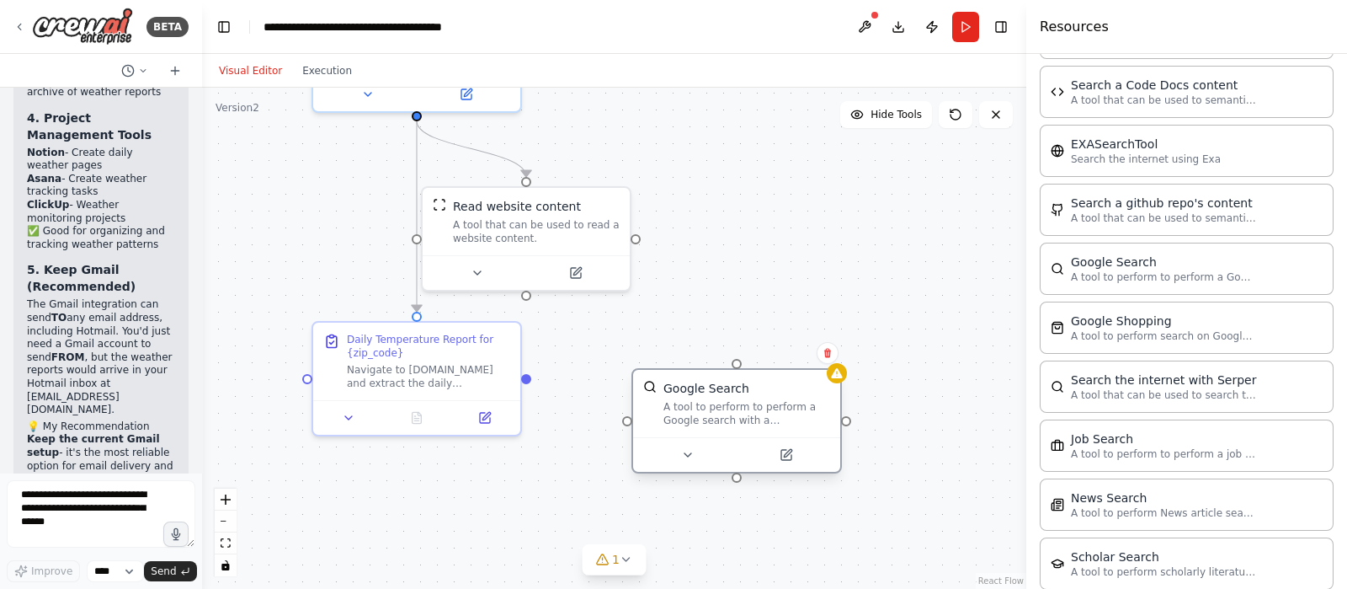
drag, startPoint x: 765, startPoint y: 347, endPoint x: 703, endPoint y: 419, distance: 95.5
click at [703, 419] on div "A tool to perform to perform a Google search with a search_query." at bounding box center [747, 413] width 167 height 27
drag, startPoint x: 737, startPoint y: 365, endPoint x: 526, endPoint y: 296, distance: 221.6
click at [526, 296] on div ".deletable-edge-delete-btn { width: 20px; height: 20px; border: 0px solid #ffff…" at bounding box center [614, 338] width 824 height 501
drag, startPoint x: 737, startPoint y: 365, endPoint x: 636, endPoint y: 237, distance: 163.1
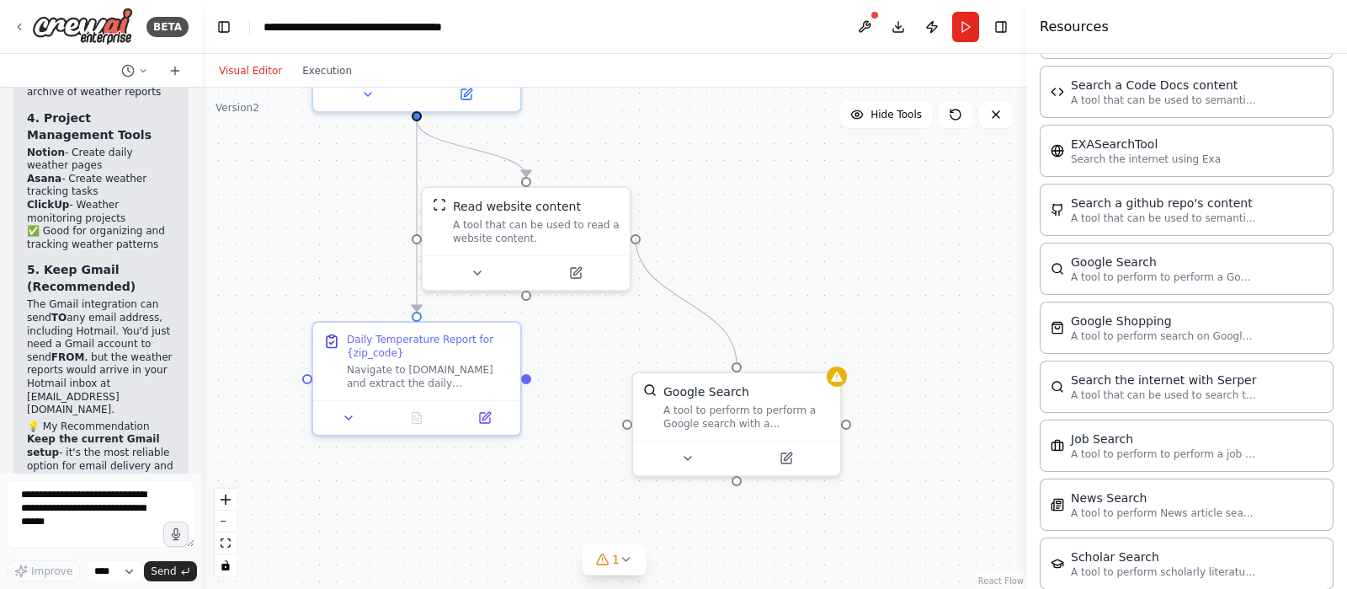
click at [636, 237] on div ".deletable-edge-delete-btn { width: 20px; height: 20px; border: 0px solid #ffff…" at bounding box center [614, 338] width 824 height 501
drag, startPoint x: 526, startPoint y: 295, endPoint x: 627, endPoint y: 410, distance: 153.4
click at [627, 410] on div ".deletable-edge-delete-btn { width: 20px; height: 20px; border: 0px solid #ffff…" at bounding box center [614, 338] width 824 height 501
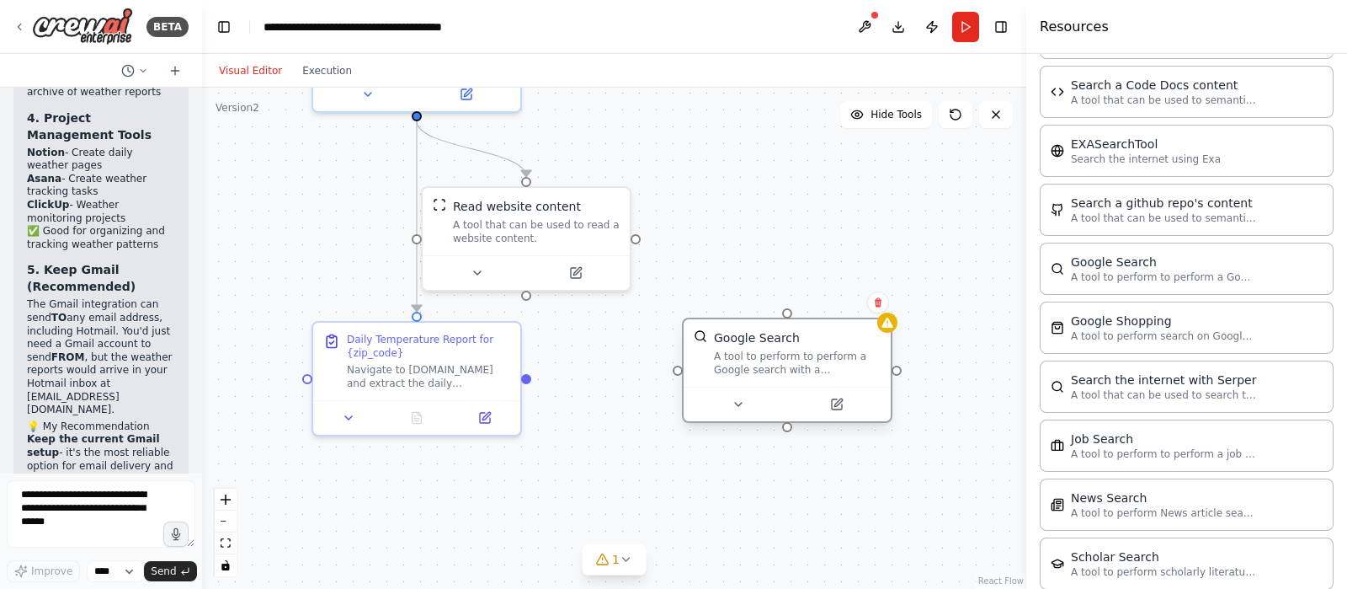
drag, startPoint x: 754, startPoint y: 408, endPoint x: 719, endPoint y: 318, distance: 96.5
click at [792, 355] on div "A tool to perform to perform a Google search with a search_query." at bounding box center [797, 362] width 167 height 27
drag, startPoint x: 526, startPoint y: 295, endPoint x: 665, endPoint y: 364, distance: 155.2
click at [665, 364] on div "Weather Data Reporter Extract and report daily temperature forecasts for zip co…" at bounding box center [639, 150] width 824 height 501
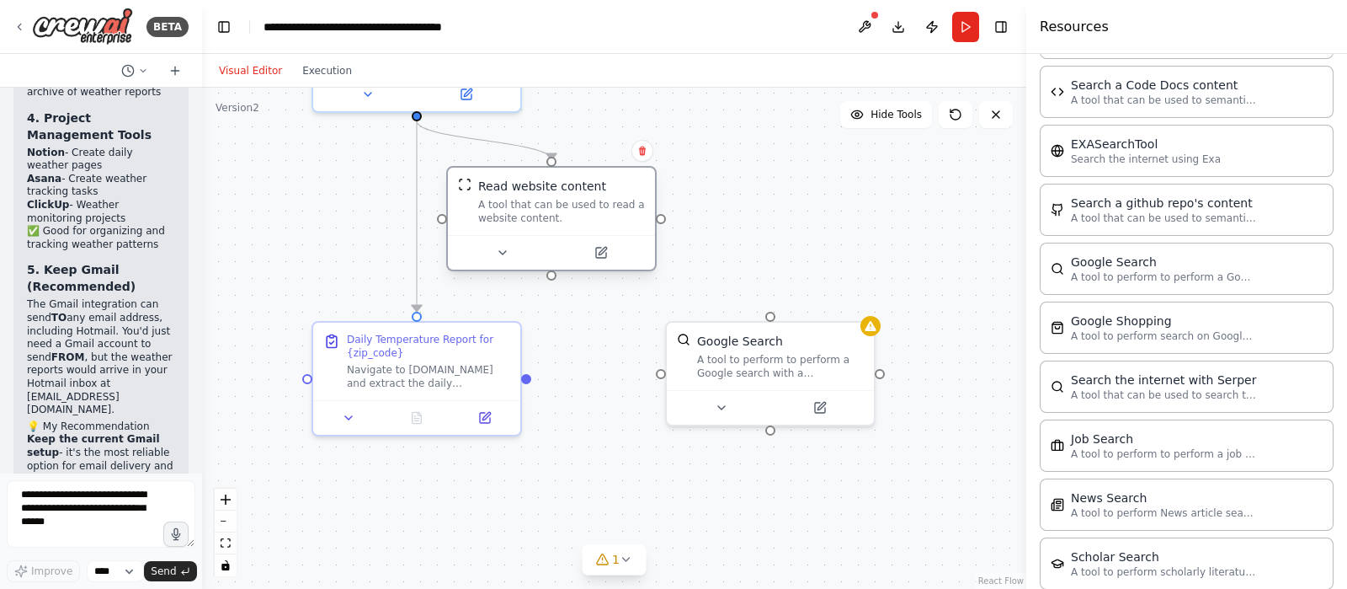
drag, startPoint x: 566, startPoint y: 208, endPoint x: 586, endPoint y: 198, distance: 22.6
click at [586, 198] on div "Read website content A tool that can be used to read a website content." at bounding box center [561, 201] width 167 height 47
drag, startPoint x: 552, startPoint y: 279, endPoint x: 570, endPoint y: 264, distance: 22.8
click at [570, 264] on div "Read website content A tool that can be used to read a website content." at bounding box center [551, 218] width 211 height 105
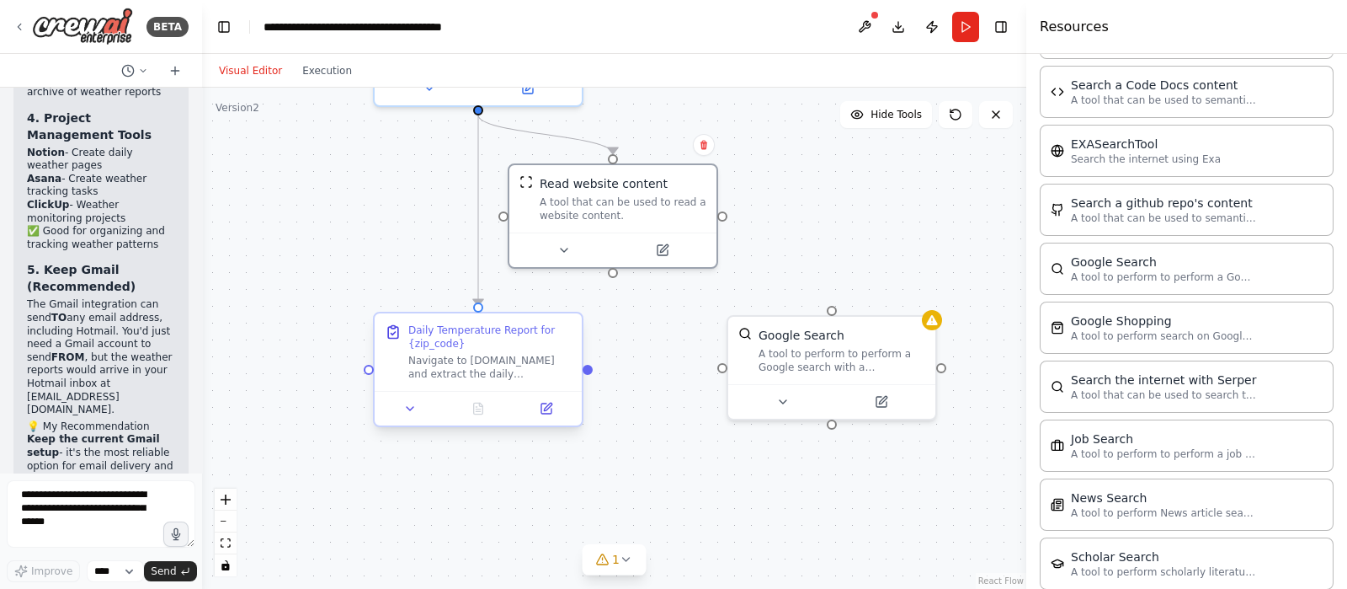
drag, startPoint x: 527, startPoint y: 381, endPoint x: 586, endPoint y: 375, distance: 59.2
click at [587, 375] on div ".deletable-edge-delete-btn { width: 20px; height: 20px; border: 0px solid #ffff…" at bounding box center [614, 338] width 824 height 501
drag, startPoint x: 587, startPoint y: 368, endPoint x: 719, endPoint y: 368, distance: 132.2
click at [719, 368] on div ".deletable-edge-delete-btn { width: 20px; height: 20px; border: 0px solid #ffff…" at bounding box center [614, 338] width 824 height 501
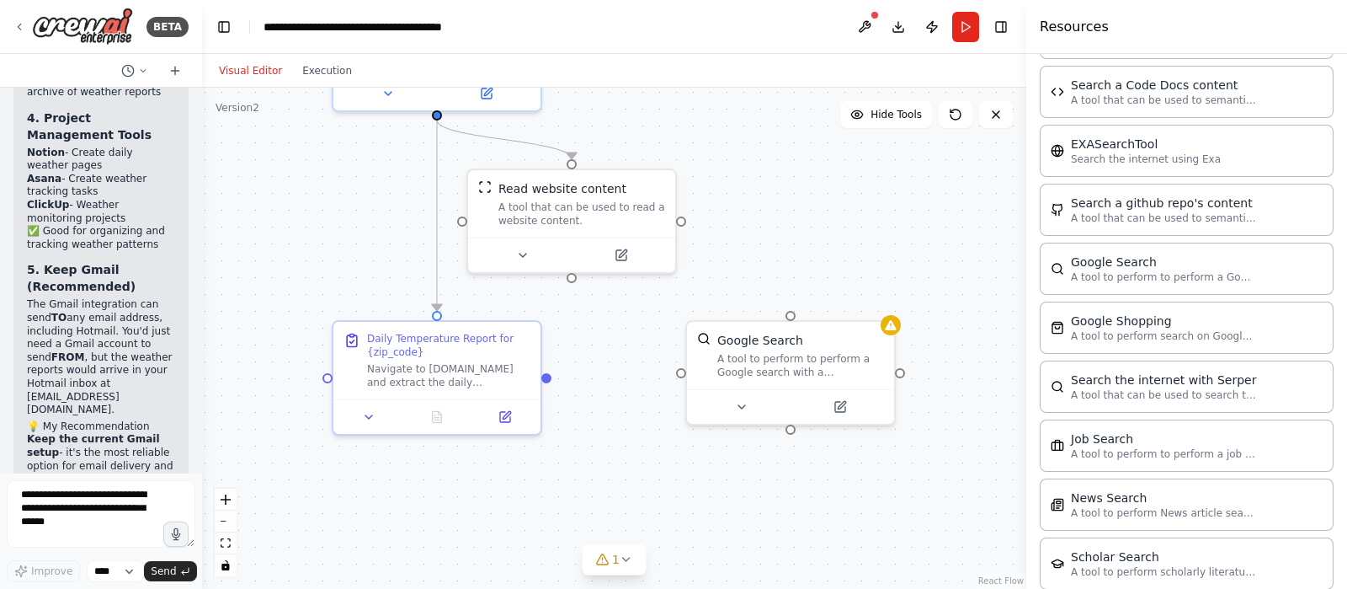
drag, startPoint x: 677, startPoint y: 410, endPoint x: 646, endPoint y: 413, distance: 31.3
click at [638, 415] on div ".deletable-edge-delete-btn { width: 20px; height: 20px; border: 0px solid #ffff…" at bounding box center [614, 338] width 824 height 501
drag, startPoint x: 551, startPoint y: 376, endPoint x: 788, endPoint y: 312, distance: 245.9
click at [788, 312] on div "Weather Data Reporter Extract and report daily temperature forecasts for zip co…" at bounding box center [660, 149] width 824 height 501
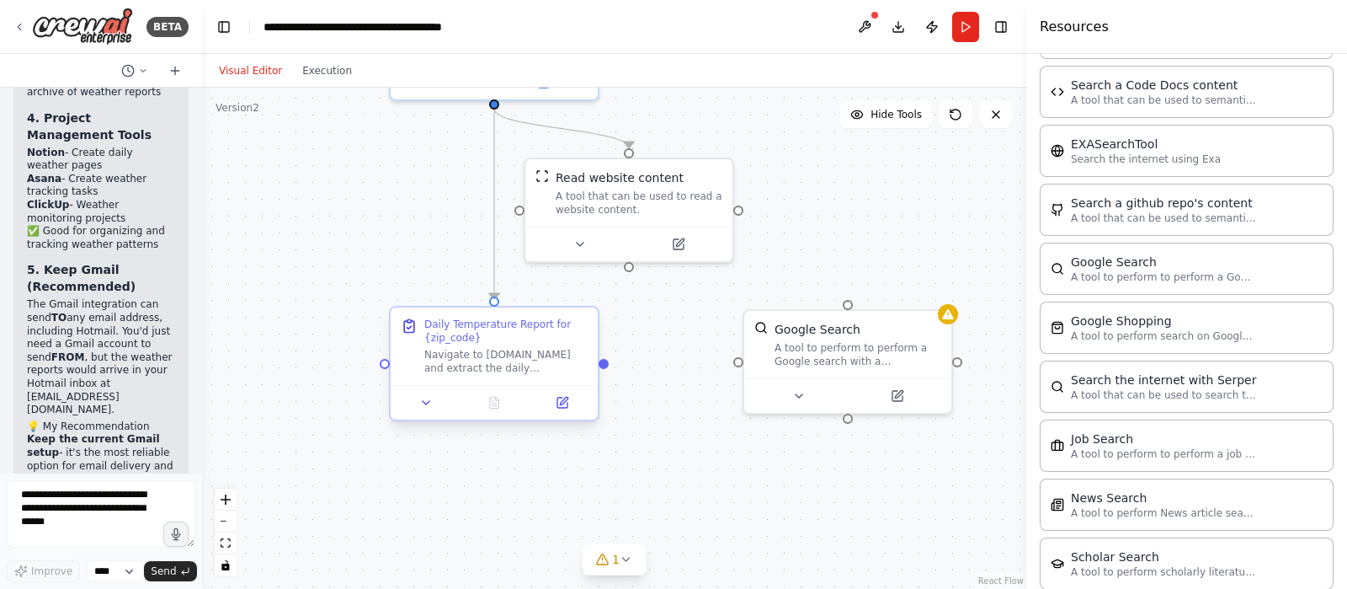
drag, startPoint x: 547, startPoint y: 379, endPoint x: 603, endPoint y: 368, distance: 57.5
click at [603, 368] on div ".deletable-edge-delete-btn { width: 20px; height: 20px; border: 0px solid #ffff…" at bounding box center [614, 338] width 824 height 501
click at [602, 368] on div ".deletable-edge-delete-btn { width: 20px; height: 20px; border: 0px solid #ffff…" at bounding box center [614, 338] width 824 height 501
drag, startPoint x: 602, startPoint y: 359, endPoint x: 845, endPoint y: 305, distance: 249.3
click at [845, 305] on div "Weather Data Reporter Extract and report daily temperature forecasts for zip co…" at bounding box center [717, 138] width 824 height 501
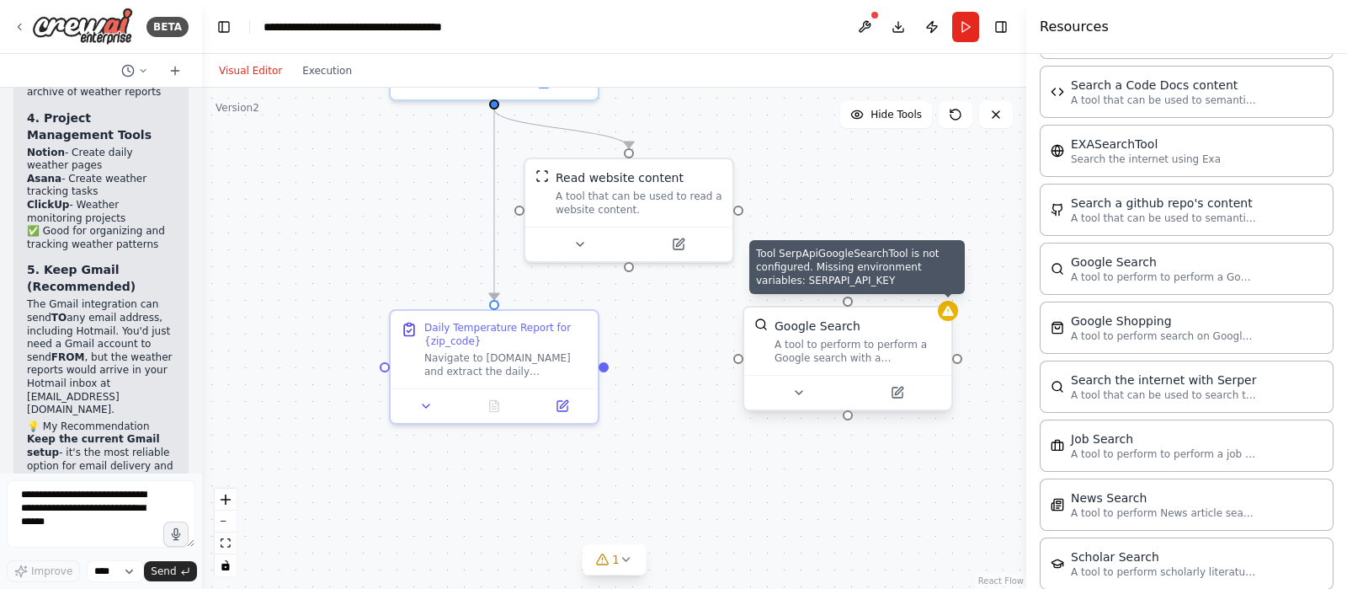
click at [948, 316] on icon at bounding box center [947, 310] width 13 height 13
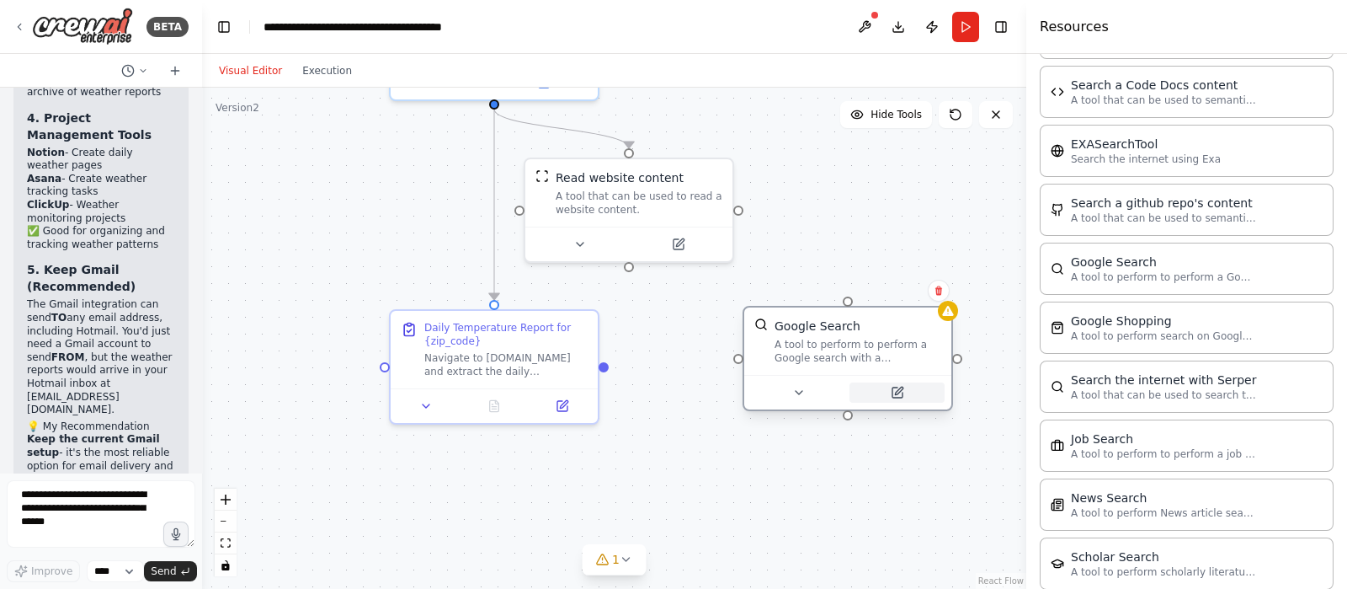
click at [899, 393] on icon at bounding box center [898, 392] width 10 height 10
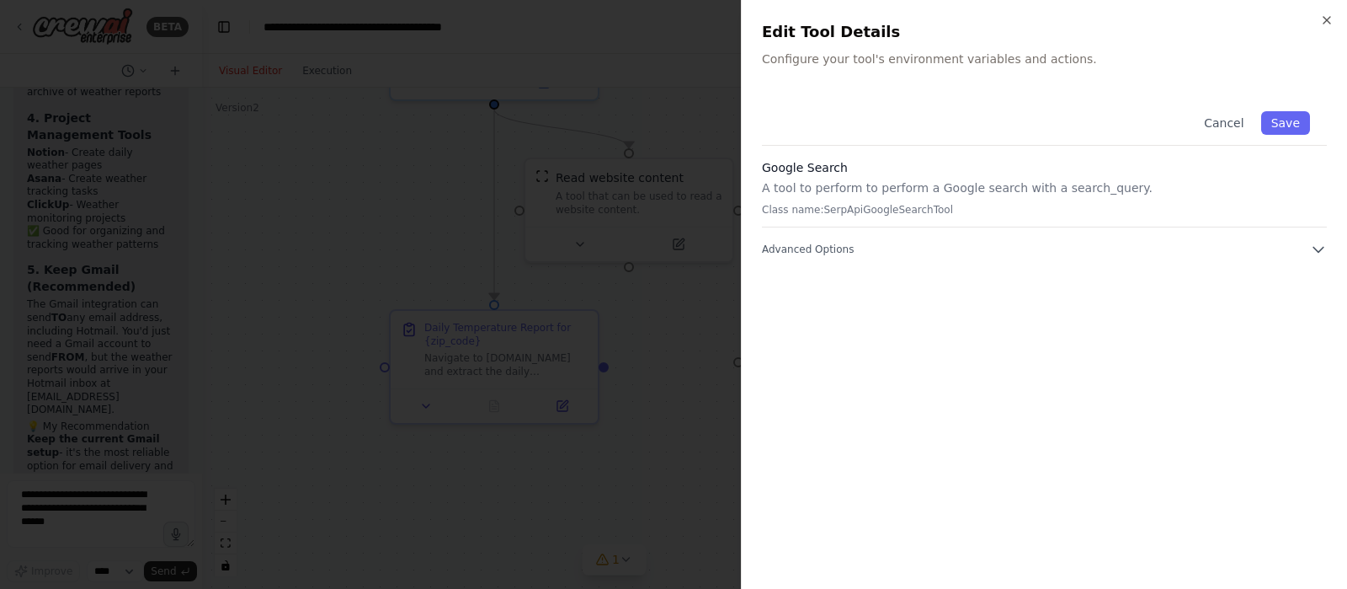
click at [1328, 229] on div "Close Edit Tool Details Configure your tool's environment variables and actions…" at bounding box center [1044, 294] width 606 height 589
click at [1325, 251] on icon "button" at bounding box center [1318, 249] width 17 height 17
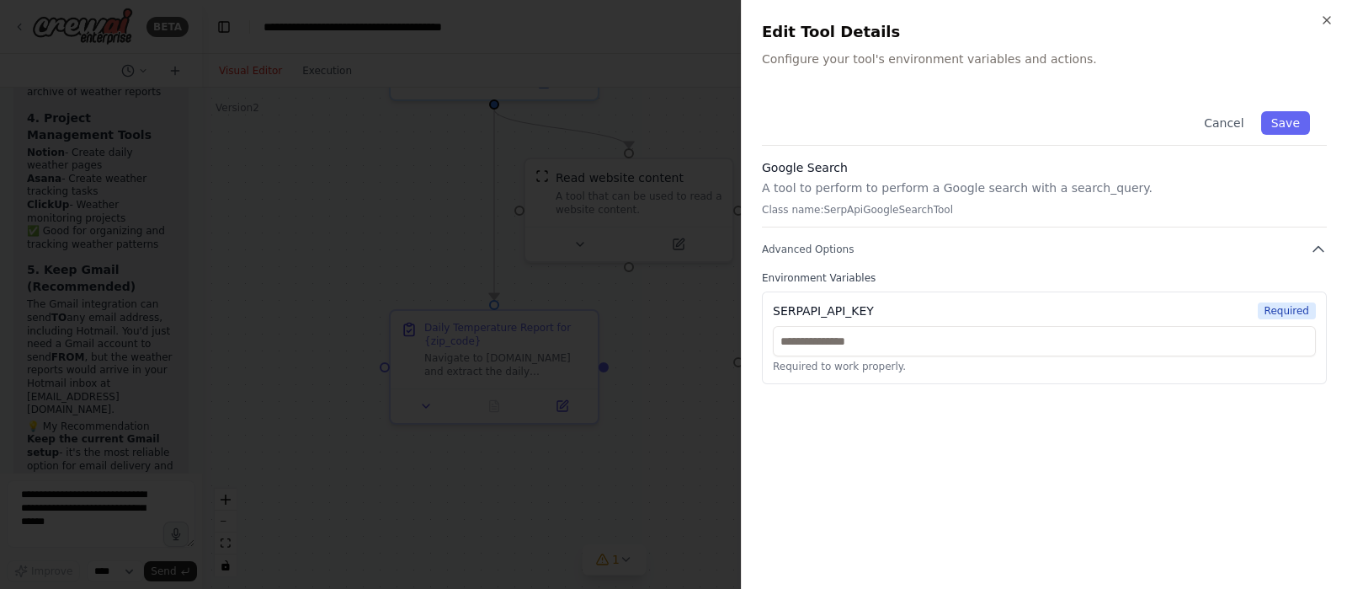
click at [897, 309] on div "SERPAPI_API_KEY Required" at bounding box center [1044, 310] width 543 height 17
click at [1326, 15] on icon "button" at bounding box center [1326, 19] width 13 height 13
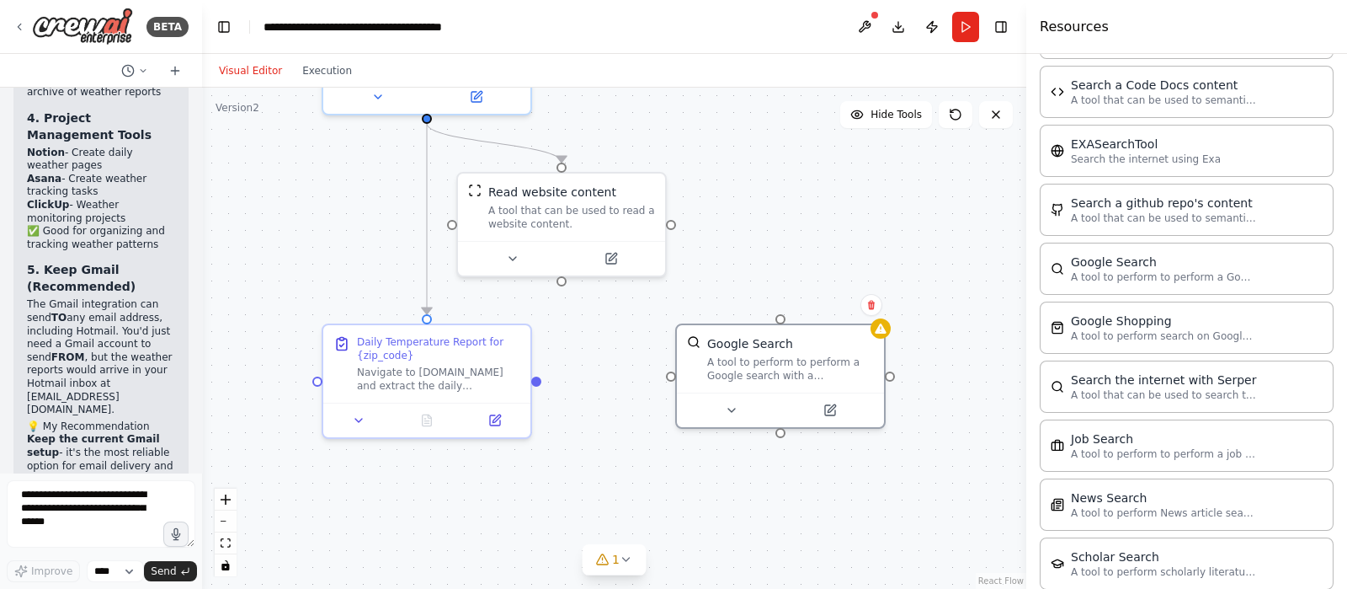
drag, startPoint x: 874, startPoint y: 194, endPoint x: 807, endPoint y: 208, distance: 68.9
click at [807, 208] on div ".deletable-edge-delete-btn { width: 20px; height: 20px; border: 0px solid #ffff…" at bounding box center [614, 338] width 824 height 501
click at [862, 27] on button at bounding box center [864, 27] width 27 height 30
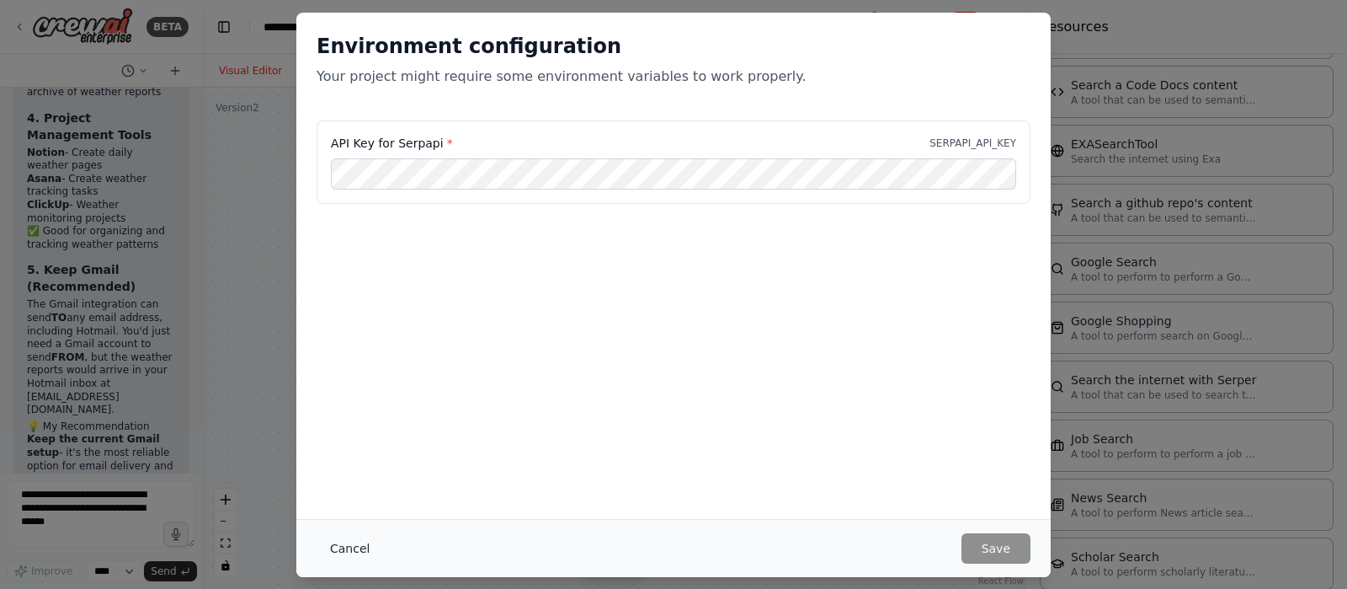
click at [353, 539] on button "Cancel" at bounding box center [350, 548] width 67 height 30
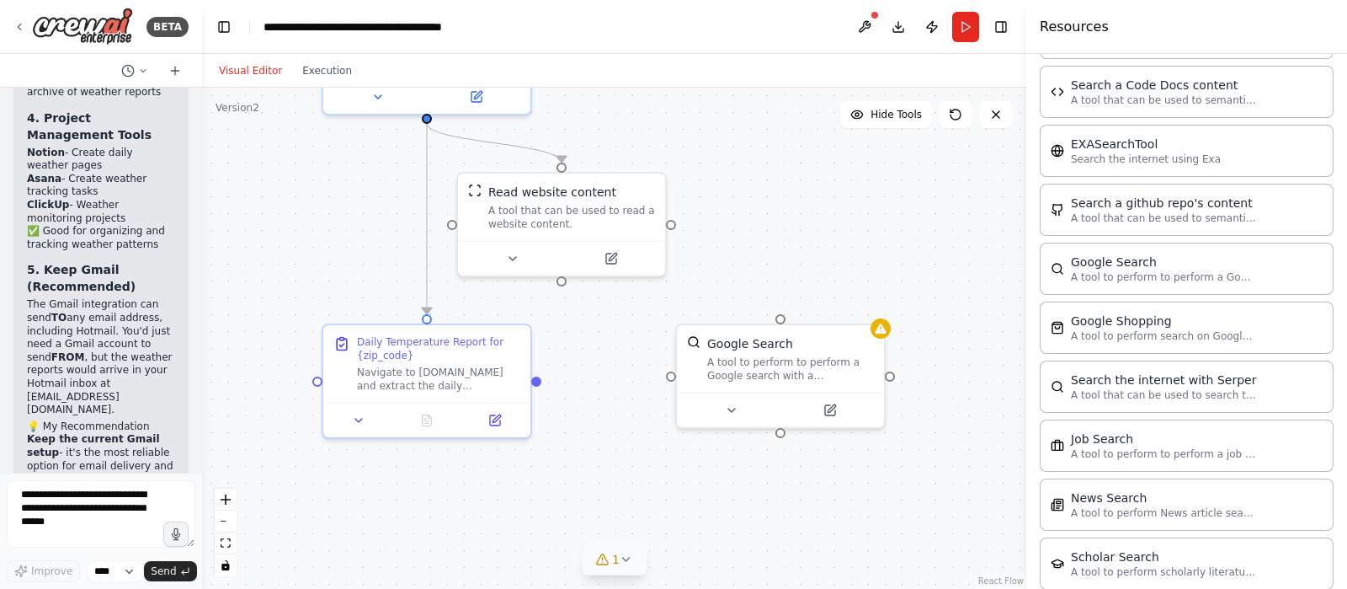
click at [621, 566] on icon at bounding box center [626, 558] width 13 height 13
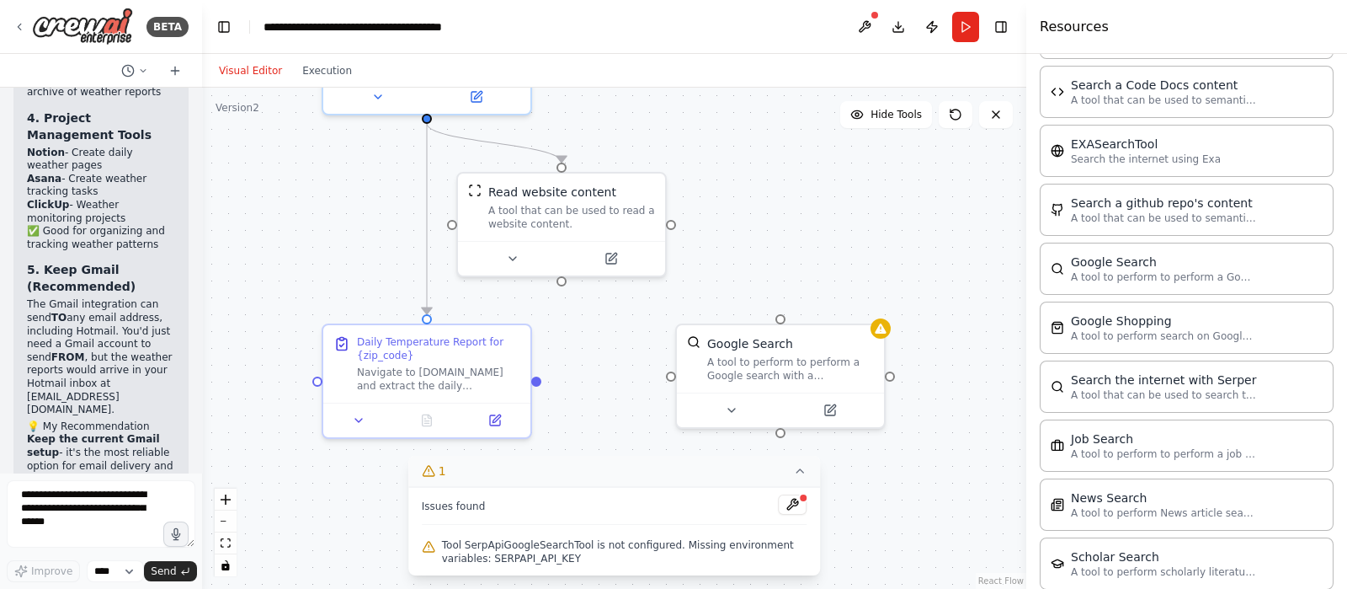
click at [882, 484] on div ".deletable-edge-delete-btn { width: 20px; height: 20px; border: 0px solid #ffff…" at bounding box center [614, 338] width 824 height 501
click at [794, 504] on button at bounding box center [792, 504] width 29 height 20
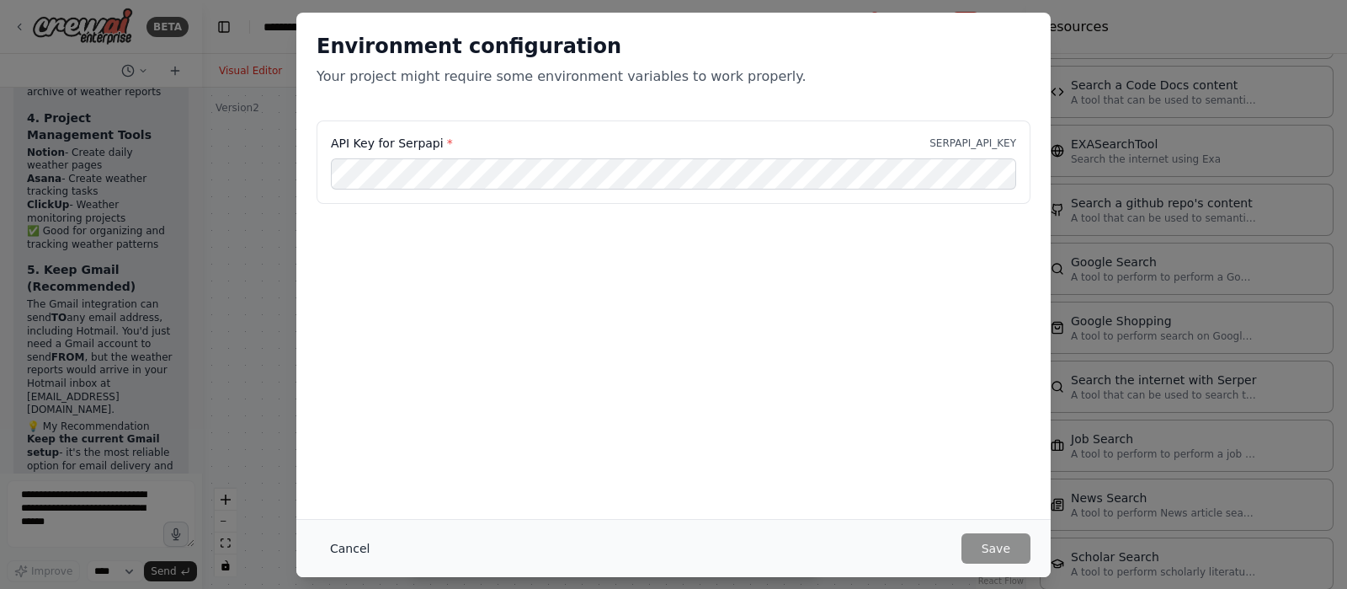
click at [326, 549] on button "Cancel" at bounding box center [350, 548] width 67 height 30
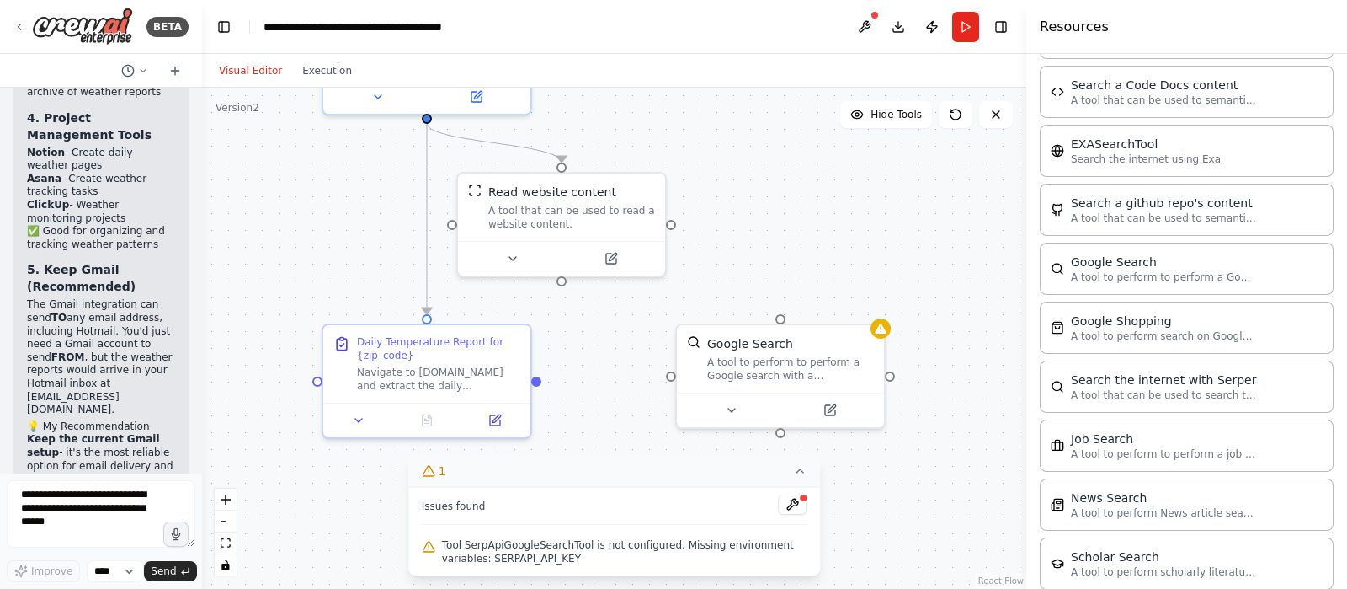
click at [792, 466] on button "1" at bounding box center [614, 471] width 413 height 31
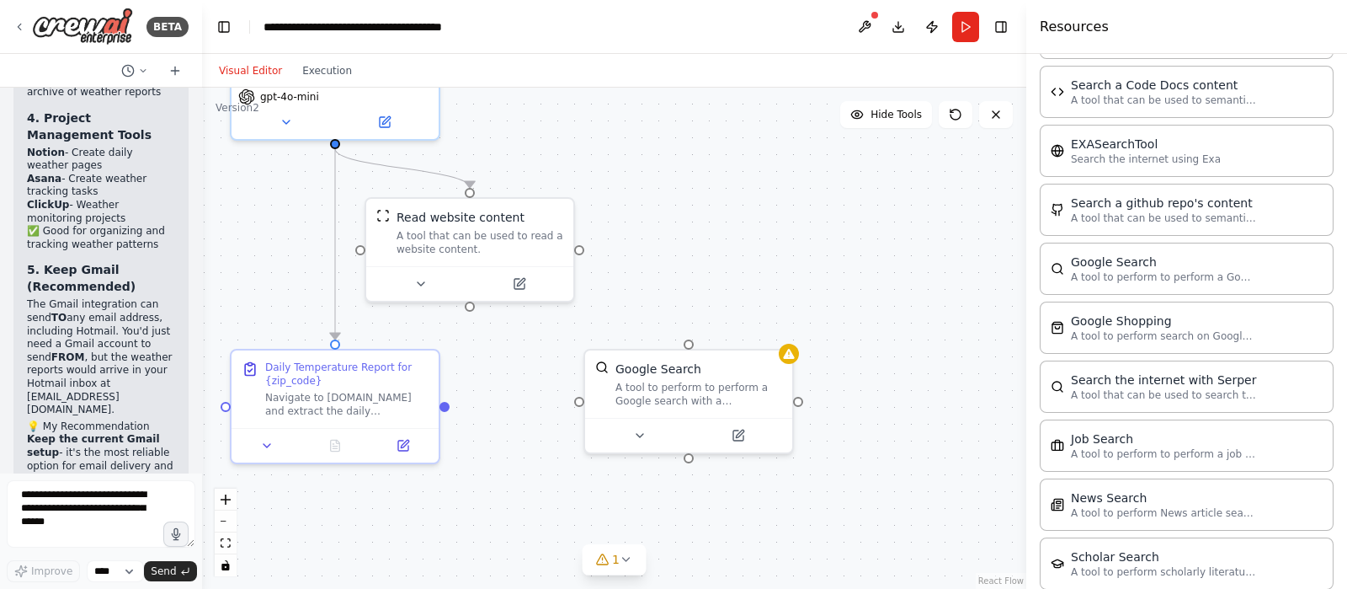
drag, startPoint x: 538, startPoint y: 385, endPoint x: 446, endPoint y: 410, distance: 95.2
click at [446, 410] on div ".deletable-edge-delete-btn { width: 20px; height: 20px; border: 0px solid #ffff…" at bounding box center [614, 338] width 824 height 501
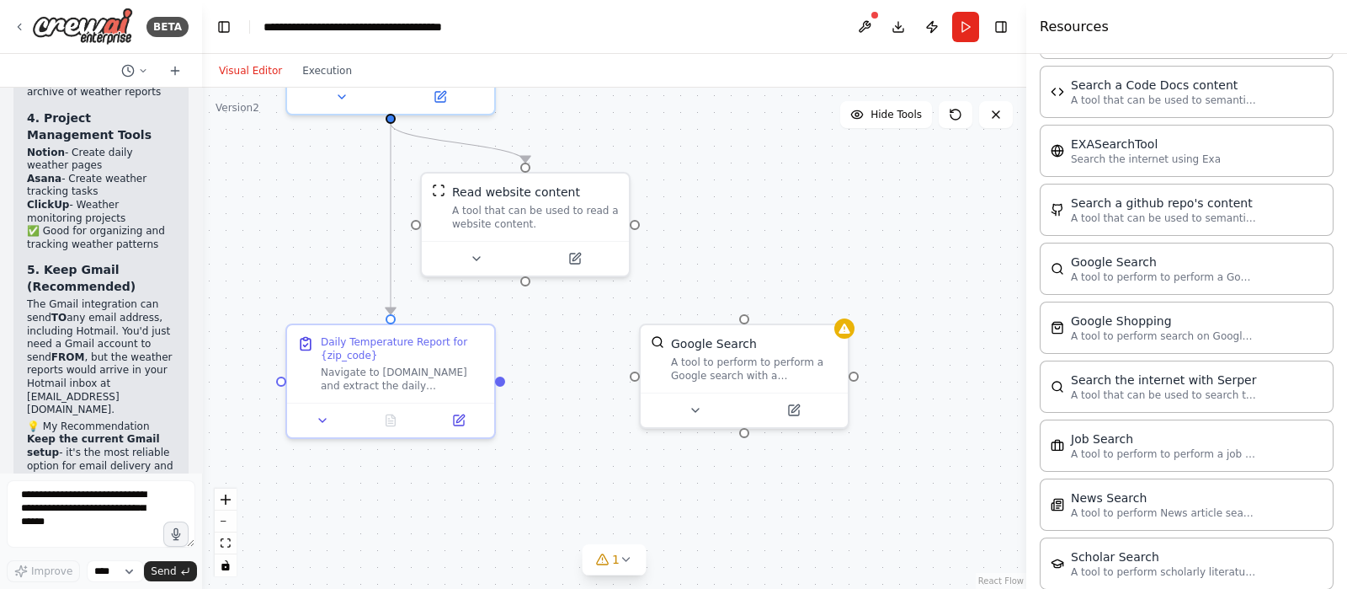
drag, startPoint x: 480, startPoint y: 431, endPoint x: 536, endPoint y: 406, distance: 61.1
click at [536, 406] on div ".deletable-edge-delete-btn { width: 20px; height: 20px; border: 0px solid #ffff…" at bounding box center [614, 338] width 824 height 501
click at [689, 403] on icon at bounding box center [695, 406] width 13 height 13
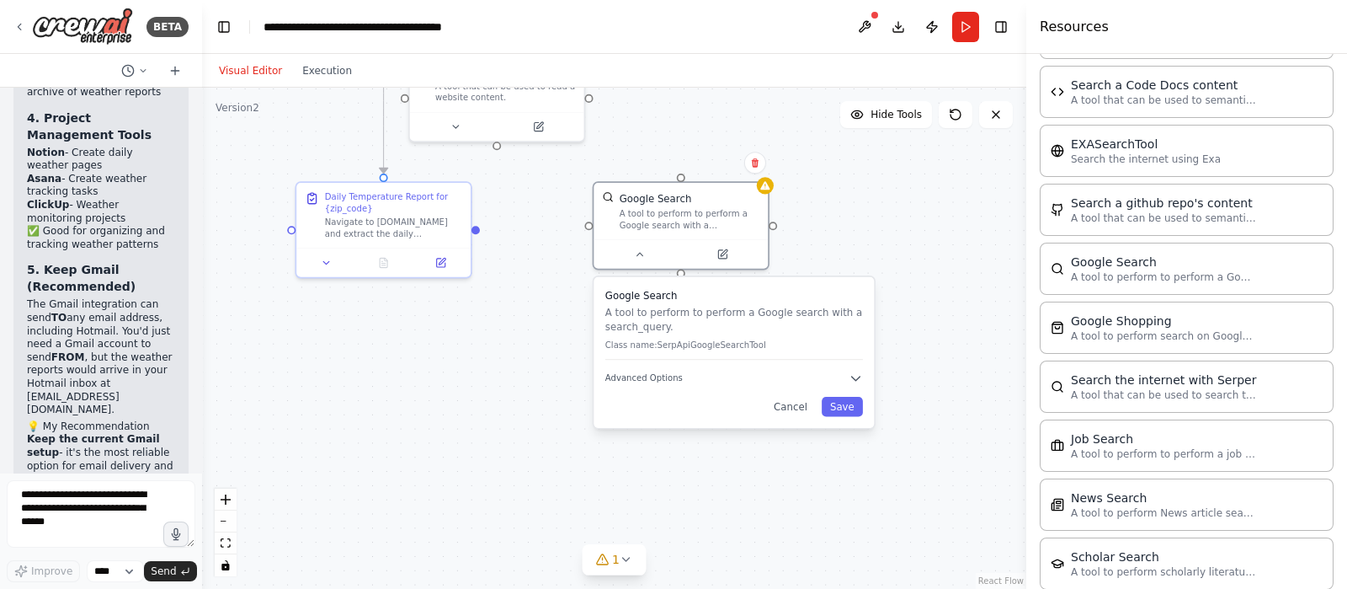
drag, startPoint x: 596, startPoint y: 461, endPoint x: 538, endPoint y: 301, distance: 171.0
click at [538, 301] on div ".deletable-edge-delete-btn { width: 20px; height: 20px; border: 0px solid #ffff…" at bounding box center [614, 338] width 824 height 501
click at [845, 379] on button "Advanced Options" at bounding box center [734, 378] width 258 height 14
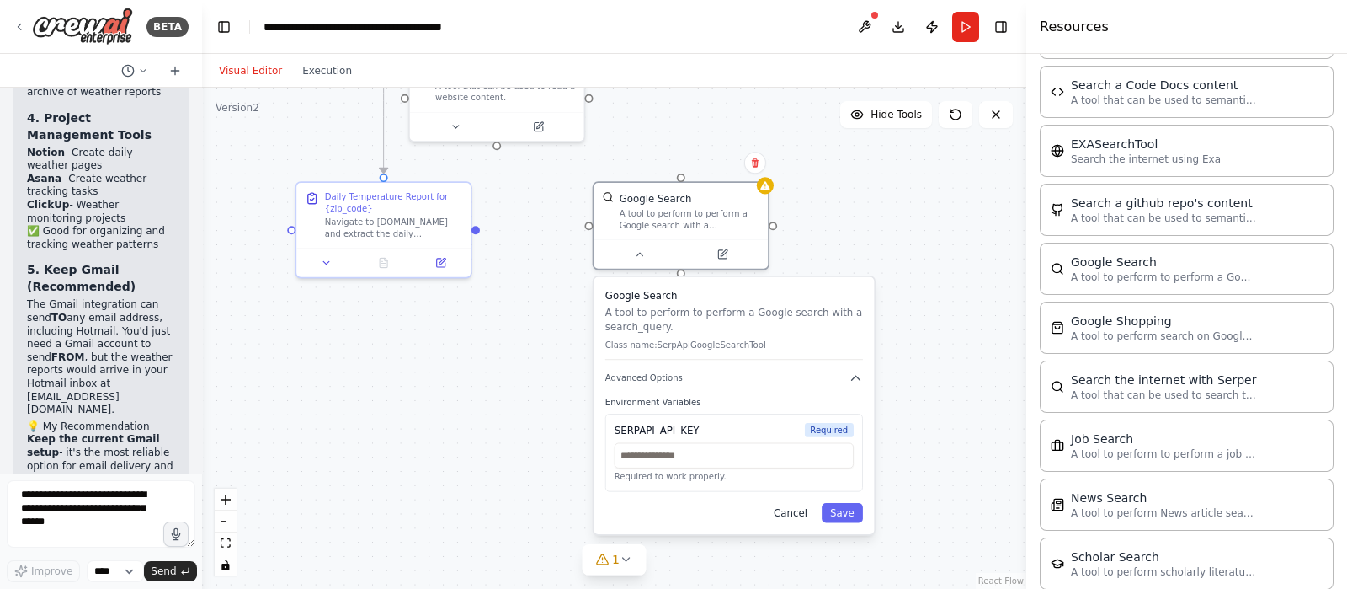
click at [797, 508] on button "Cancel" at bounding box center [790, 513] width 51 height 20
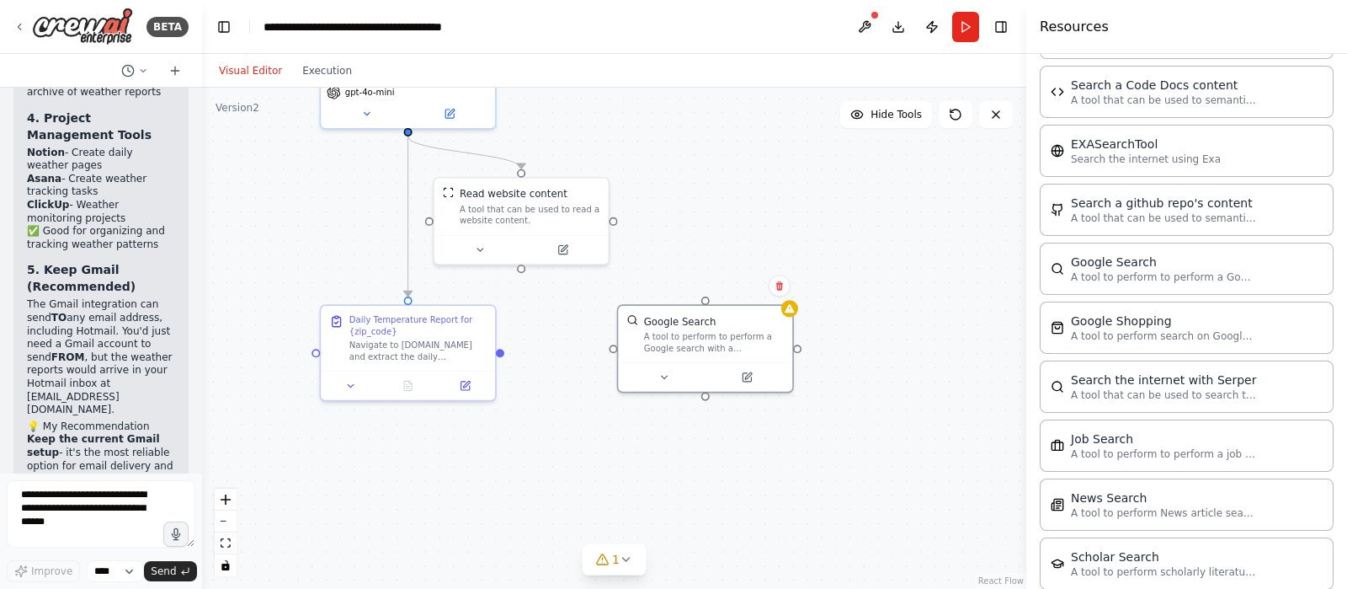
drag, startPoint x: 594, startPoint y: 325, endPoint x: 618, endPoint y: 448, distance: 125.3
click at [618, 448] on div ".deletable-edge-delete-btn { width: 20px; height: 20px; border: 0px solid #ffff…" at bounding box center [614, 338] width 824 height 501
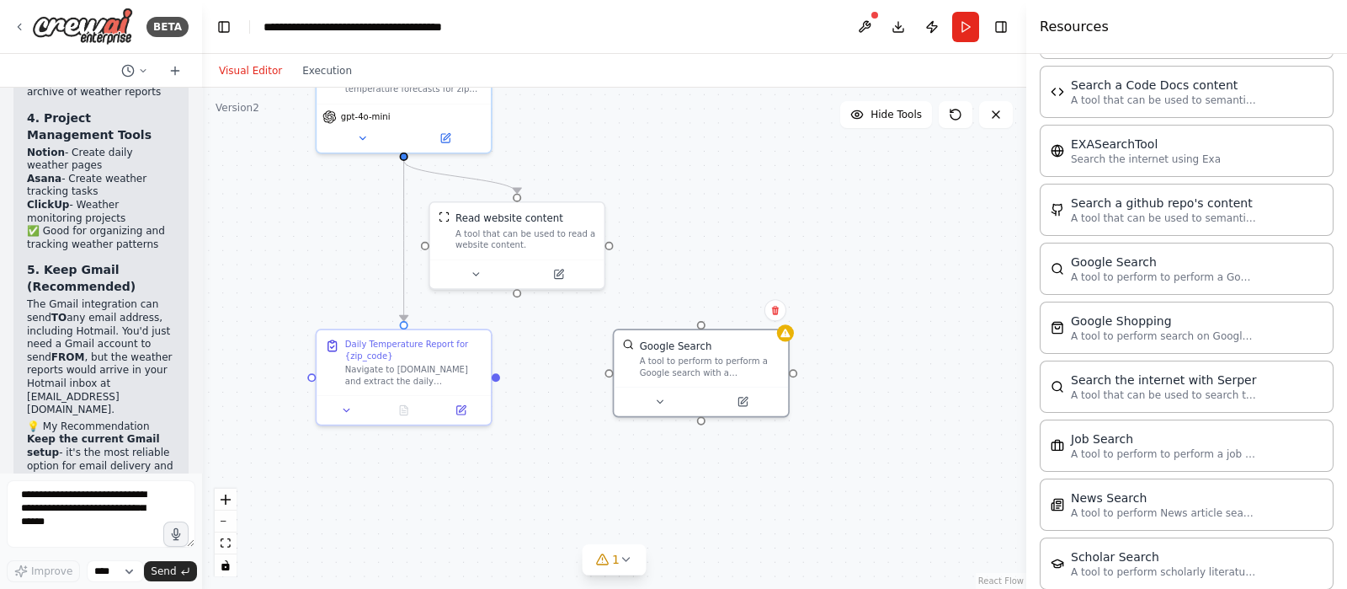
drag, startPoint x: 808, startPoint y: 449, endPoint x: 804, endPoint y: 473, distance: 24.8
click at [804, 473] on div ".deletable-edge-delete-btn { width: 20px; height: 20px; border: 0px solid #ffff…" at bounding box center [614, 338] width 824 height 501
drag, startPoint x: 706, startPoint y: 366, endPoint x: 723, endPoint y: 376, distance: 20.4
click at [723, 376] on div "Google Search A tool to perform to perform a Google search with a search_query." at bounding box center [715, 356] width 174 height 56
click at [745, 509] on div ".deletable-edge-delete-btn { width: 20px; height: 20px; border: 0px solid #ffff…" at bounding box center [614, 338] width 824 height 501
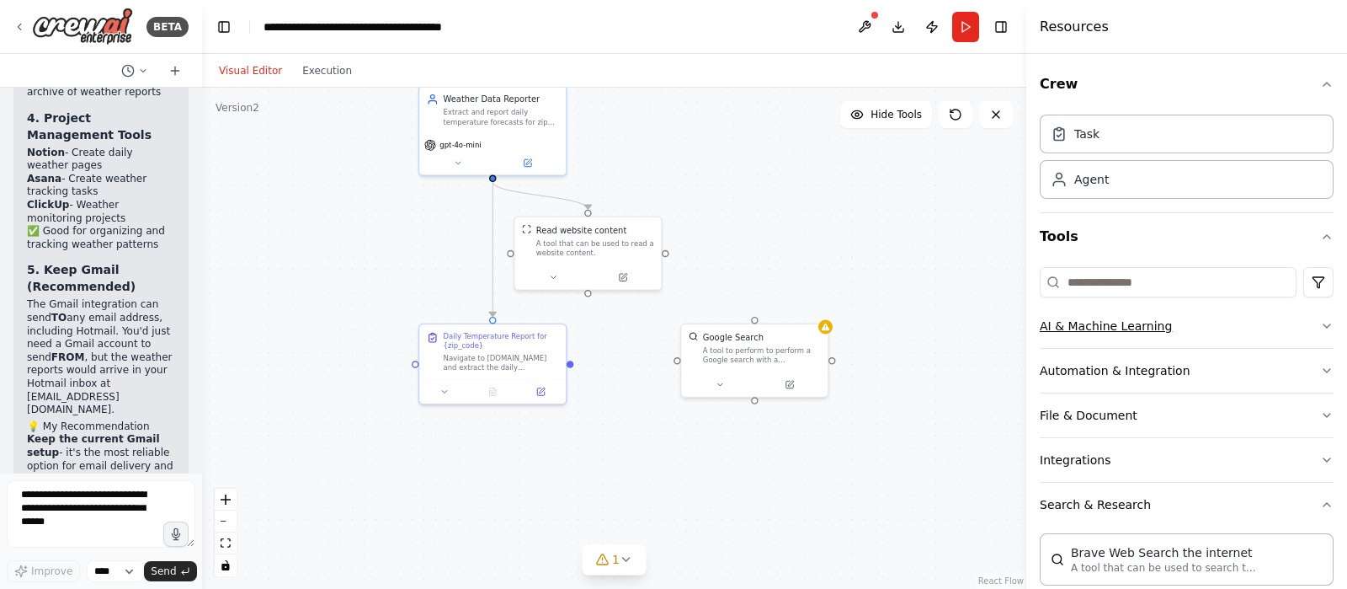
scroll to position [104, 0]
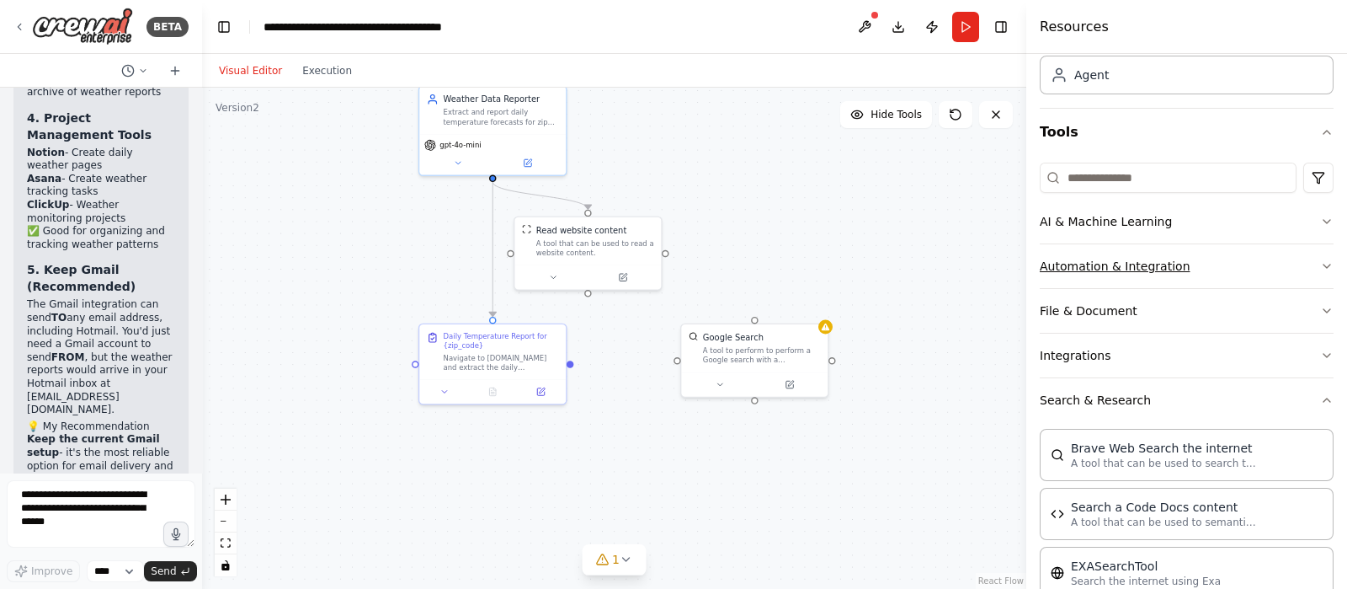
click at [1297, 269] on button "Automation & Integration" at bounding box center [1187, 266] width 294 height 44
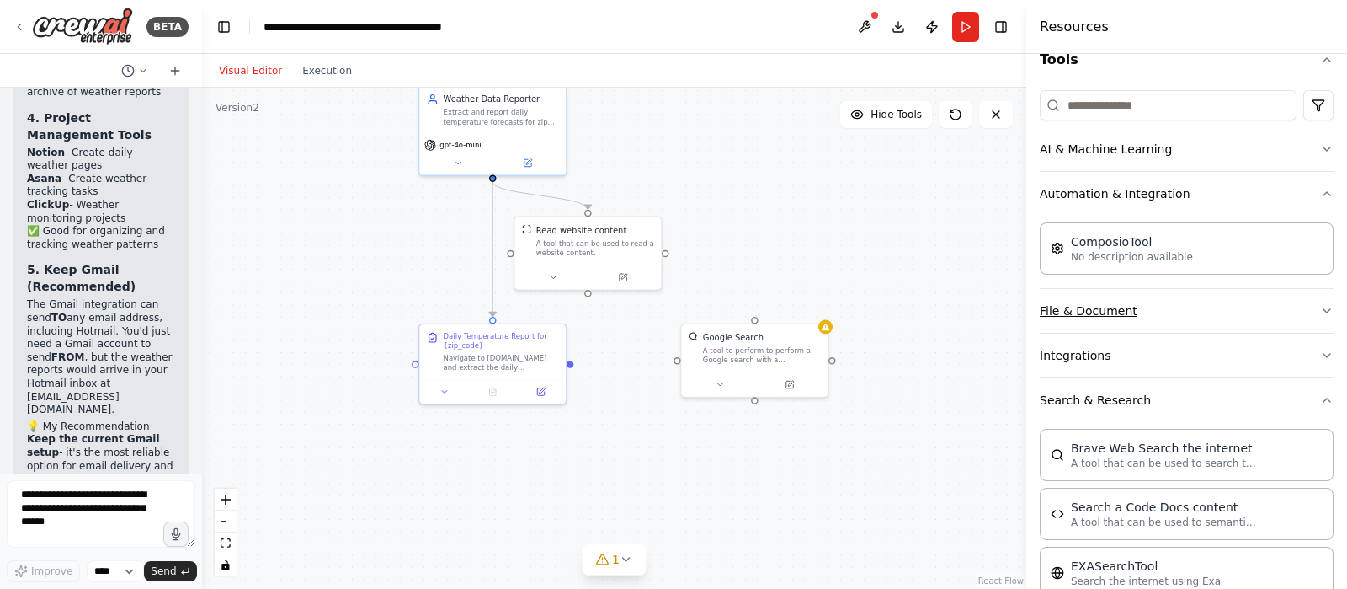
scroll to position [210, 0]
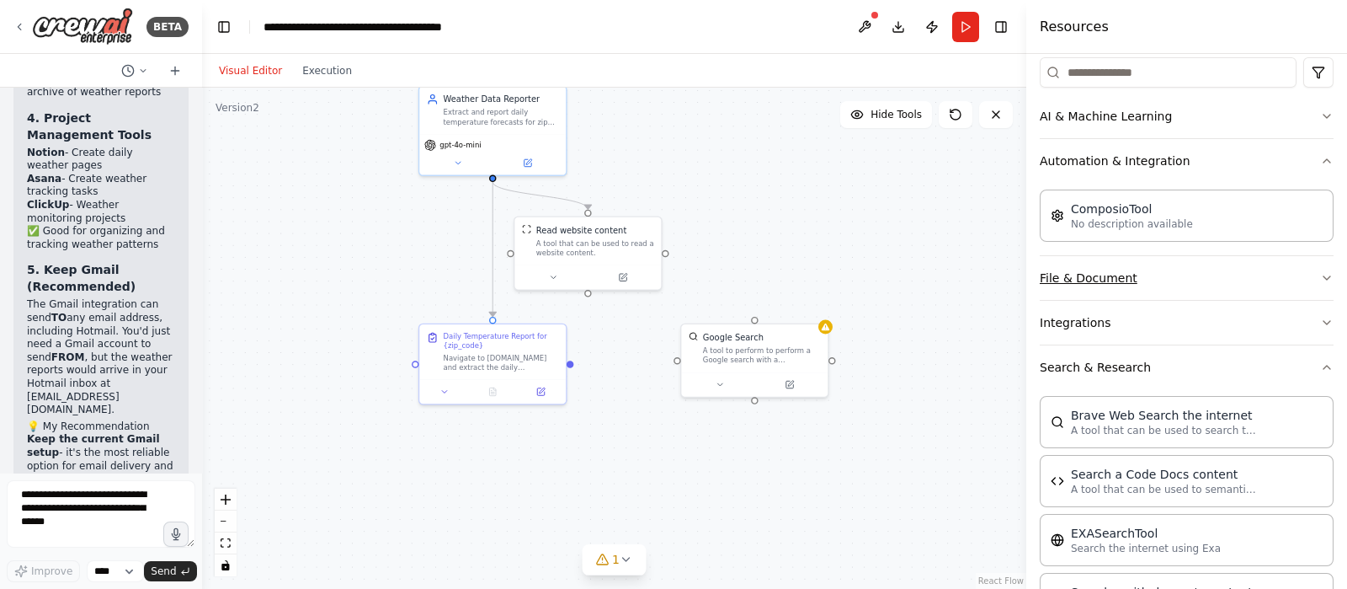
click at [1320, 277] on icon "button" at bounding box center [1326, 277] width 13 height 13
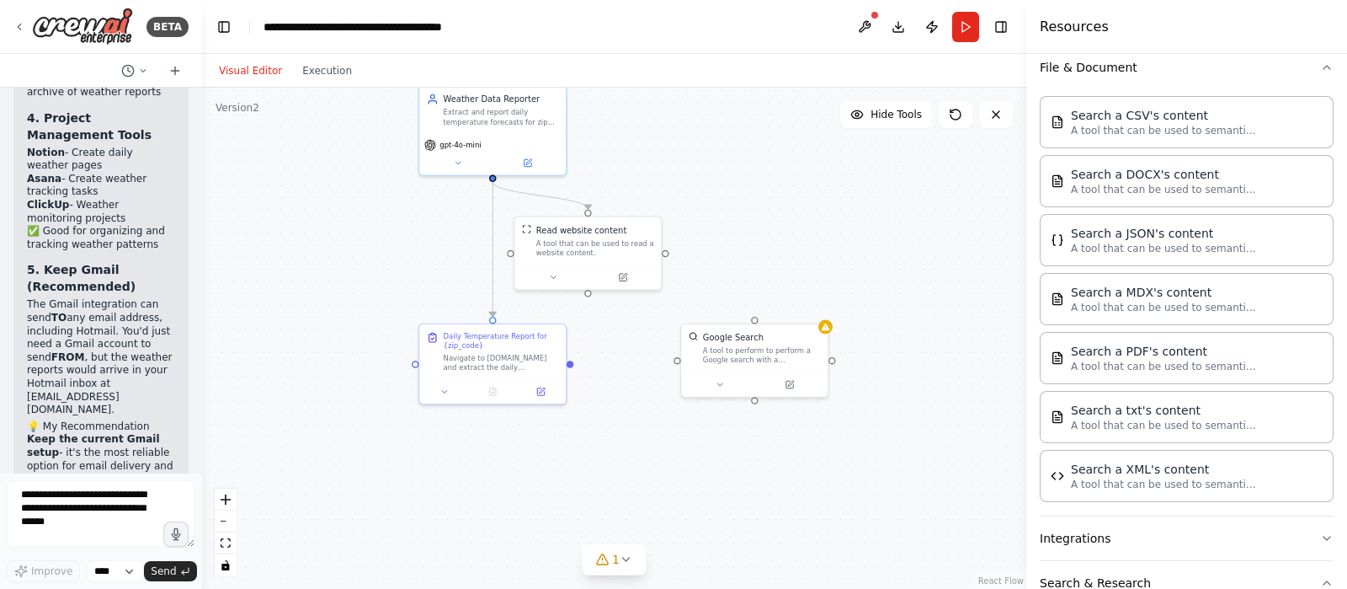
scroll to position [526, 0]
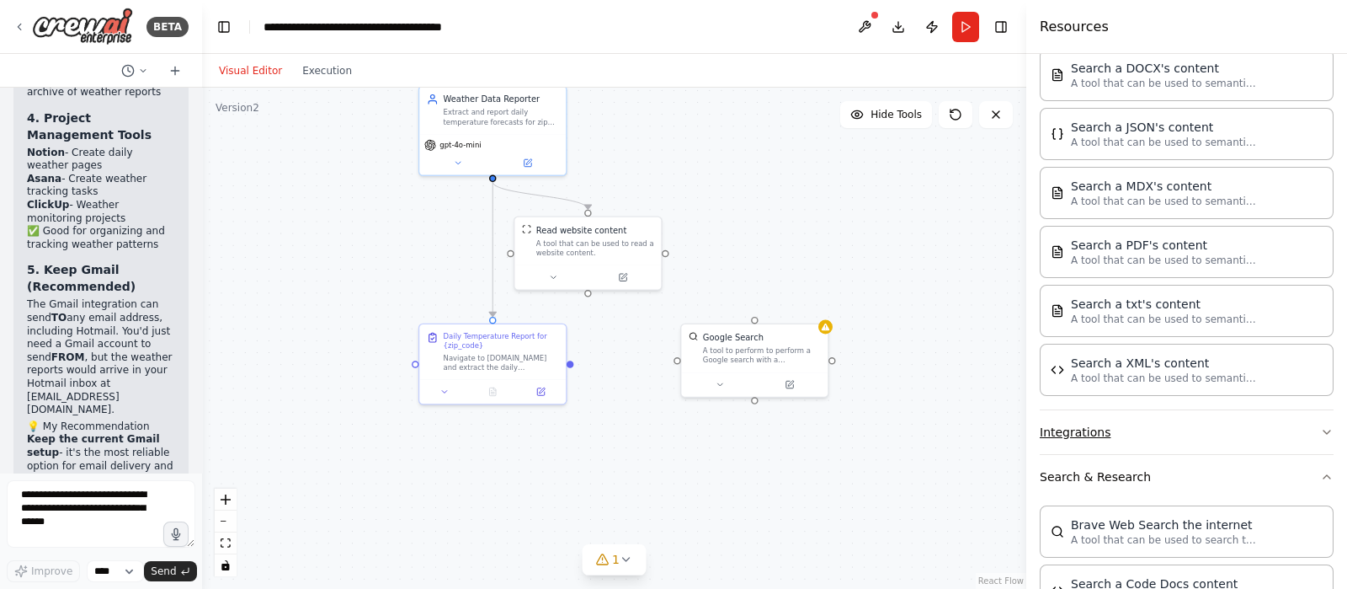
click at [1324, 430] on icon "button" at bounding box center [1327, 431] width 7 height 3
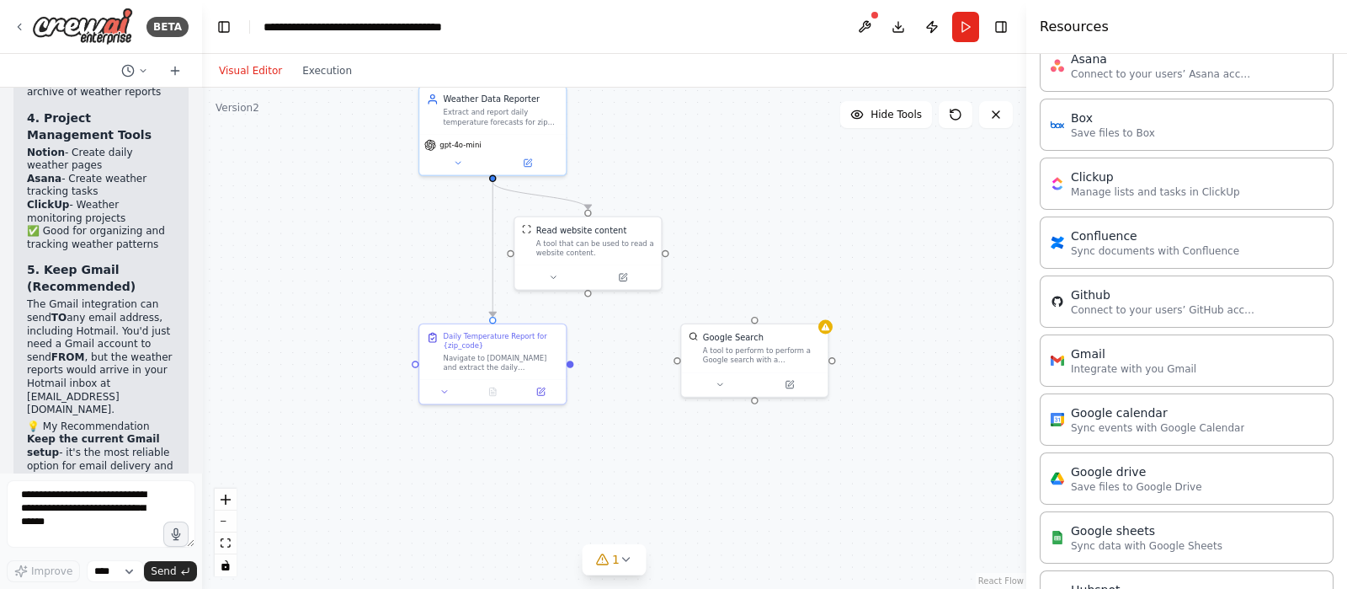
scroll to position [1053, 0]
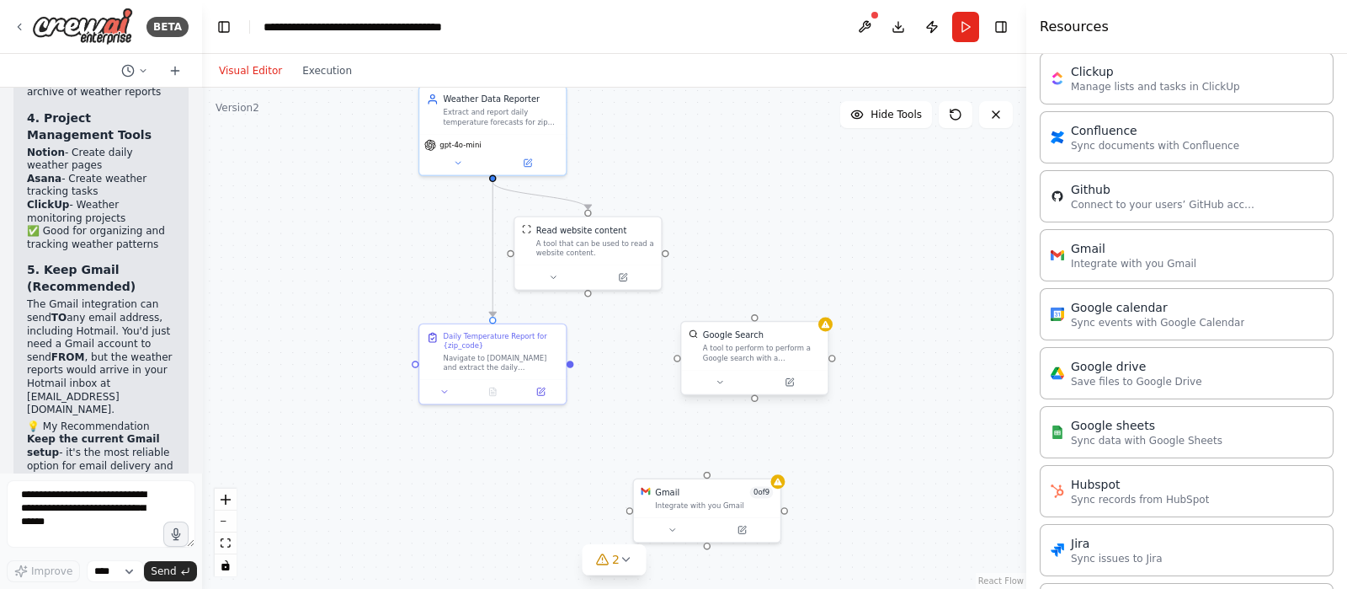
click at [743, 366] on div "Google Search A tool to perform to perform a Google search with a search_query." at bounding box center [754, 346] width 147 height 48
click at [816, 297] on button at bounding box center [815, 305] width 22 height 22
click at [814, 309] on button at bounding box center [815, 305] width 22 height 22
click at [817, 300] on icon at bounding box center [815, 305] width 10 height 10
click at [781, 303] on button "Confirm" at bounding box center [767, 305] width 60 height 20
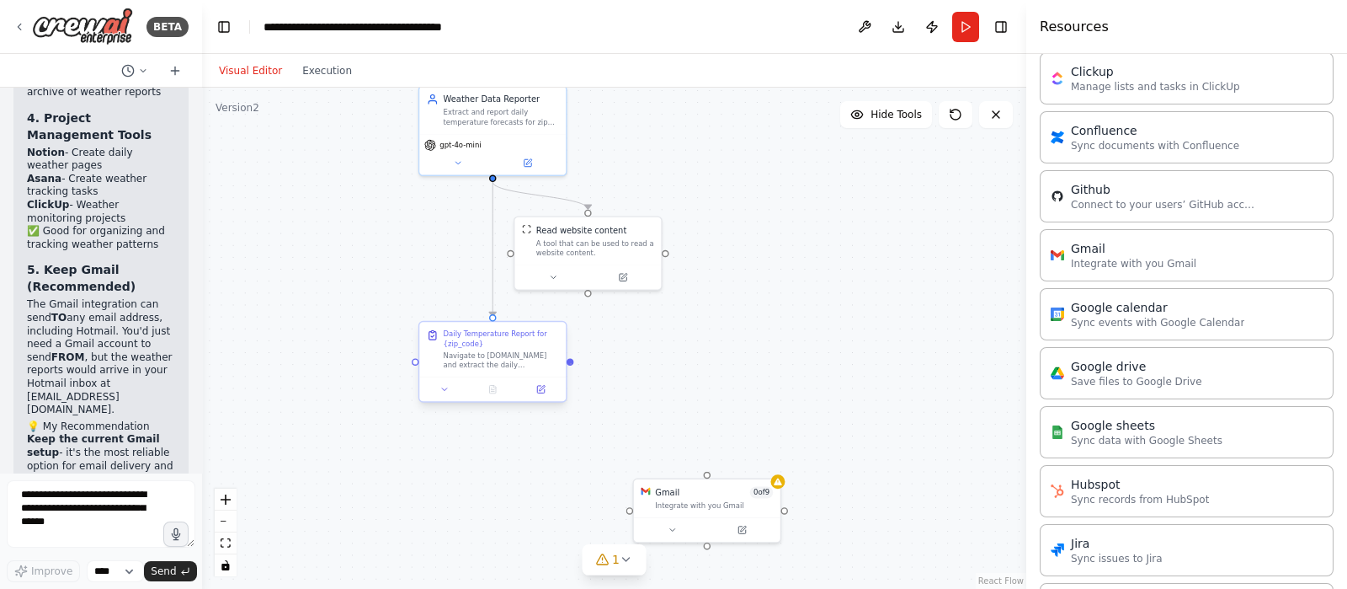
click at [573, 364] on div at bounding box center [570, 361] width 7 height 7
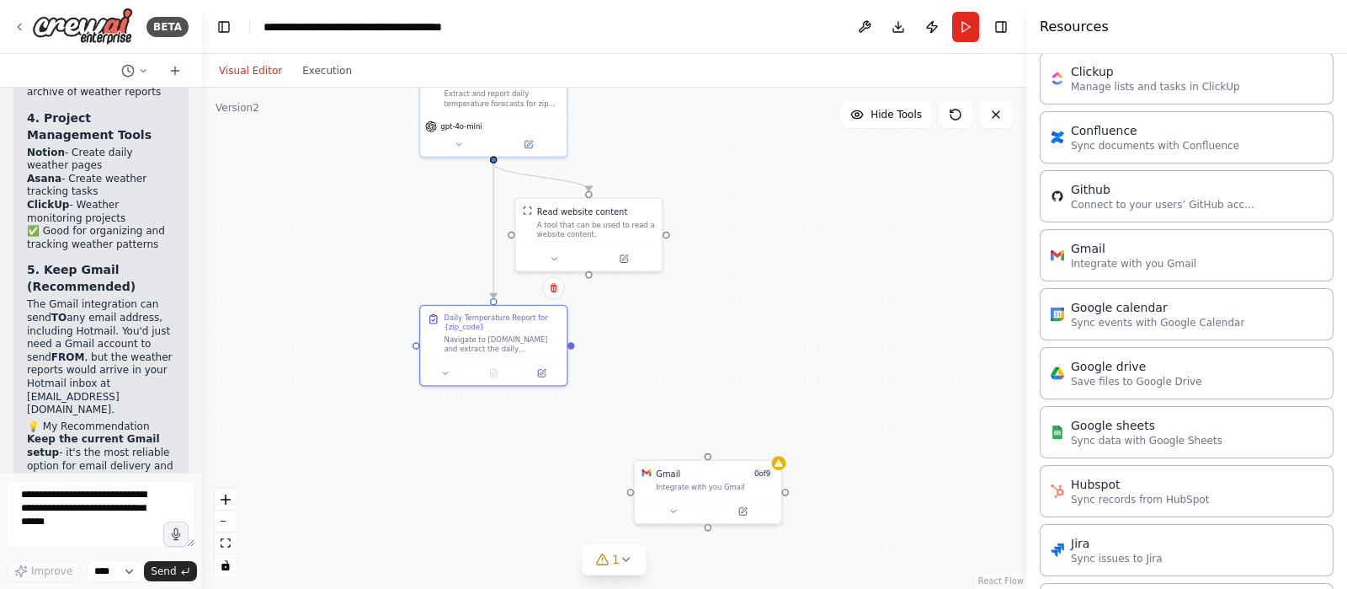
drag, startPoint x: 573, startPoint y: 364, endPoint x: 573, endPoint y: 345, distance: 18.5
click at [573, 345] on div ".deletable-edge-delete-btn { width: 20px; height: 20px; border: 0px solid #ffff…" at bounding box center [614, 338] width 824 height 501
click at [572, 346] on div at bounding box center [571, 345] width 7 height 7
drag, startPoint x: 573, startPoint y: 343, endPoint x: 634, endPoint y: 487, distance: 156.6
click at [634, 361] on div "Weather Data Reporter Extract and report daily temperature forecasts for zip co…" at bounding box center [651, 184] width 583 height 355
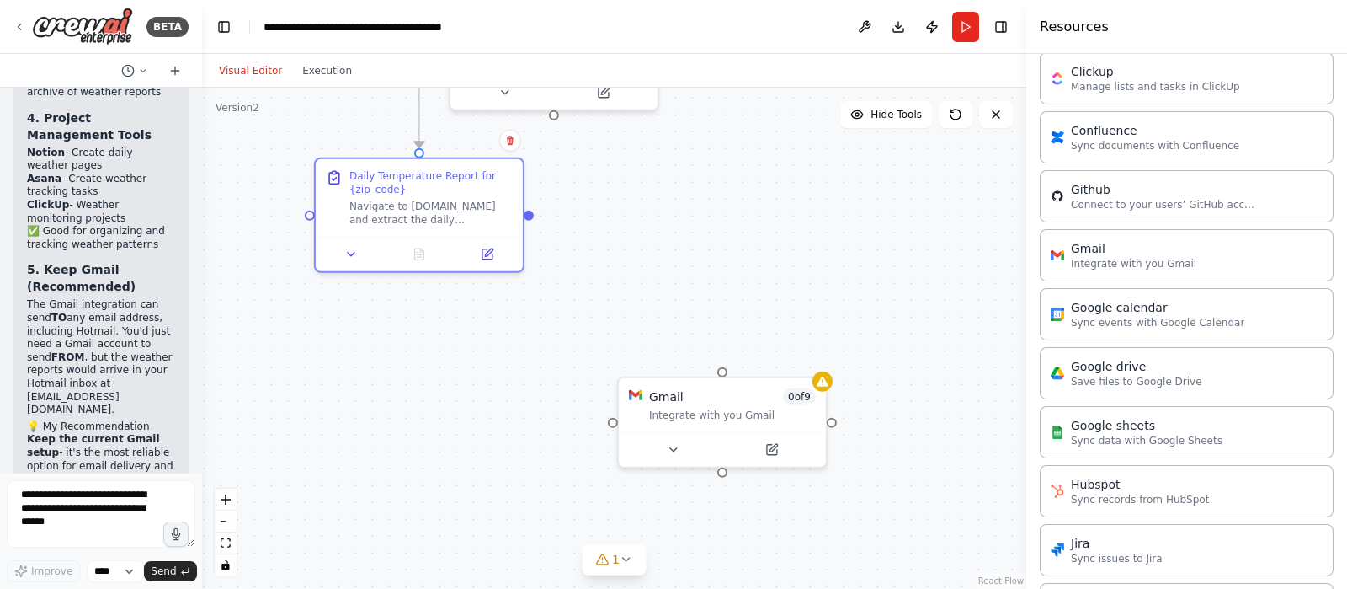
drag, startPoint x: 661, startPoint y: 365, endPoint x: 656, endPoint y: 243, distance: 122.2
click at [656, 243] on div ".deletable-edge-delete-btn { width: 20px; height: 20px; border: 0px solid #ffff…" at bounding box center [614, 338] width 824 height 501
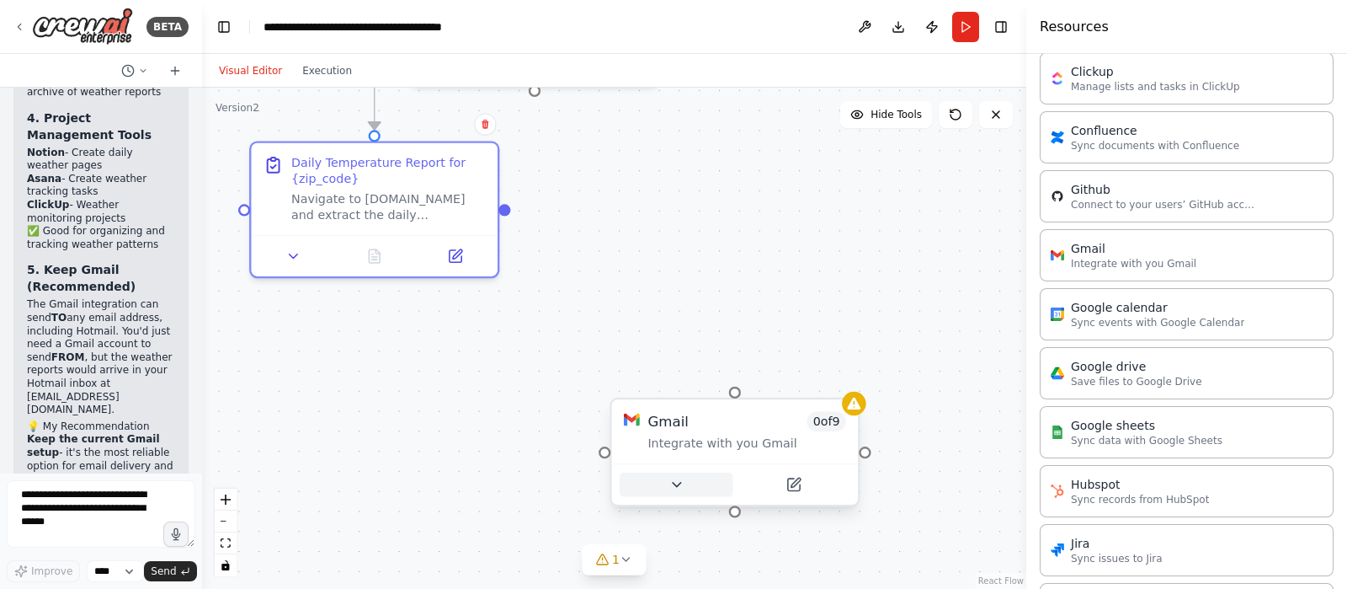
click at [655, 483] on button at bounding box center [676, 484] width 113 height 24
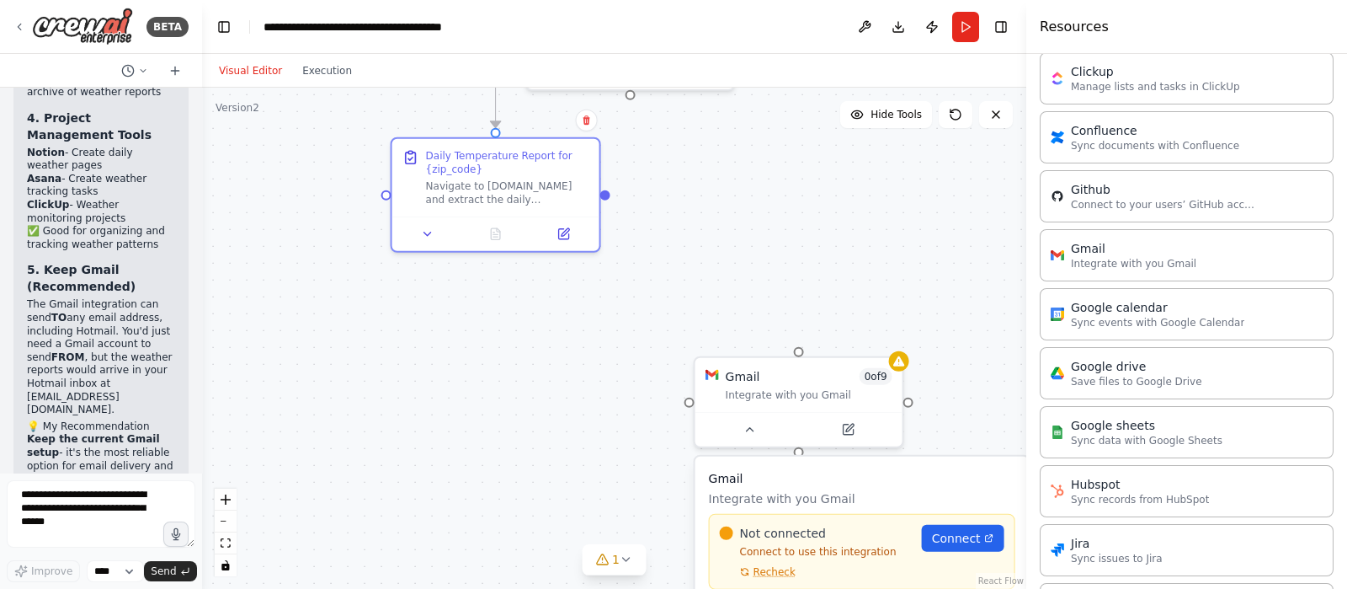
drag, startPoint x: 463, startPoint y: 470, endPoint x: 534, endPoint y: 412, distance: 91.5
click at [534, 412] on div ".deletable-edge-delete-btn { width: 20px; height: 20px; border: 0px solid #ffff…" at bounding box center [614, 338] width 824 height 501
click at [831, 397] on div "Integrate with you Gmail" at bounding box center [809, 391] width 167 height 13
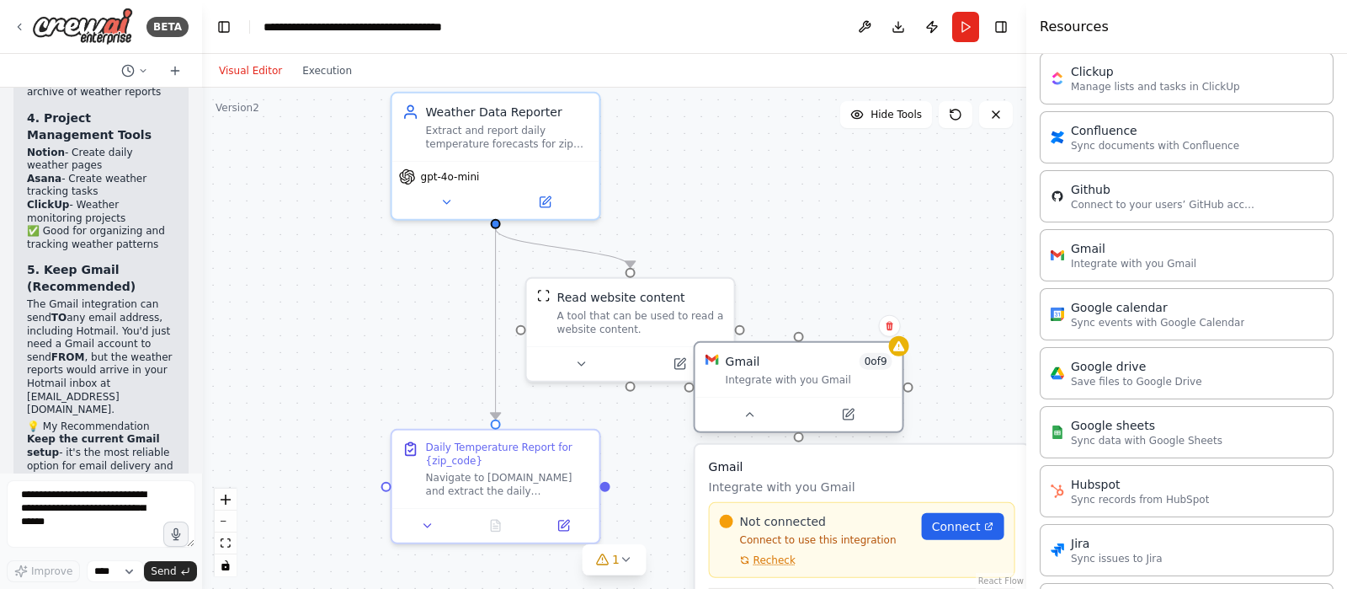
click at [766, 382] on div "Integrate with you Gmail" at bounding box center [809, 379] width 167 height 13
click at [893, 327] on icon at bounding box center [889, 325] width 7 height 9
click at [852, 324] on button "Confirm" at bounding box center [842, 326] width 60 height 20
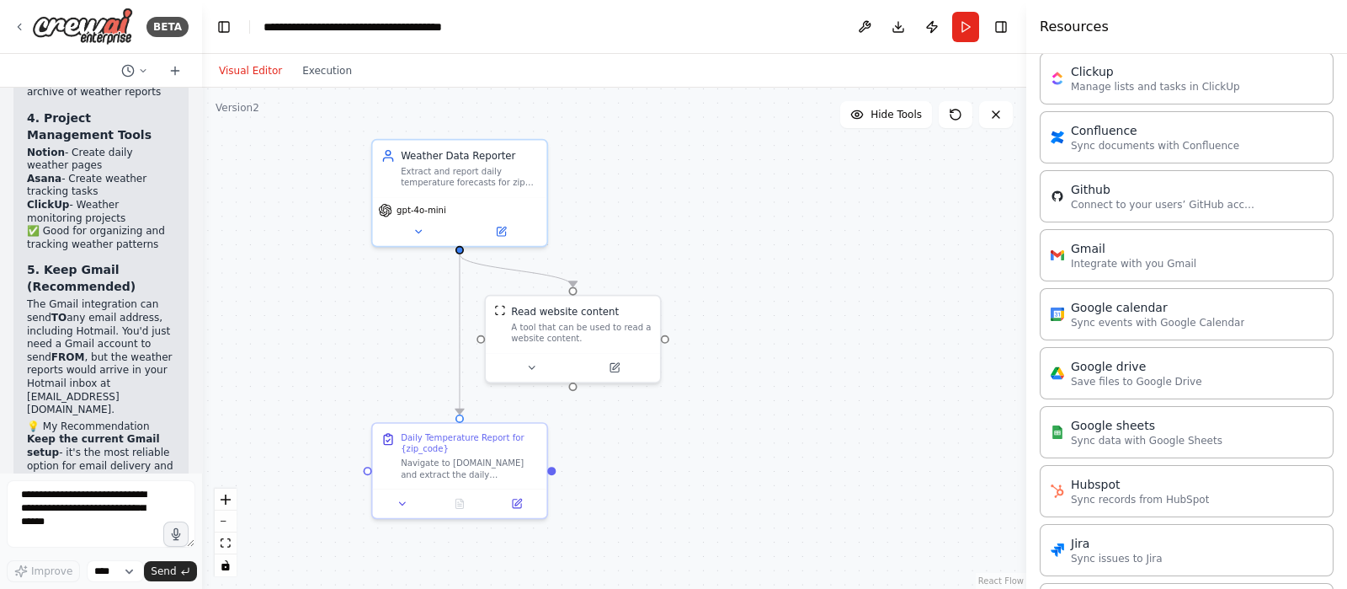
drag, startPoint x: 852, startPoint y: 324, endPoint x: 754, endPoint y: 334, distance: 99.0
click at [754, 334] on div ".deletable-edge-delete-btn { width: 20px; height: 20px; border: 0px solid #ffff…" at bounding box center [614, 338] width 824 height 501
